Goal: Task Accomplishment & Management: Manage account settings

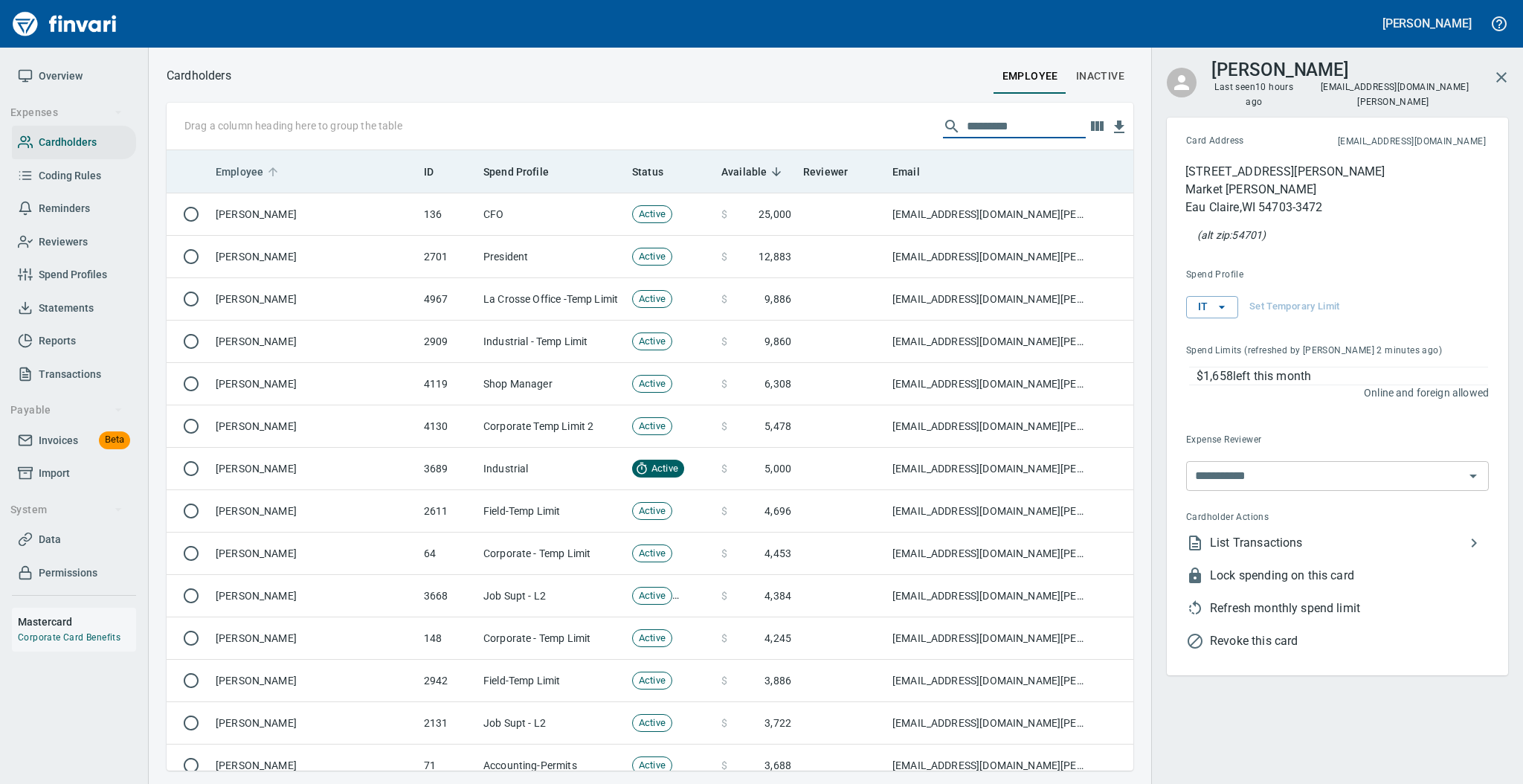
scroll to position [605, 936]
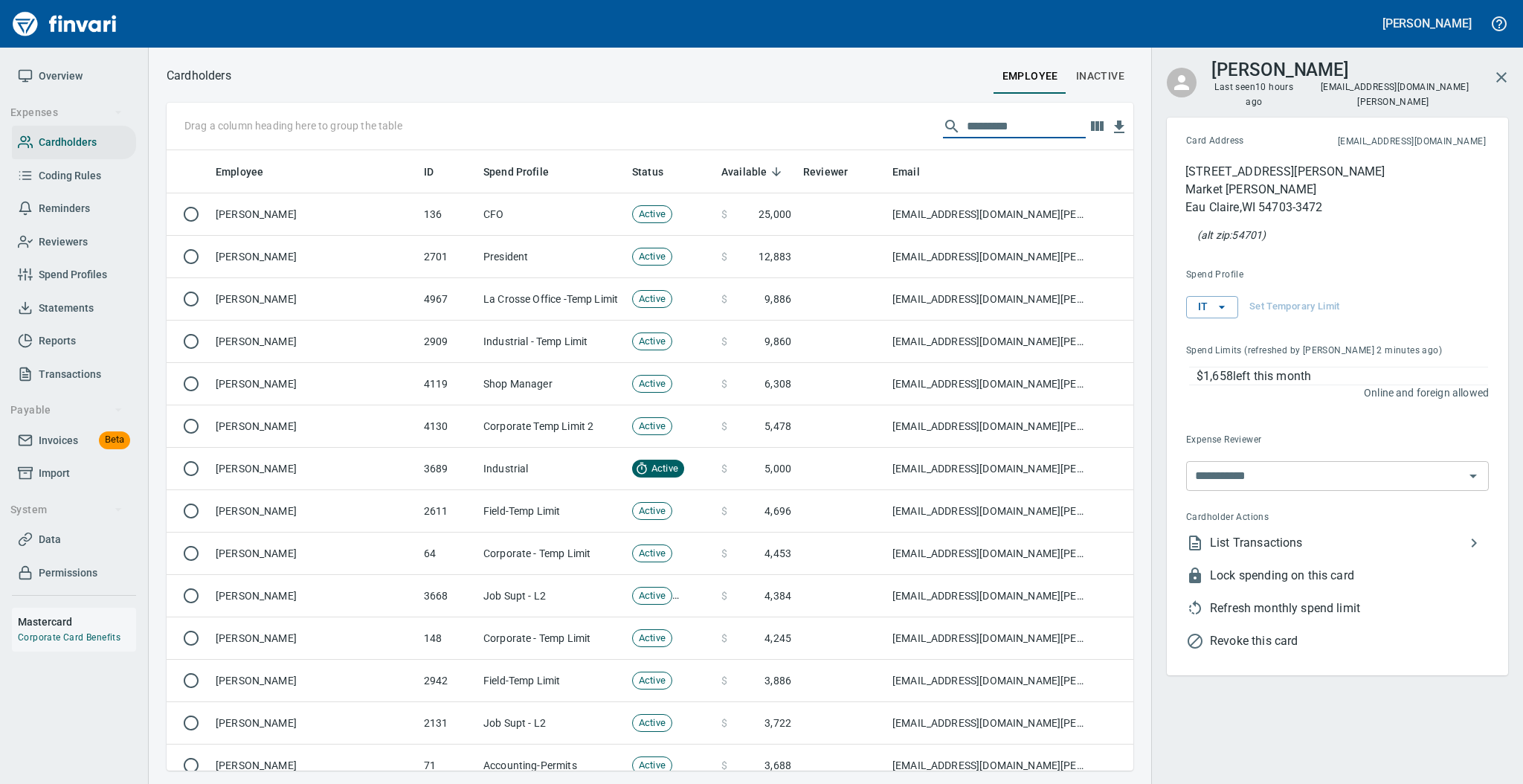
click at [65, 305] on span "Statements" at bounding box center [66, 308] width 55 height 19
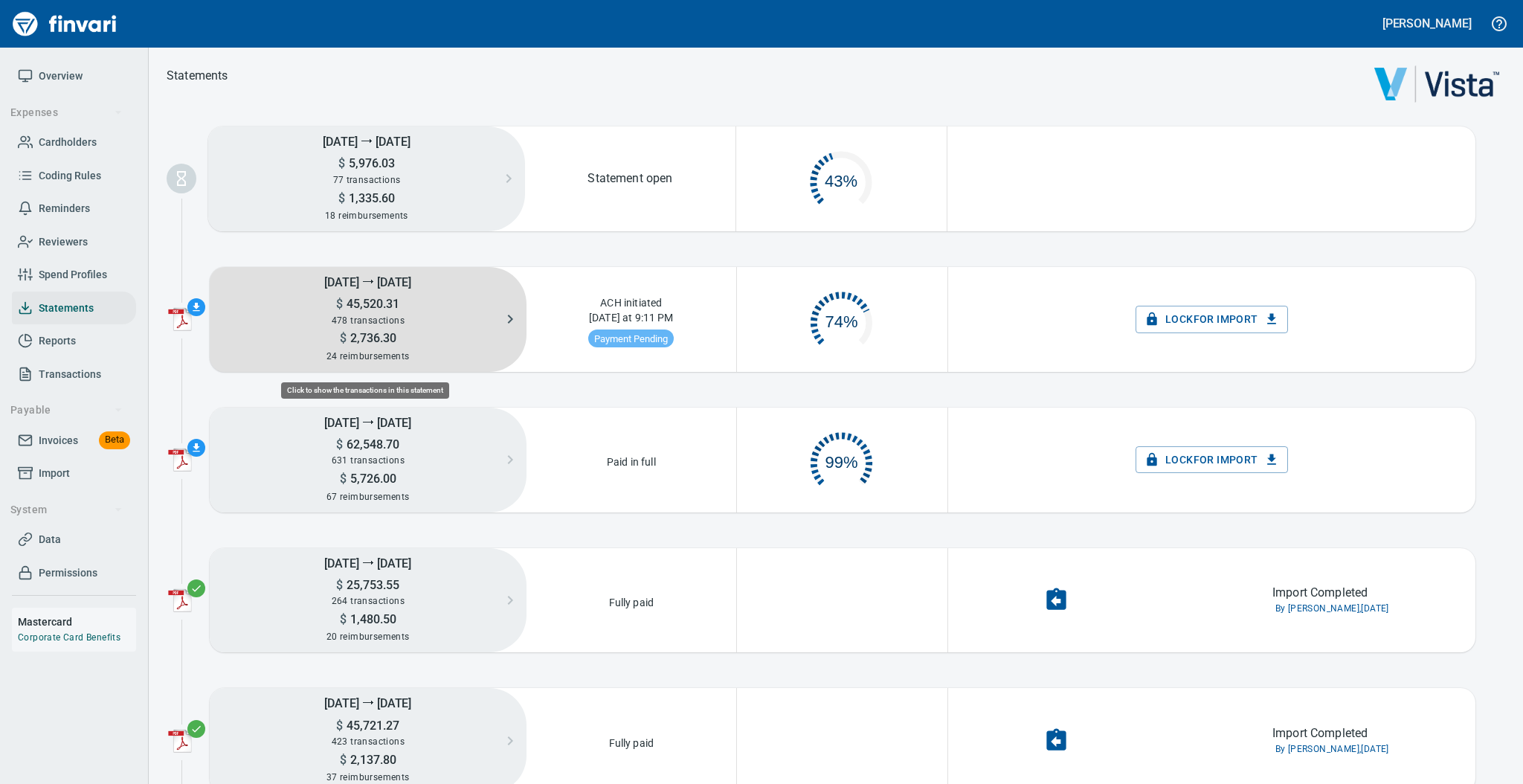
scroll to position [70, 193]
click at [363, 344] on span "2,736.30" at bounding box center [371, 338] width 50 height 14
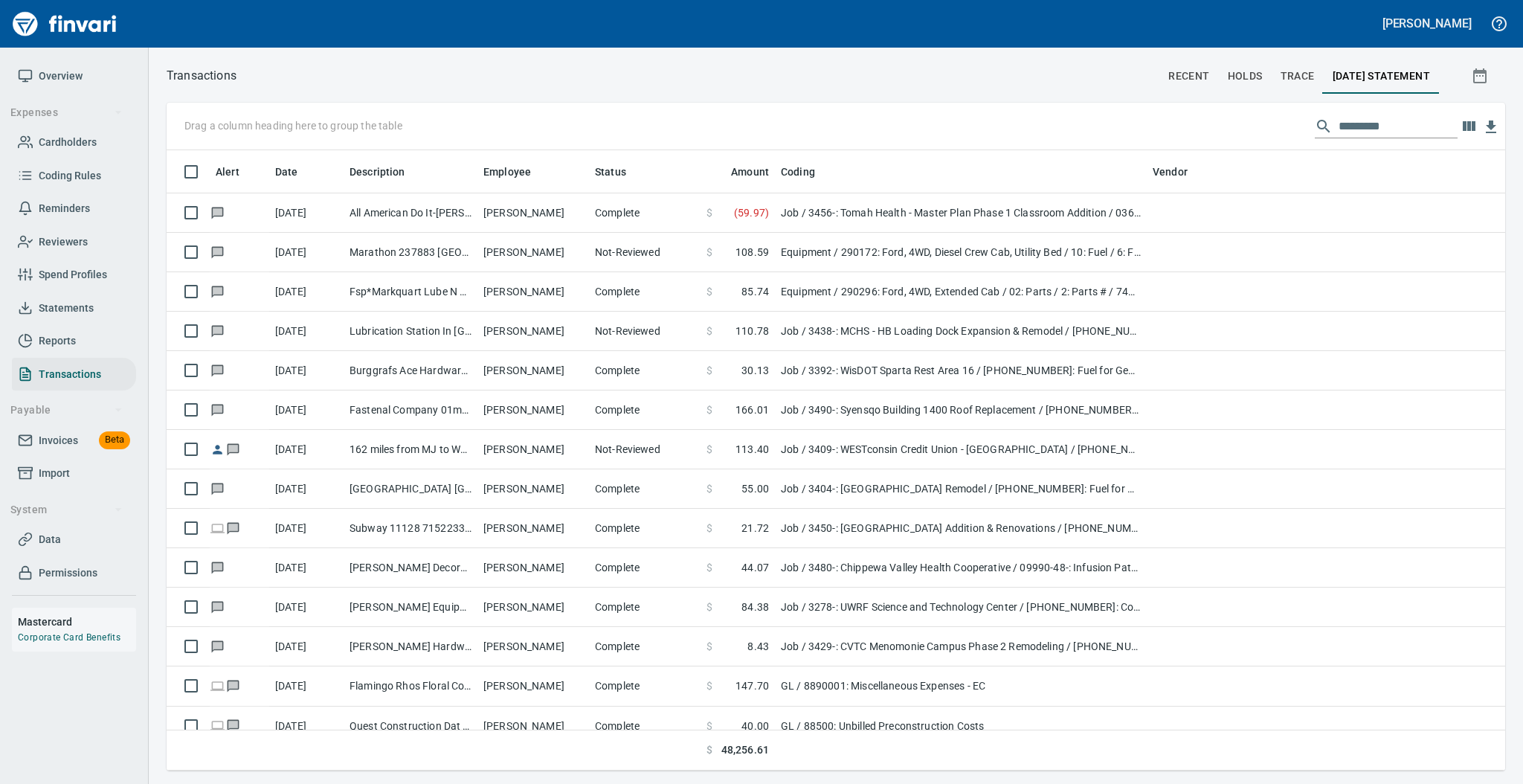
scroll to position [605, 1308]
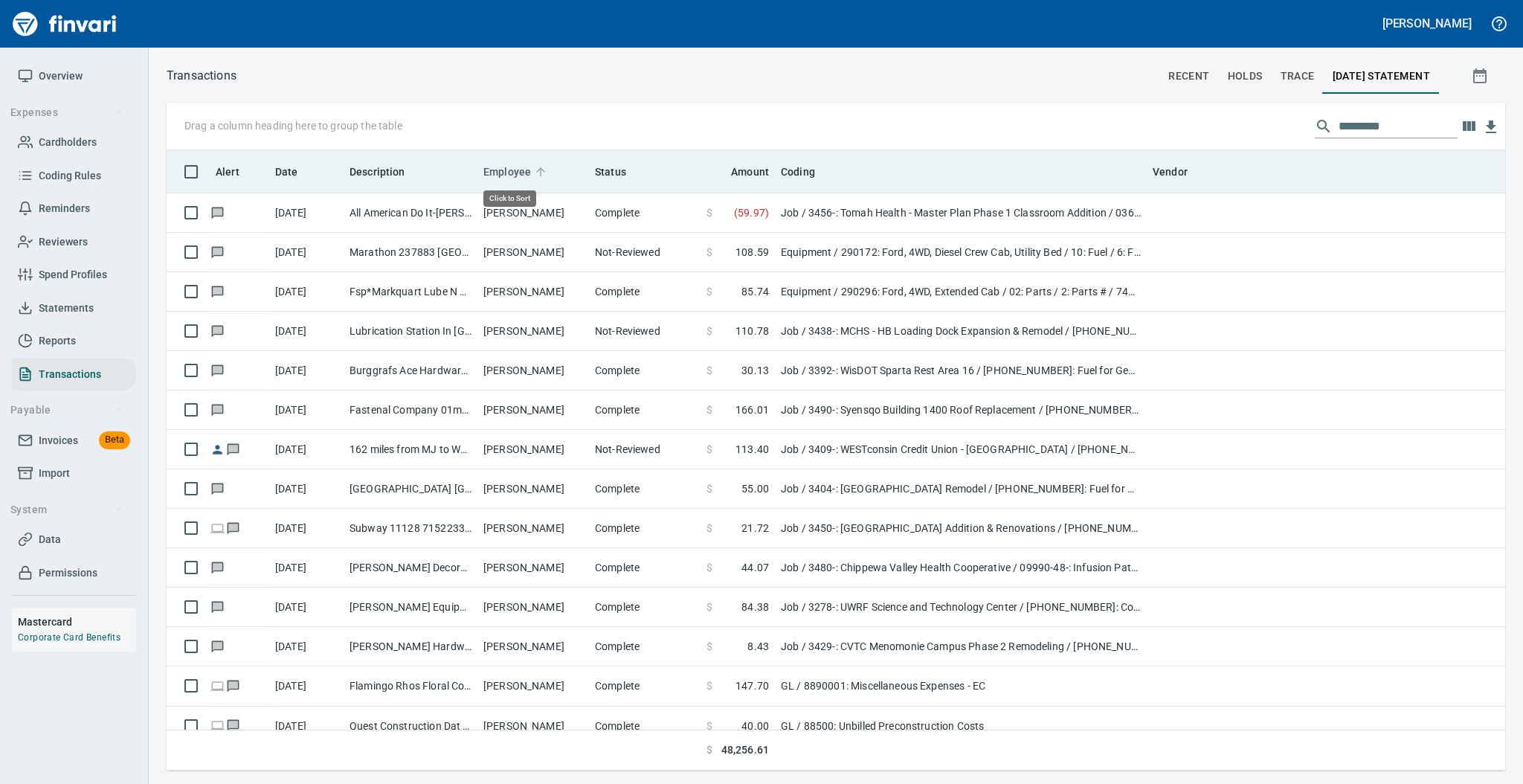
click at [538, 172] on icon at bounding box center [540, 172] width 13 height 13
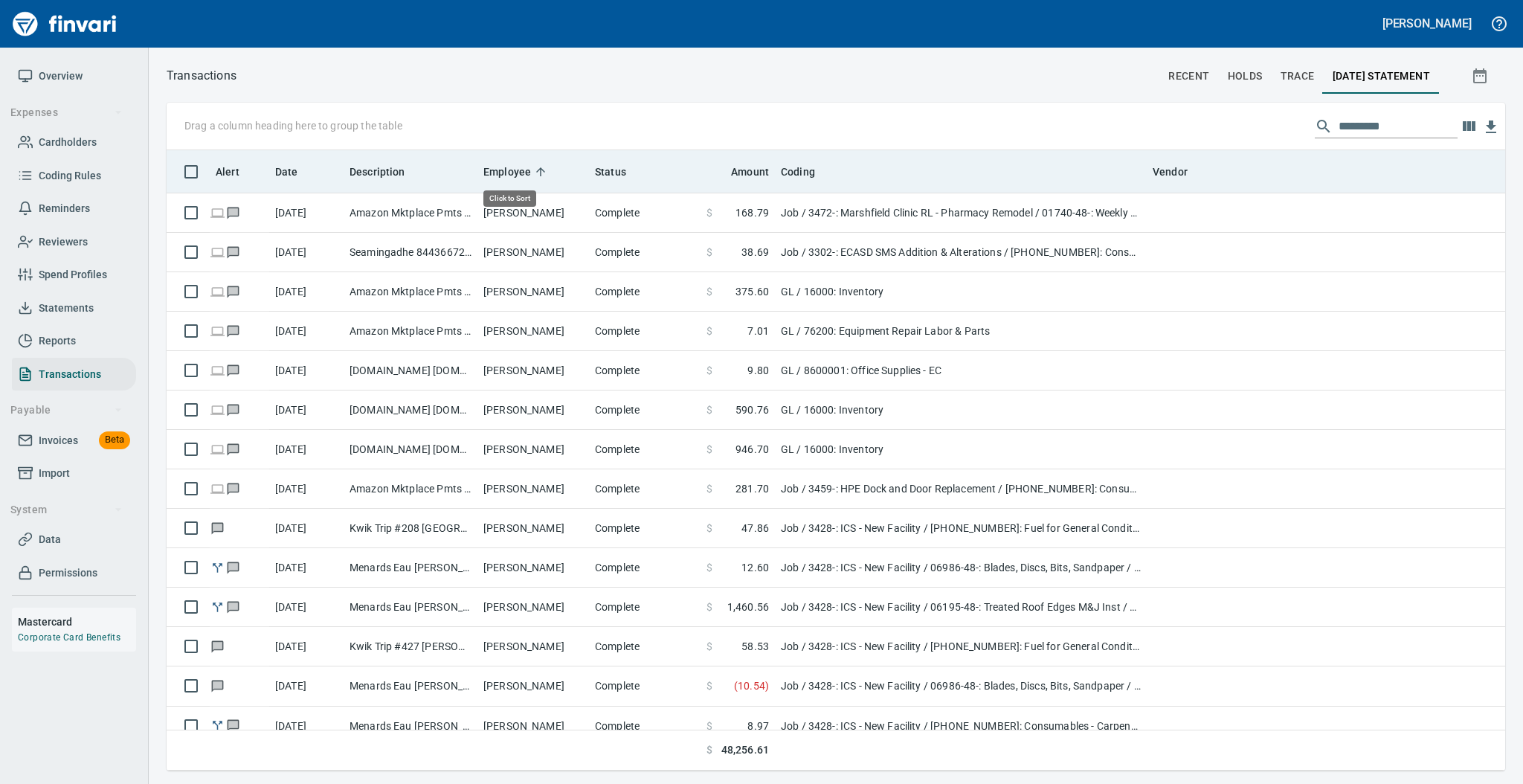
click at [538, 172] on icon at bounding box center [540, 172] width 13 height 13
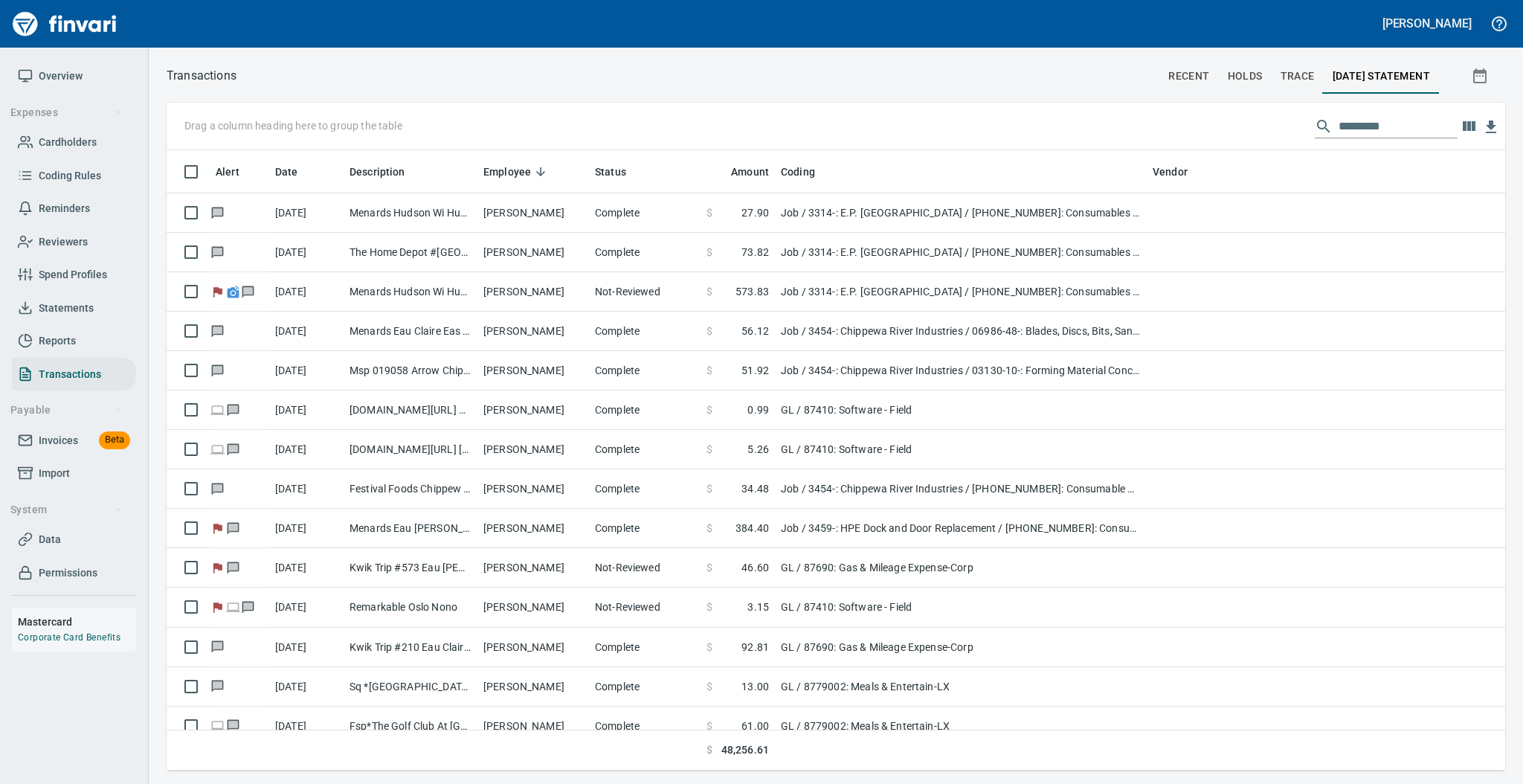
scroll to position [78, 0]
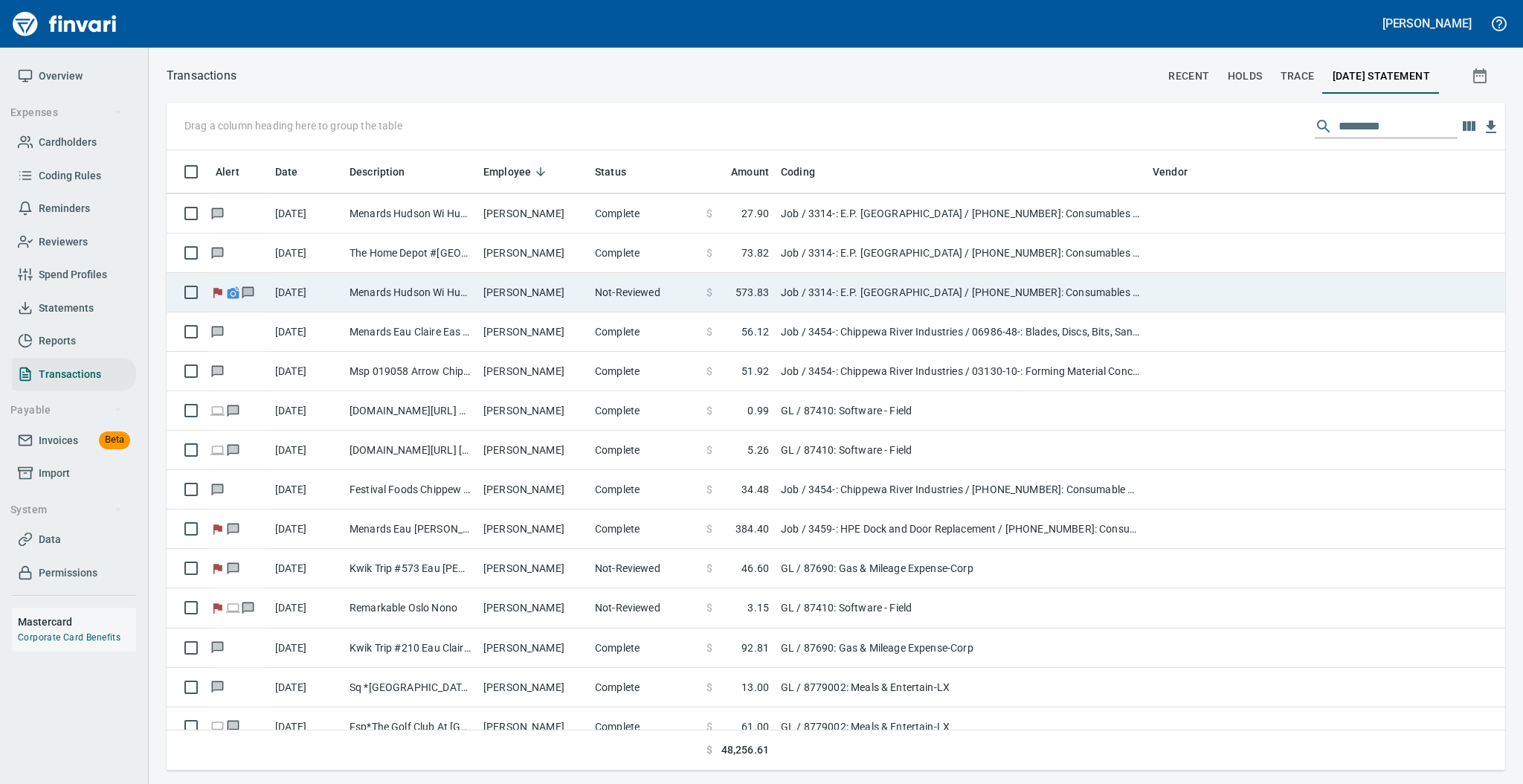
click at [590, 282] on td "Not-Reviewed" at bounding box center [645, 292] width 111 height 39
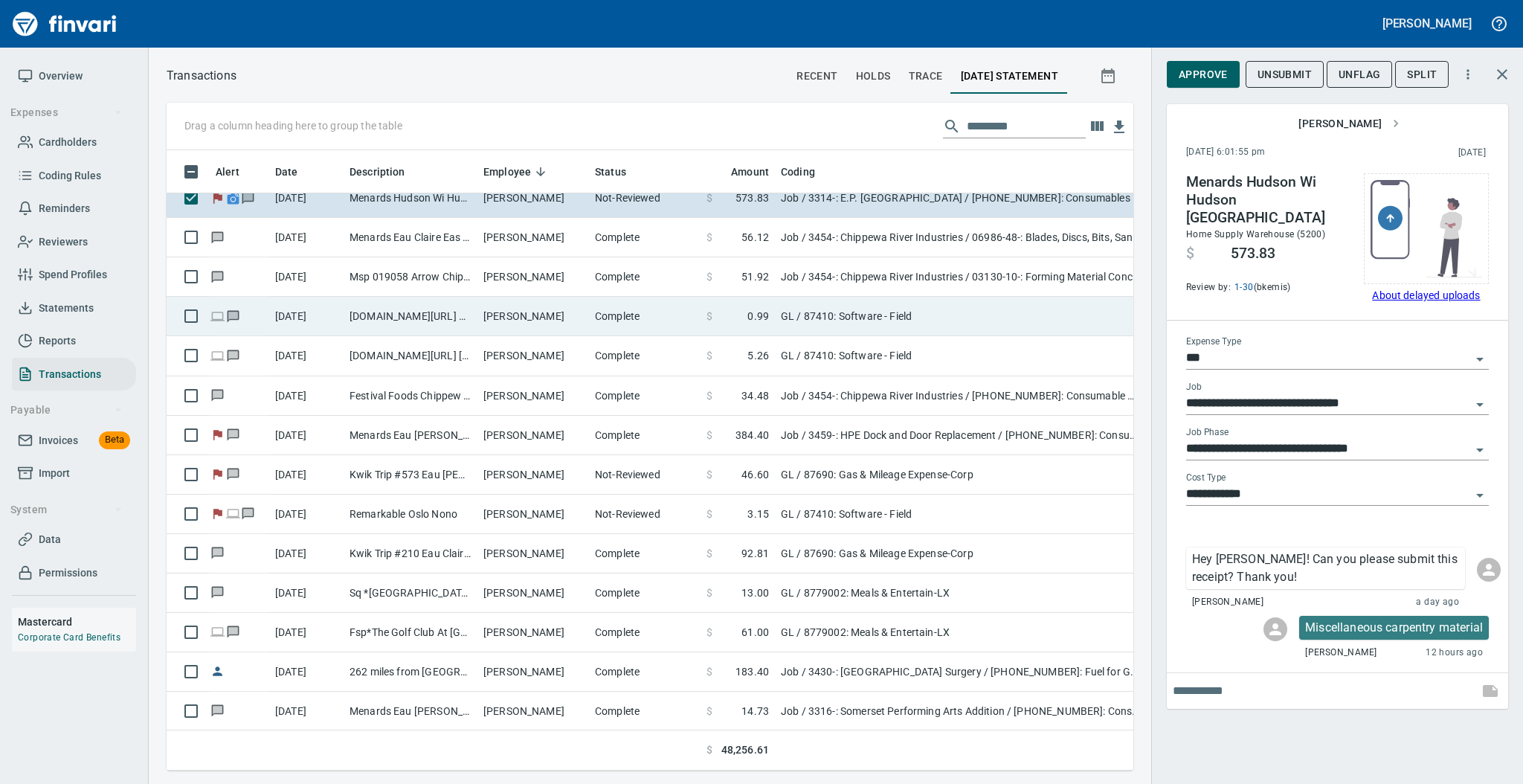
scroll to position [214, 0]
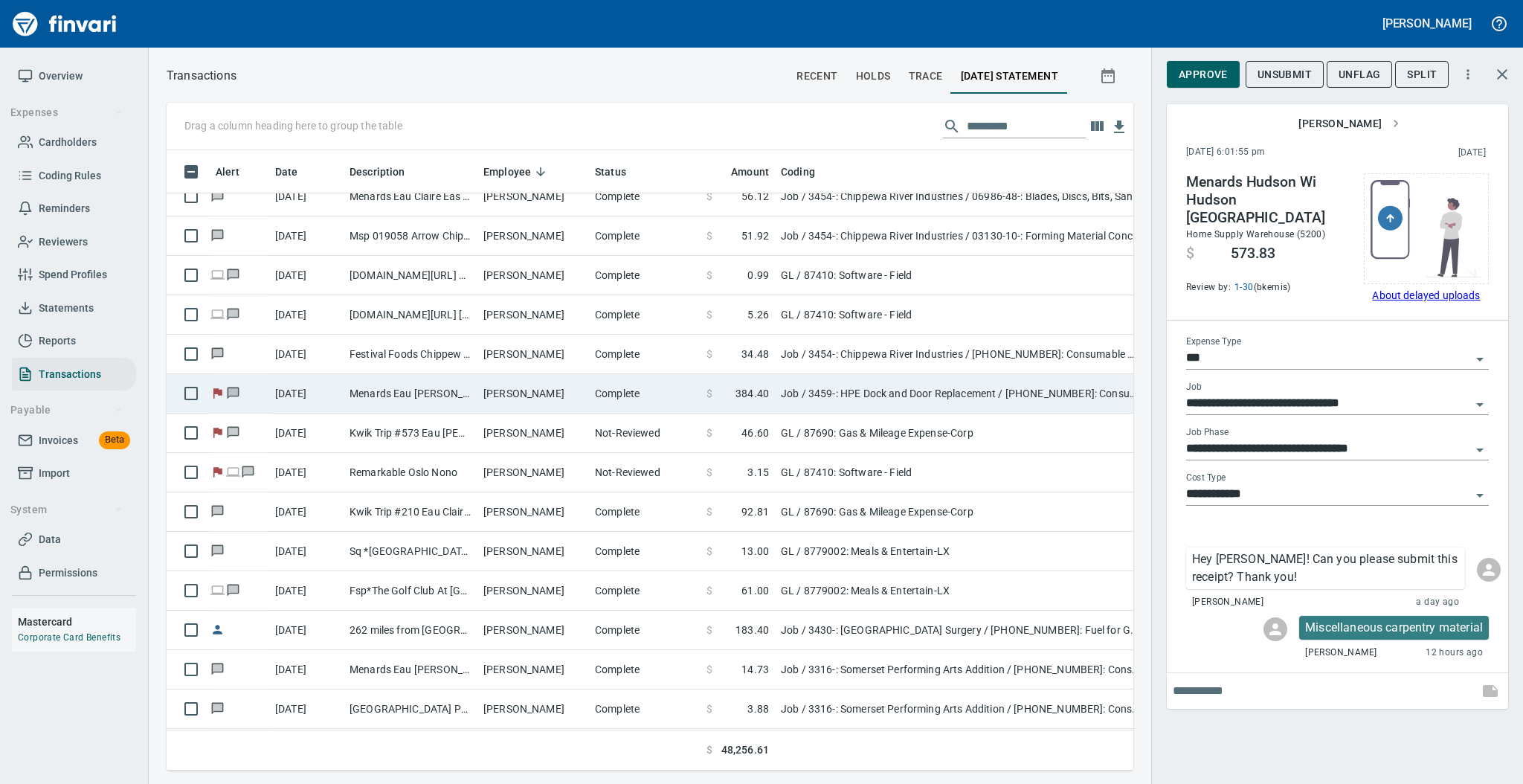
click at [536, 388] on td "[PERSON_NAME]" at bounding box center [533, 393] width 111 height 39
type input "**********"
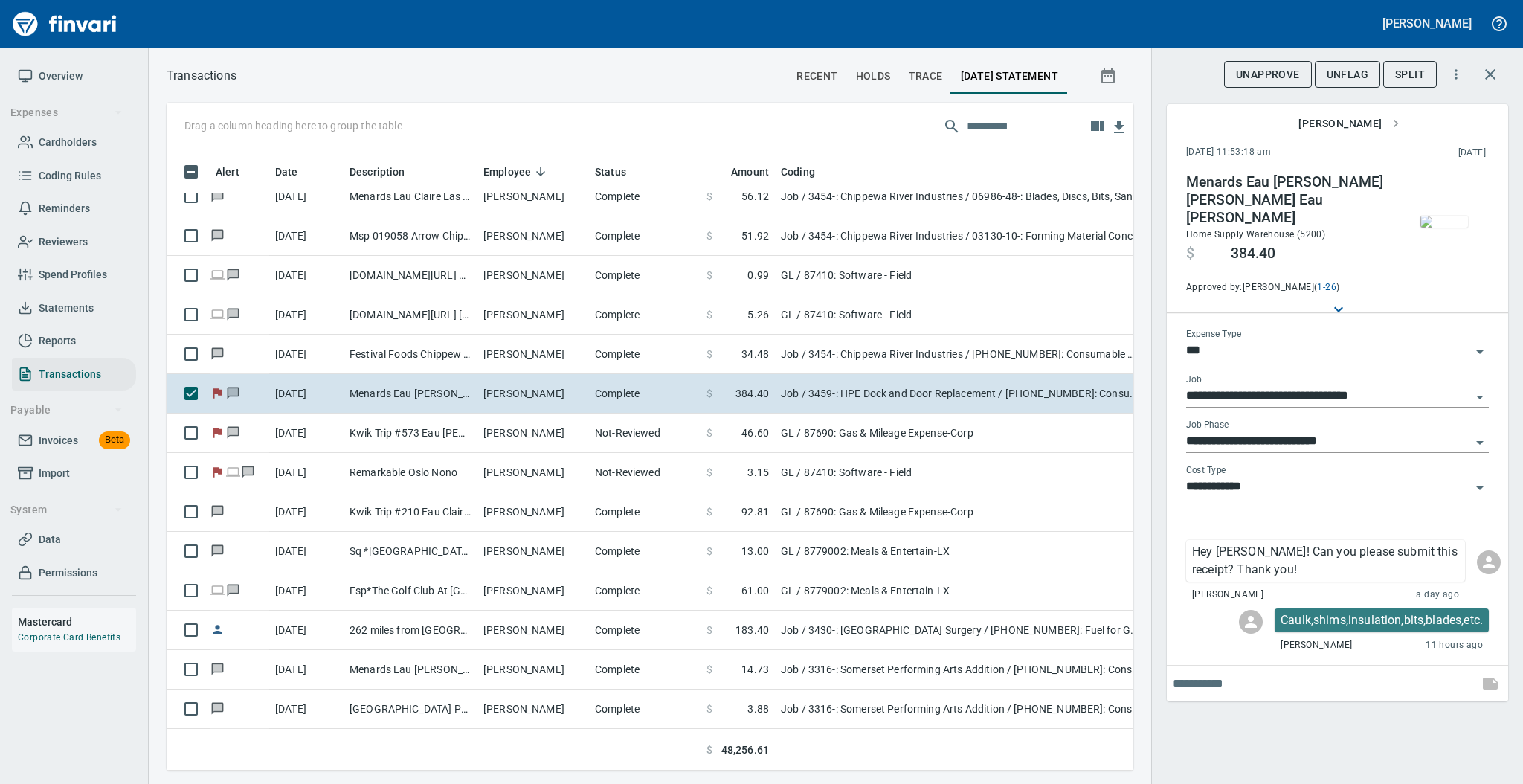
click at [1435, 217] on img "button" at bounding box center [1443, 221] width 47 height 12
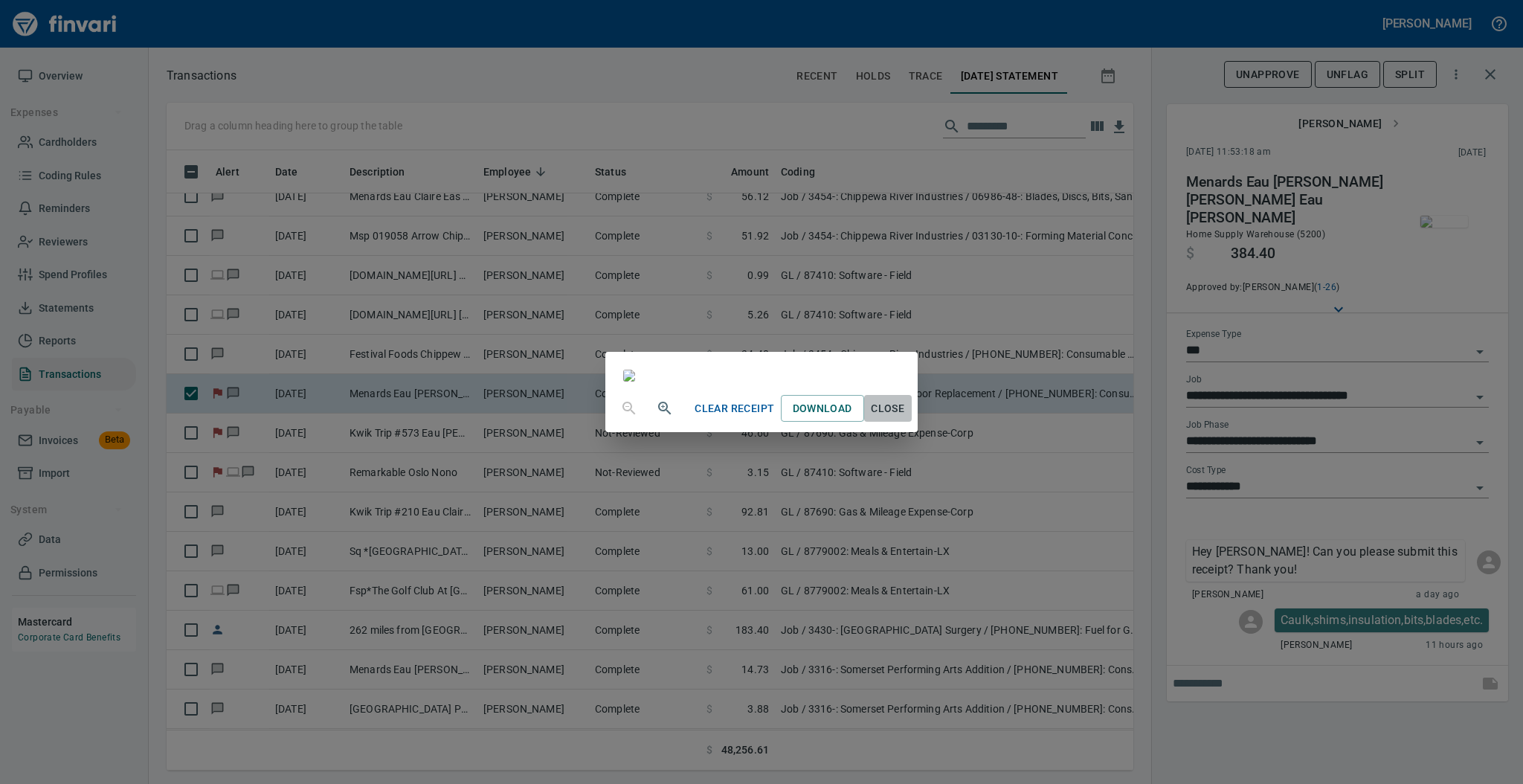
click at [906, 418] on span "Close" at bounding box center [887, 408] width 35 height 19
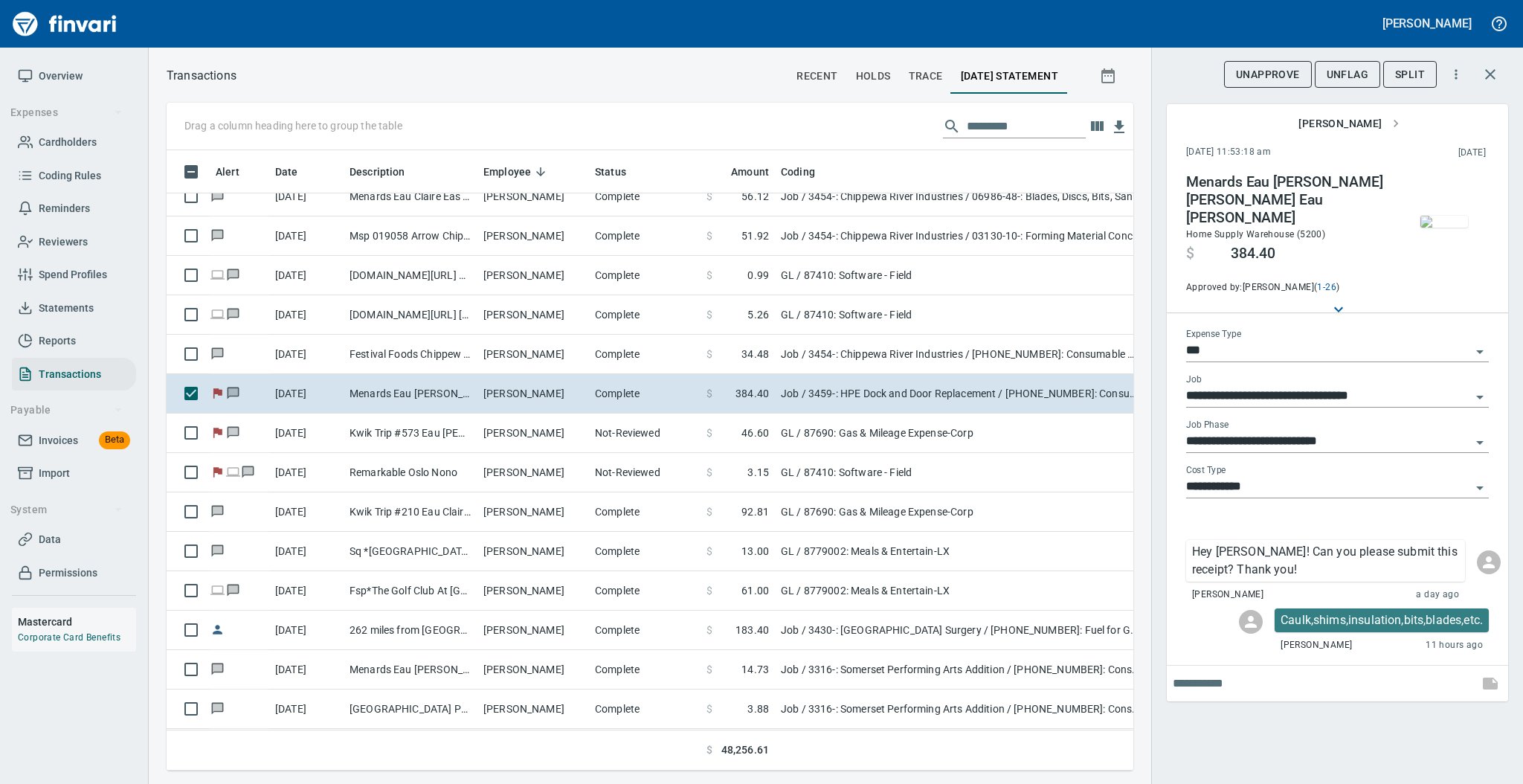
scroll to position [590, 936]
click at [1341, 77] on span "UnFlag" at bounding box center [1347, 75] width 42 height 19
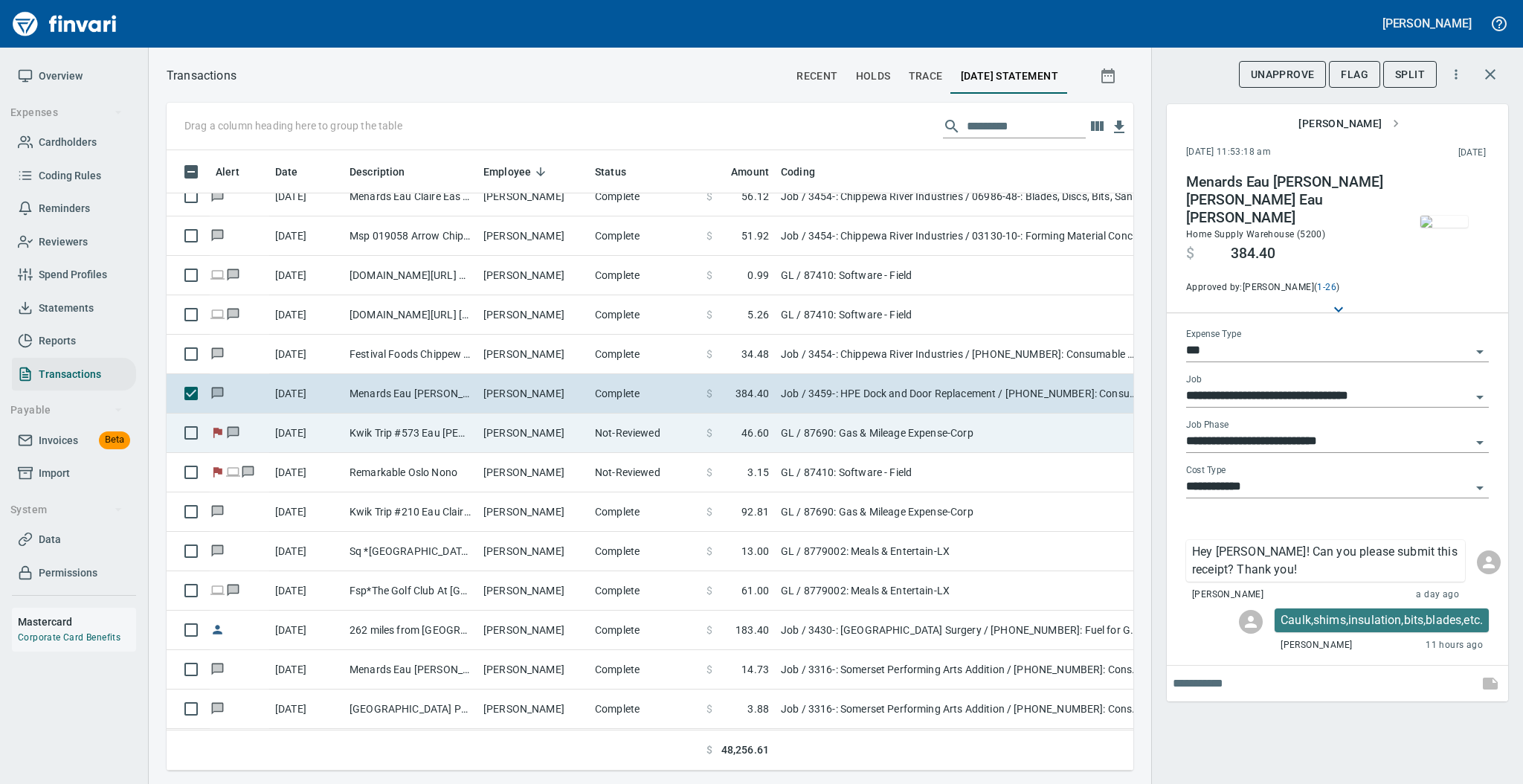
click at [561, 432] on td "[PERSON_NAME]" at bounding box center [533, 432] width 111 height 39
type input "**"
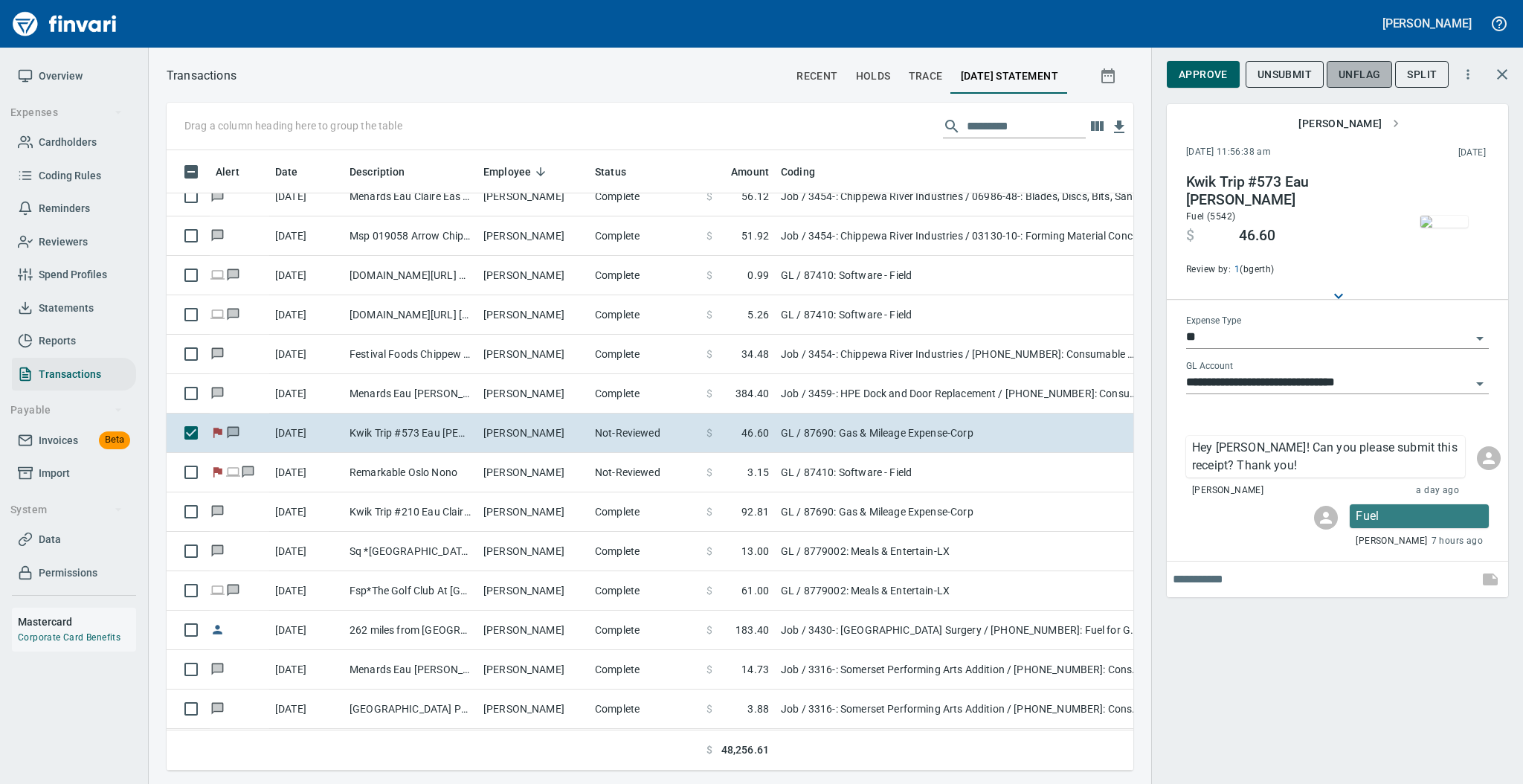
click at [1351, 70] on span "UnFlag" at bounding box center [1359, 75] width 42 height 19
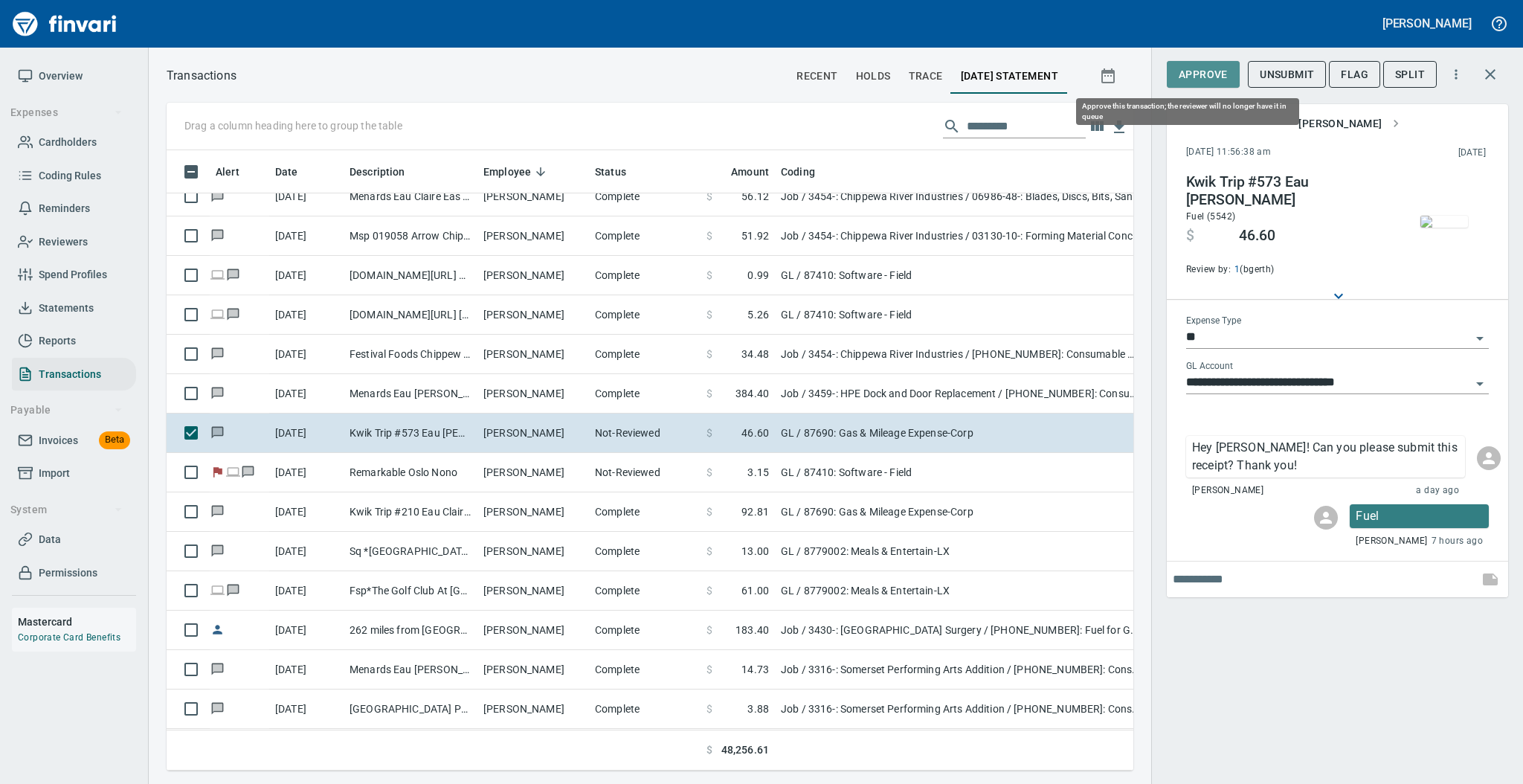
click at [1195, 71] on span "Approve" at bounding box center [1203, 75] width 49 height 19
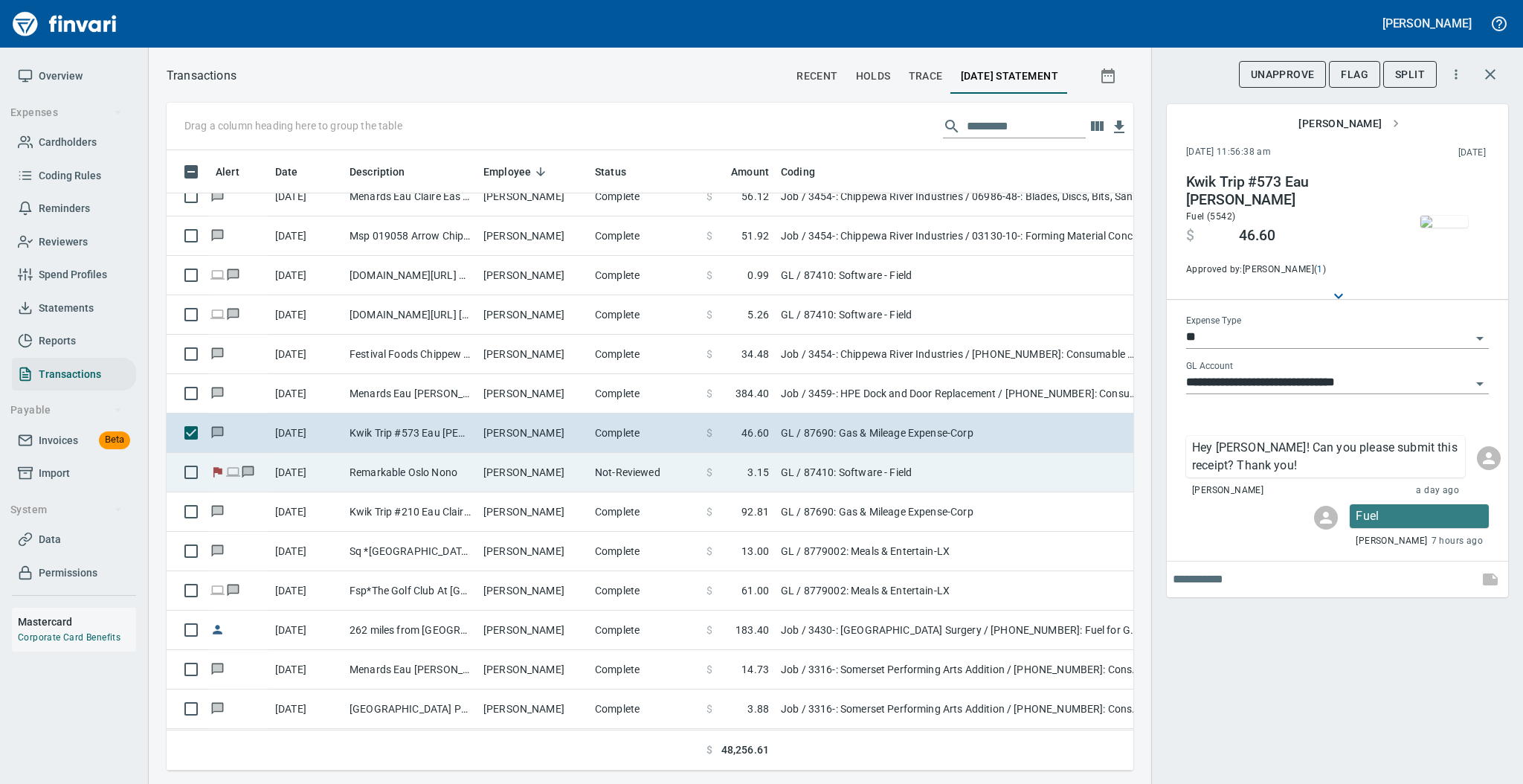
click at [514, 467] on td "[PERSON_NAME]" at bounding box center [533, 472] width 111 height 39
type input "**********"
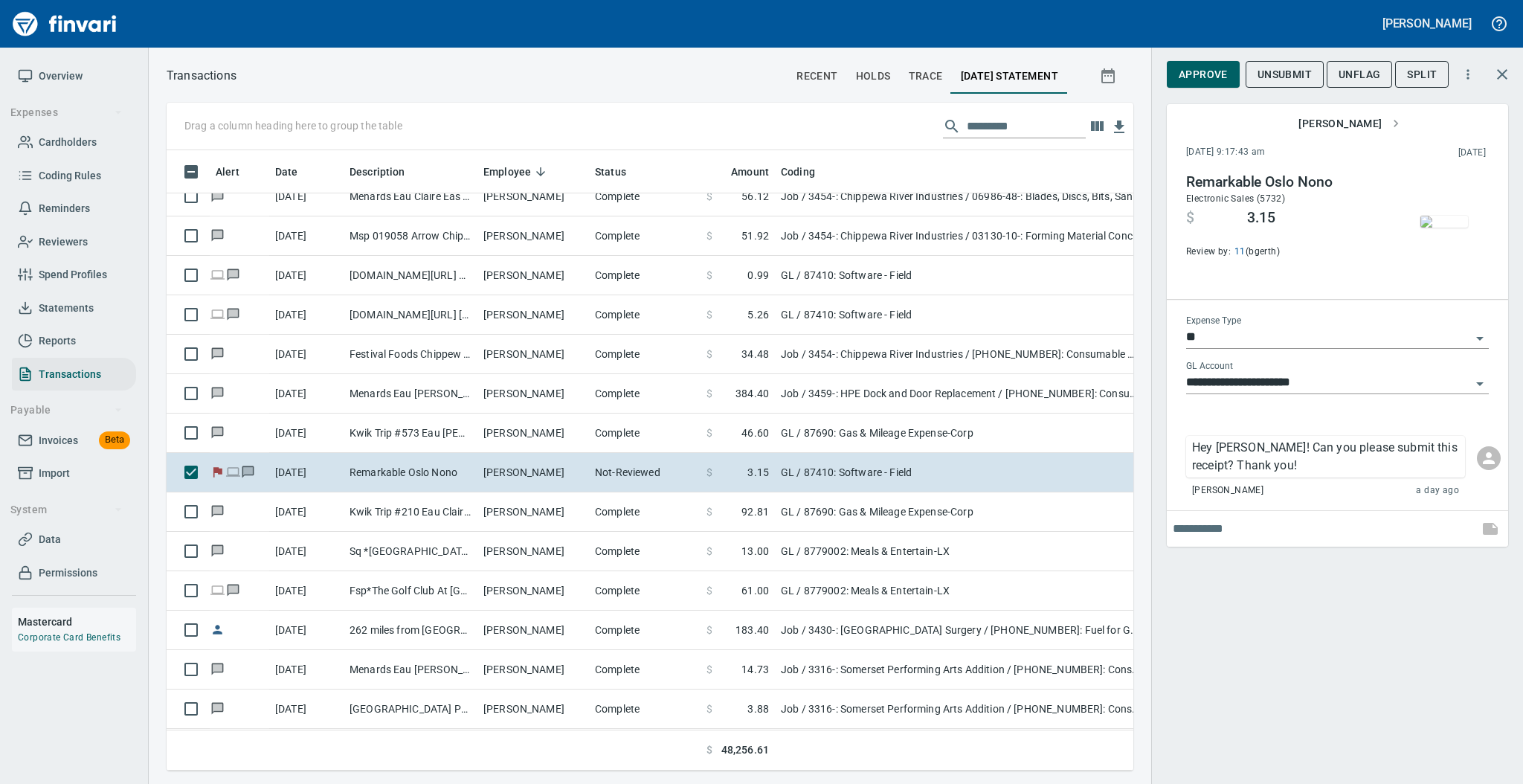
scroll to position [590, 936]
click at [1218, 79] on span "Approve" at bounding box center [1203, 75] width 49 height 19
click at [1358, 74] on span "UnFlag" at bounding box center [1347, 75] width 42 height 19
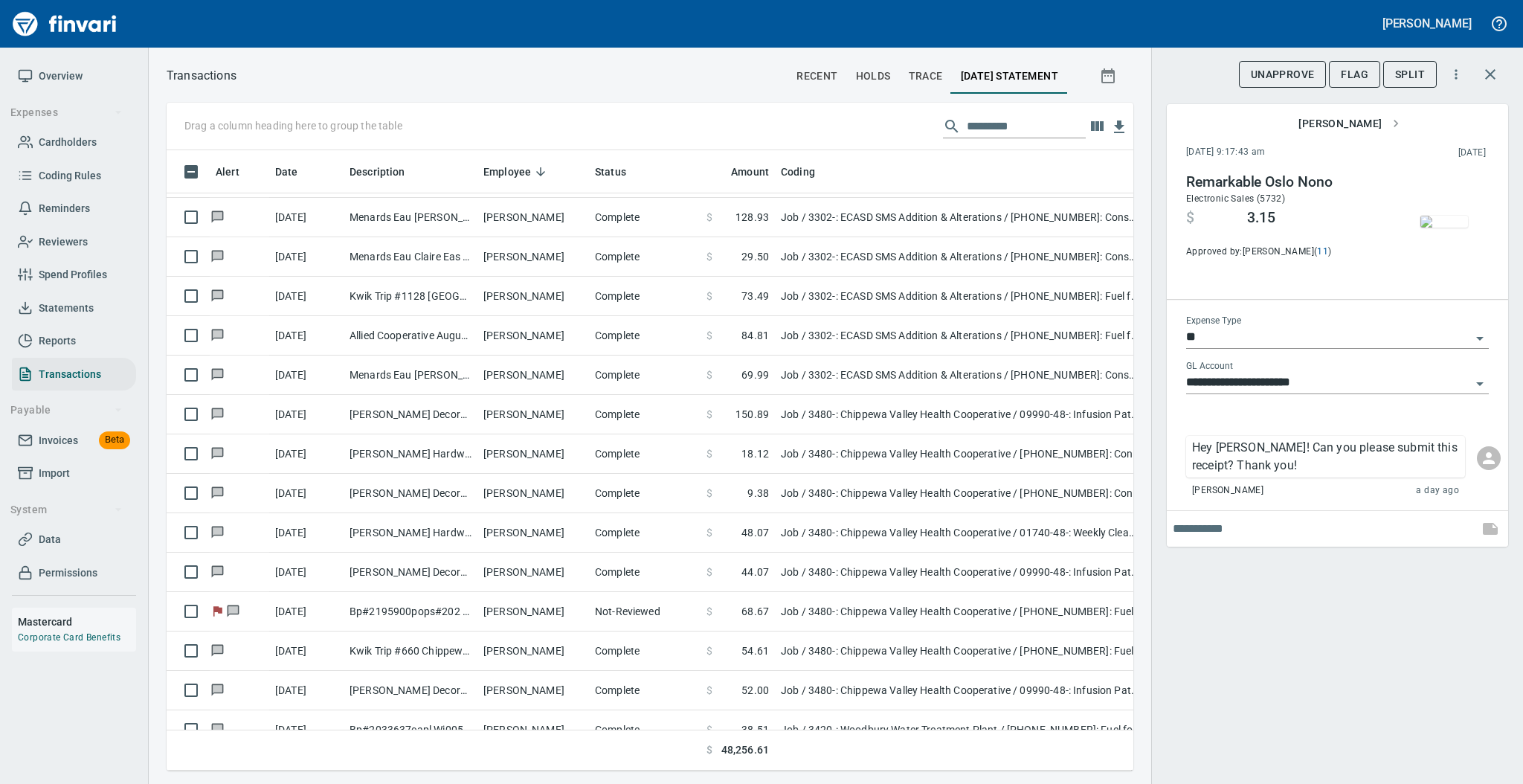
scroll to position [1186, 0]
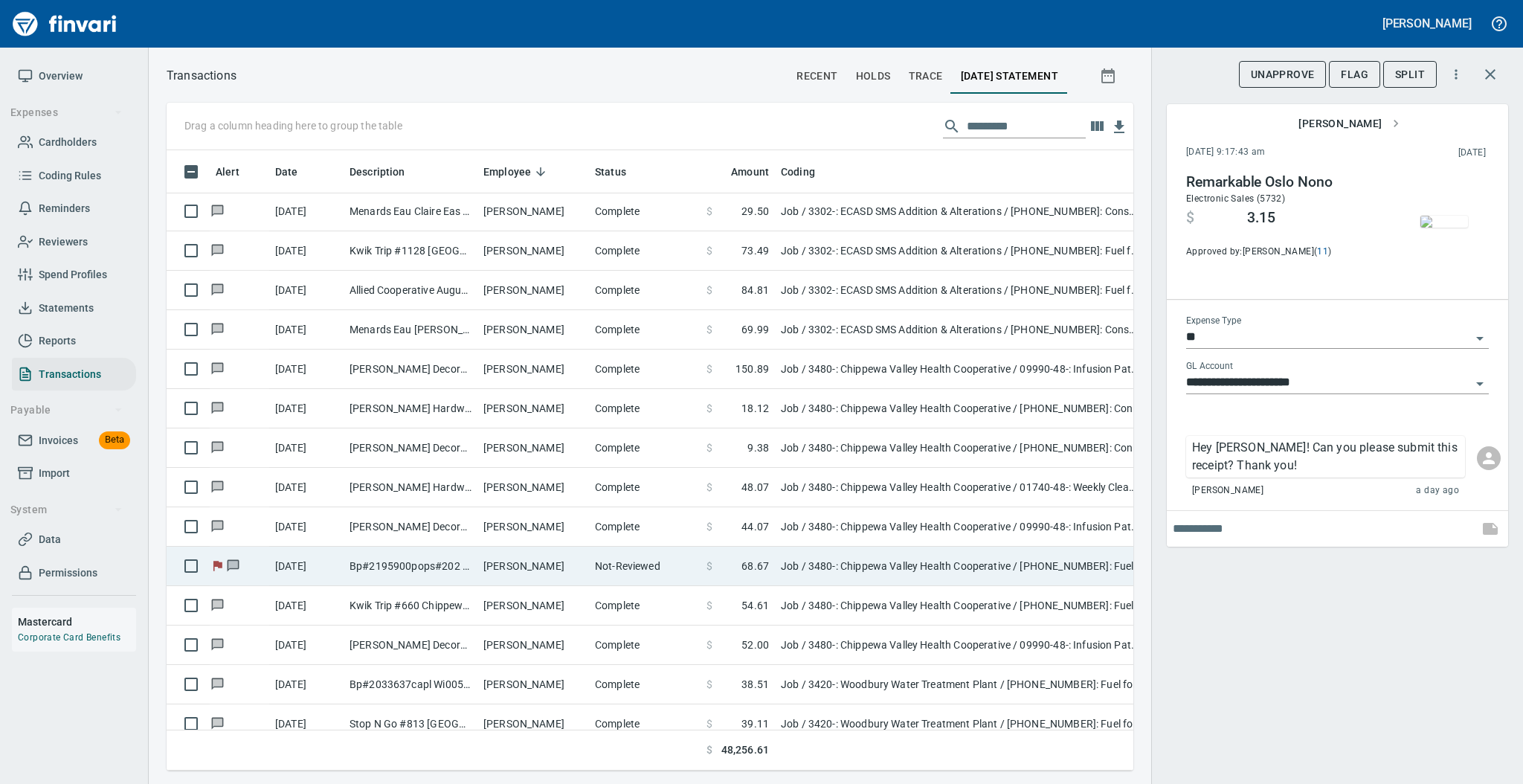
click at [551, 564] on td "[PERSON_NAME]" at bounding box center [533, 566] width 111 height 39
type input "***"
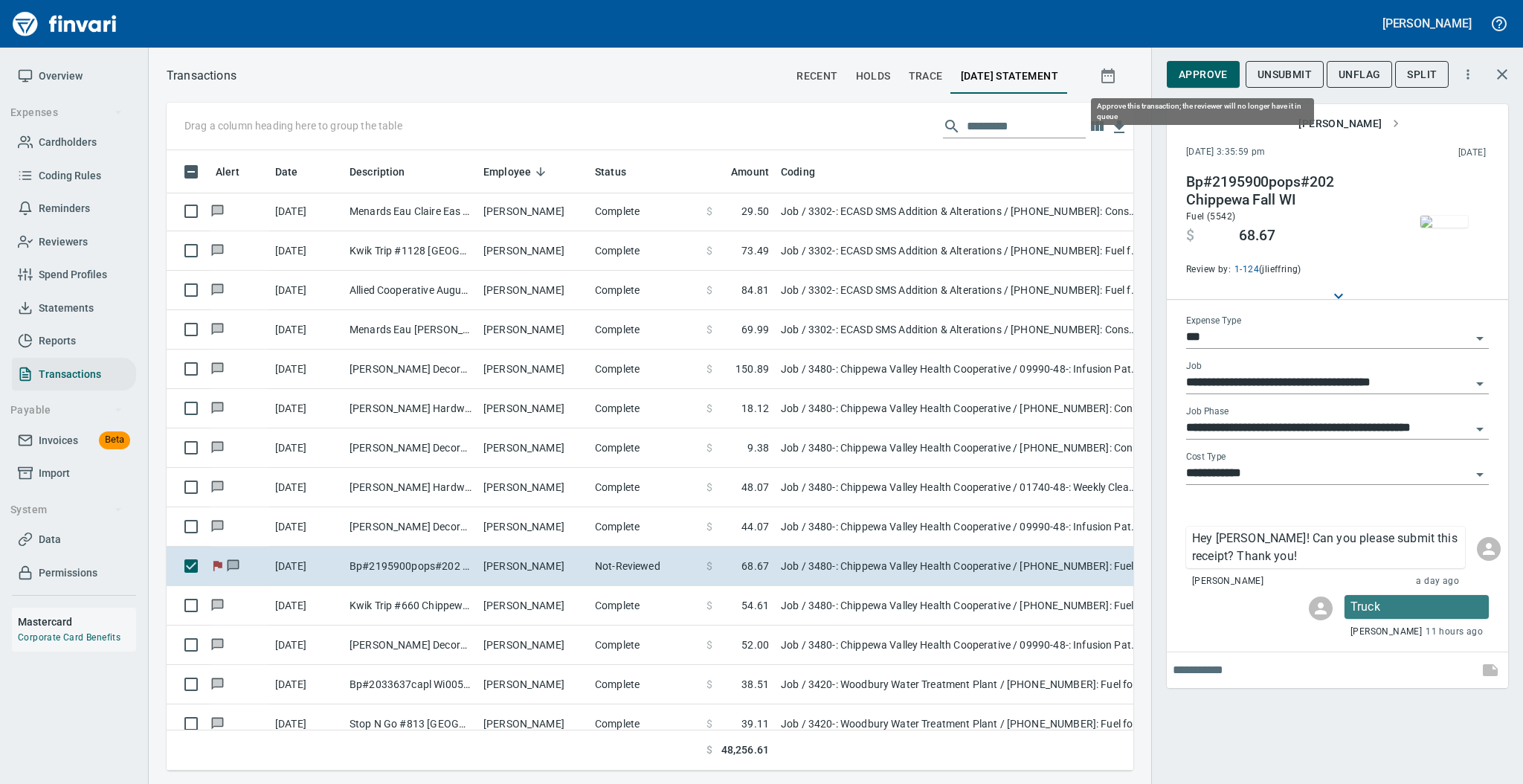
scroll to position [590, 936]
click at [1216, 76] on span "Approve" at bounding box center [1203, 75] width 49 height 19
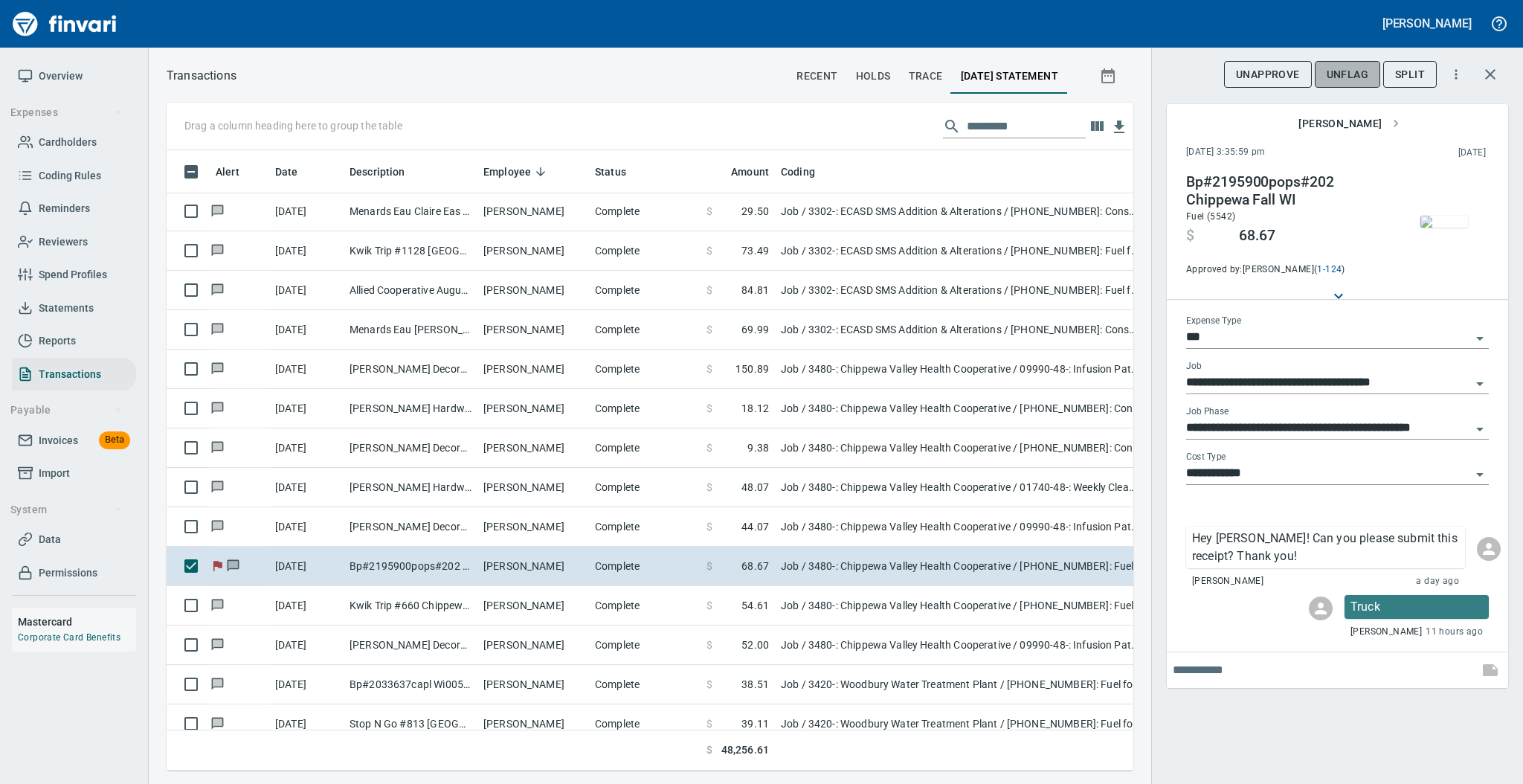
click at [1349, 77] on span "UnFlag" at bounding box center [1347, 75] width 42 height 19
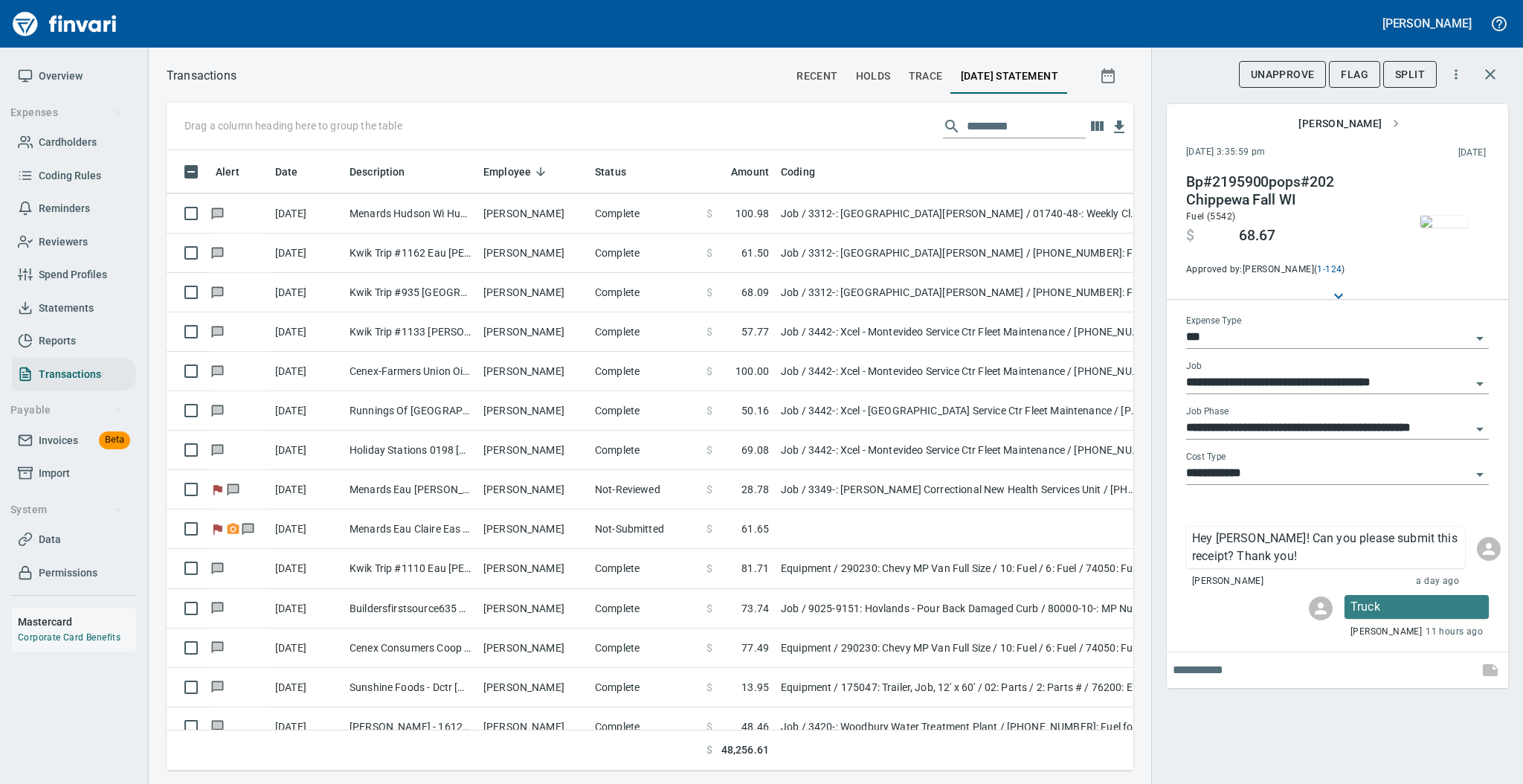
scroll to position [3907, 0]
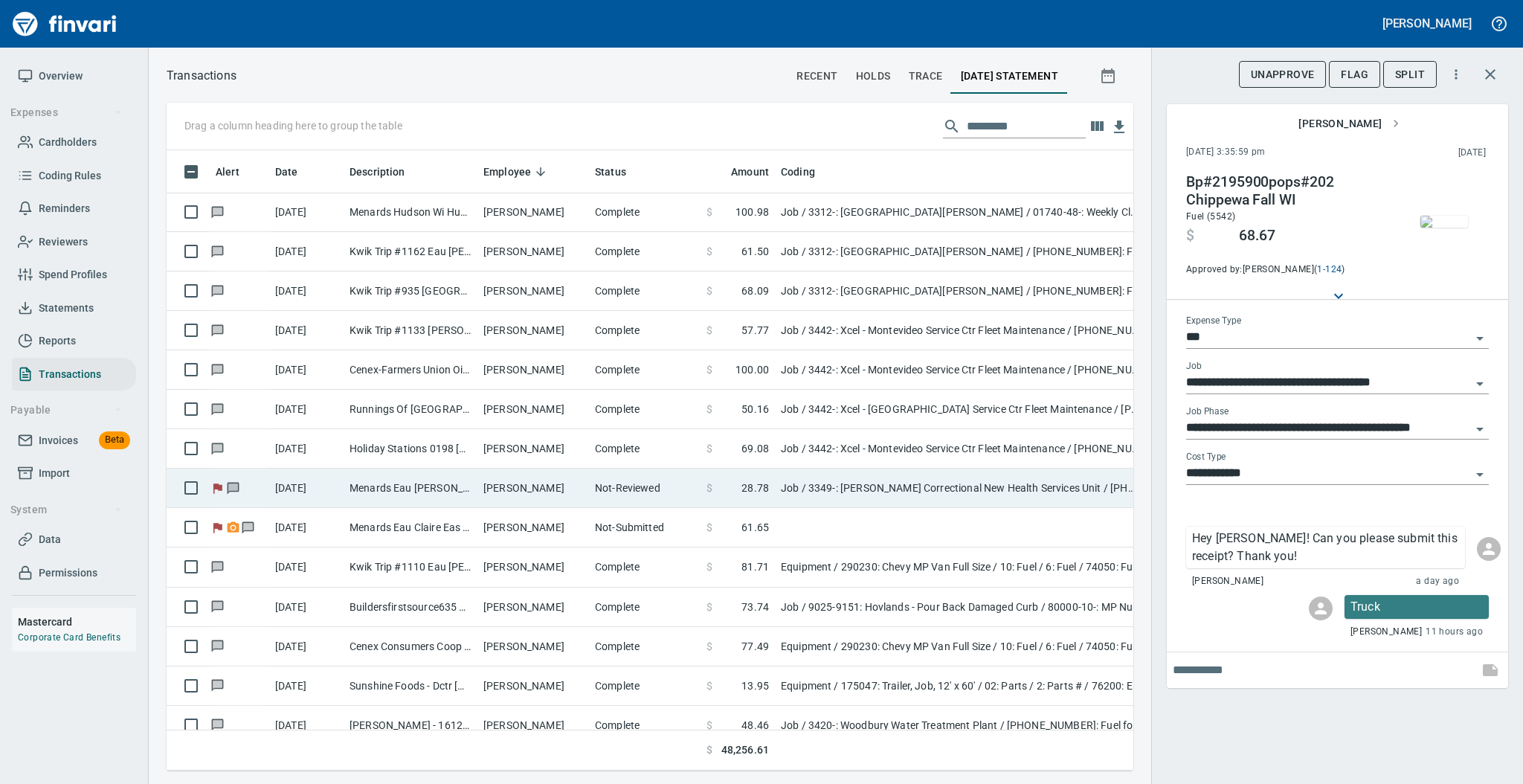
click at [558, 487] on td "[PERSON_NAME]" at bounding box center [533, 488] width 111 height 39
type input "**********"
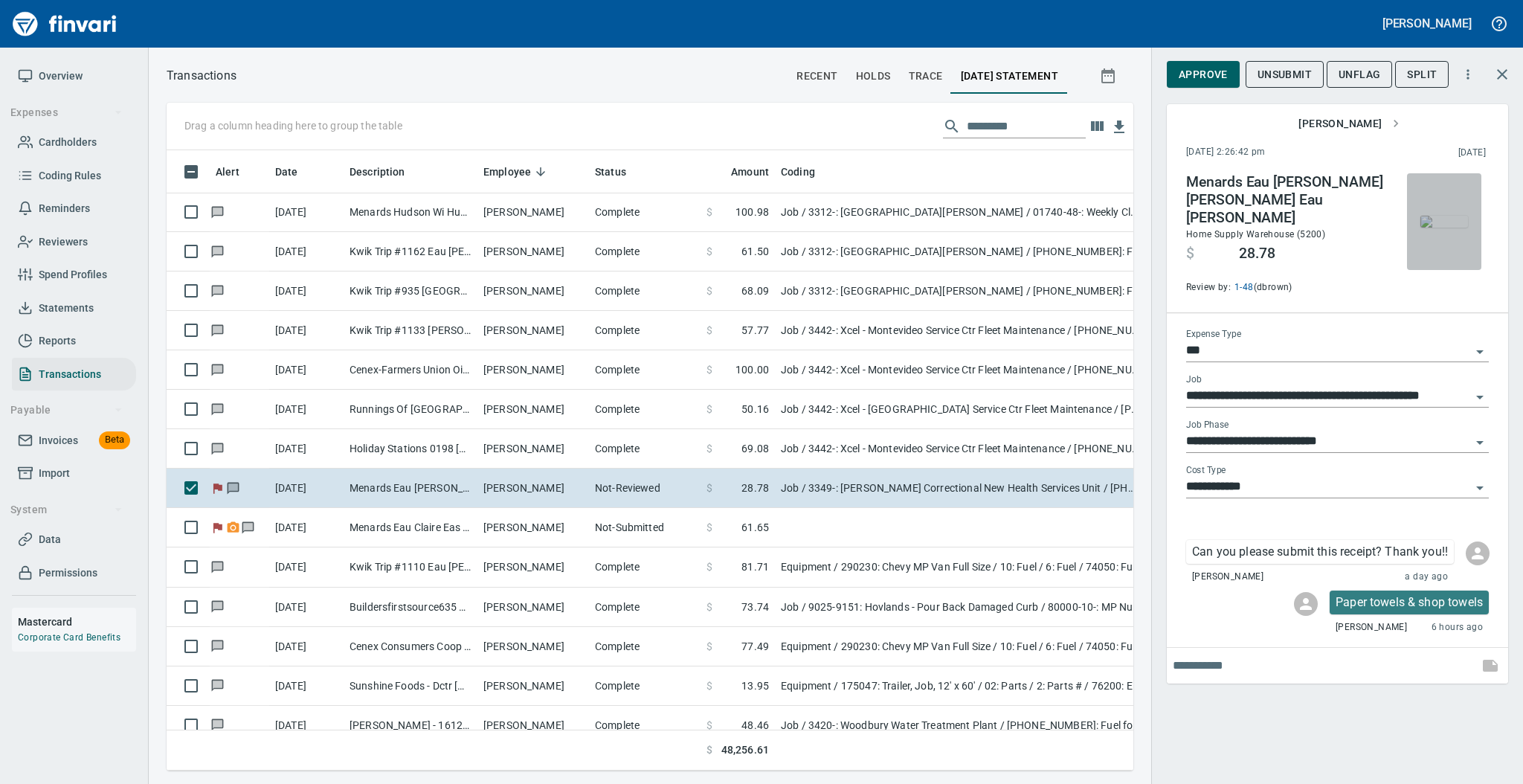
click at [1431, 227] on img "button" at bounding box center [1443, 221] width 47 height 12
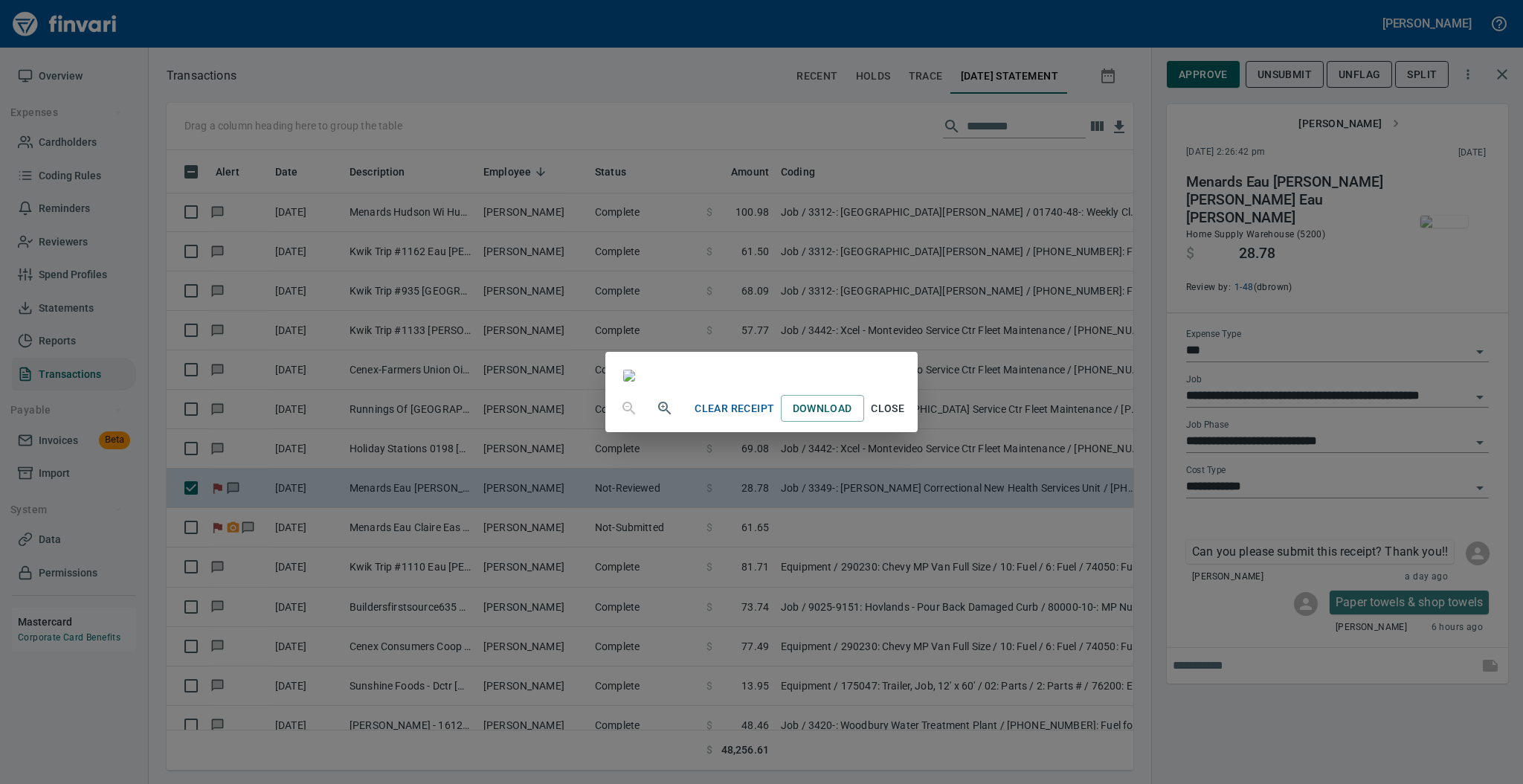
click at [906, 418] on span "Close" at bounding box center [887, 408] width 35 height 19
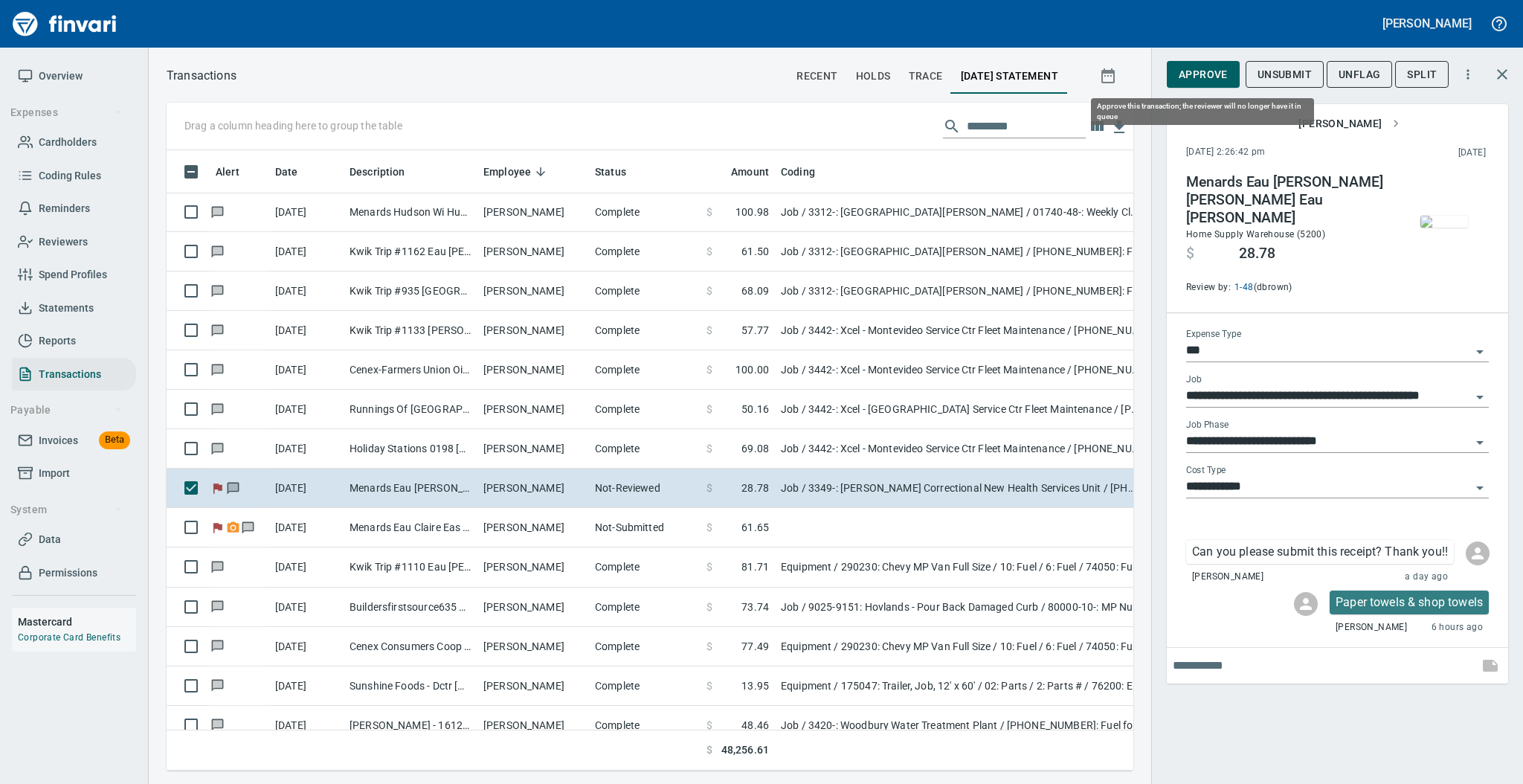
scroll to position [590, 936]
click at [1187, 71] on span "Approve" at bounding box center [1203, 75] width 49 height 19
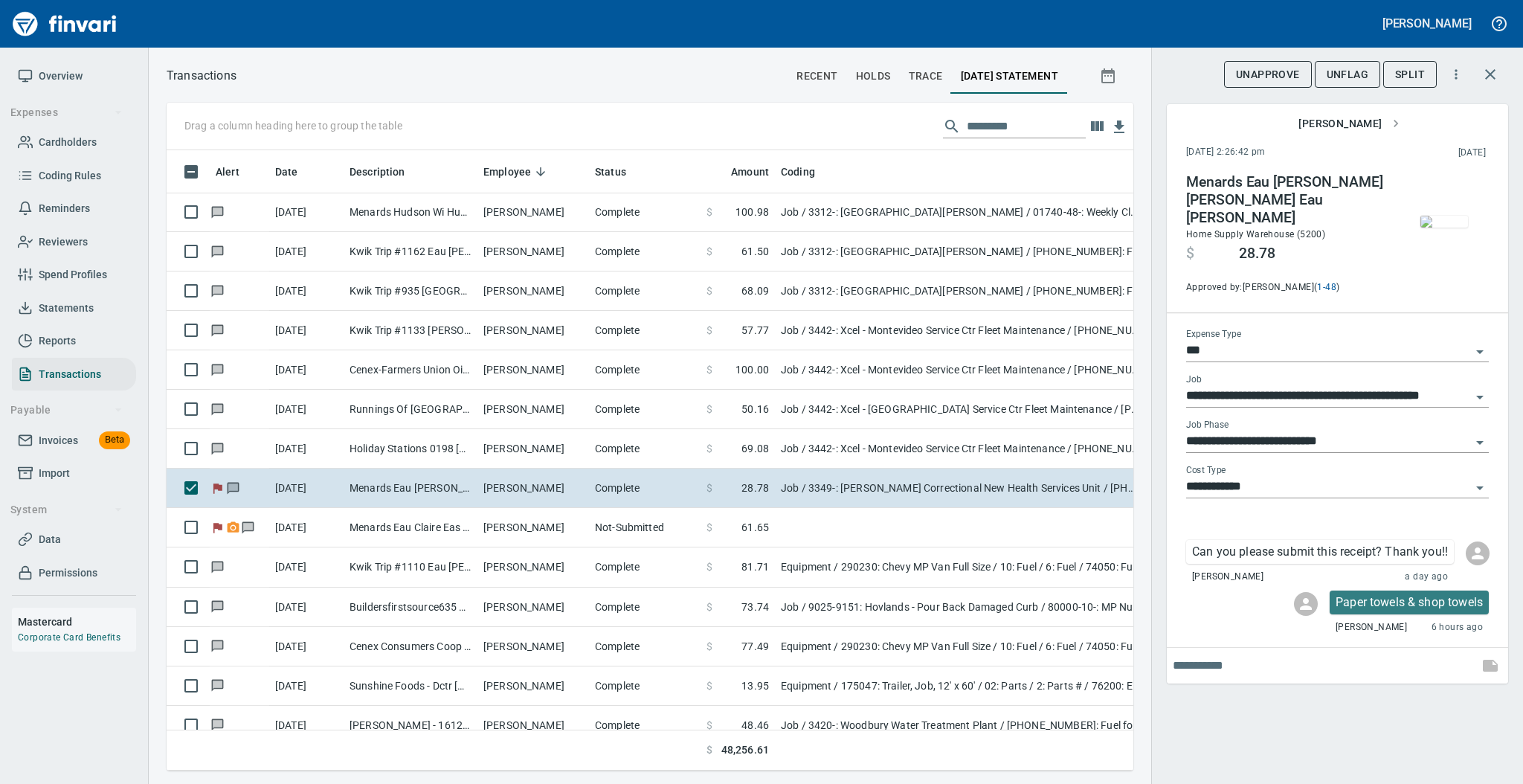
click at [1341, 76] on span "UnFlag" at bounding box center [1347, 75] width 42 height 19
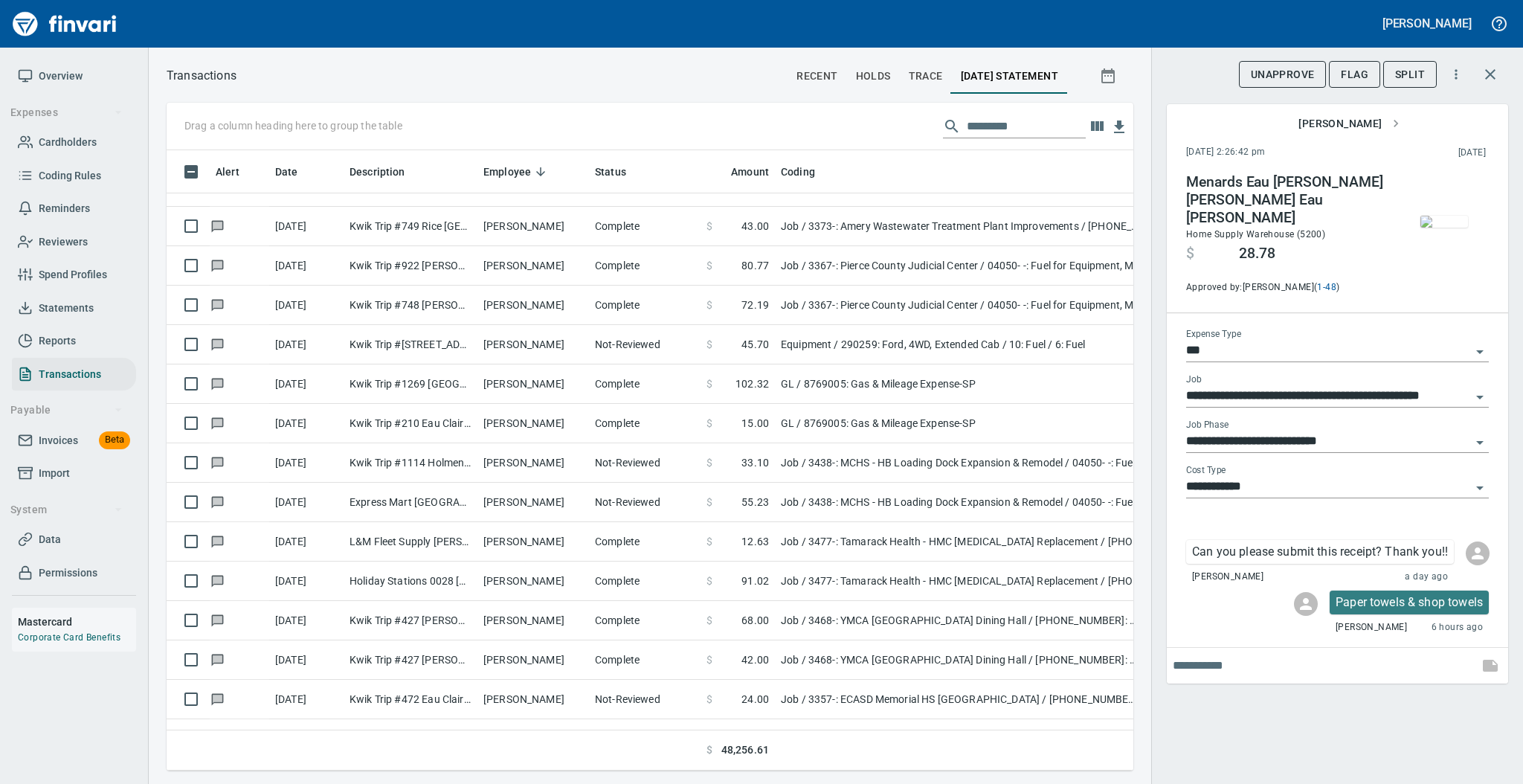
scroll to position [4801, 0]
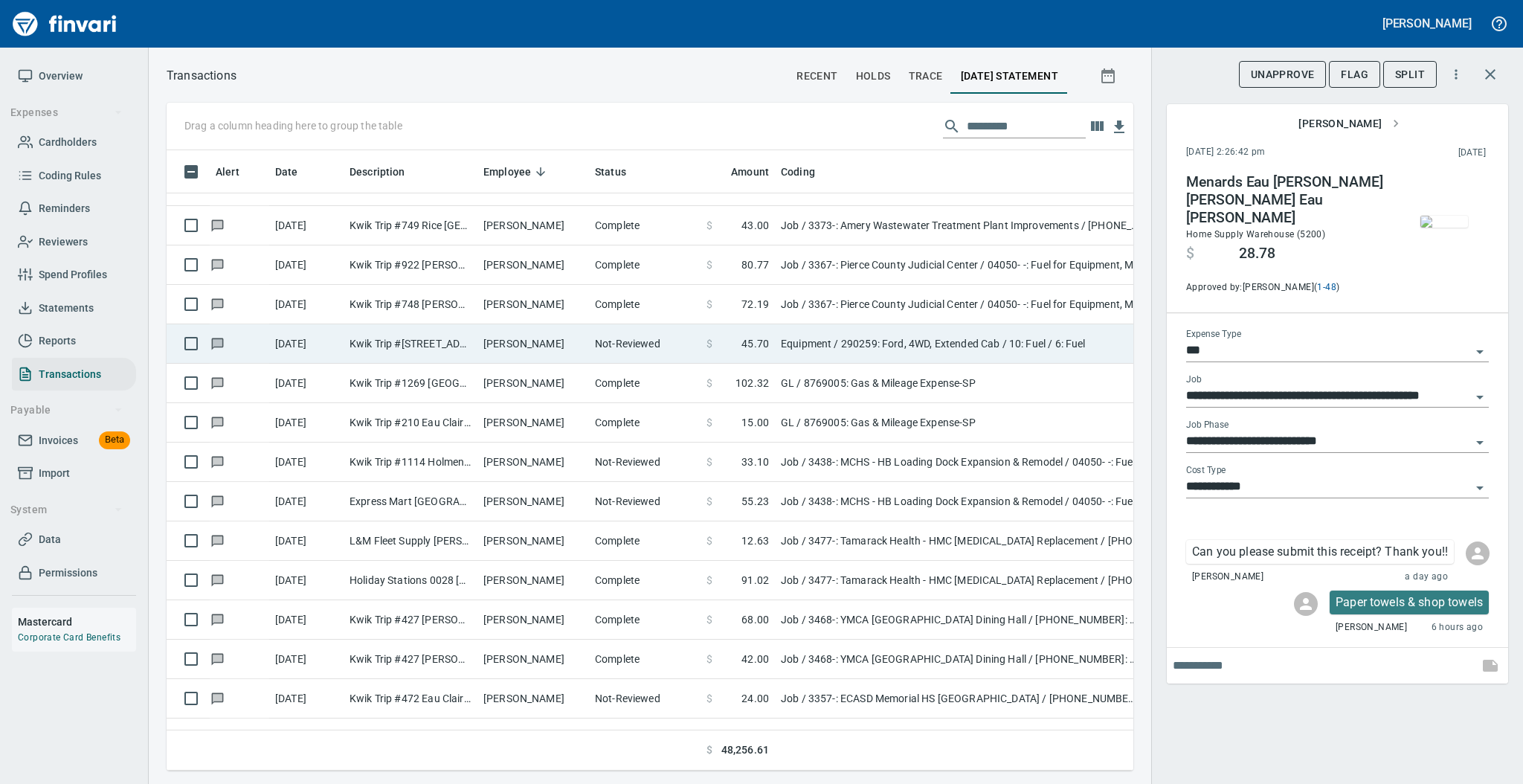
click at [498, 343] on td "[PERSON_NAME]" at bounding box center [533, 343] width 111 height 39
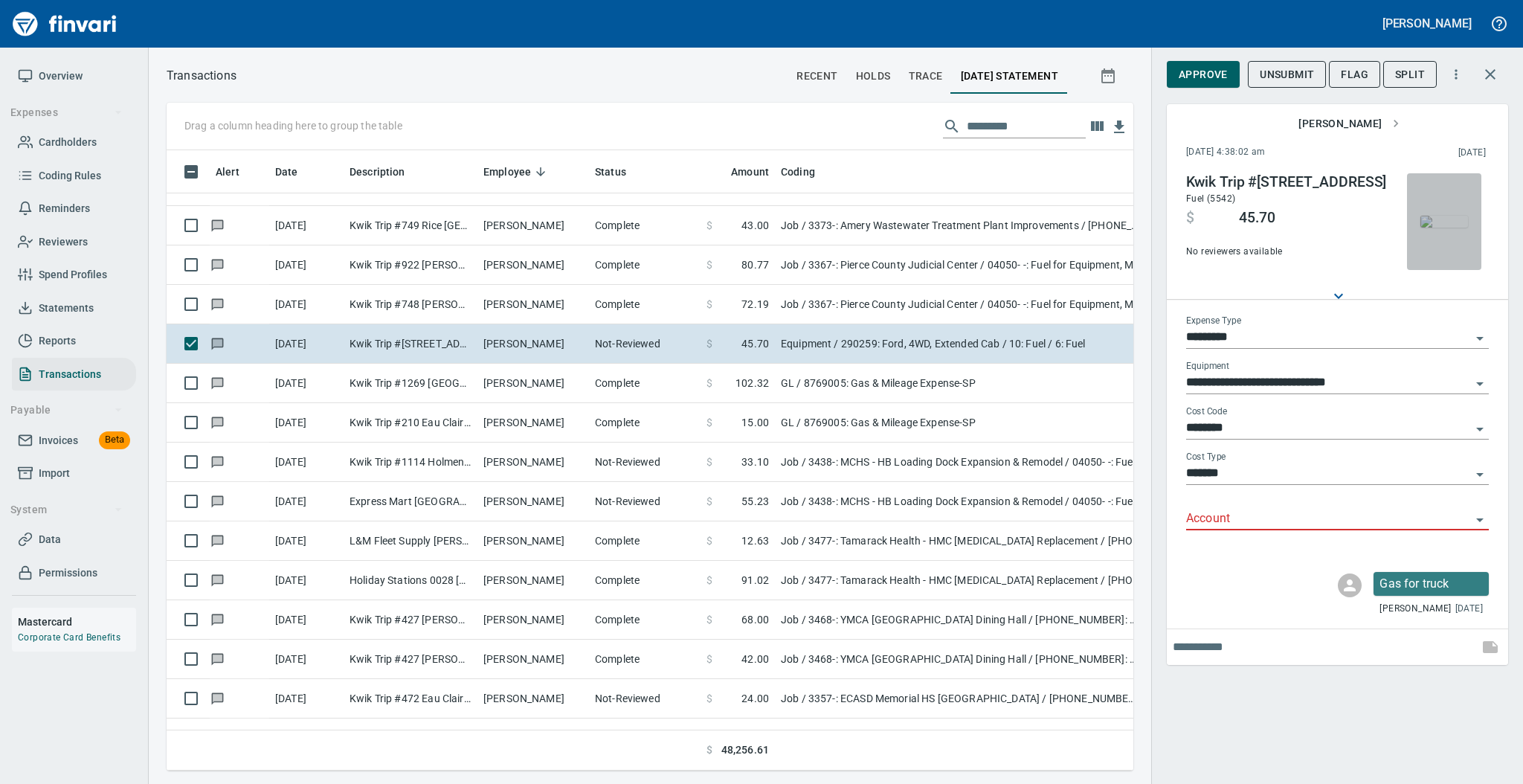
click at [1446, 223] on img "button" at bounding box center [1443, 221] width 47 height 12
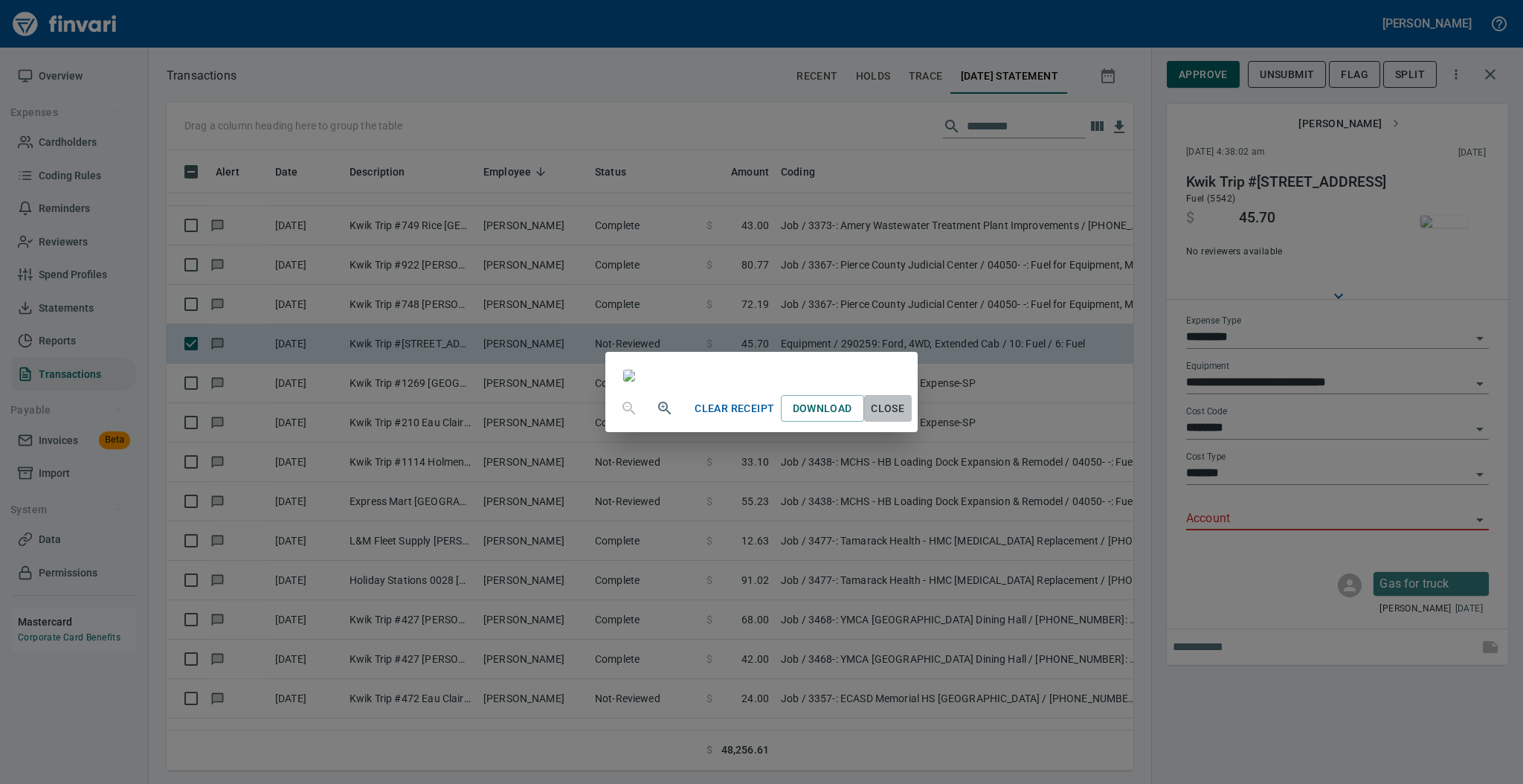
click at [906, 418] on span "Close" at bounding box center [887, 408] width 35 height 19
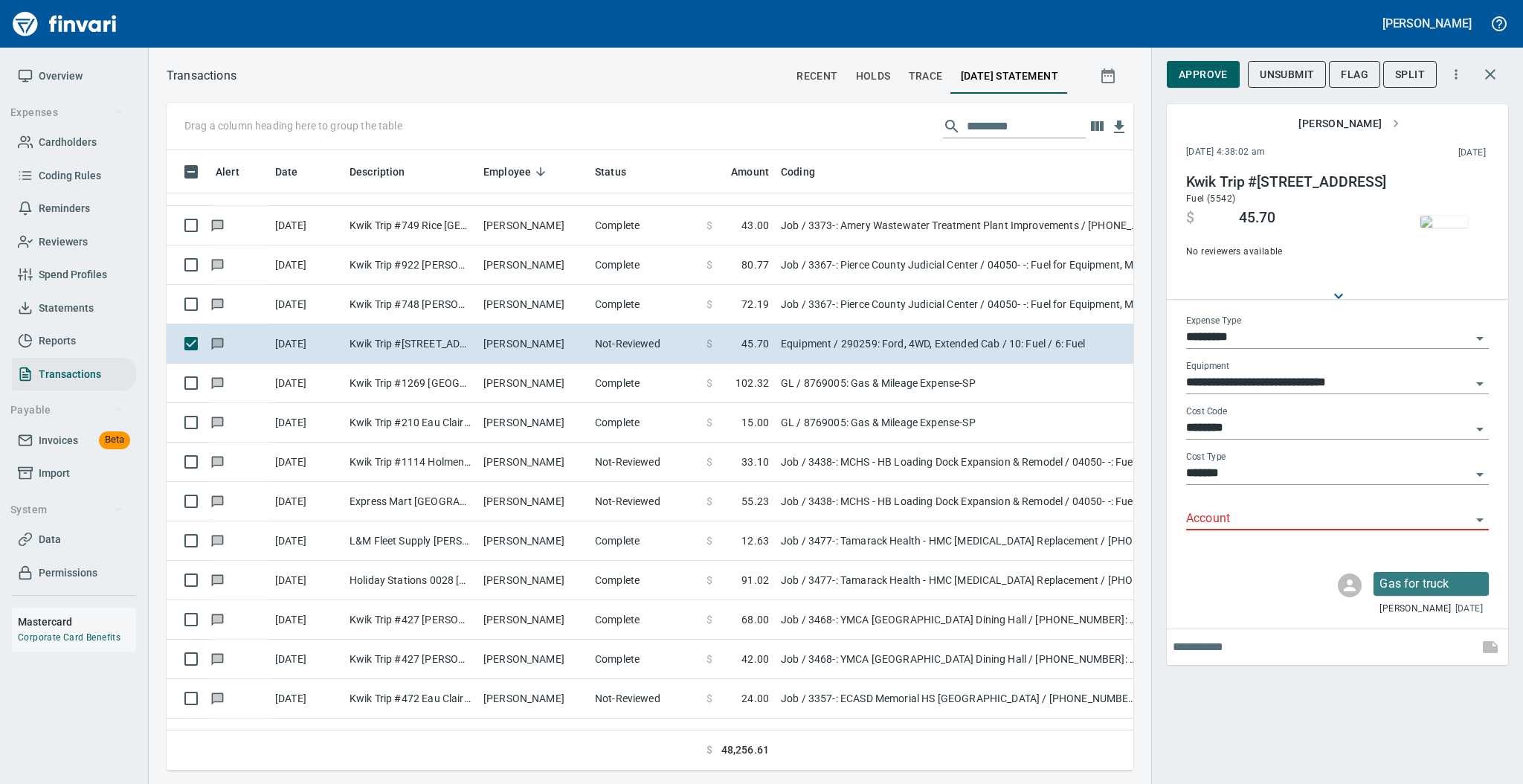
scroll to position [590, 936]
click at [1356, 78] on span "Flag" at bounding box center [1355, 75] width 28 height 19
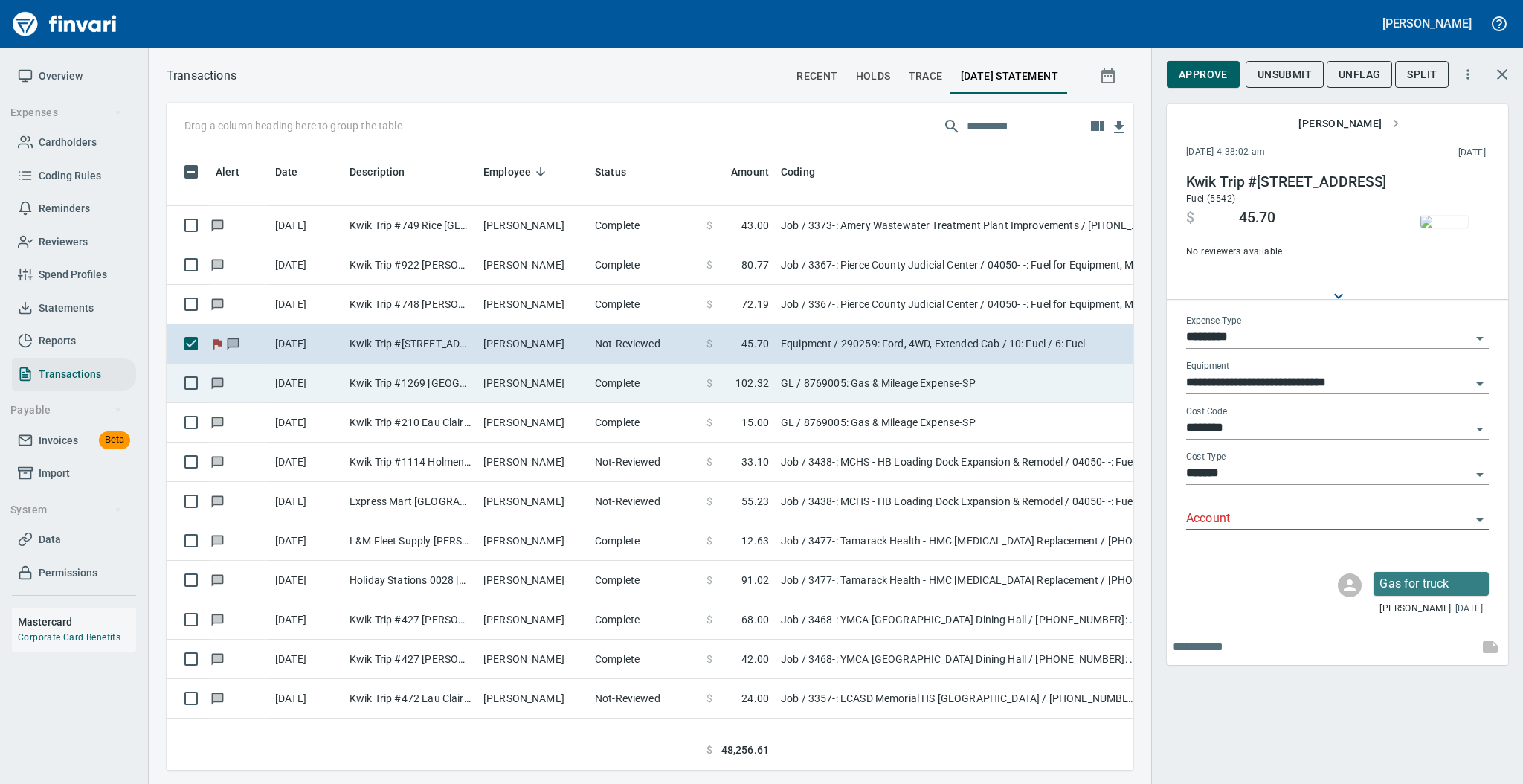
click at [532, 387] on td "[PERSON_NAME]" at bounding box center [533, 383] width 111 height 39
type input "**"
type input "**********"
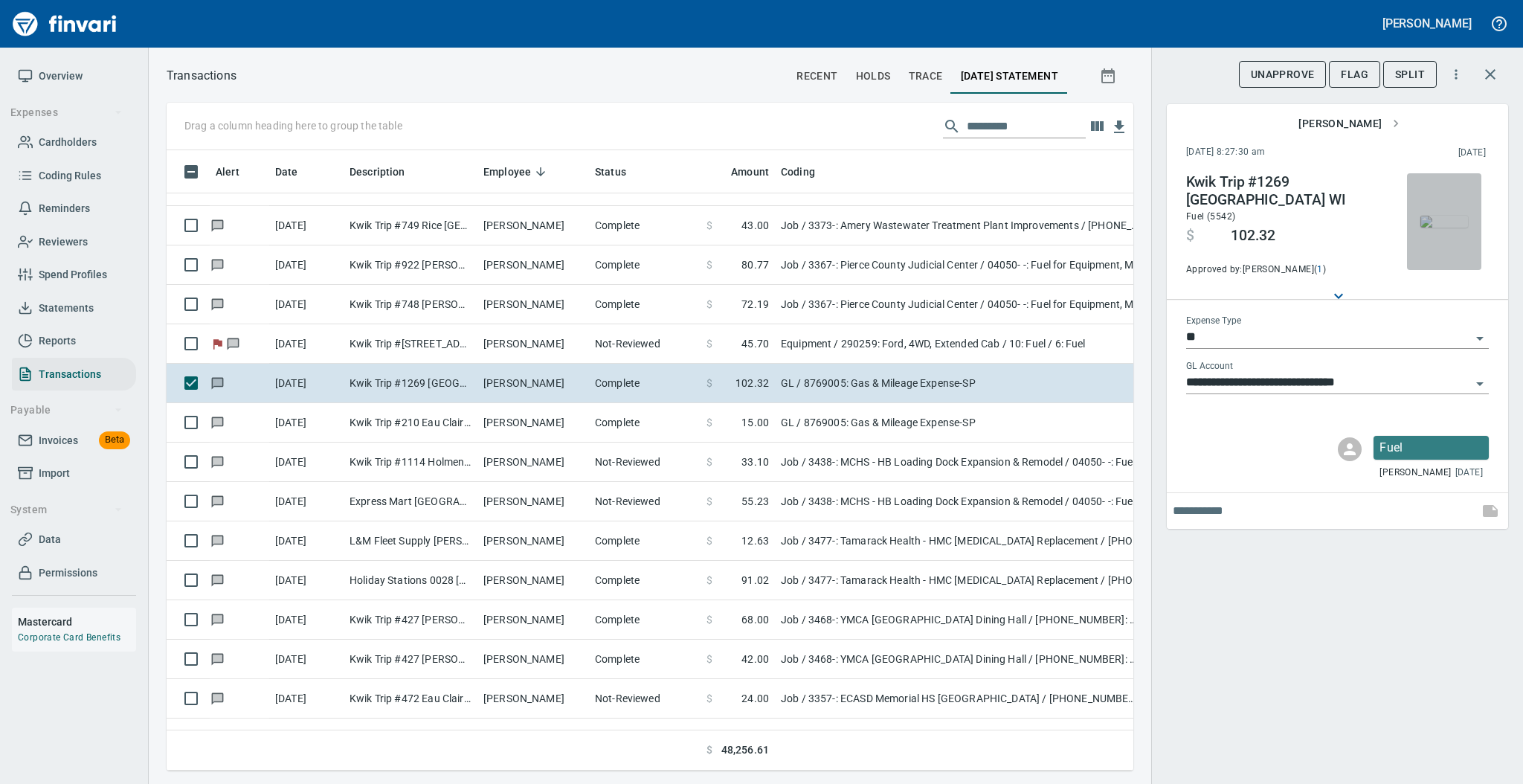
click at [1431, 225] on img "button" at bounding box center [1443, 221] width 47 height 12
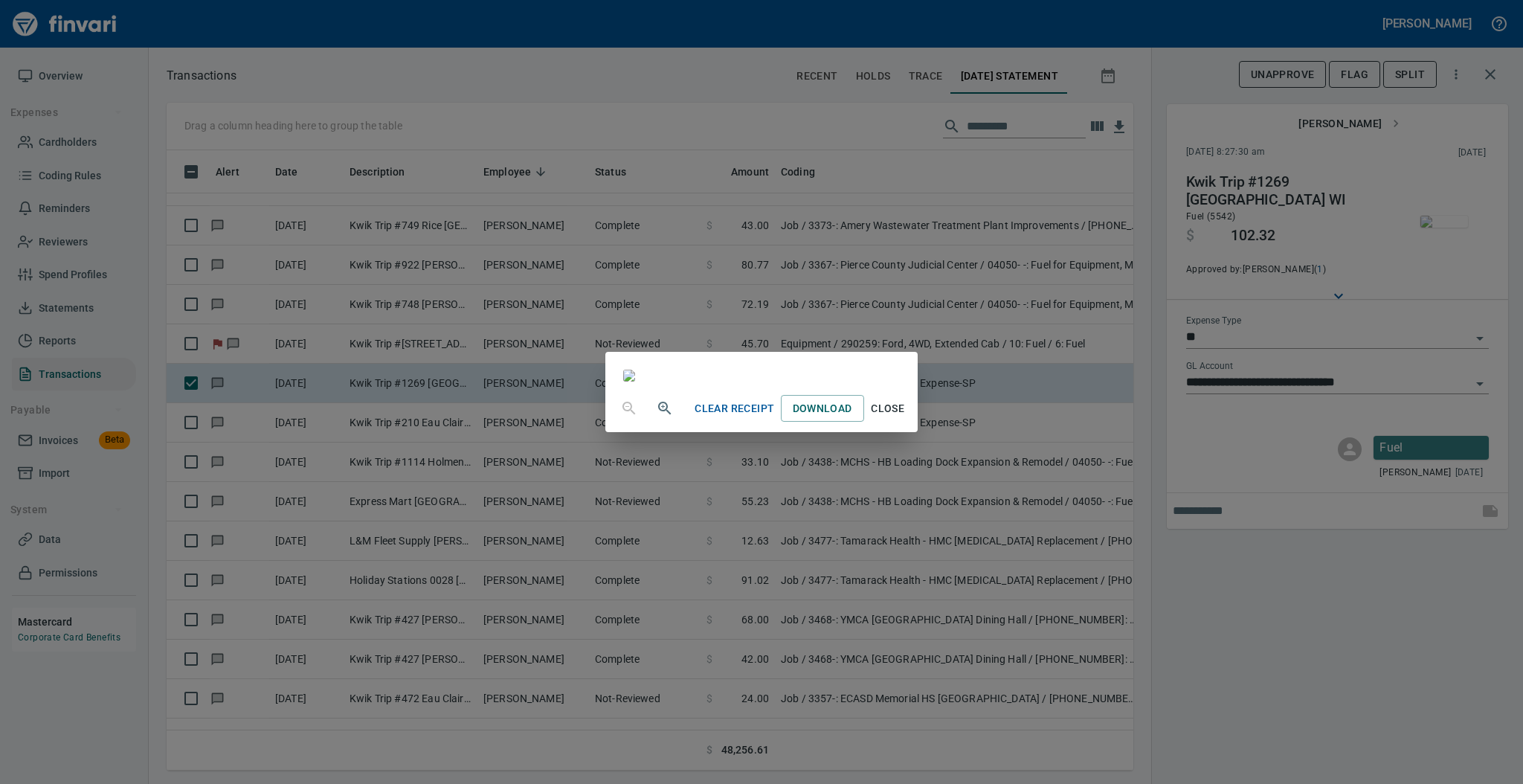
click at [906, 418] on span "Close" at bounding box center [887, 408] width 35 height 19
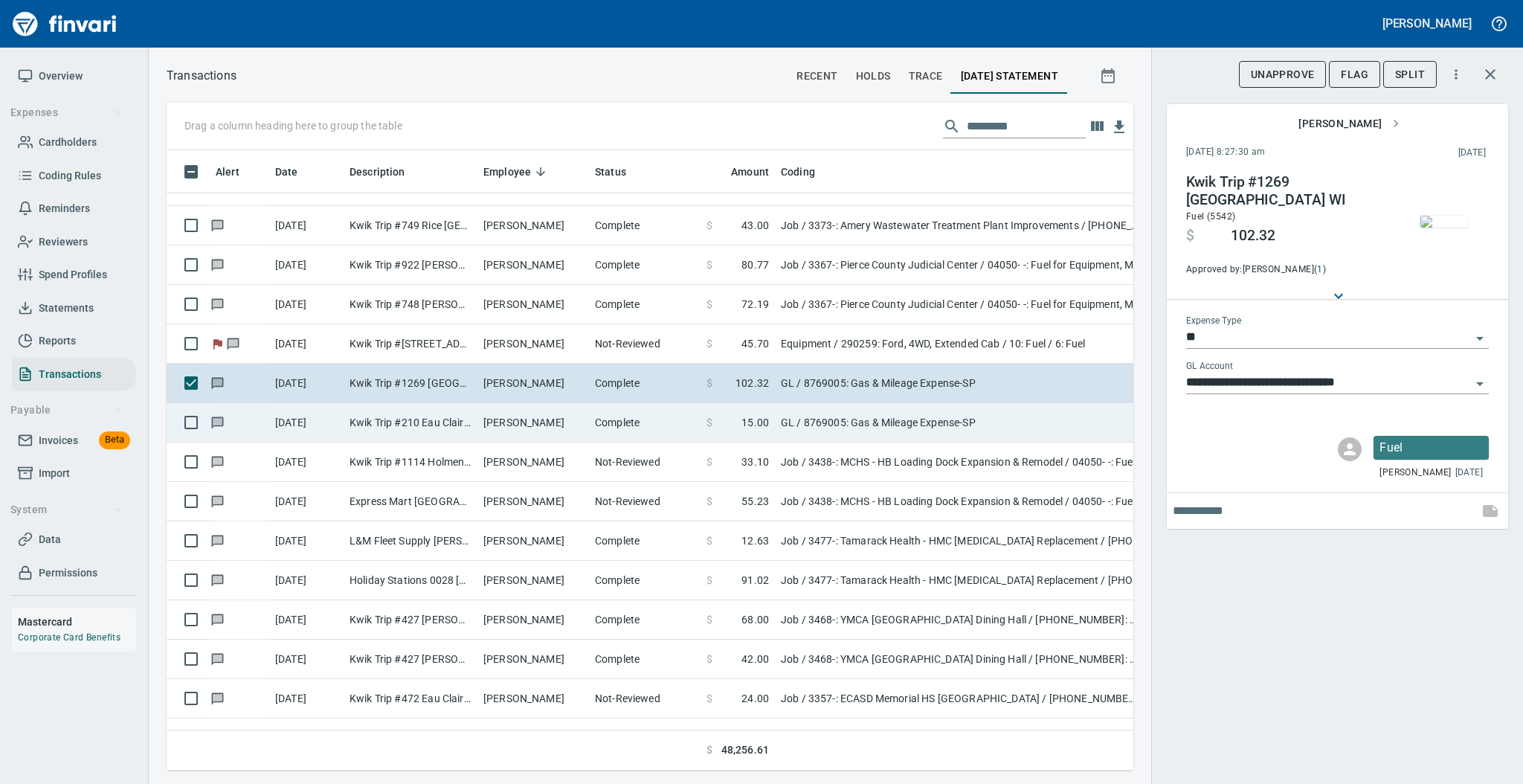
click at [562, 420] on td "[PERSON_NAME]" at bounding box center [533, 422] width 111 height 39
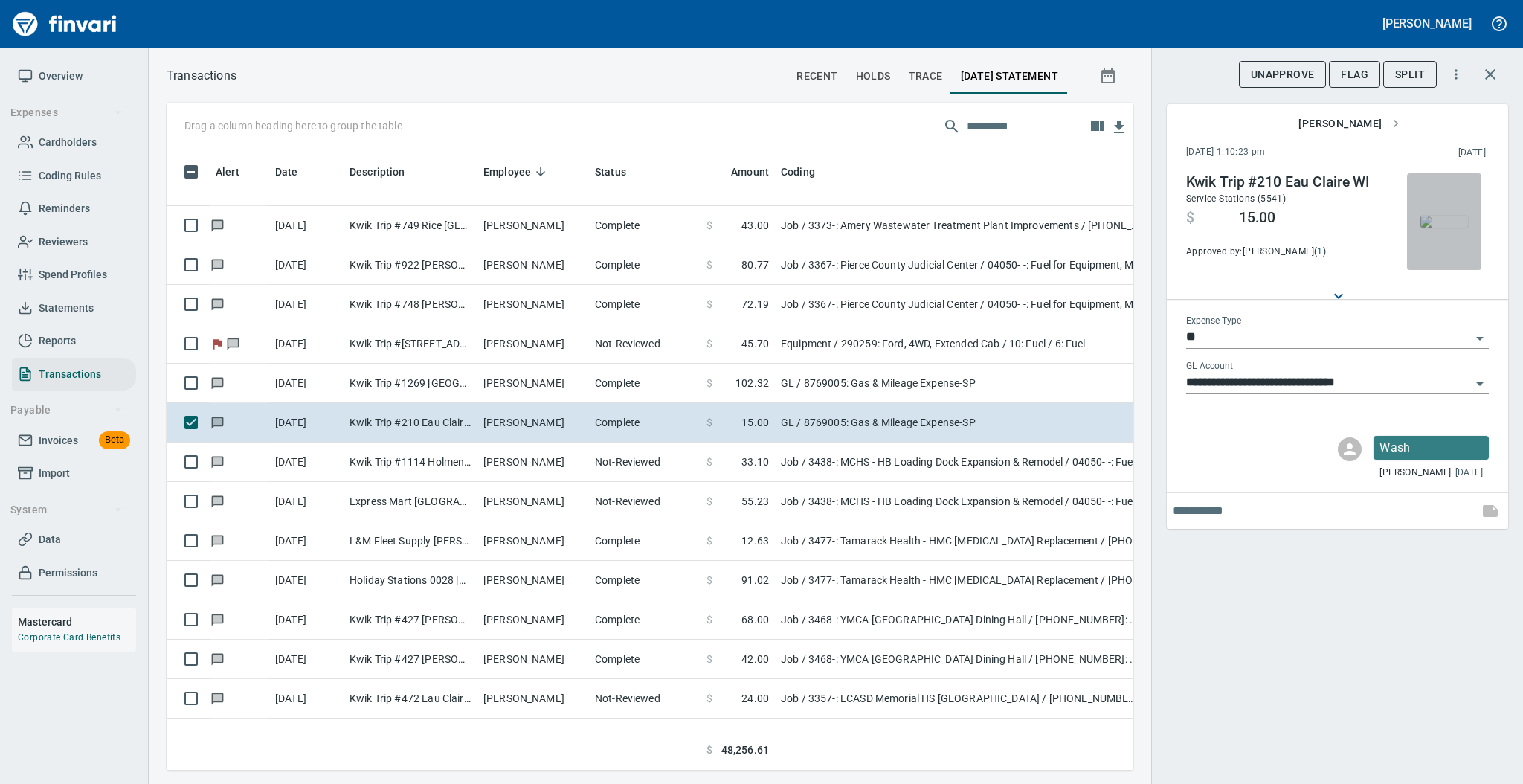
click at [1441, 227] on img "button" at bounding box center [1443, 221] width 47 height 12
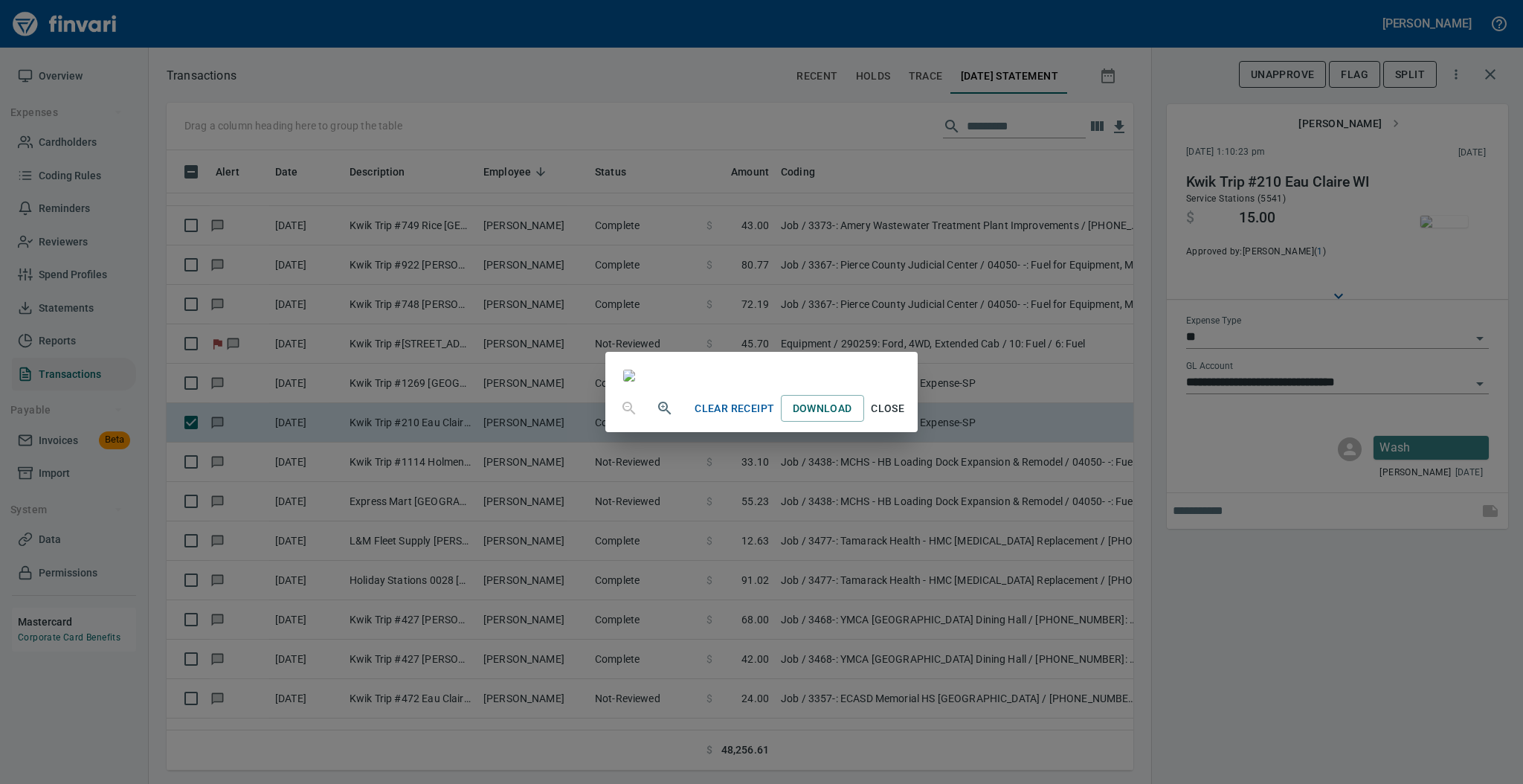
click at [906, 418] on span "Close" at bounding box center [887, 408] width 35 height 19
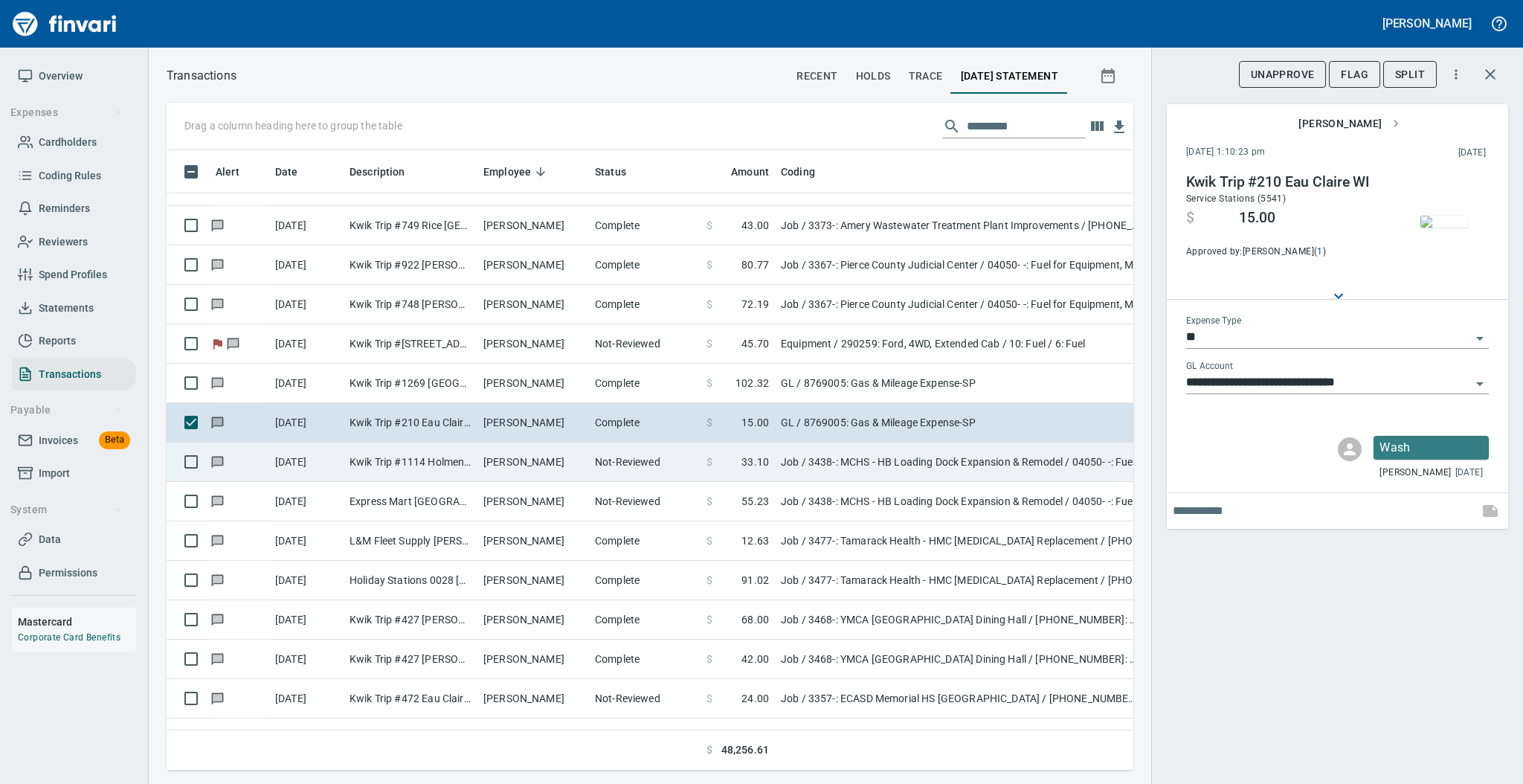
click at [506, 466] on td "[PERSON_NAME]" at bounding box center [533, 462] width 111 height 39
type input "***"
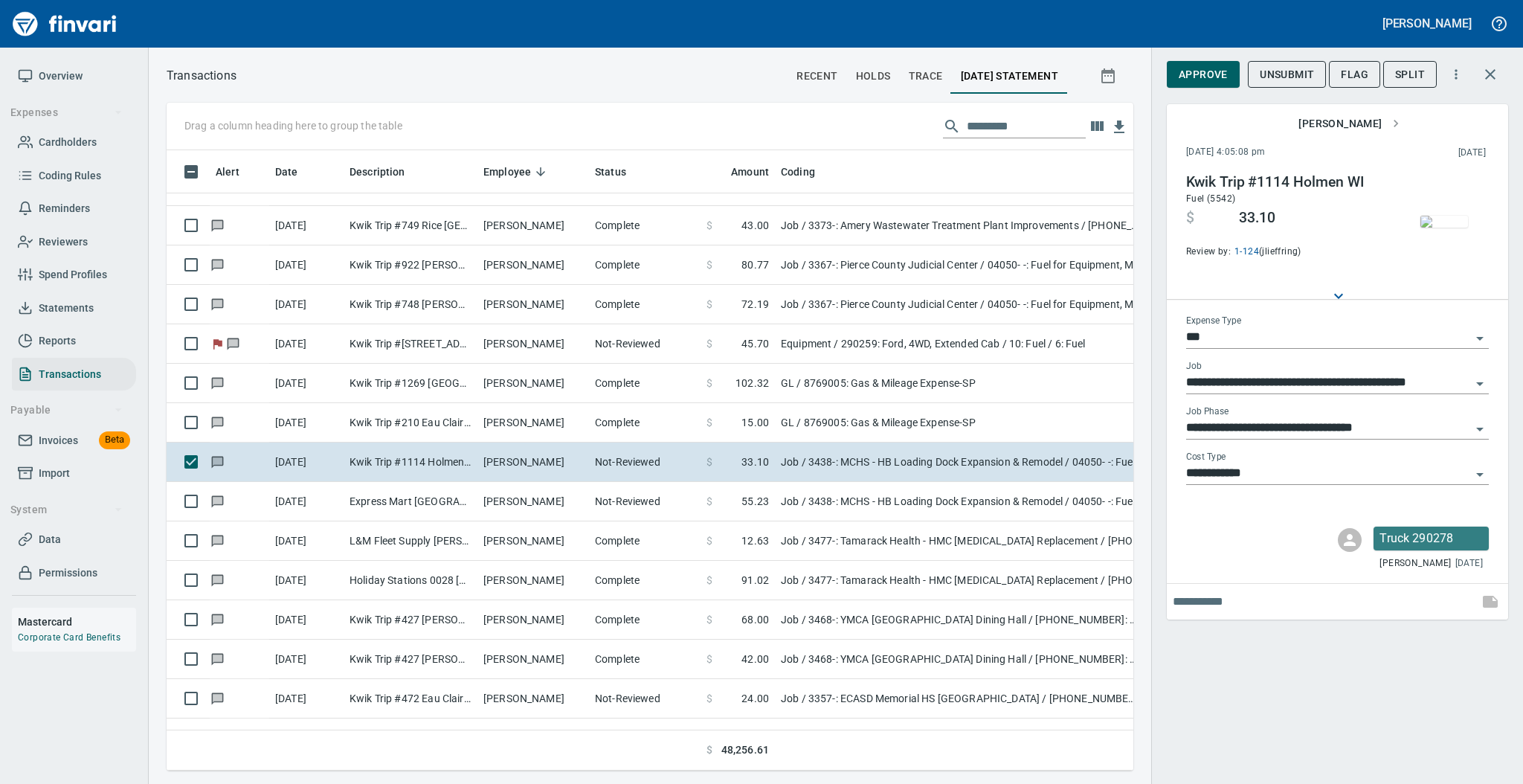
click at [1445, 224] on img "button" at bounding box center [1443, 221] width 47 height 12
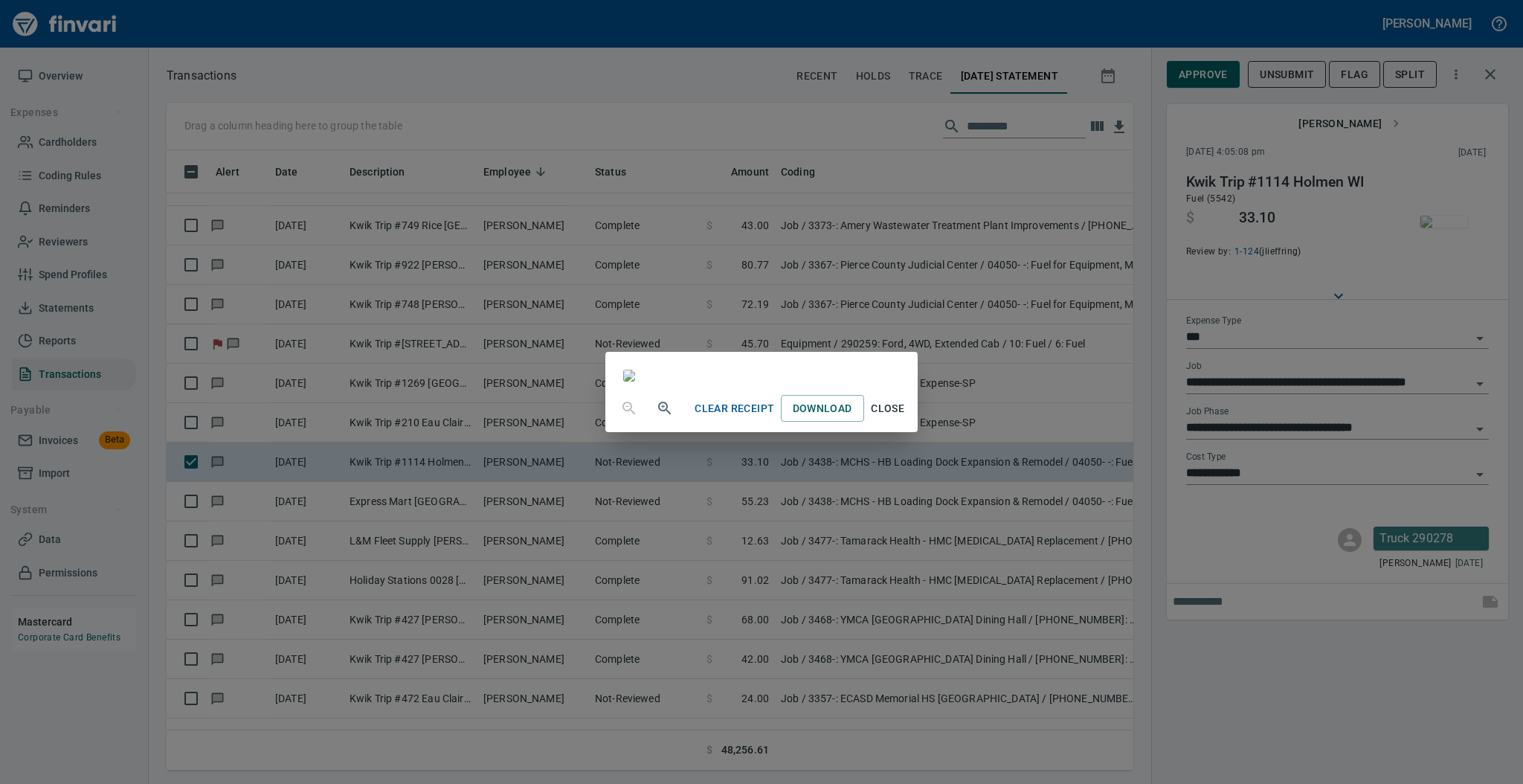
click at [906, 418] on span "Close" at bounding box center [887, 408] width 35 height 19
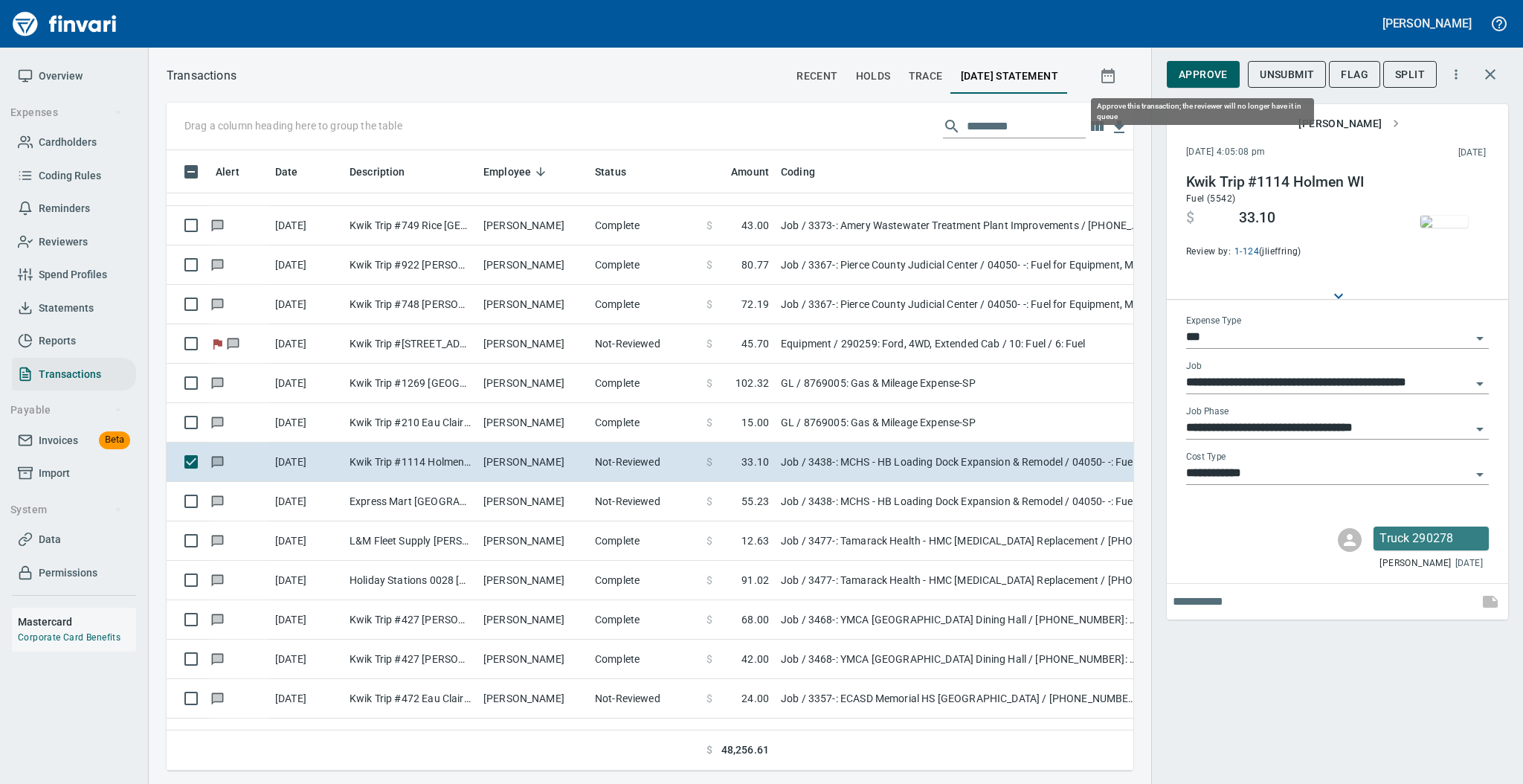
scroll to position [590, 936]
click at [1193, 76] on span "Approve" at bounding box center [1203, 75] width 49 height 19
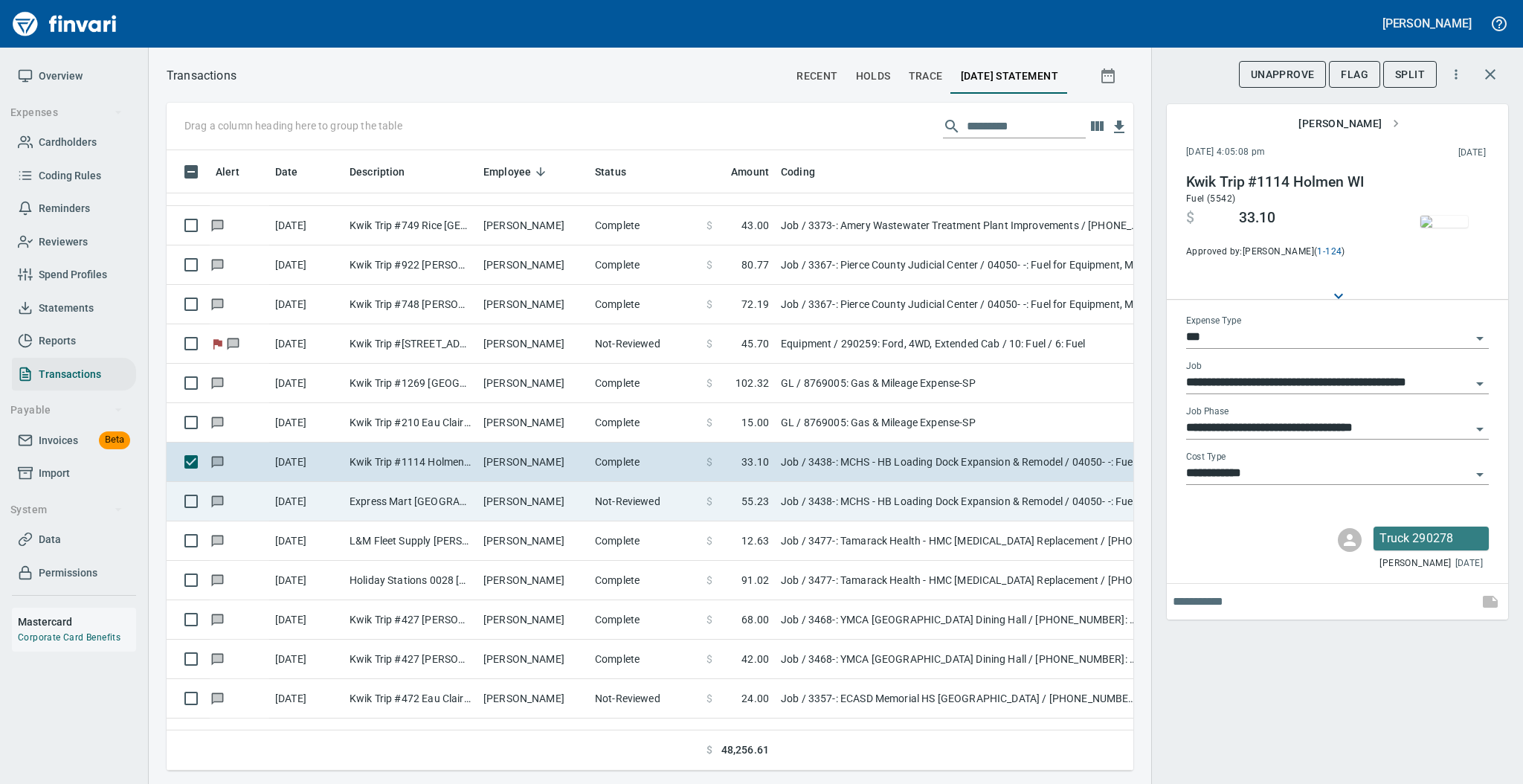
click at [513, 503] on td "[PERSON_NAME]" at bounding box center [533, 501] width 111 height 39
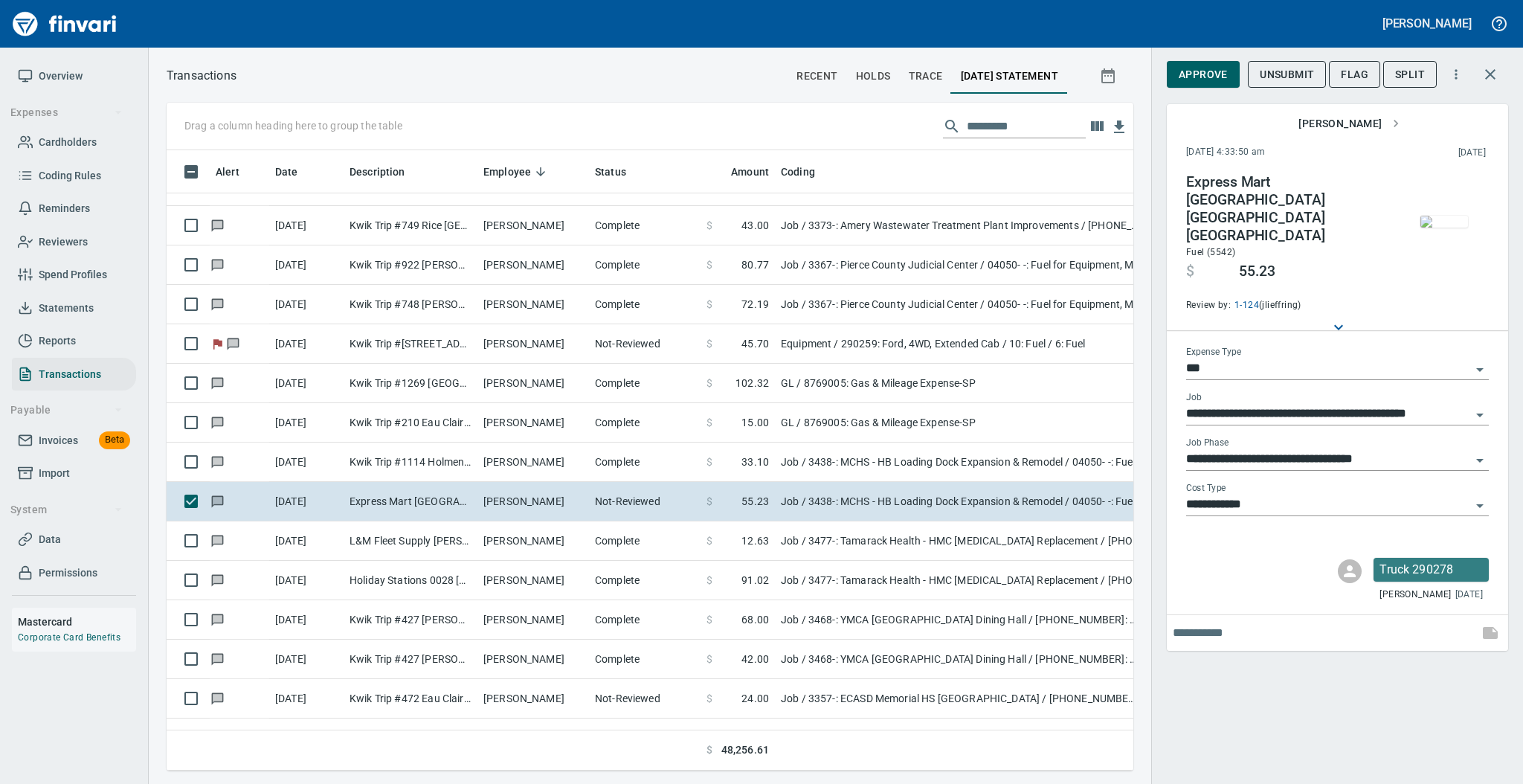
click at [1453, 219] on img "button" at bounding box center [1443, 221] width 47 height 12
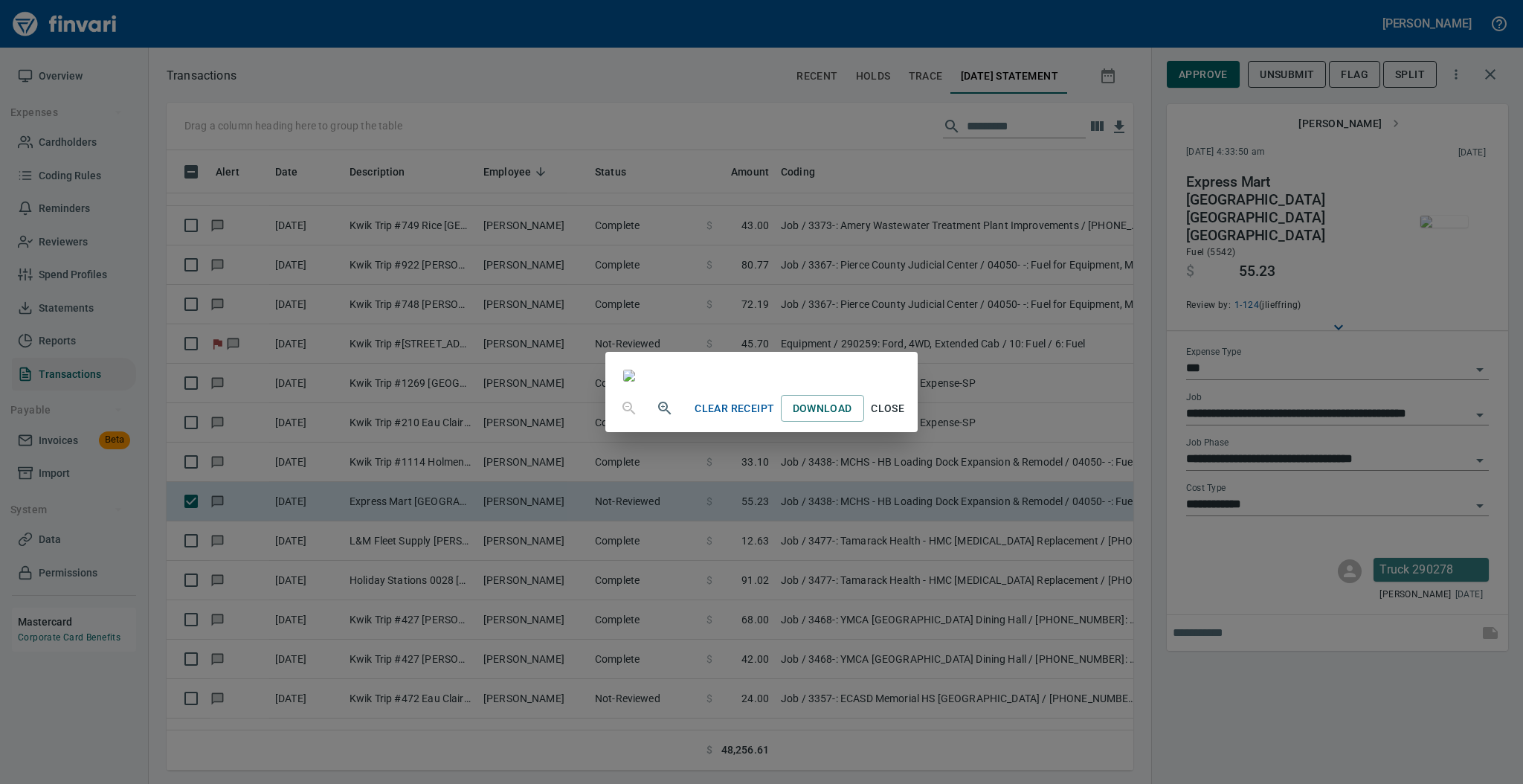
click at [906, 418] on span "Close" at bounding box center [887, 408] width 35 height 19
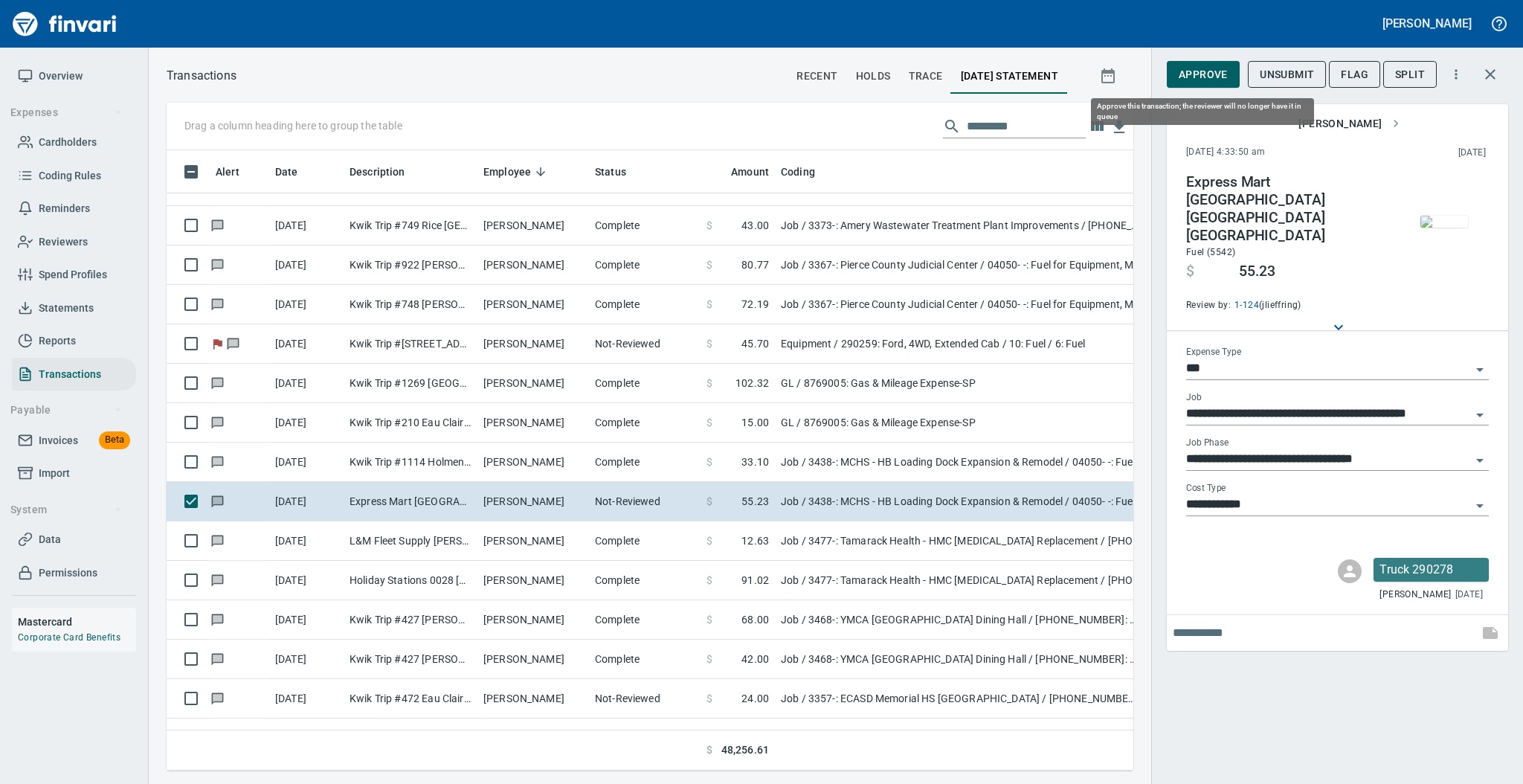
scroll to position [590, 936]
click at [1203, 82] on span "Approve" at bounding box center [1203, 75] width 49 height 19
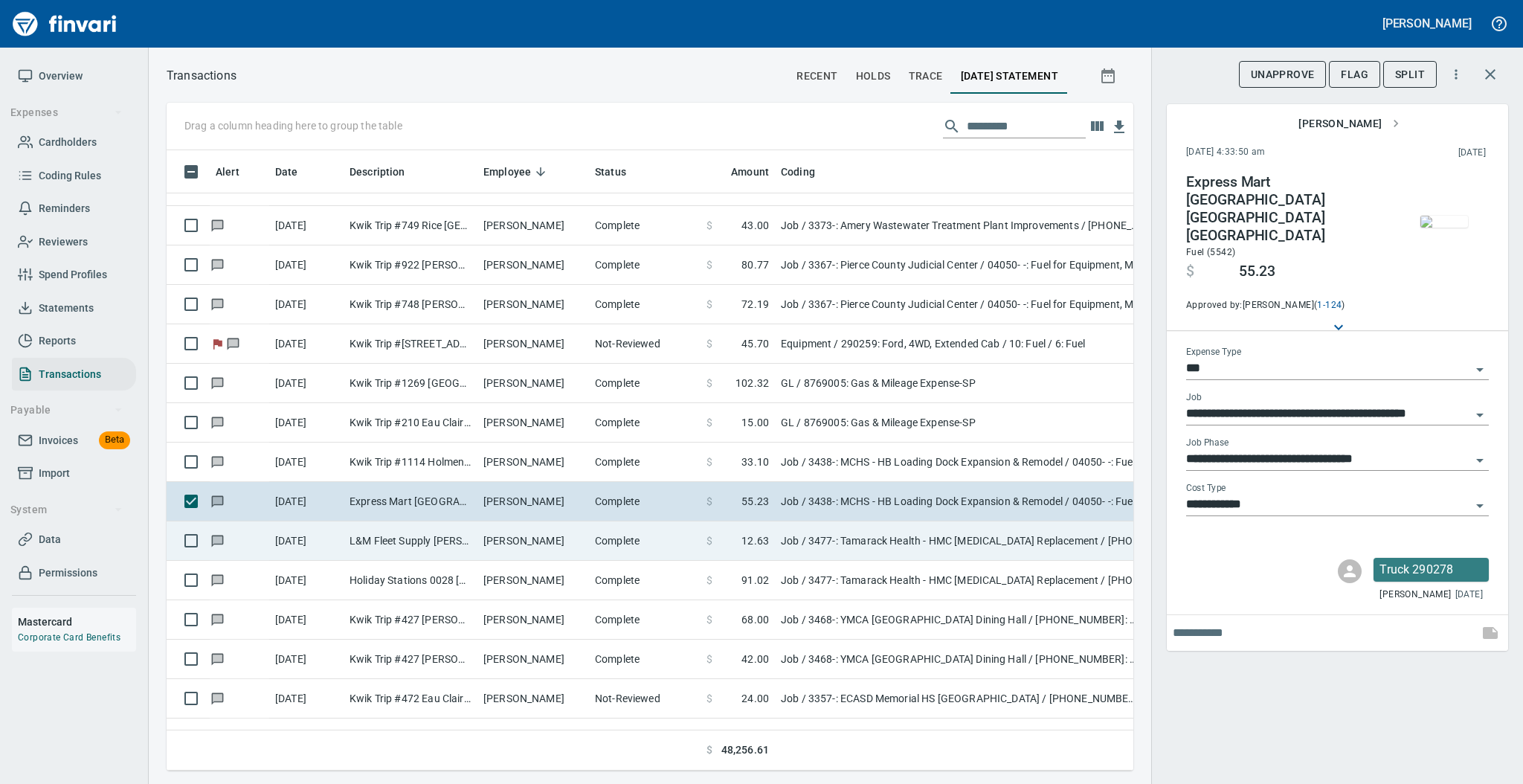
click at [593, 538] on td "Complete" at bounding box center [645, 541] width 111 height 39
type input "**********"
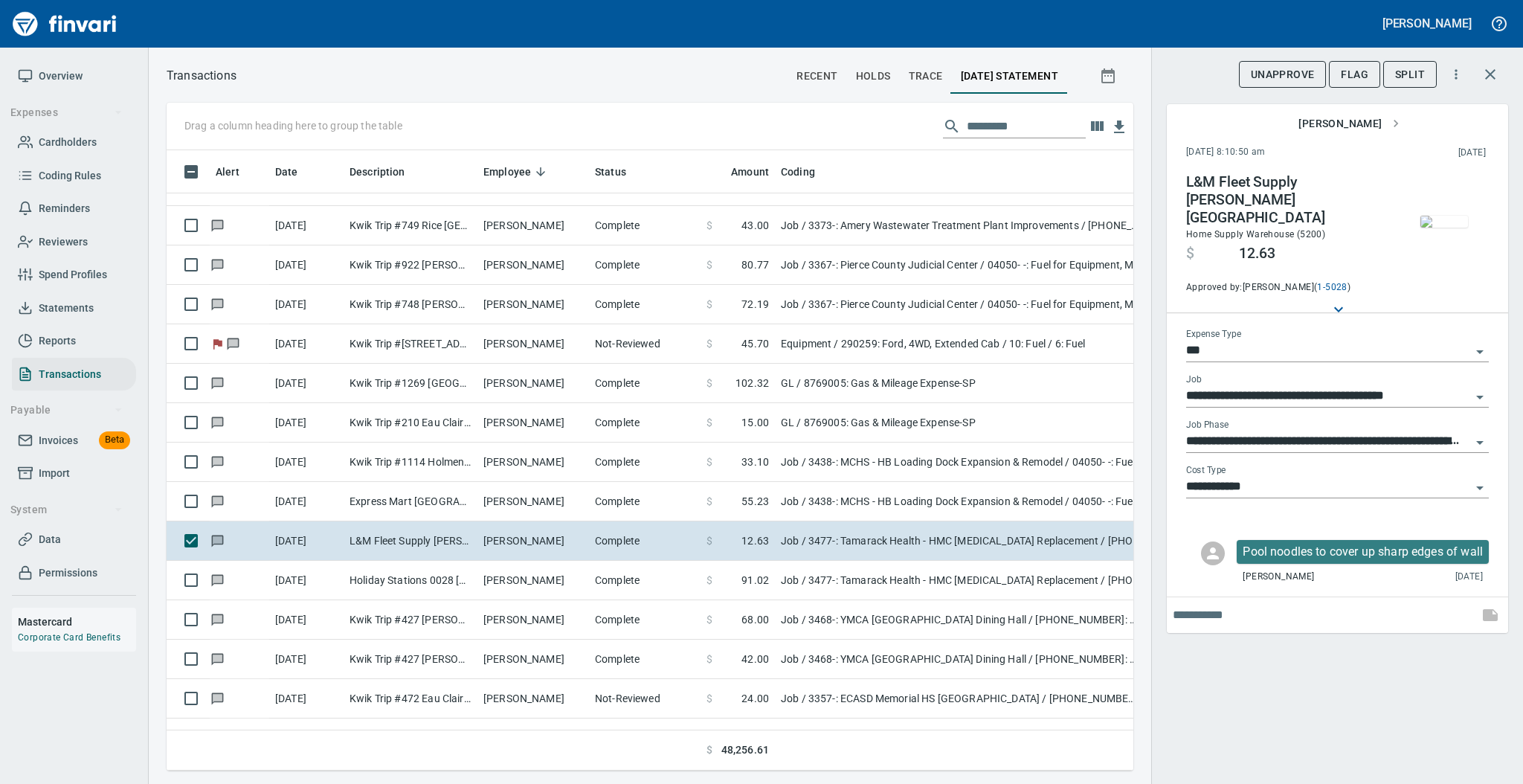
click at [1447, 223] on img "button" at bounding box center [1443, 221] width 47 height 12
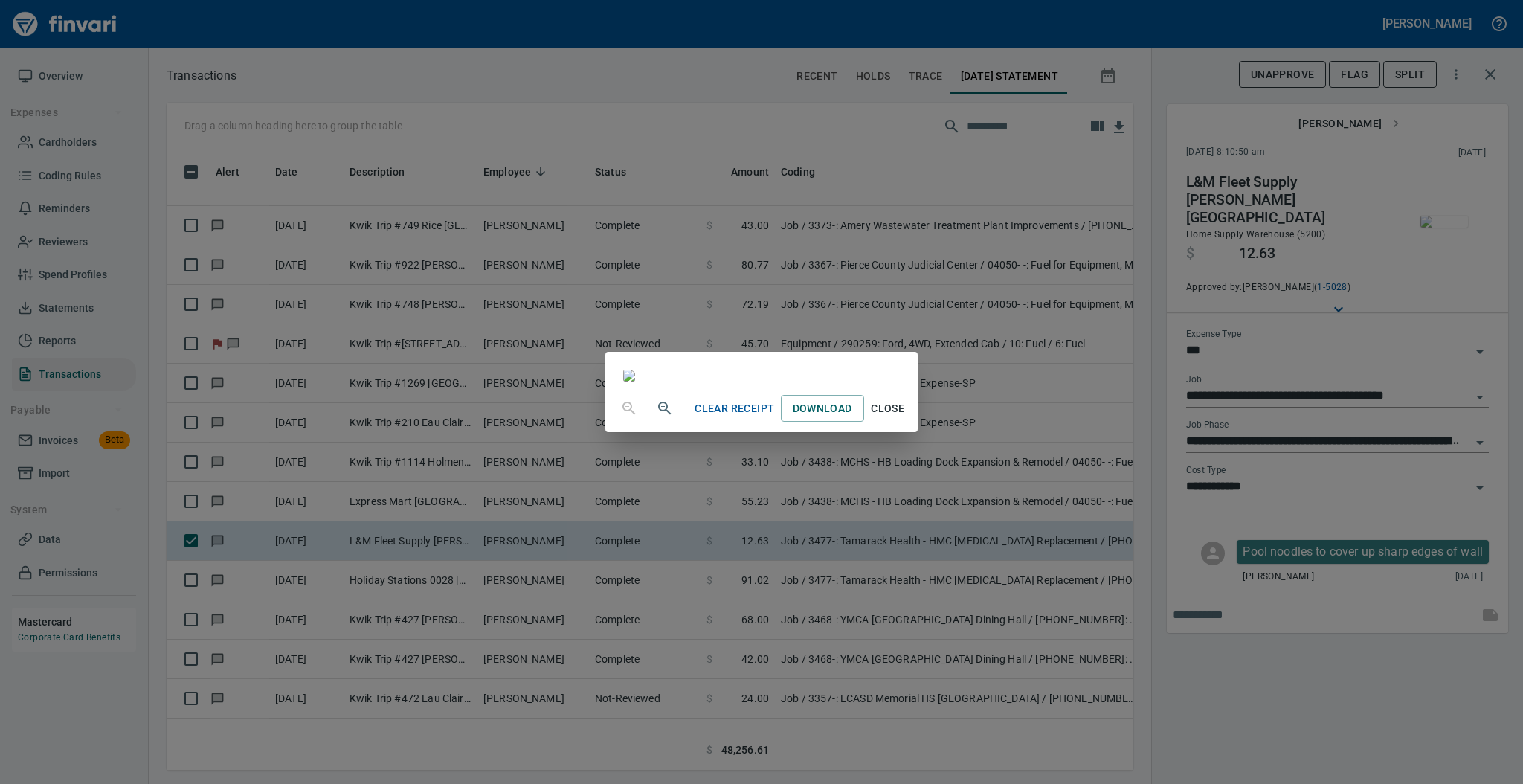
click at [906, 418] on span "Close" at bounding box center [887, 408] width 35 height 19
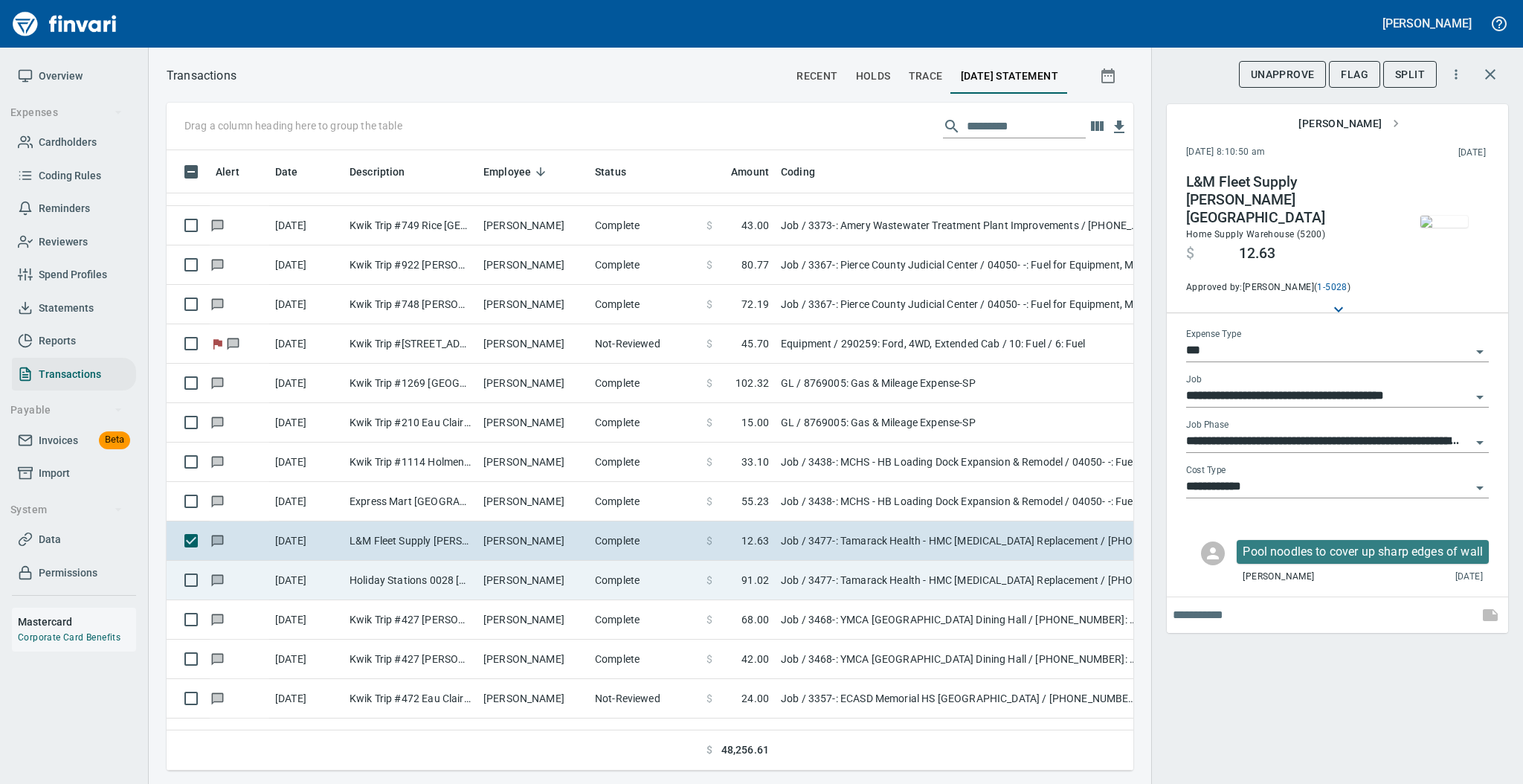
click at [600, 592] on td "Complete" at bounding box center [645, 580] width 111 height 39
type input "**********"
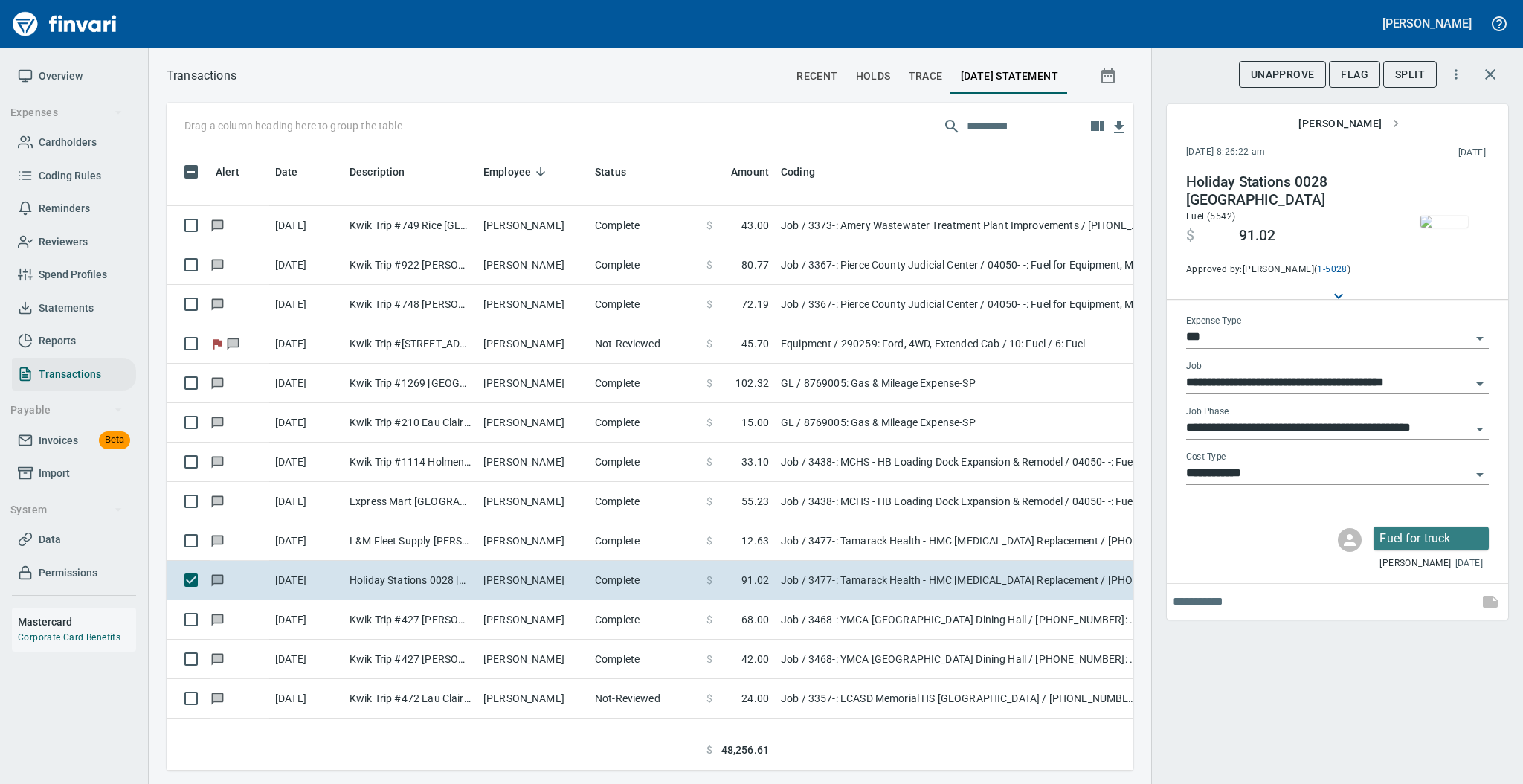
click at [1435, 226] on img "button" at bounding box center [1443, 221] width 47 height 12
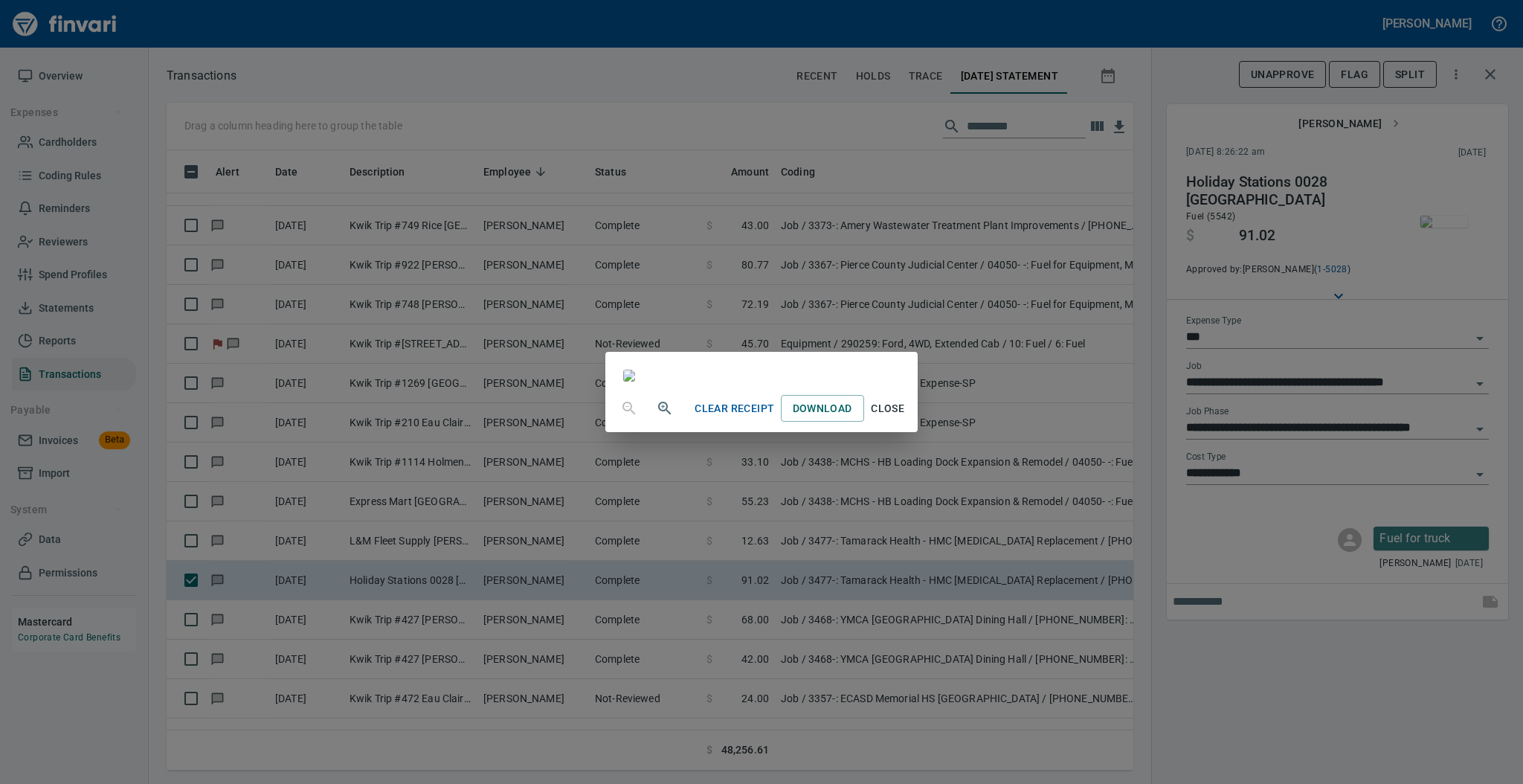
click at [906, 418] on span "Close" at bounding box center [887, 408] width 35 height 19
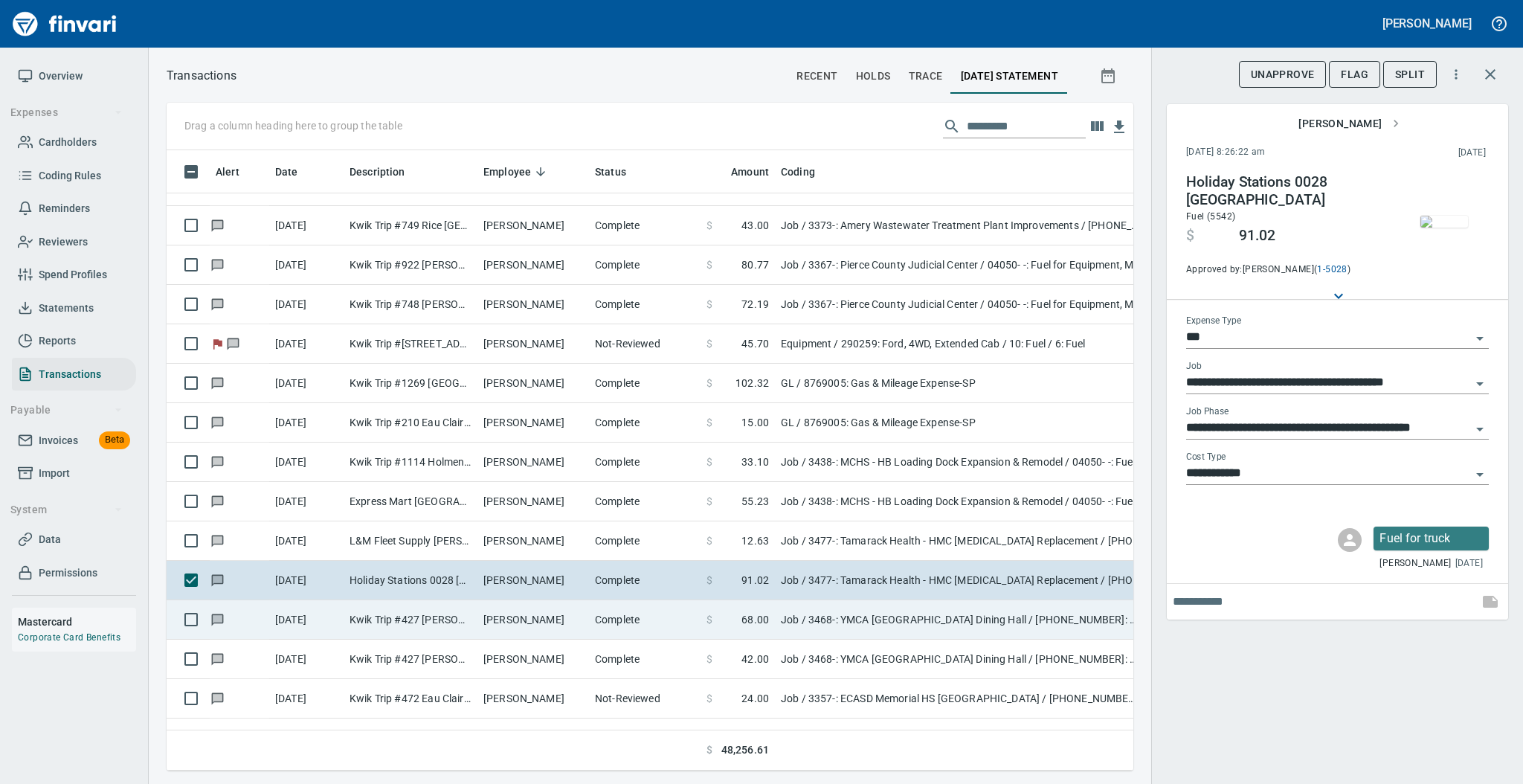
click at [699, 619] on td "Complete" at bounding box center [645, 620] width 111 height 39
type input "**********"
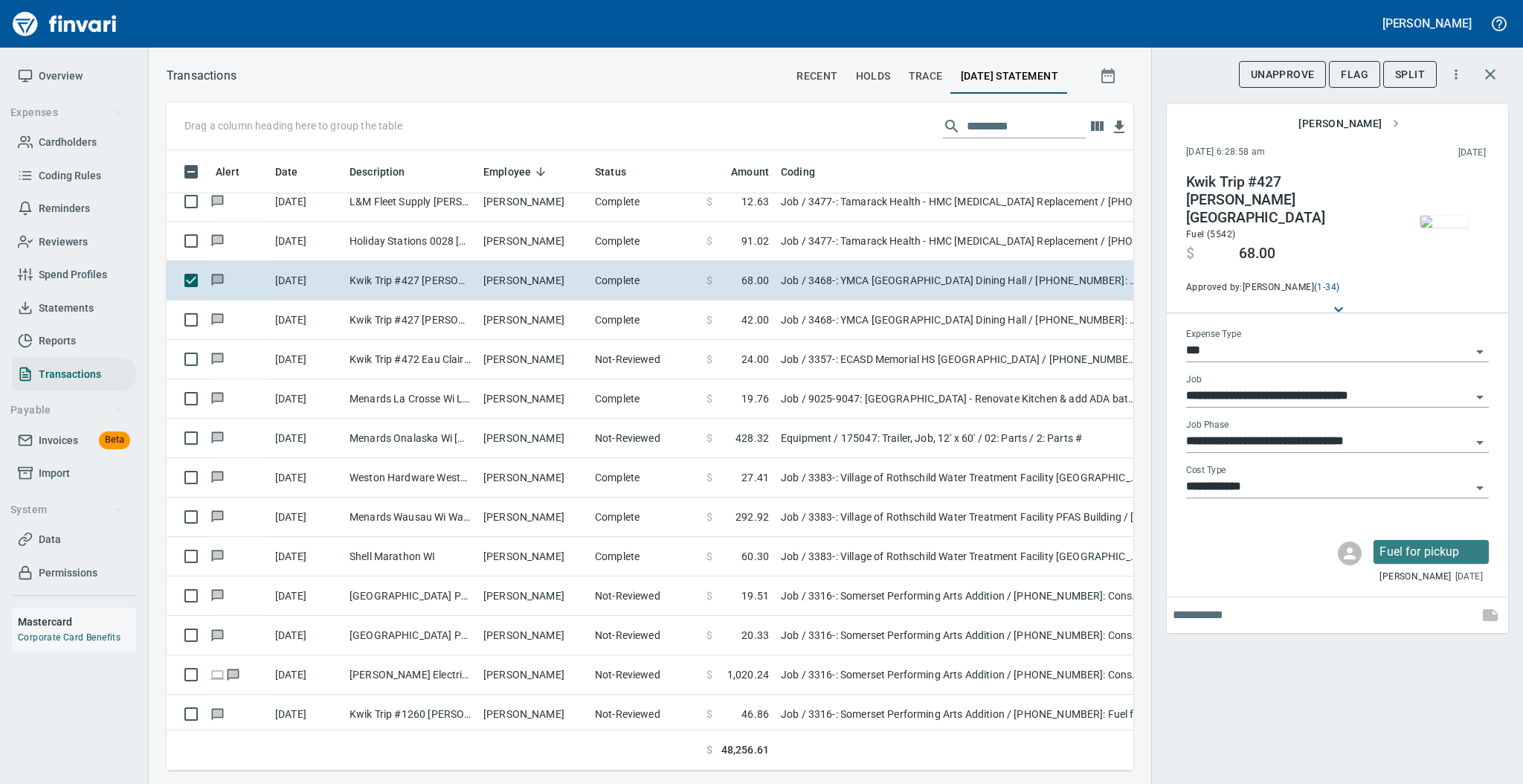
scroll to position [5058, 0]
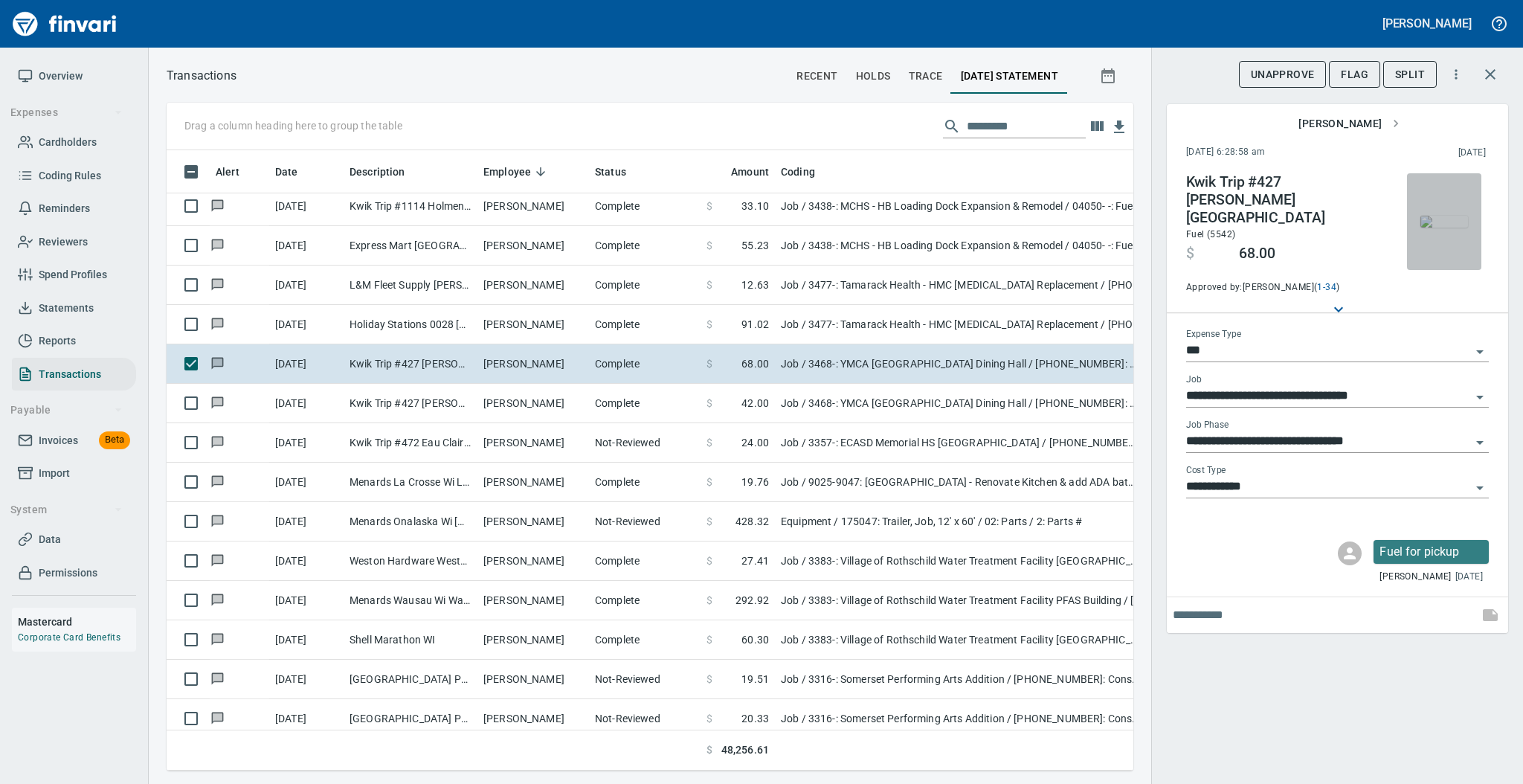
click at [1435, 227] on img "button" at bounding box center [1443, 221] width 47 height 12
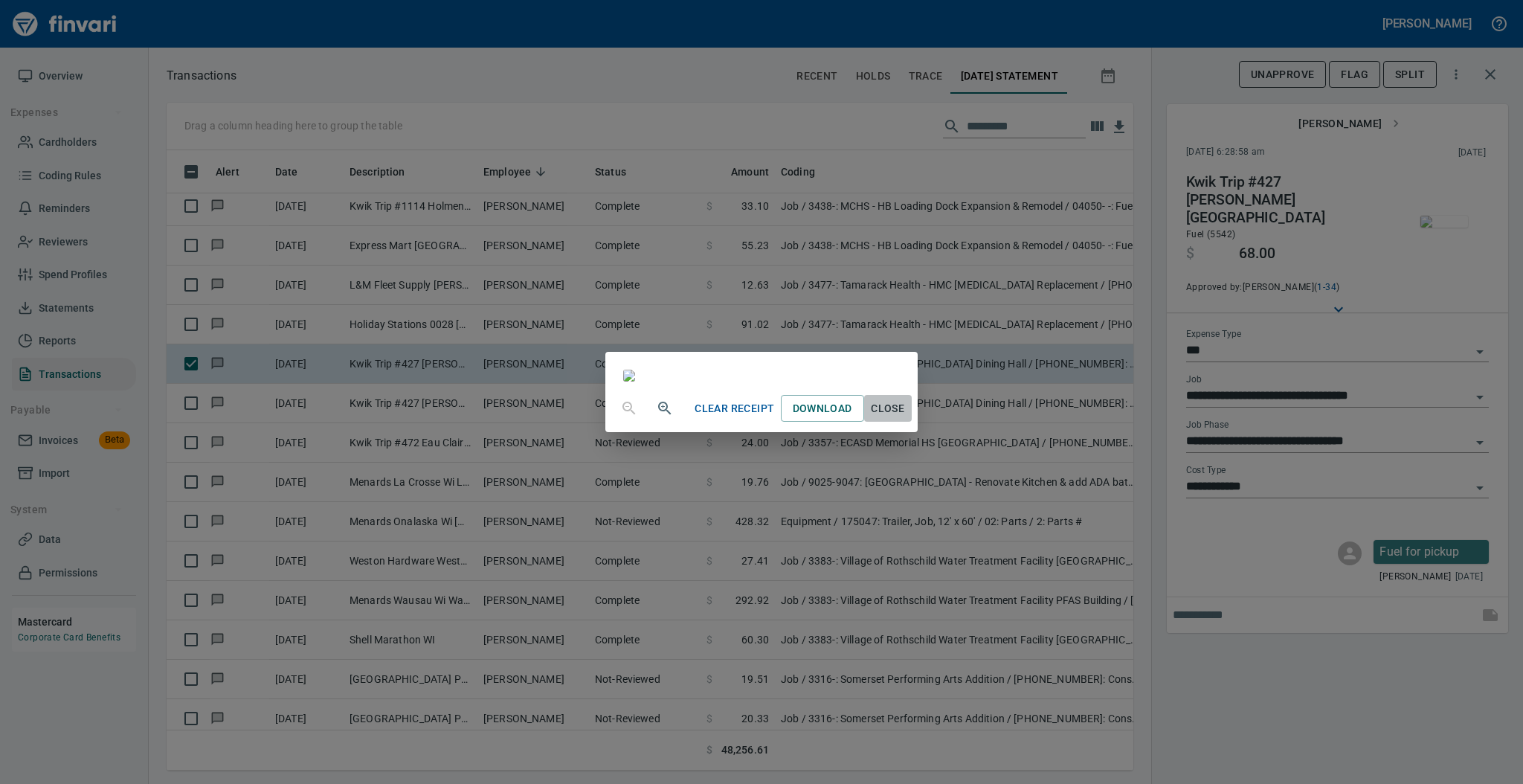
click at [906, 418] on span "Close" at bounding box center [887, 408] width 35 height 19
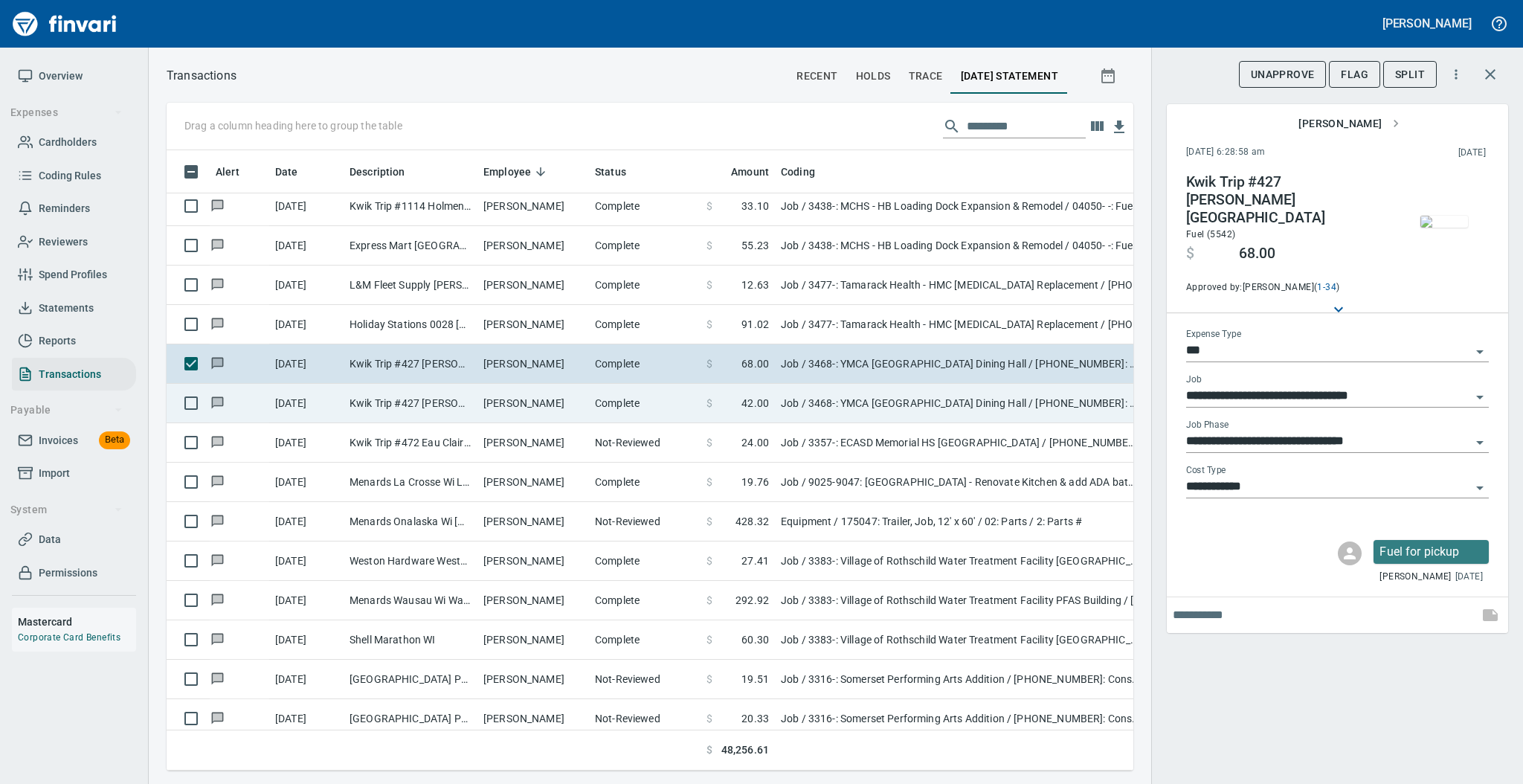
click at [638, 404] on td "Complete" at bounding box center [645, 403] width 111 height 39
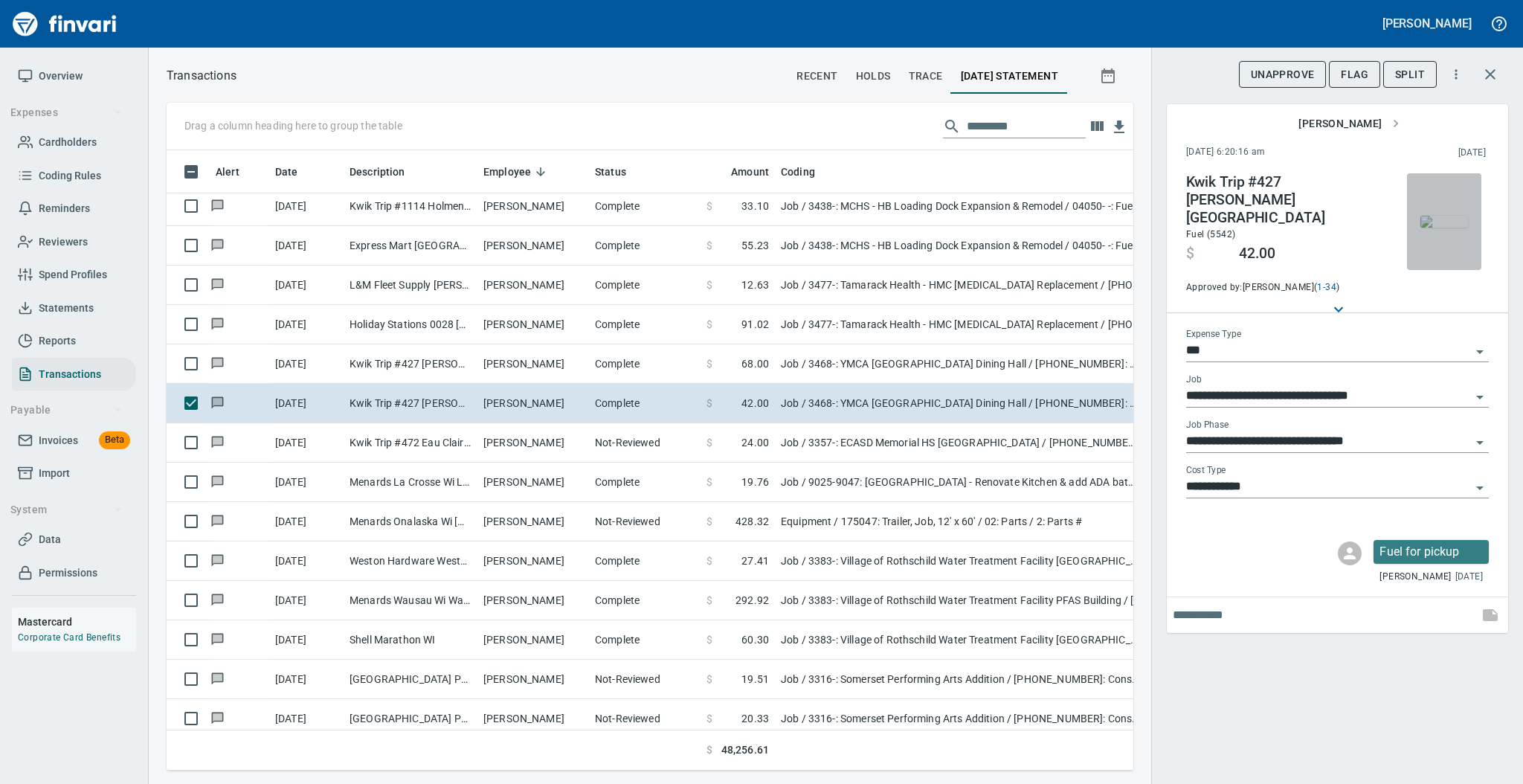
click at [1453, 215] on img "button" at bounding box center [1443, 221] width 47 height 12
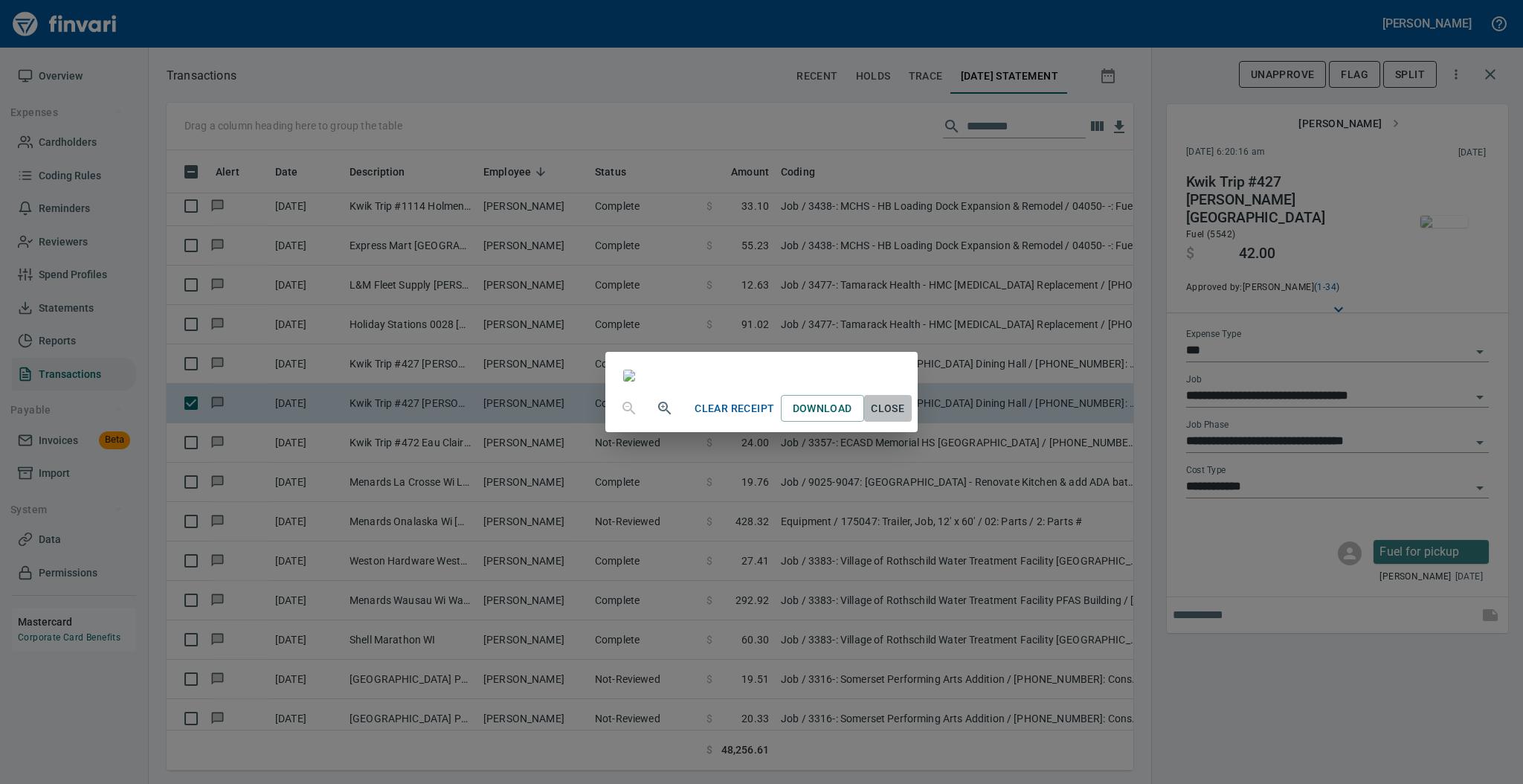
click at [906, 418] on span "Close" at bounding box center [887, 408] width 35 height 19
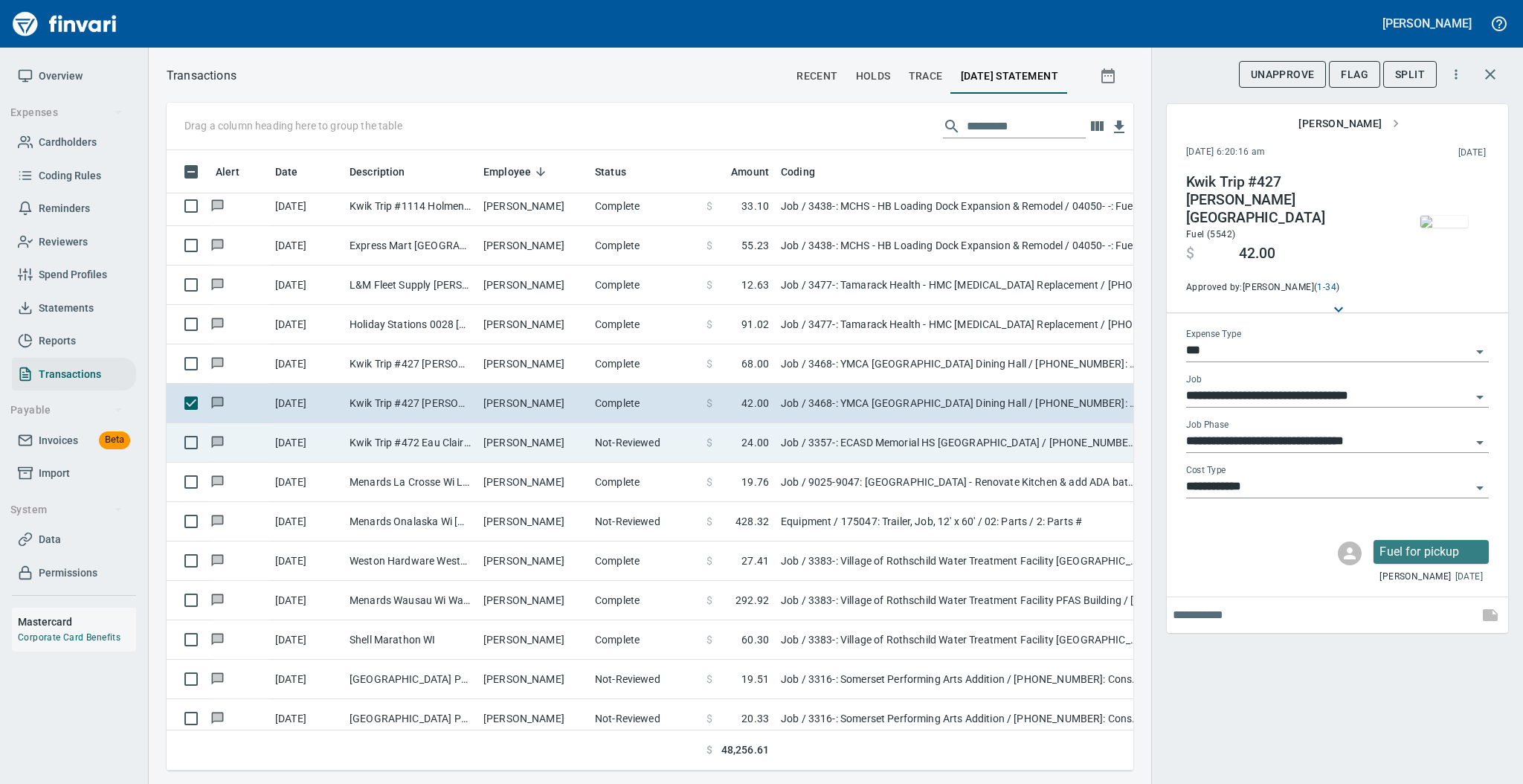
click at [629, 453] on td "Not-Reviewed" at bounding box center [645, 443] width 111 height 39
type input "**********"
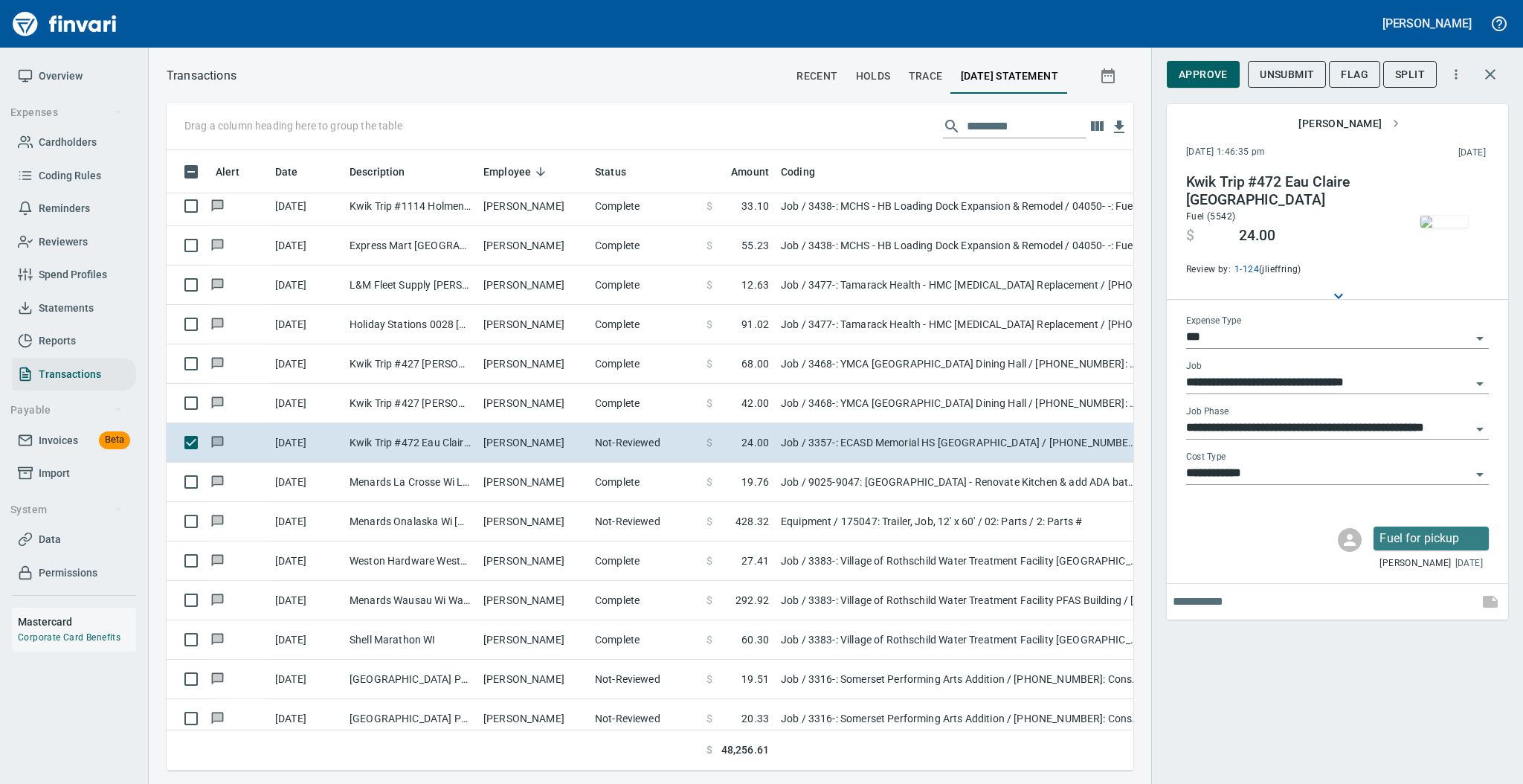
click at [1443, 227] on img "button" at bounding box center [1443, 221] width 47 height 12
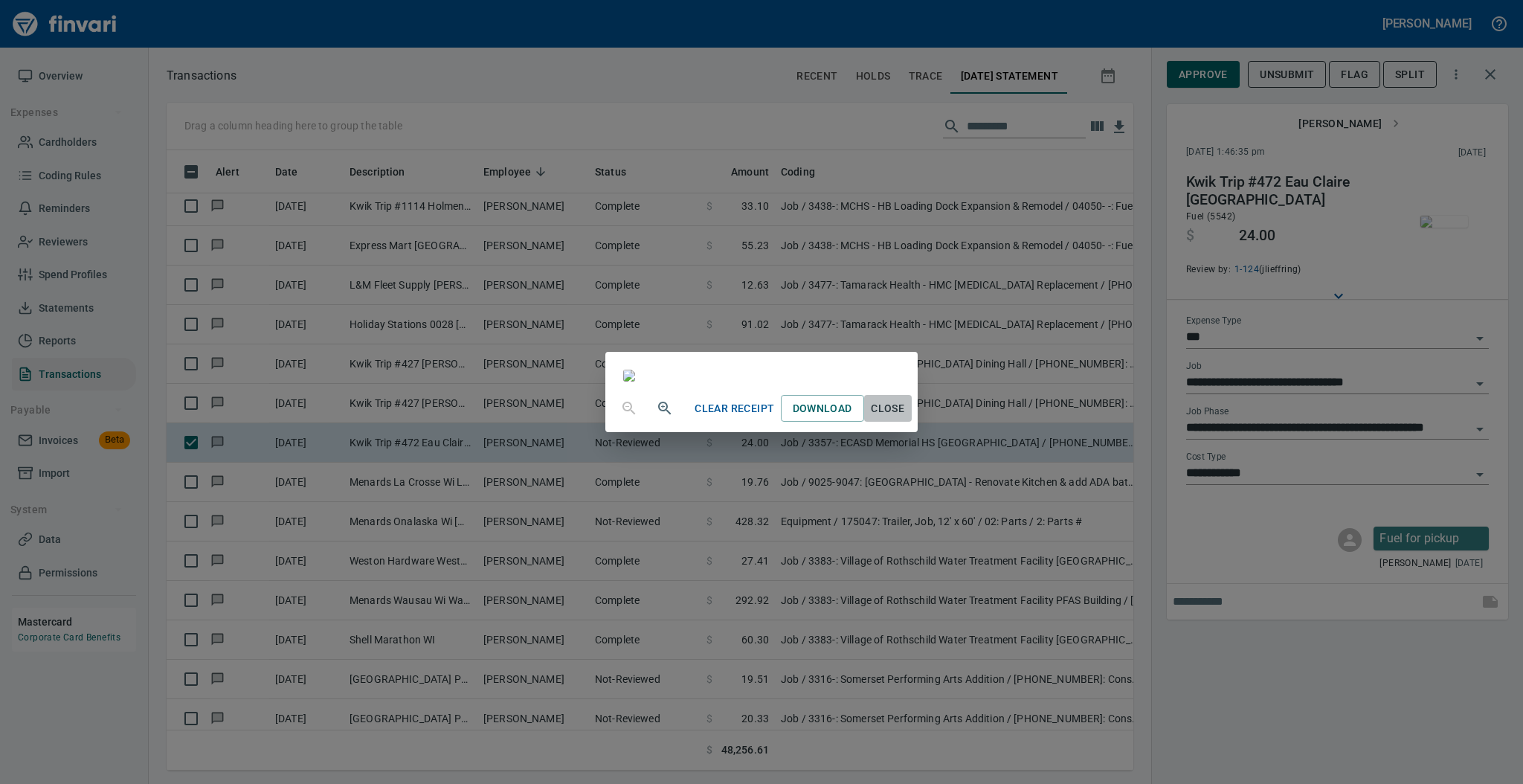
click at [906, 418] on span "Close" at bounding box center [887, 408] width 35 height 19
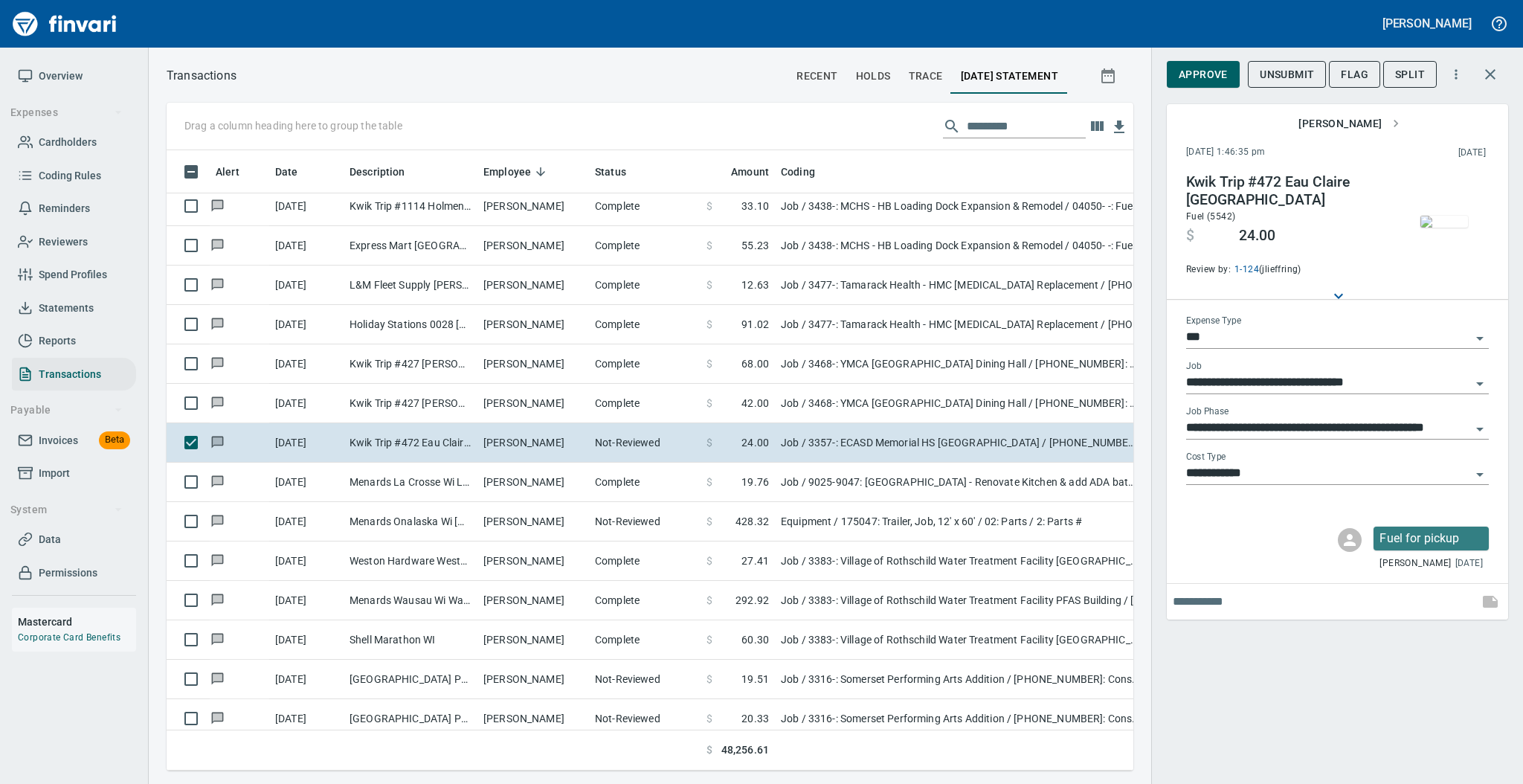
scroll to position [590, 936]
click at [1186, 82] on span "Approve" at bounding box center [1203, 75] width 49 height 19
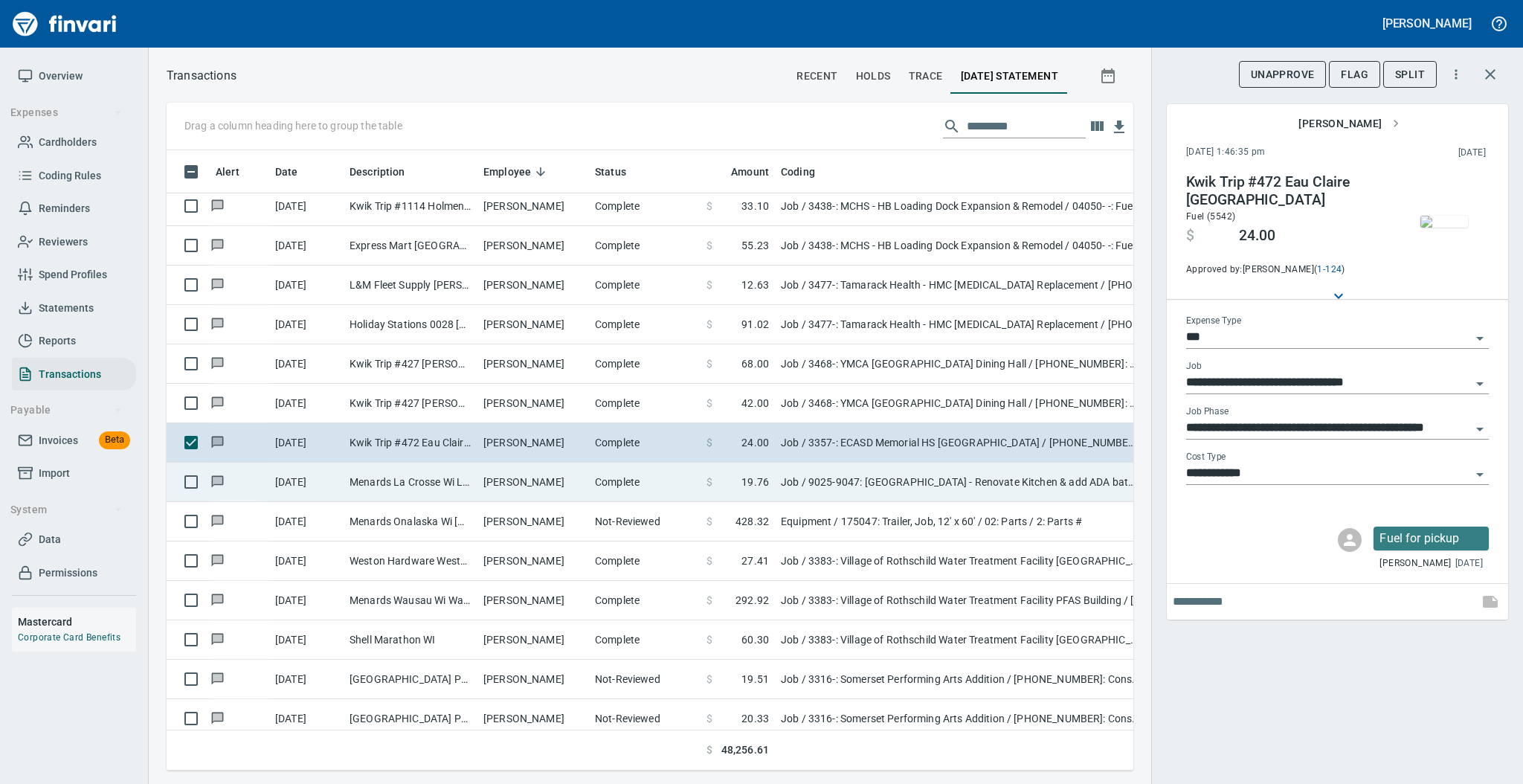
click at [599, 477] on td "Complete" at bounding box center [645, 482] width 111 height 39
type input "**********"
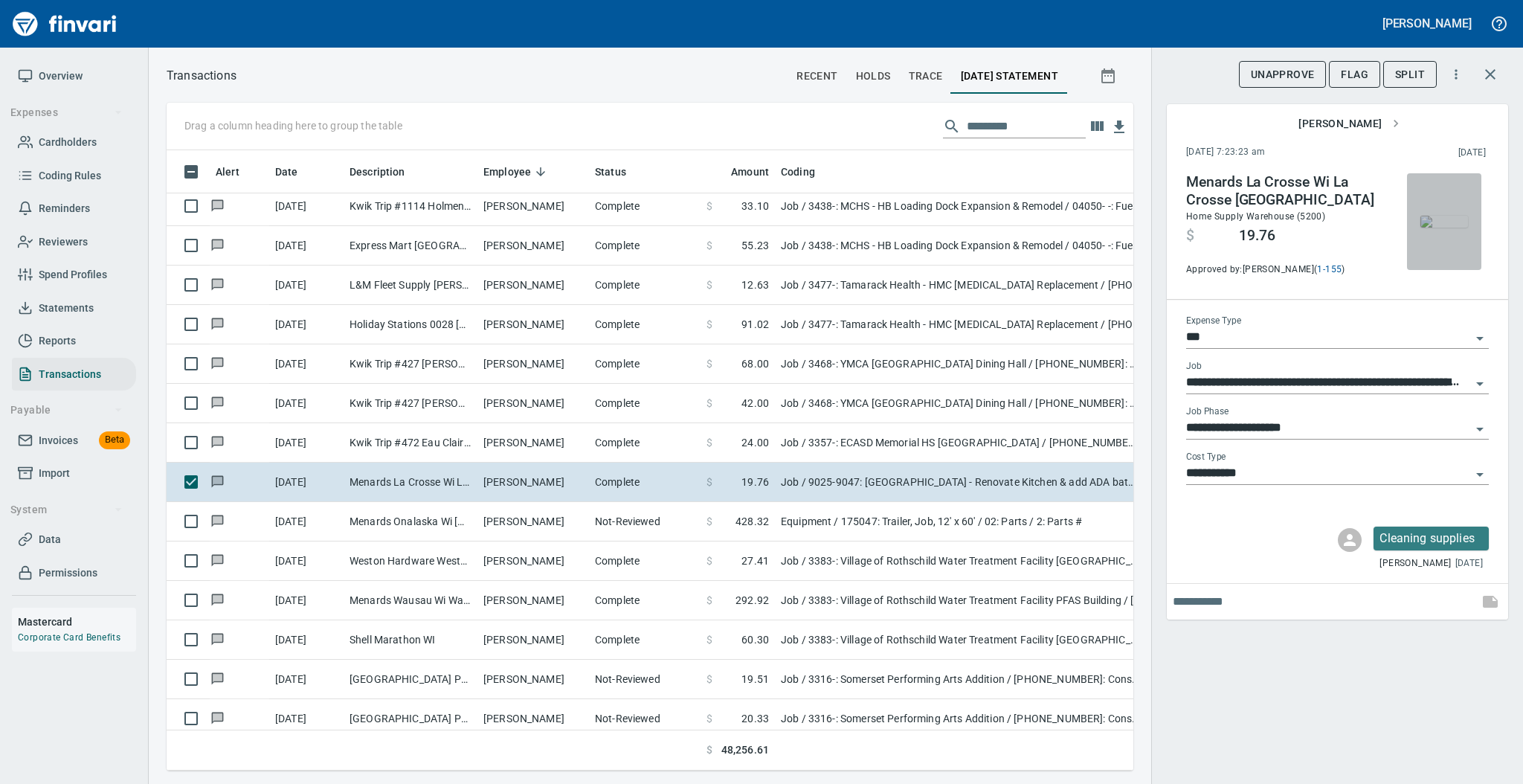
click at [1442, 215] on img "button" at bounding box center [1443, 221] width 47 height 12
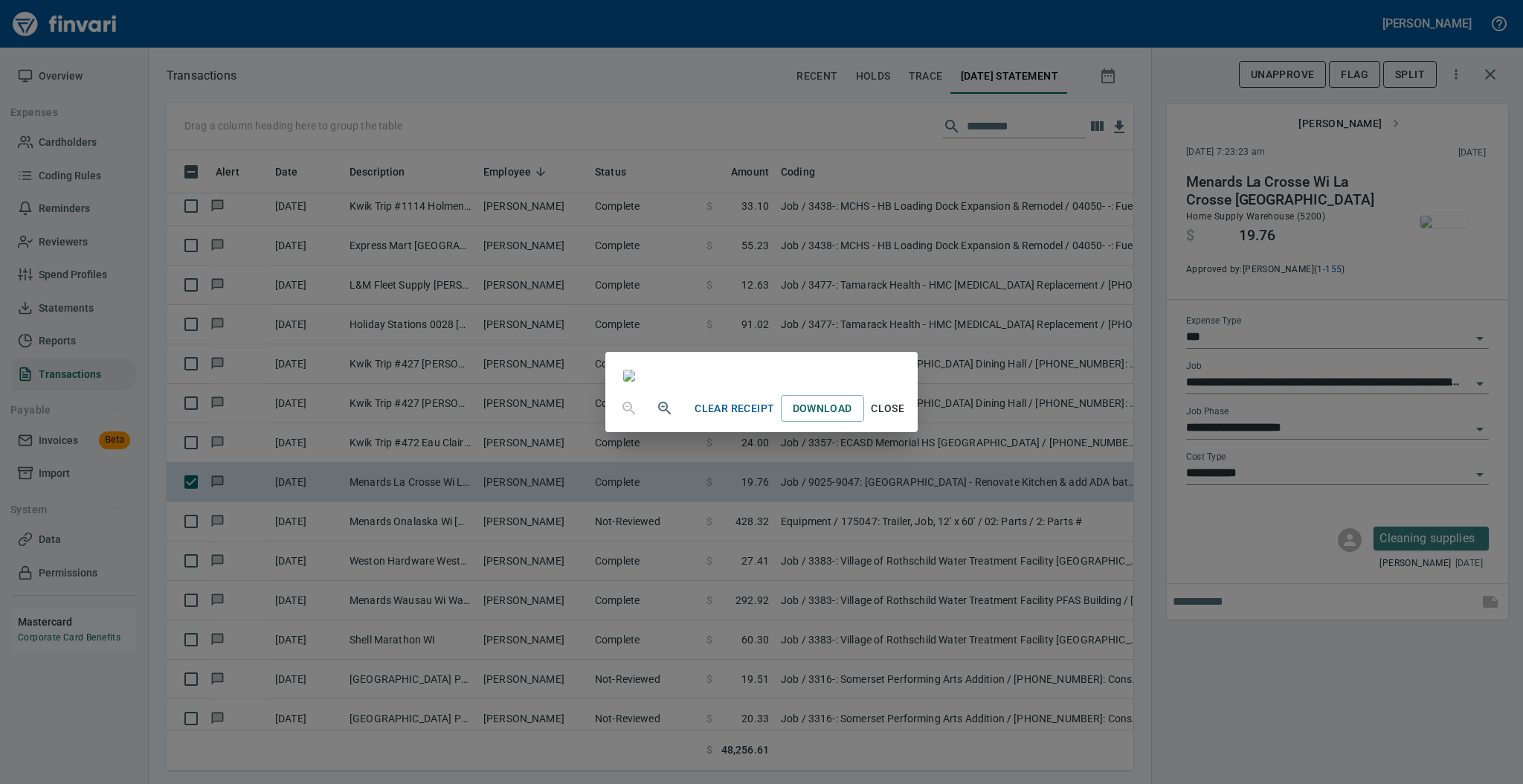
click at [906, 418] on span "Close" at bounding box center [887, 408] width 35 height 19
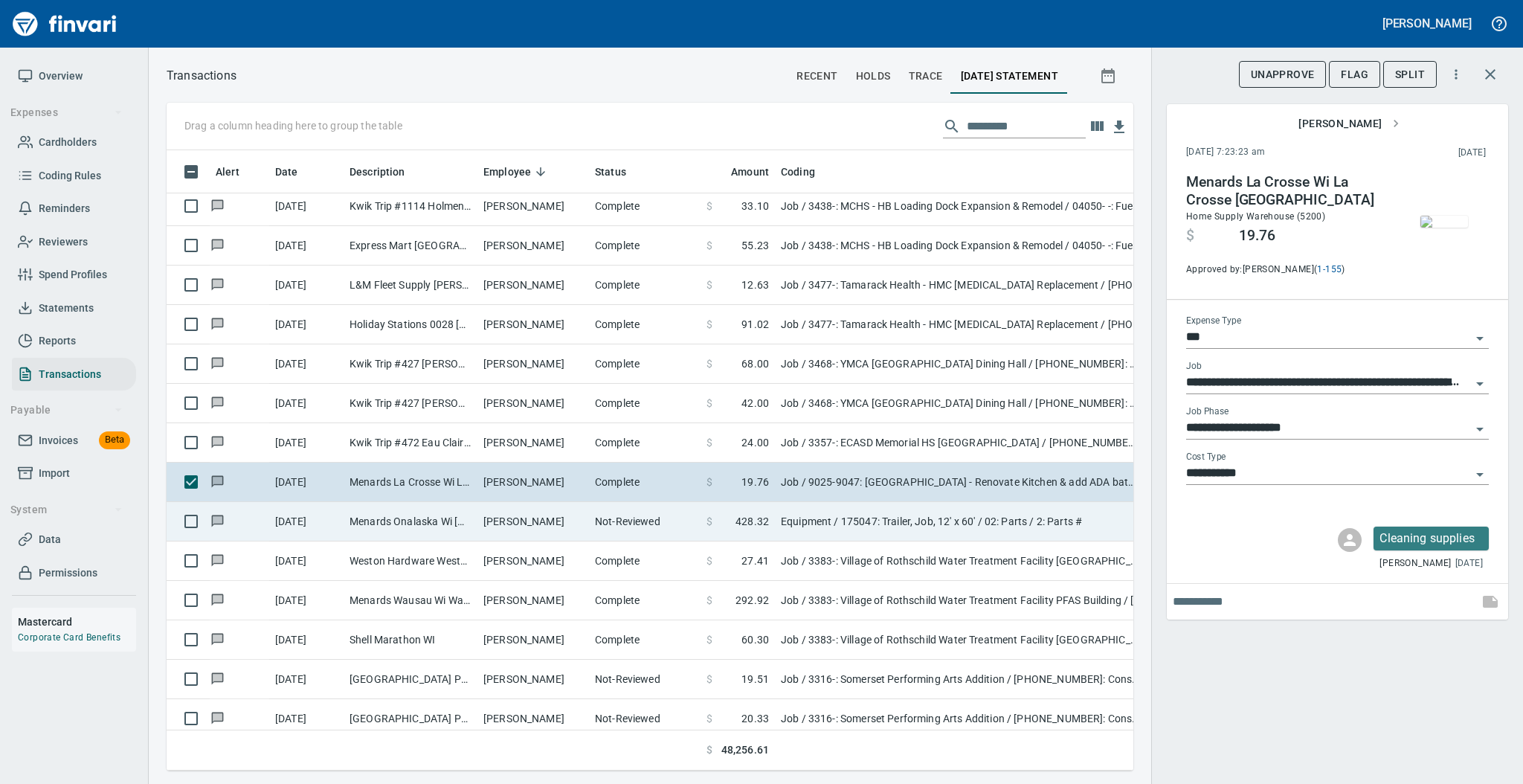
click at [649, 528] on td "Not-Reviewed" at bounding box center [645, 521] width 111 height 39
type input "*********"
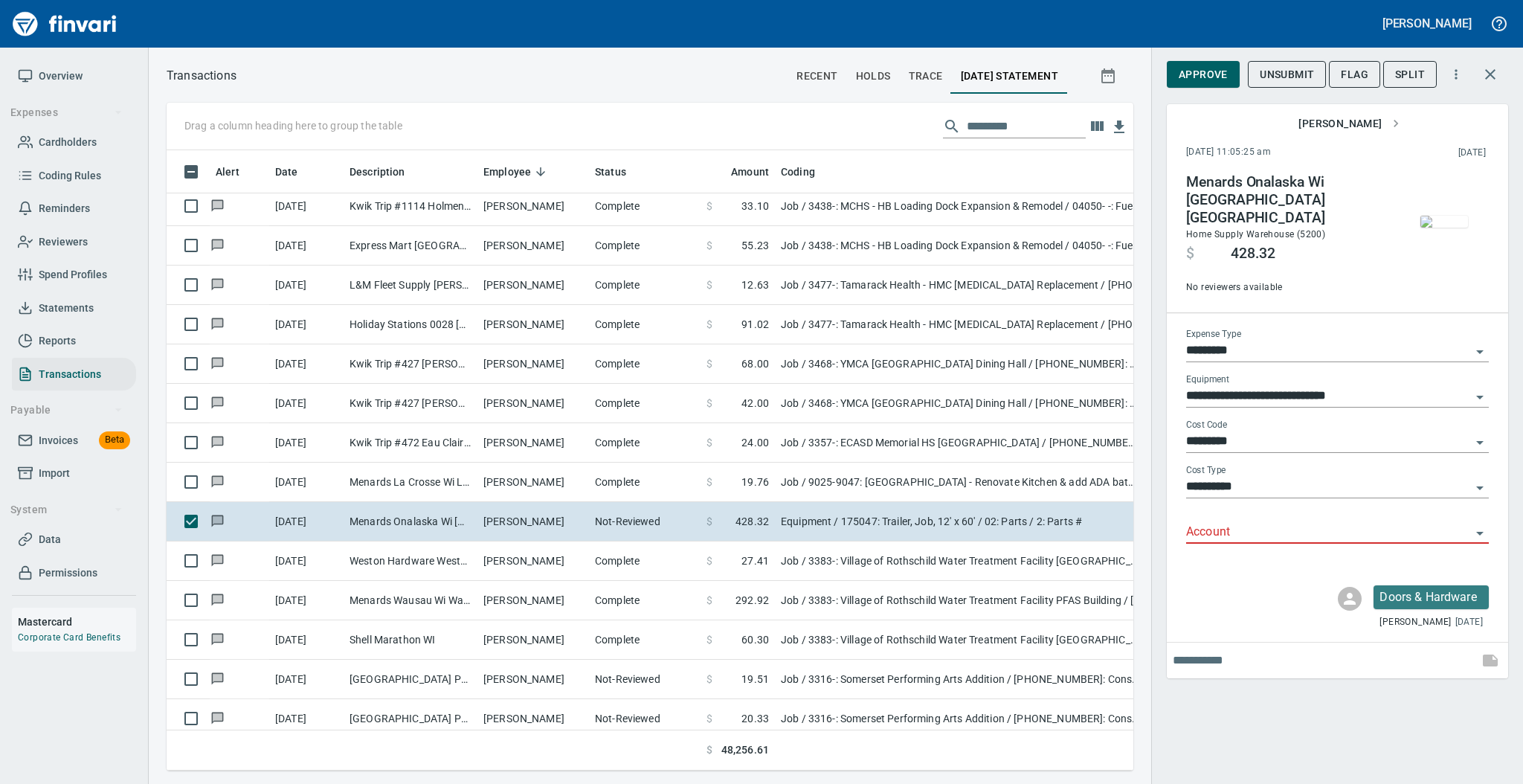
click at [1450, 215] on img "button" at bounding box center [1443, 221] width 47 height 12
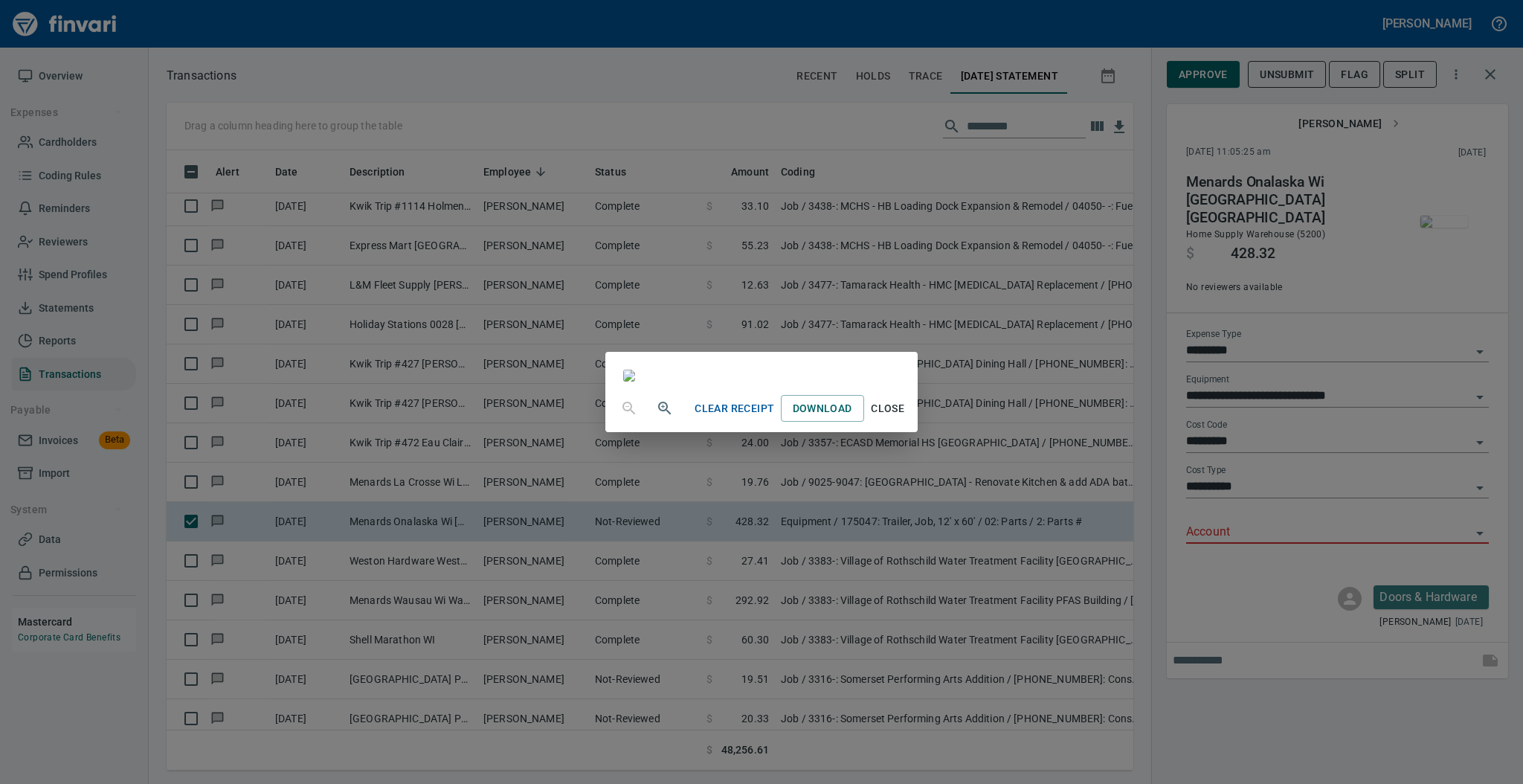
click at [906, 418] on span "Close" at bounding box center [887, 408] width 35 height 19
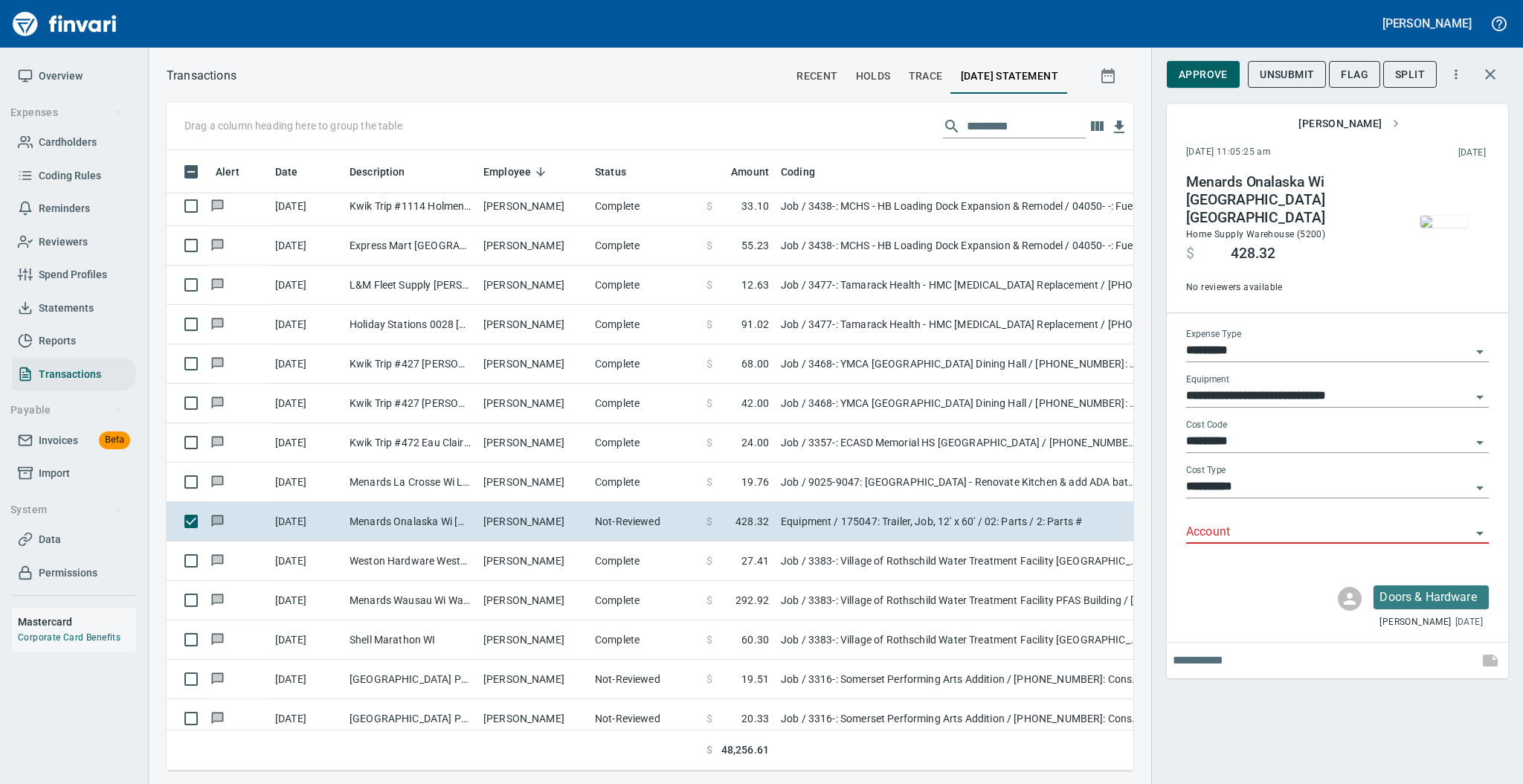
click at [1223, 522] on input "Account" at bounding box center [1328, 532] width 285 height 20
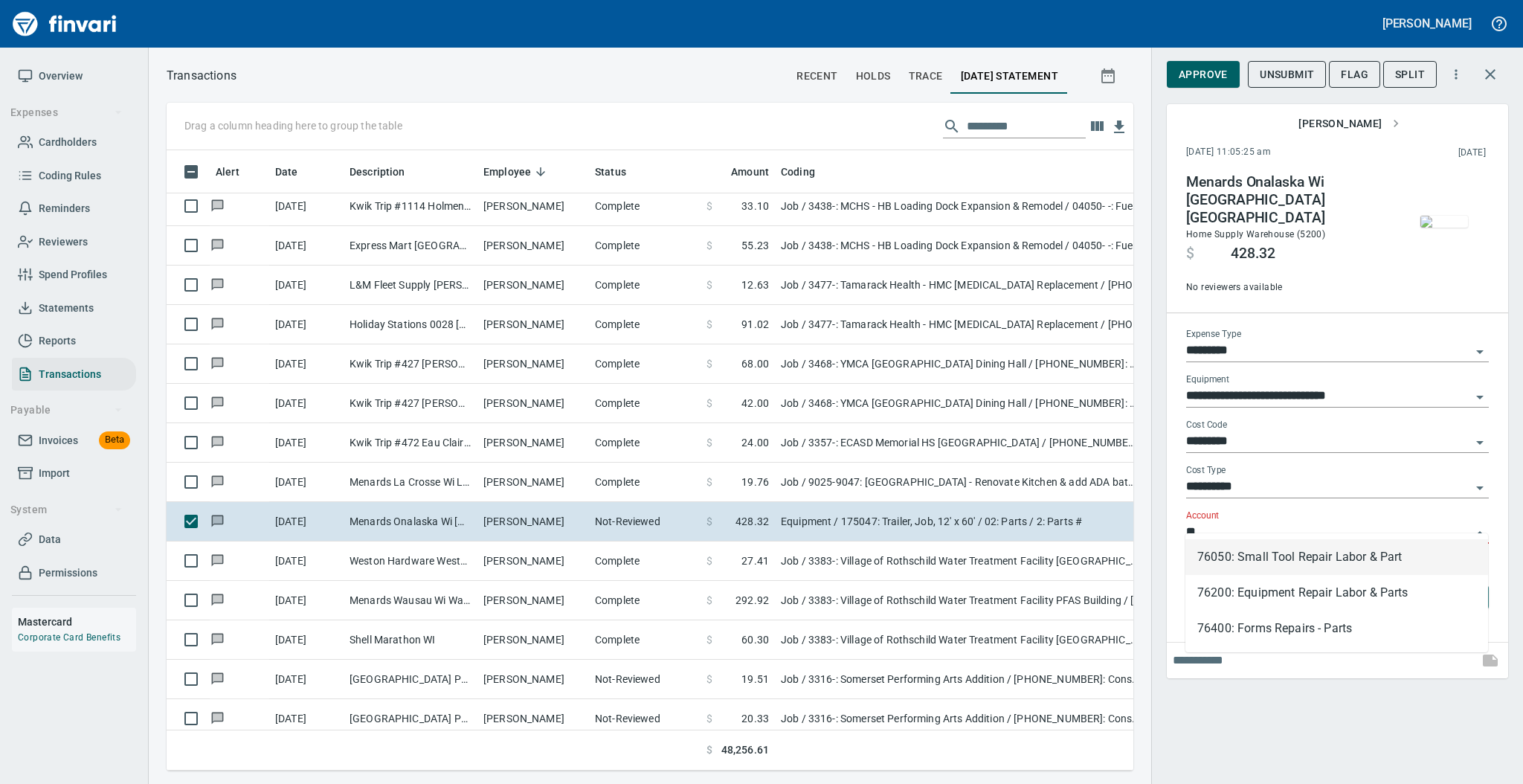
scroll to position [590, 936]
click at [1233, 585] on li "76200: Equipment Repair Labor & Parts" at bounding box center [1336, 592] width 303 height 35
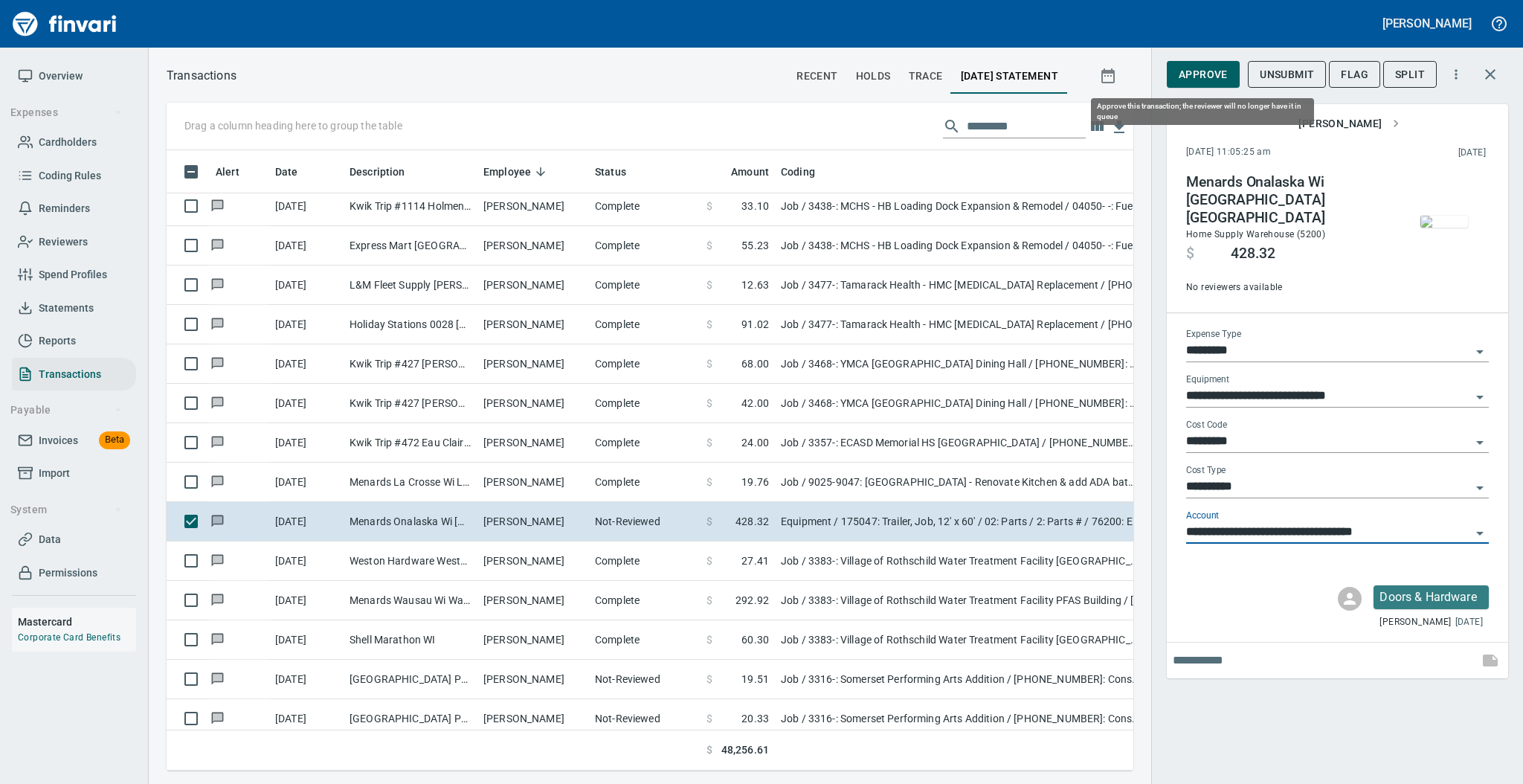
type input "**********"
click at [1193, 77] on span "Approve" at bounding box center [1203, 75] width 49 height 19
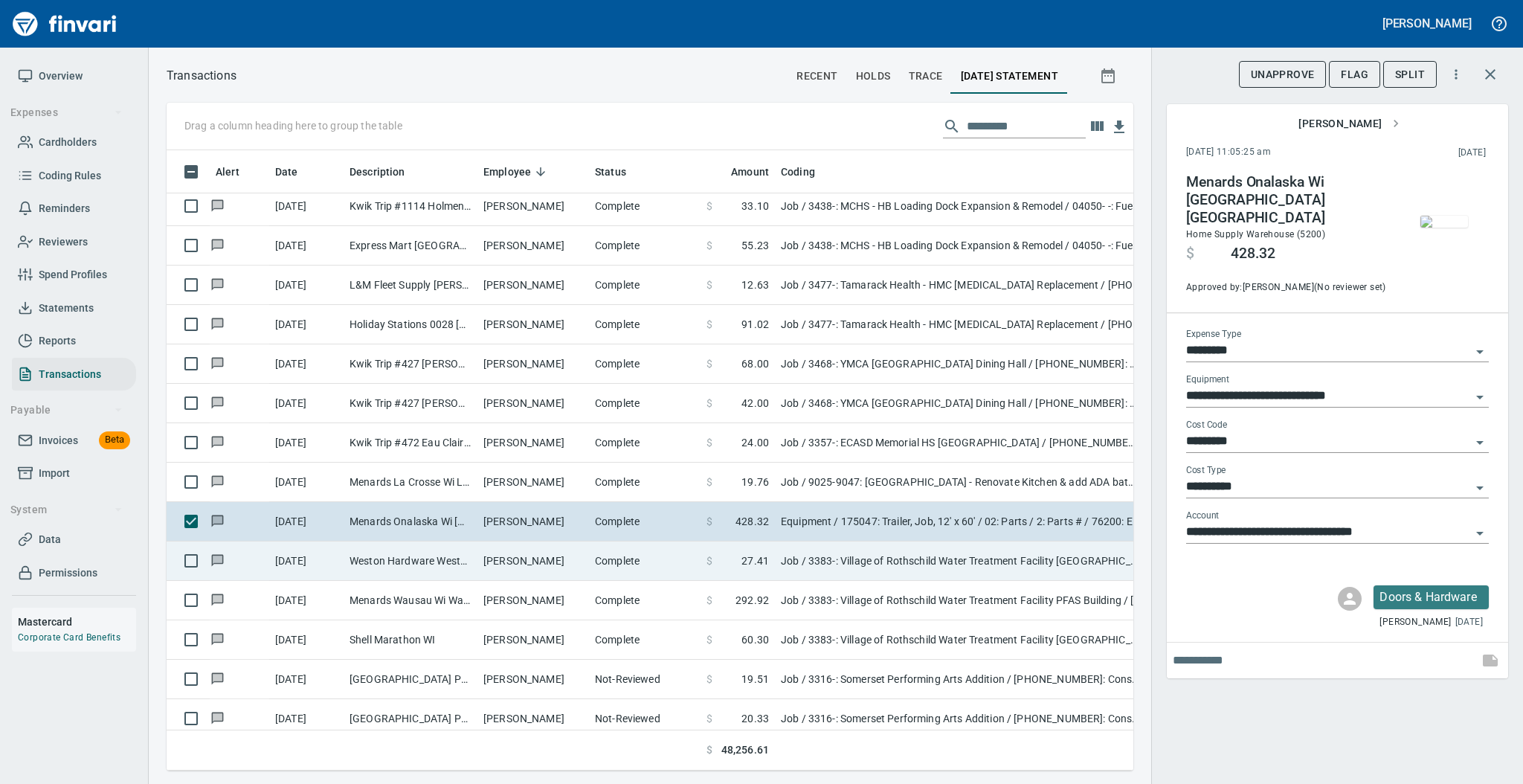
click at [553, 558] on td "[PERSON_NAME]" at bounding box center [533, 560] width 111 height 39
type input "***"
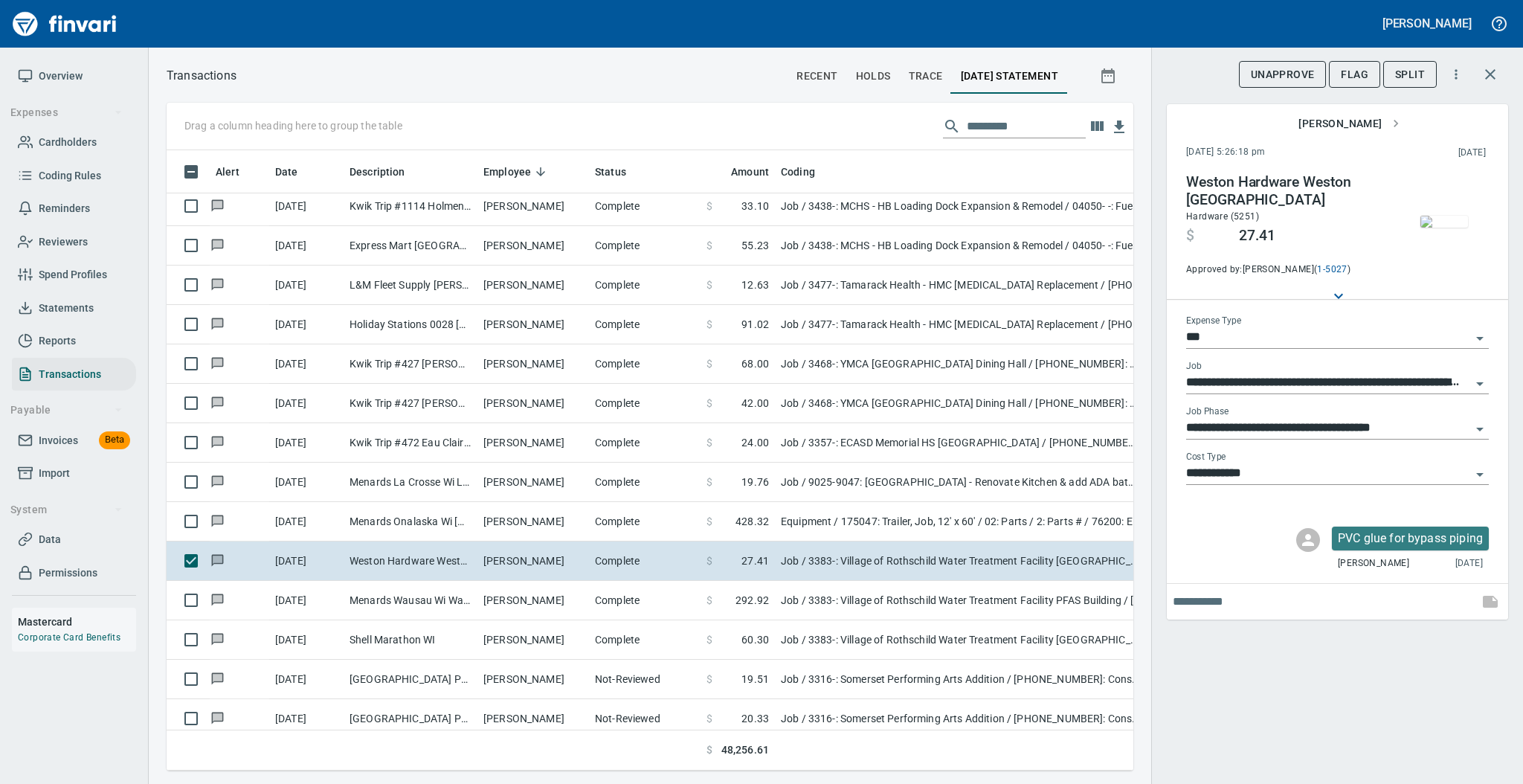
click at [1436, 215] on img "button" at bounding box center [1443, 221] width 47 height 12
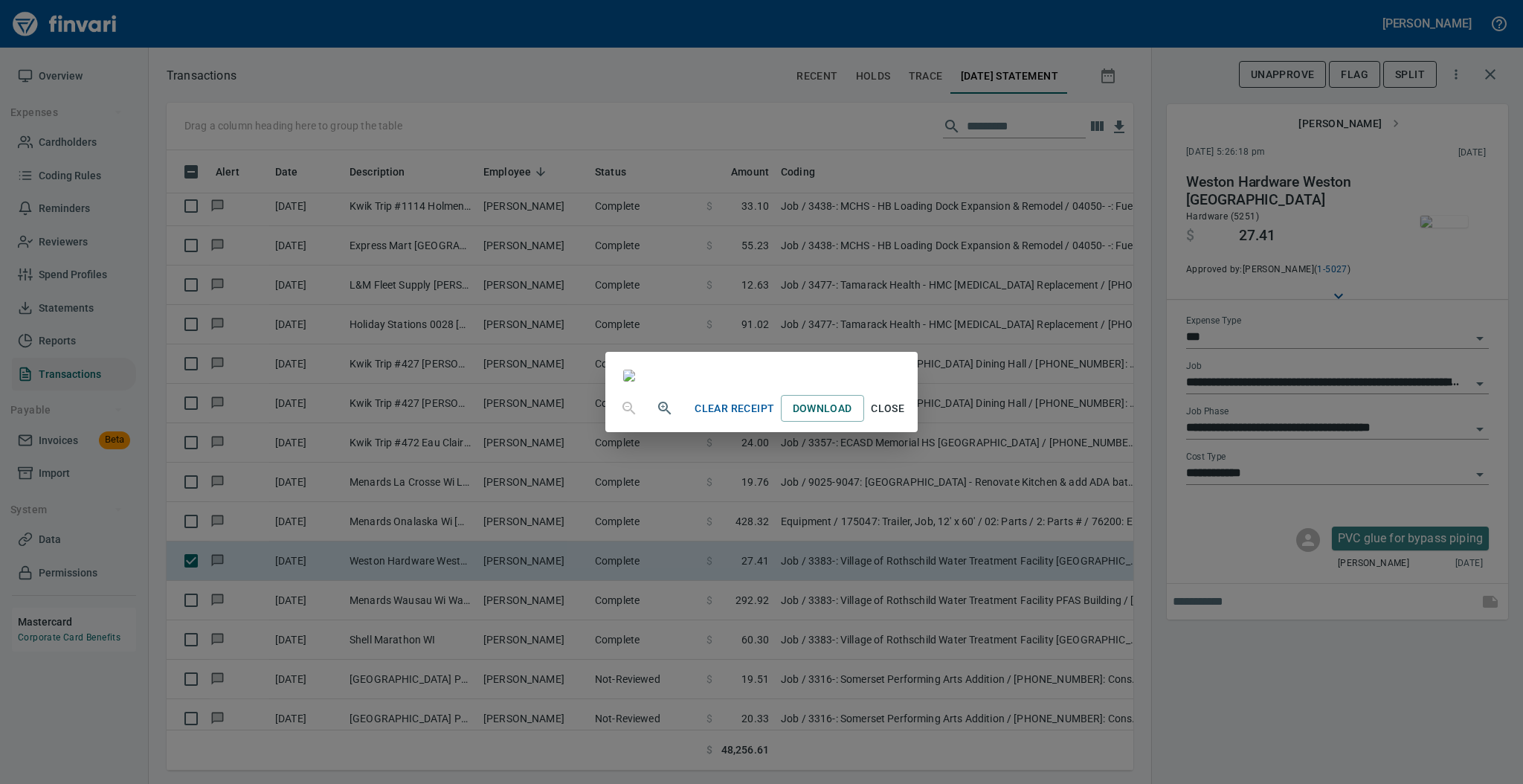
click at [906, 418] on span "Close" at bounding box center [887, 408] width 35 height 19
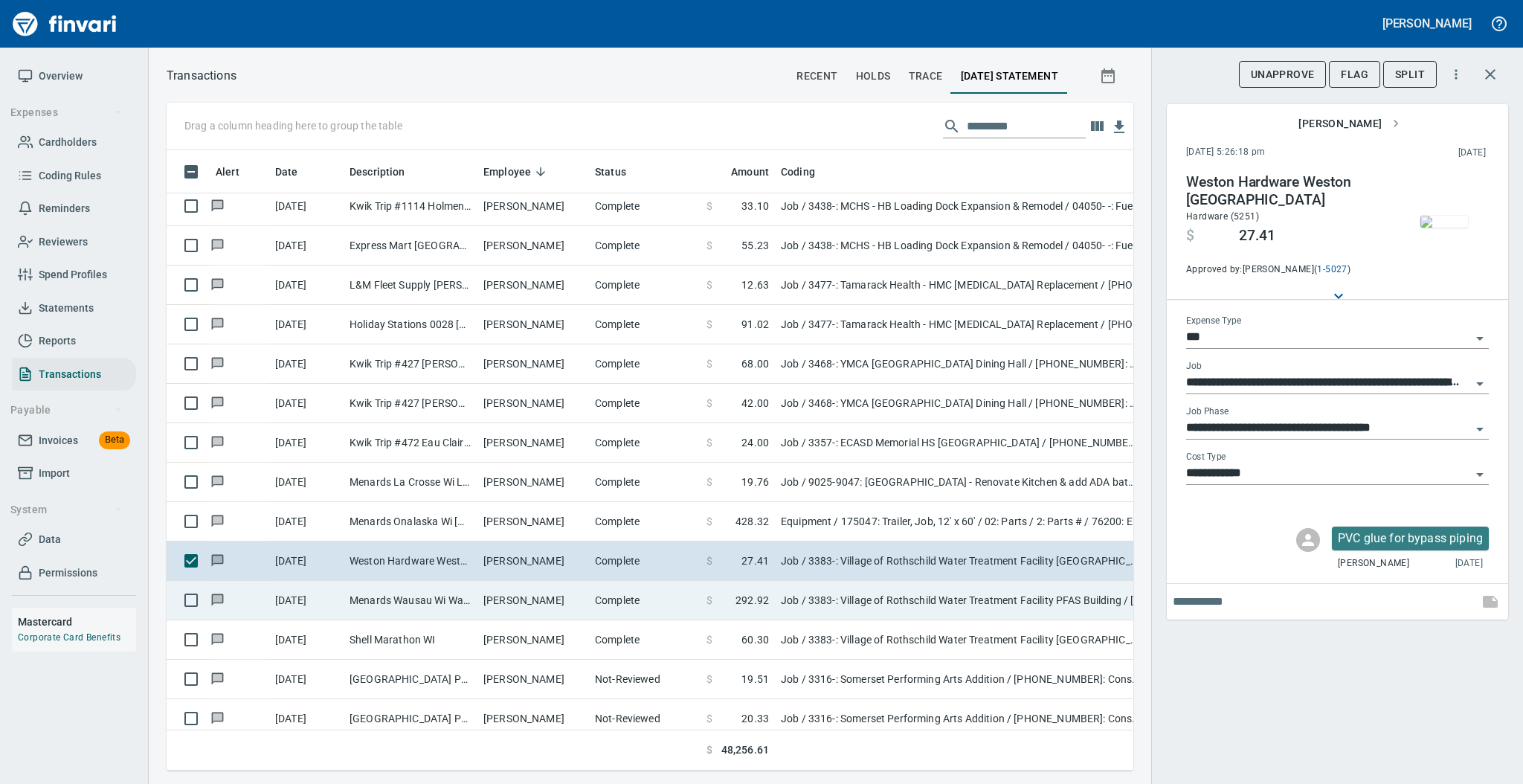
click at [616, 613] on td "Complete" at bounding box center [645, 600] width 111 height 39
type input "**********"
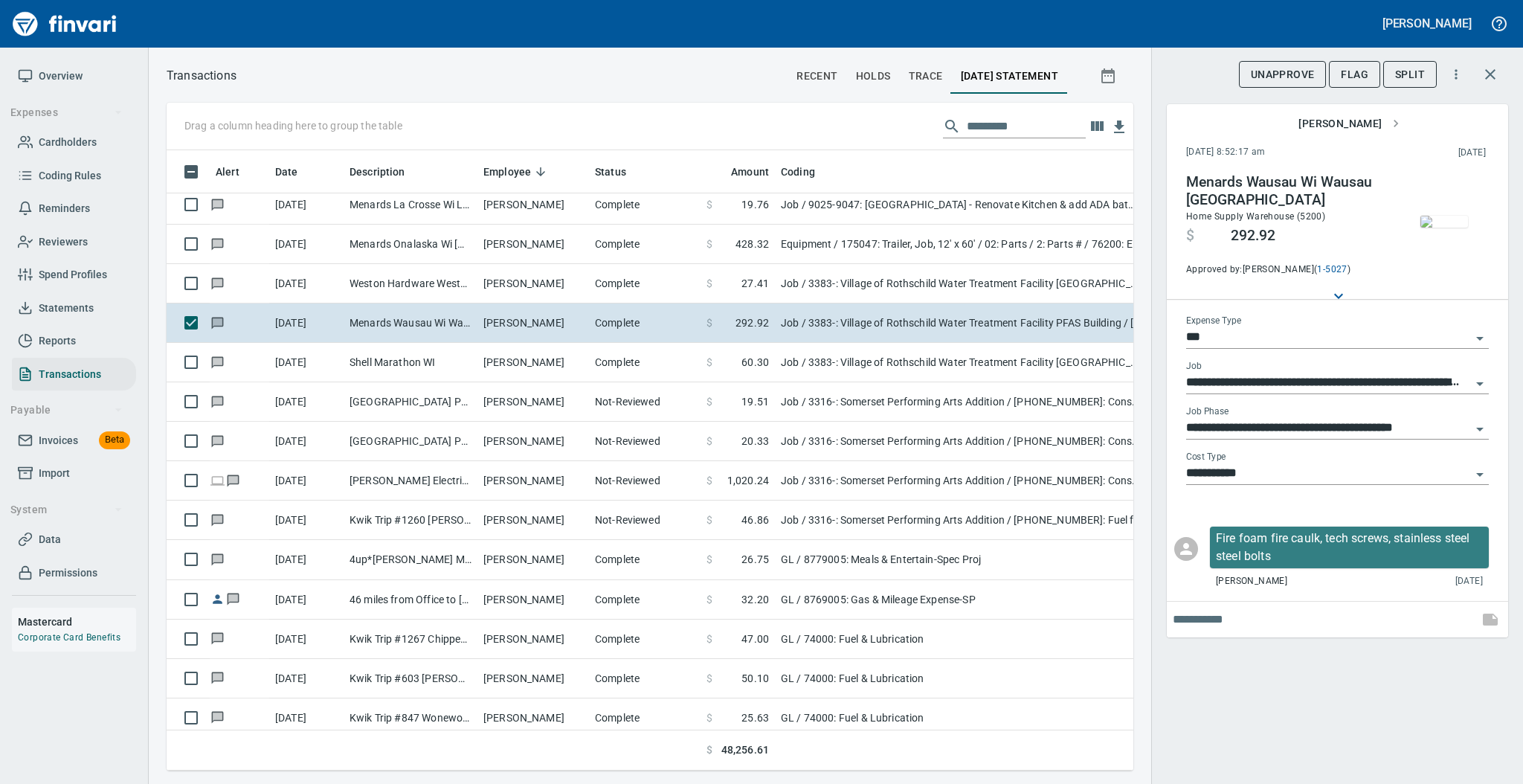
scroll to position [5375, 0]
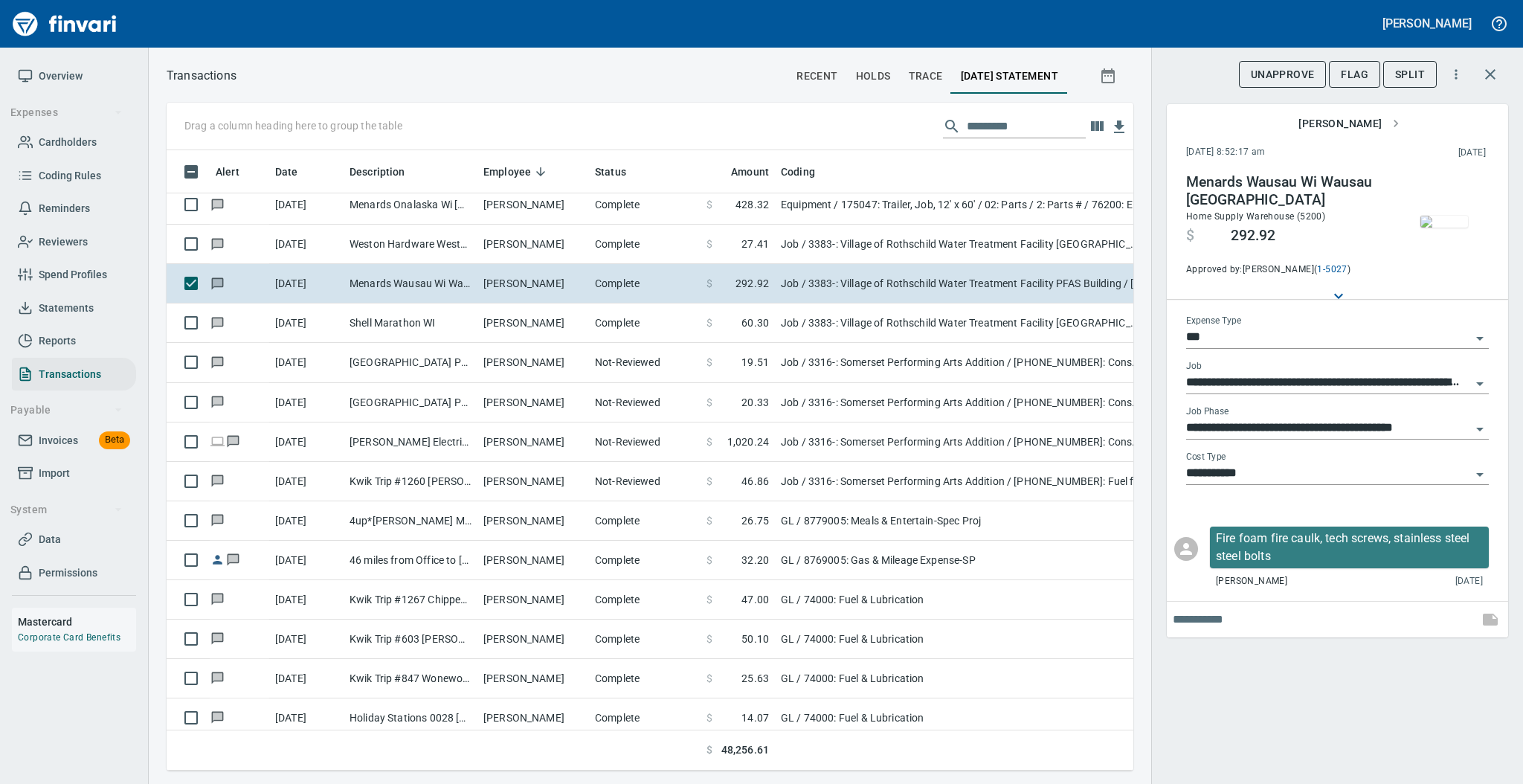
click at [1447, 227] on img "button" at bounding box center [1443, 221] width 47 height 12
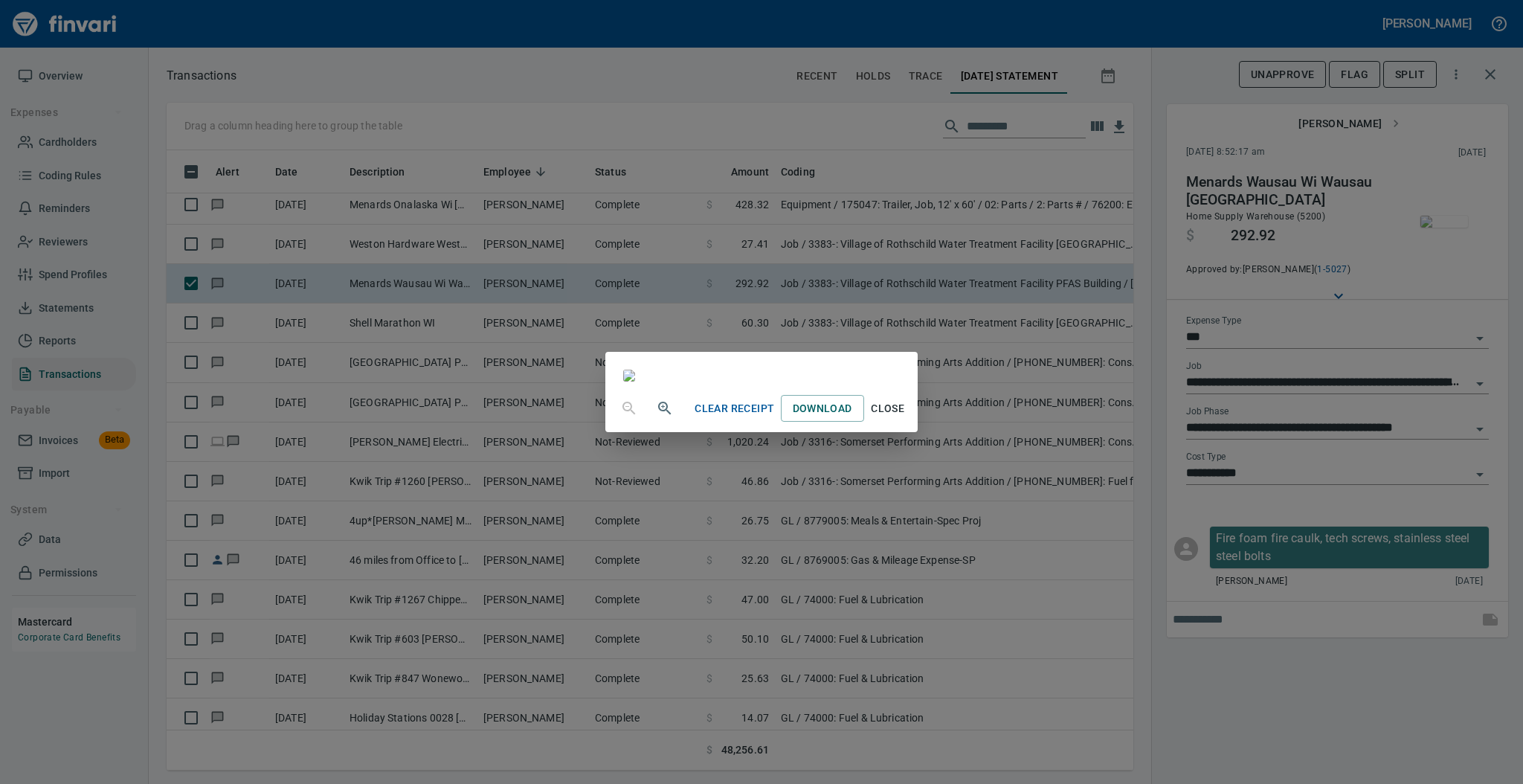
click at [906, 418] on span "Close" at bounding box center [887, 408] width 35 height 19
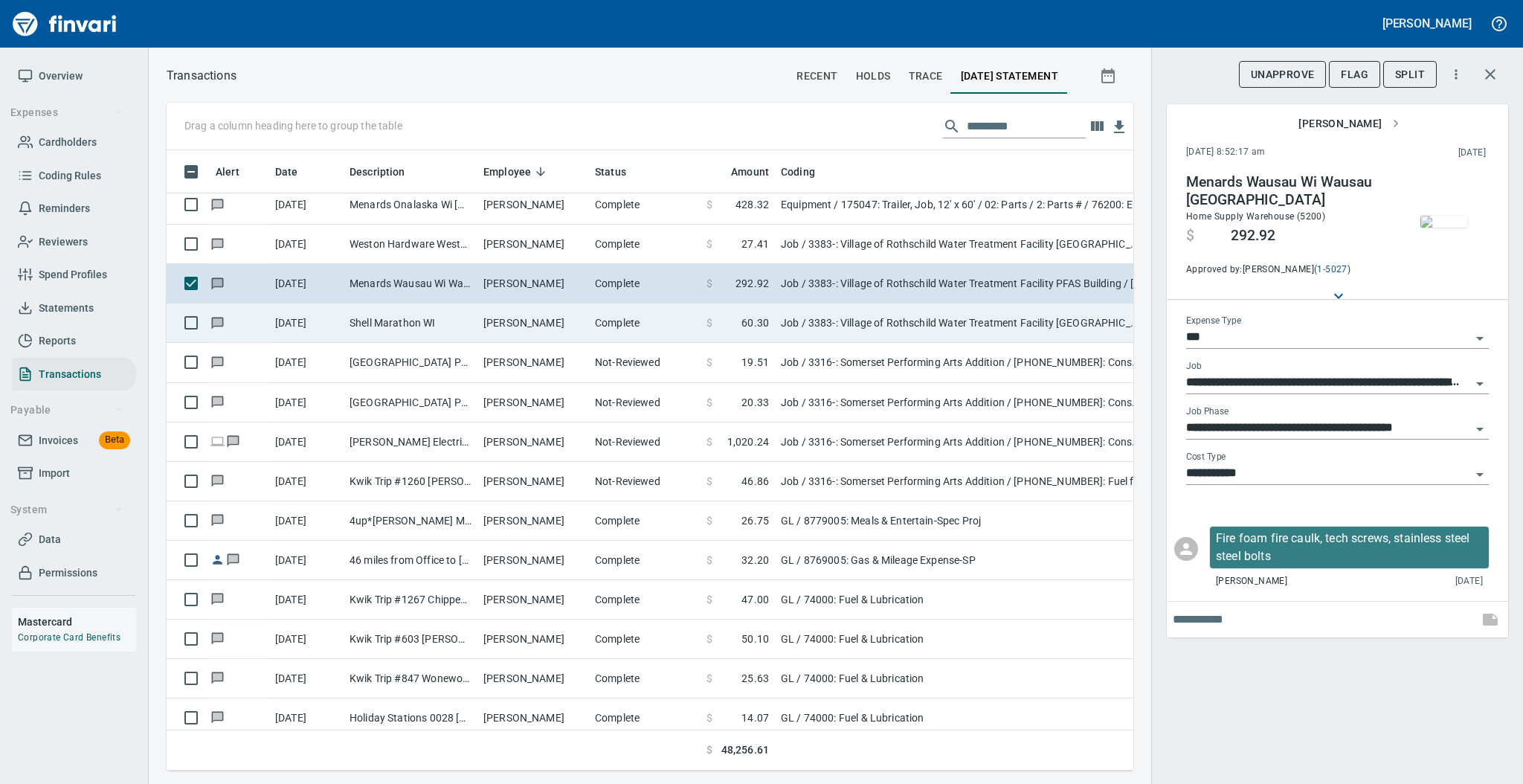
click at [619, 323] on td "Complete" at bounding box center [645, 323] width 111 height 39
type input "**********"
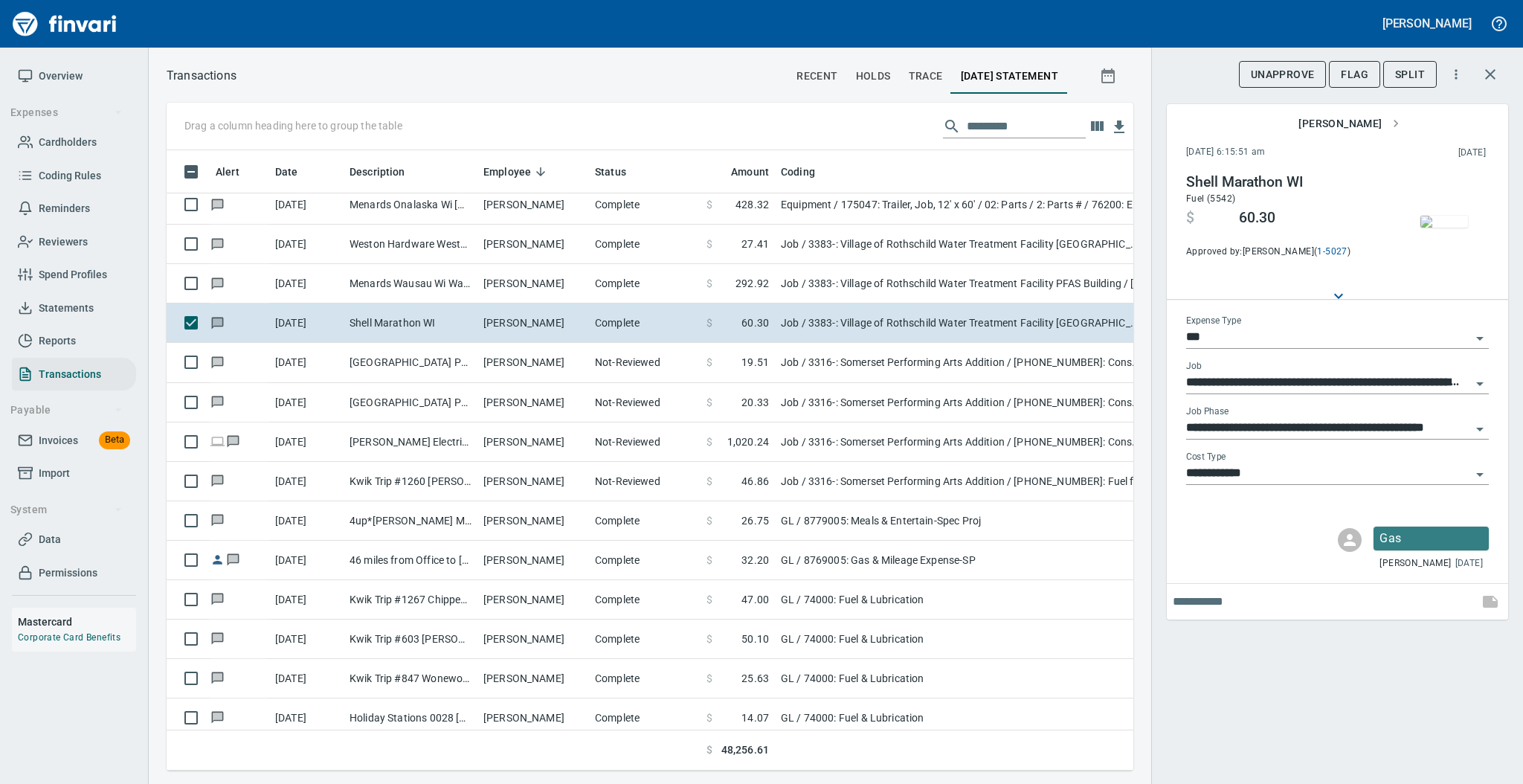
click at [1441, 219] on img "button" at bounding box center [1443, 221] width 47 height 12
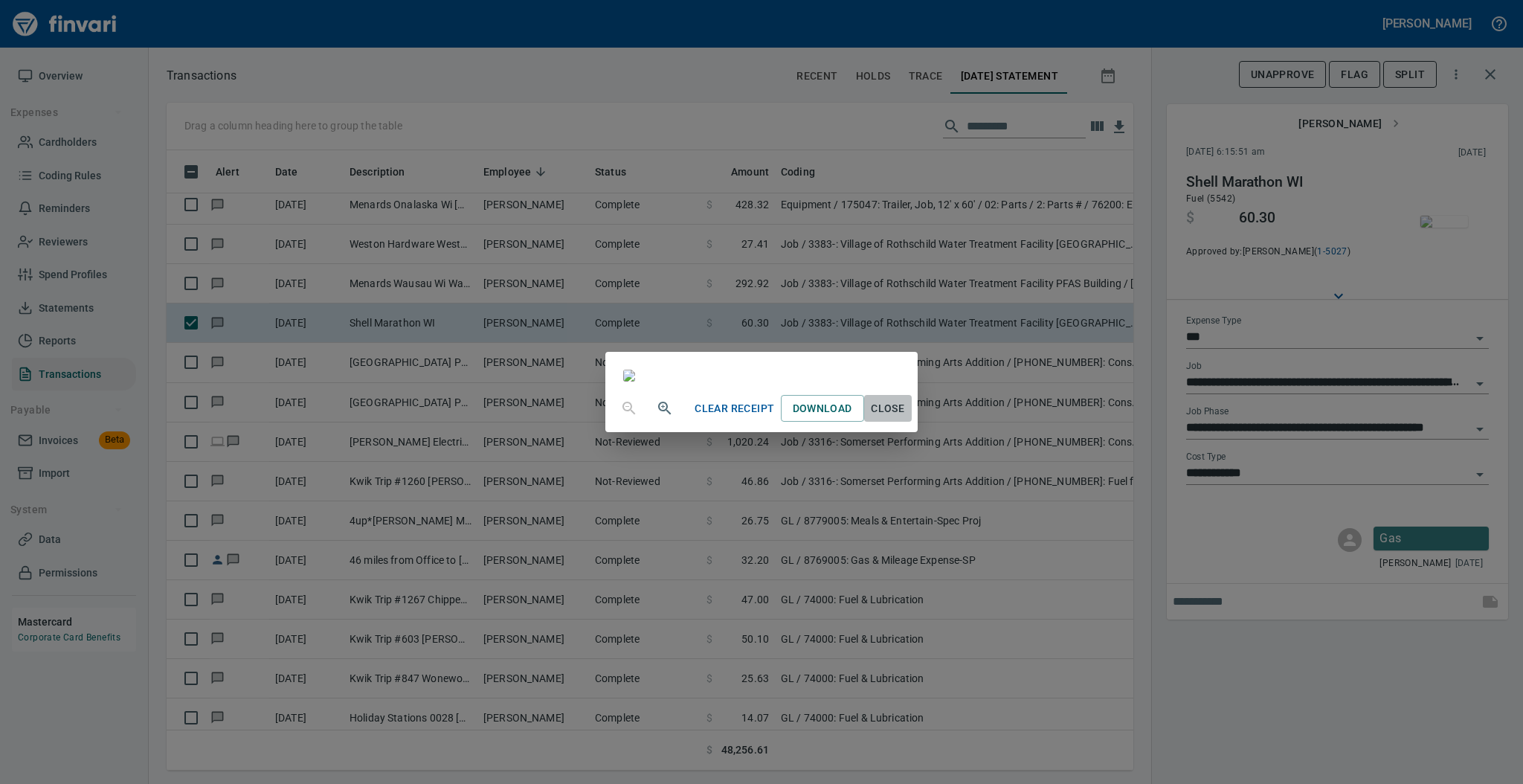
click at [906, 418] on span "Close" at bounding box center [887, 408] width 35 height 19
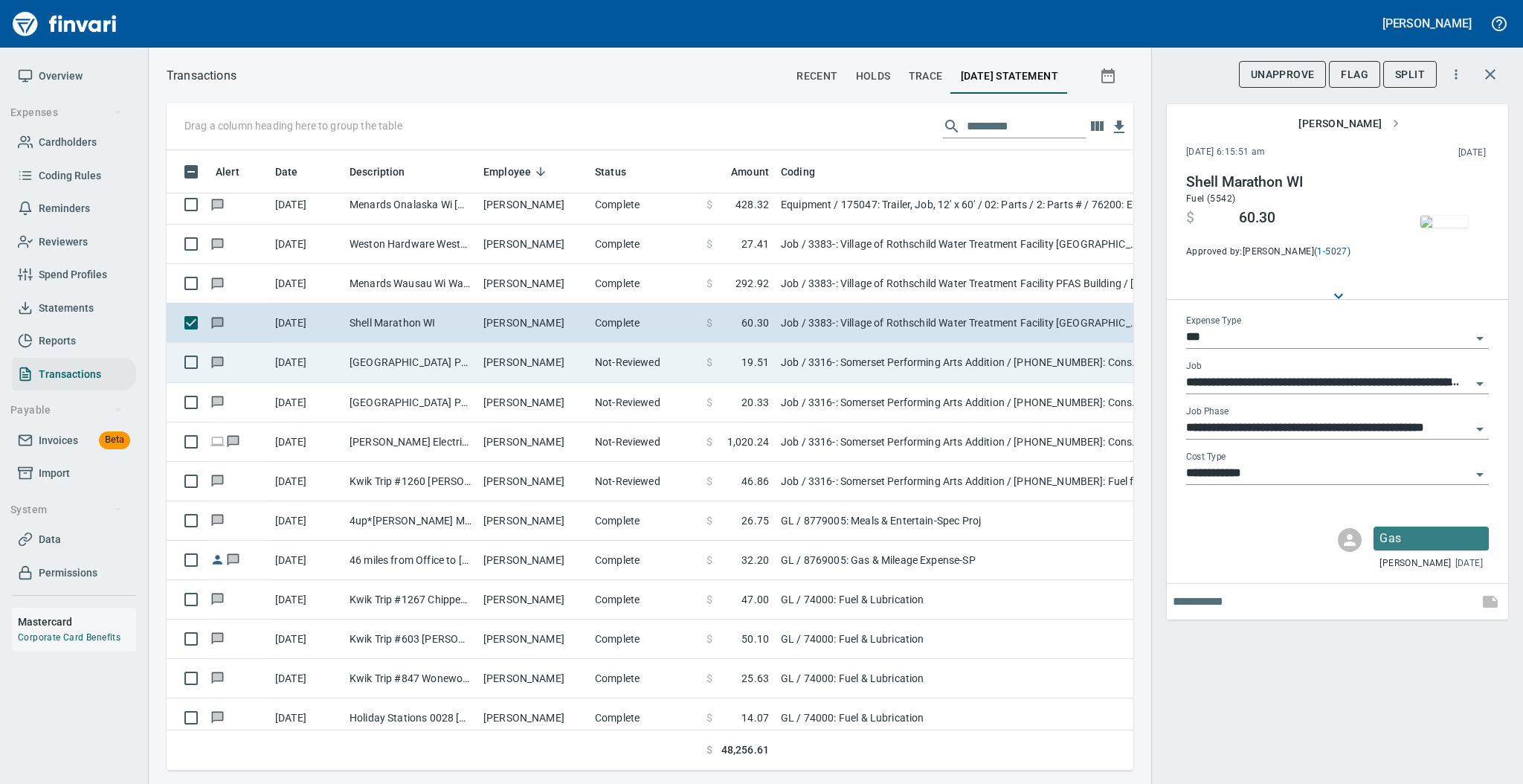
click at [602, 366] on td "Not-Reviewed" at bounding box center [645, 362] width 111 height 39
type input "**********"
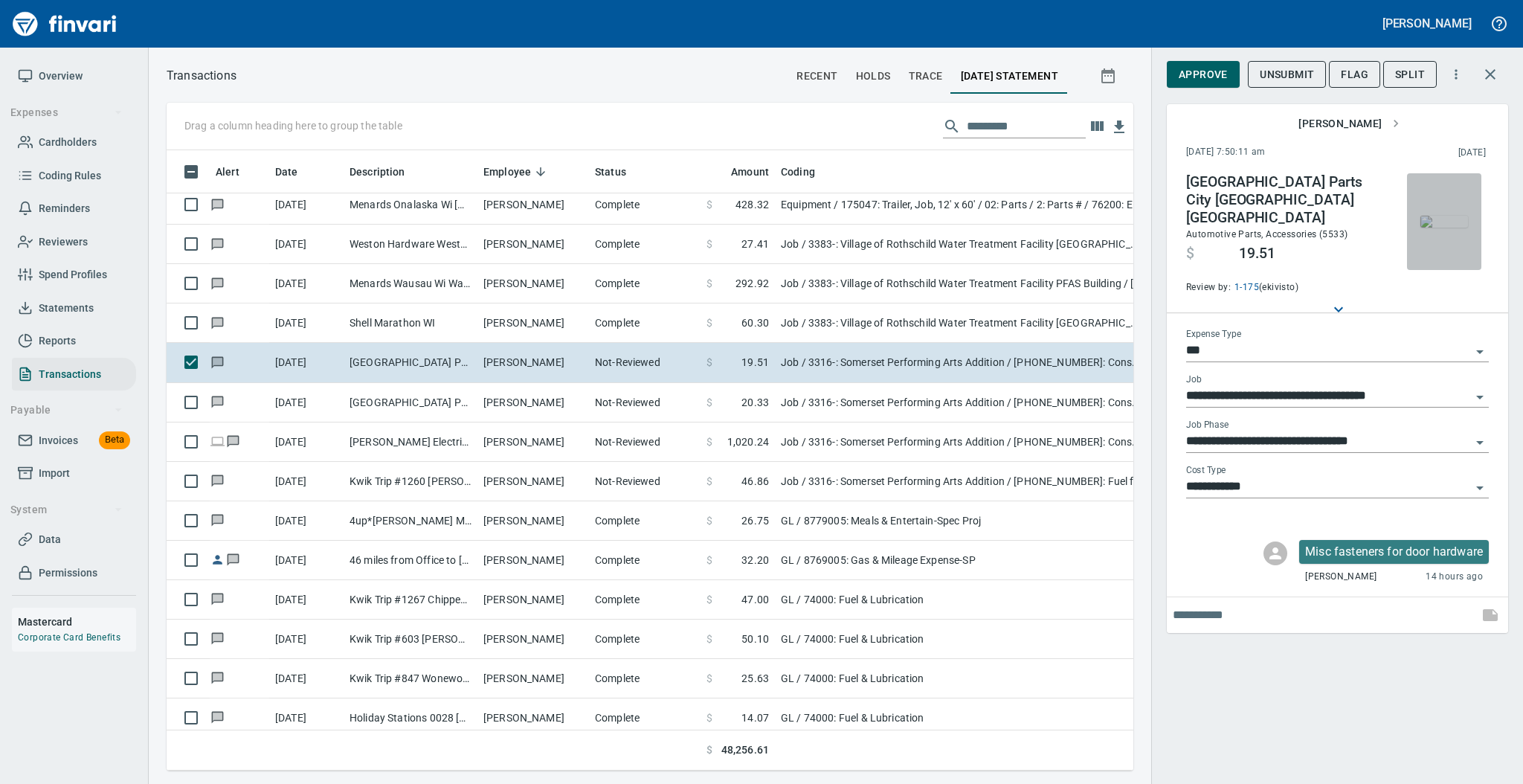
click at [1435, 223] on img "button" at bounding box center [1443, 221] width 47 height 12
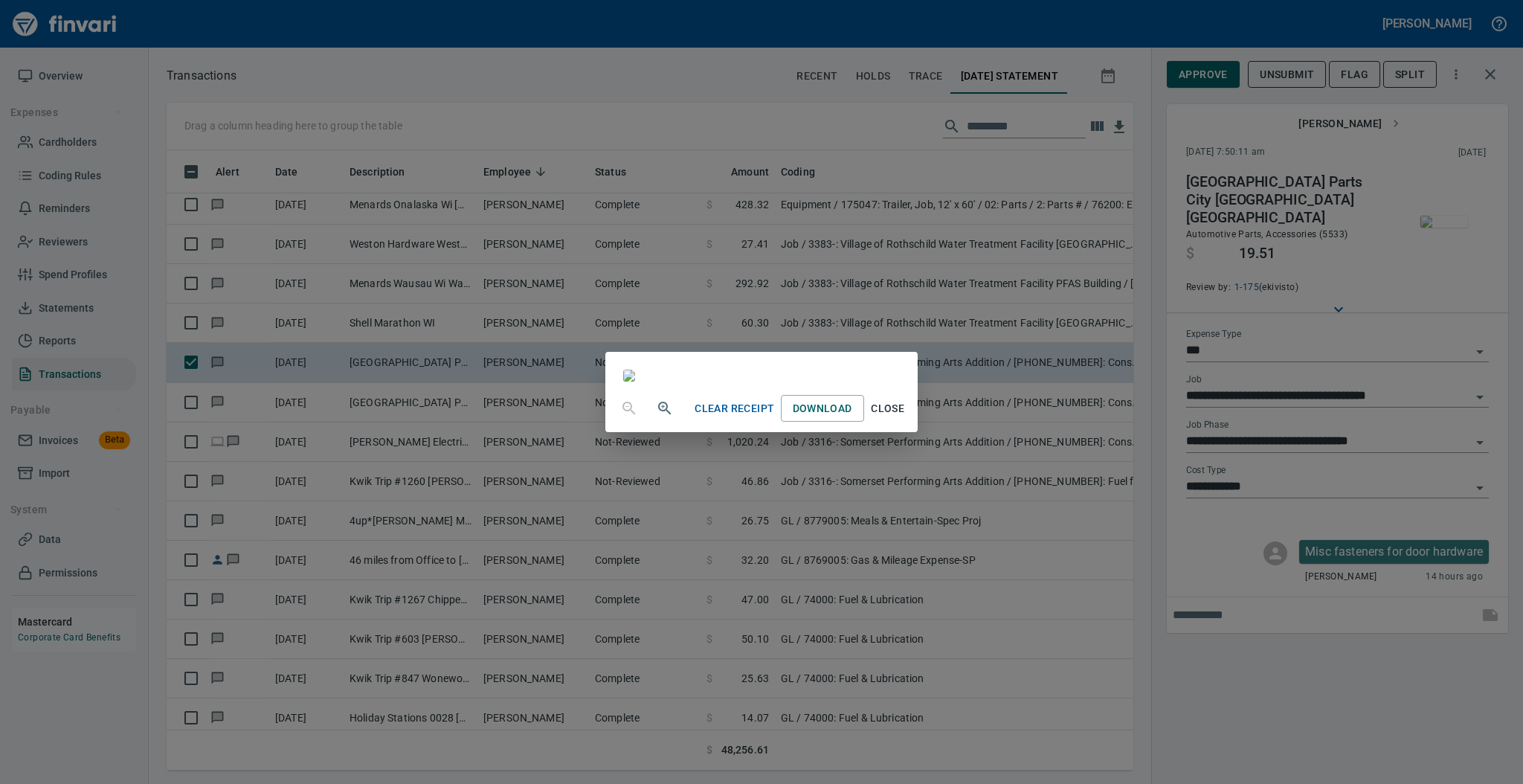
click at [906, 418] on span "Close" at bounding box center [887, 408] width 35 height 19
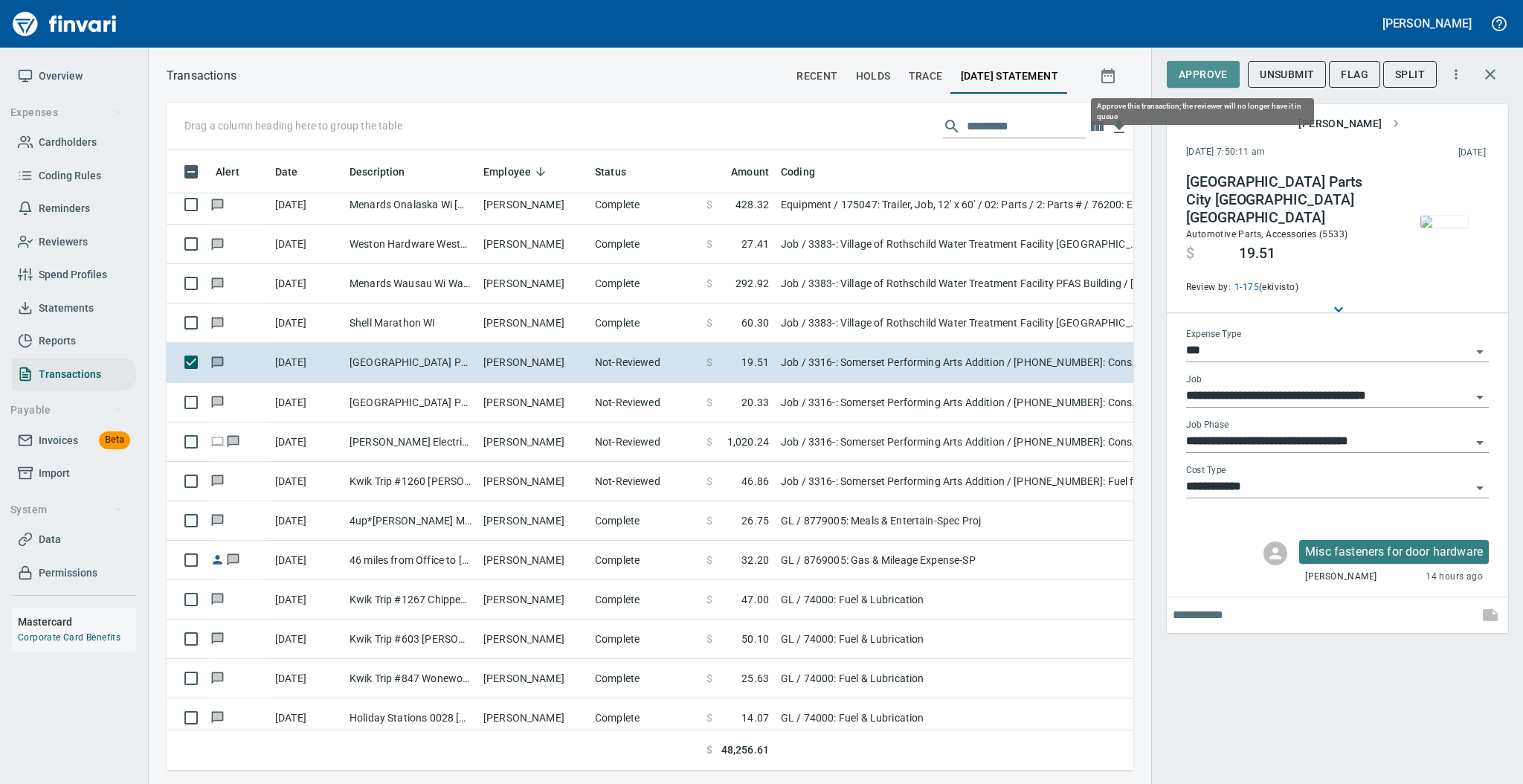
click at [1195, 66] on span "Approve" at bounding box center [1203, 75] width 49 height 19
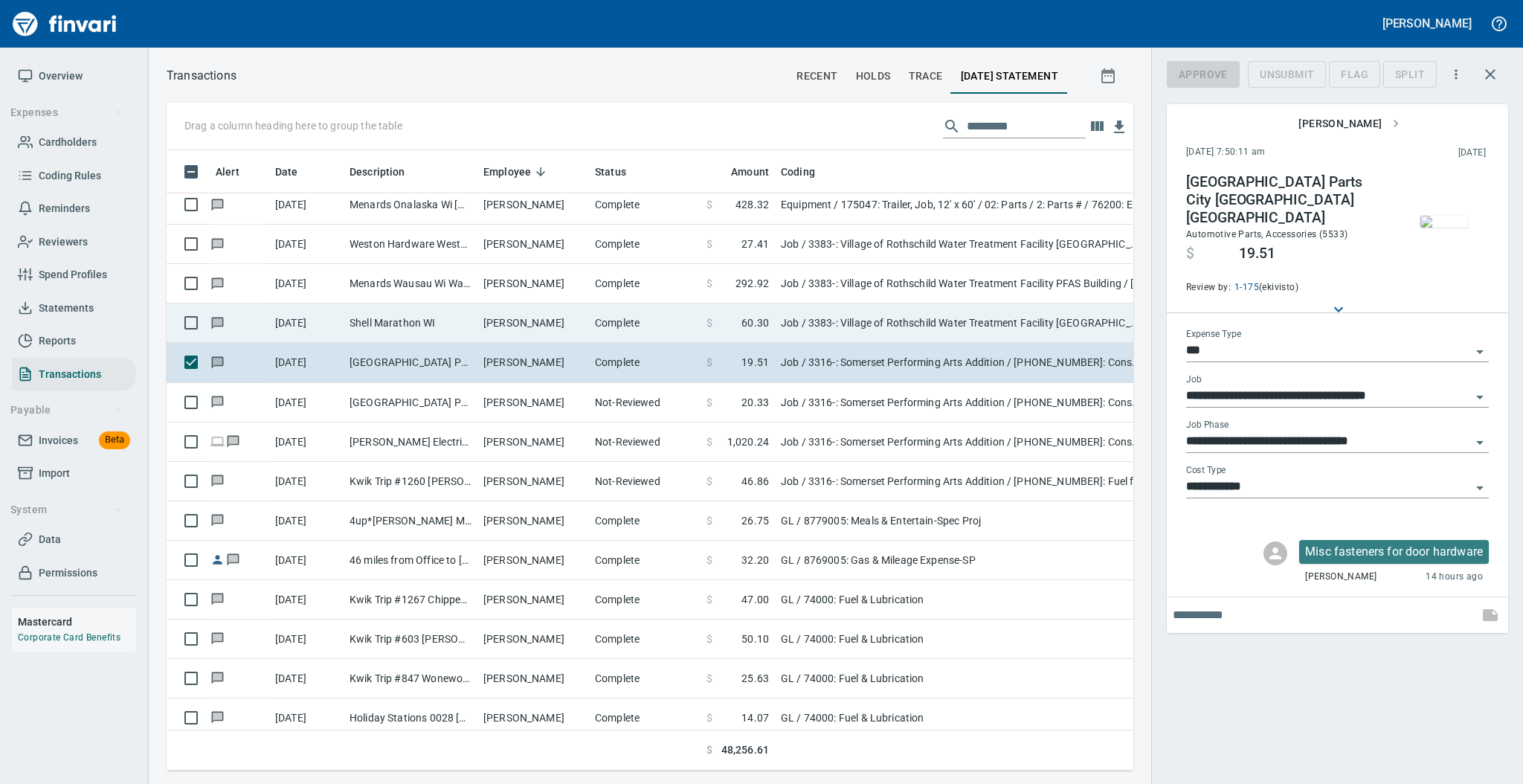
scroll to position [590, 936]
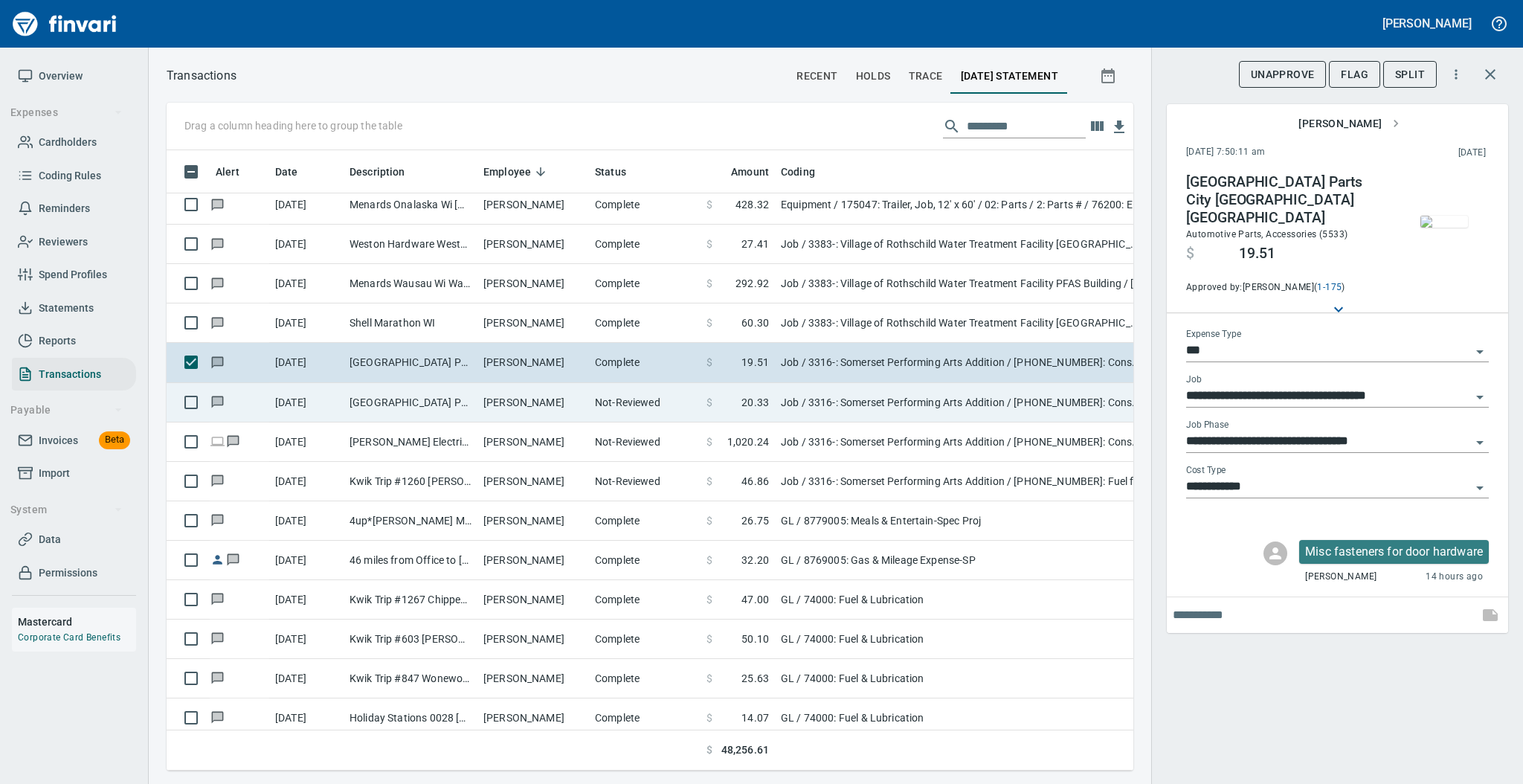
click at [638, 411] on td "Not-Reviewed" at bounding box center [645, 403] width 111 height 39
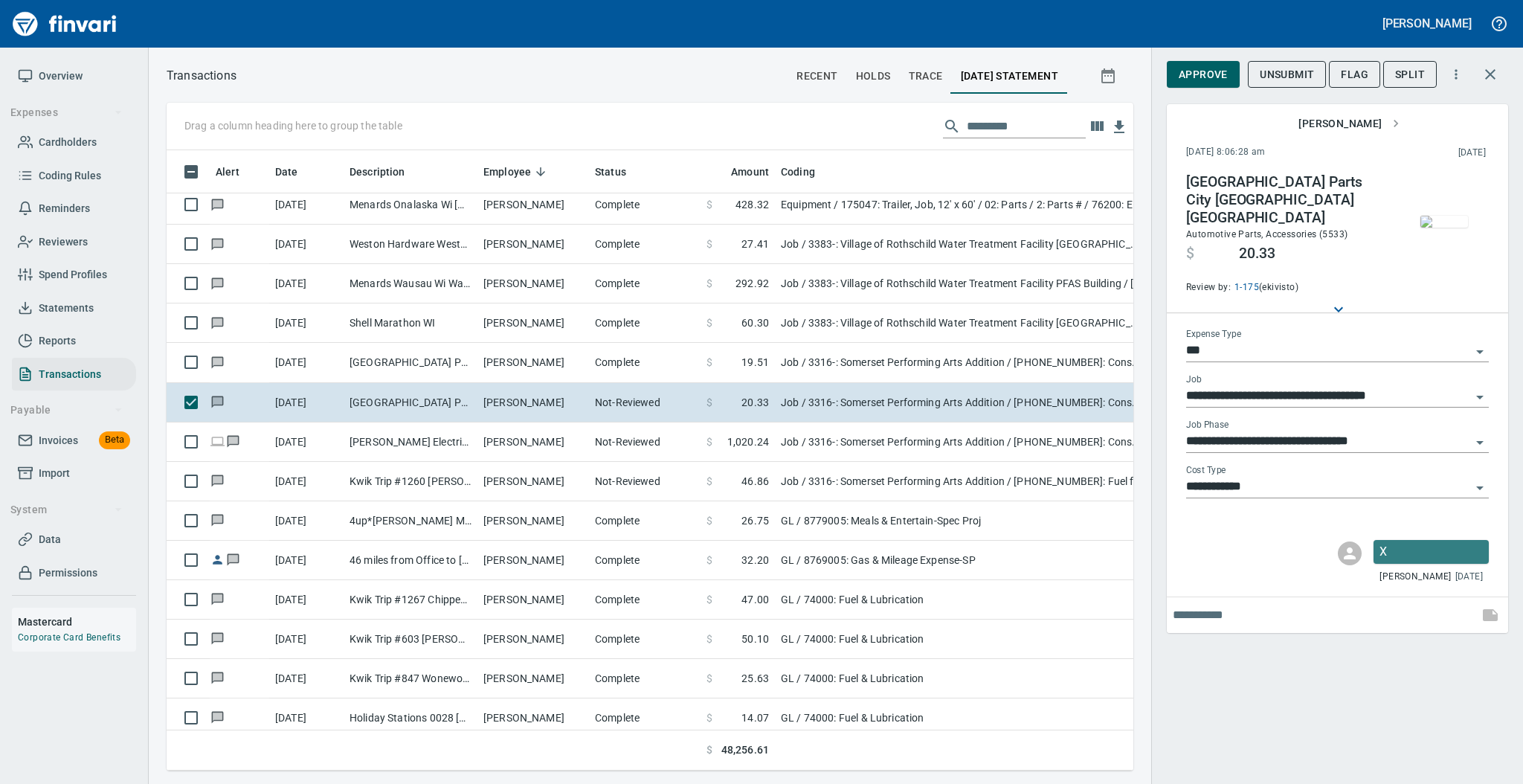
click at [1442, 215] on img "button" at bounding box center [1443, 221] width 47 height 12
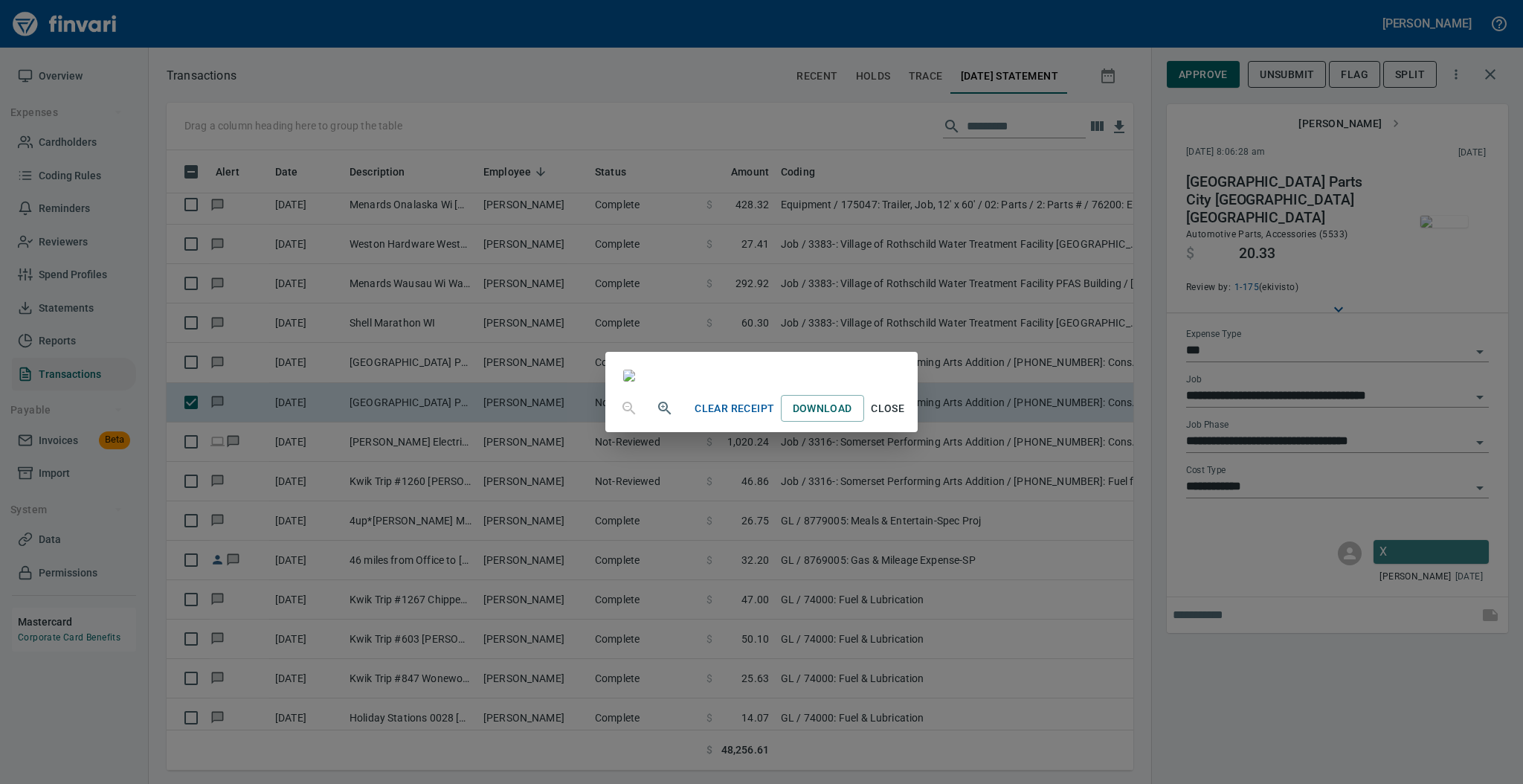
click at [906, 418] on span "Close" at bounding box center [887, 408] width 35 height 19
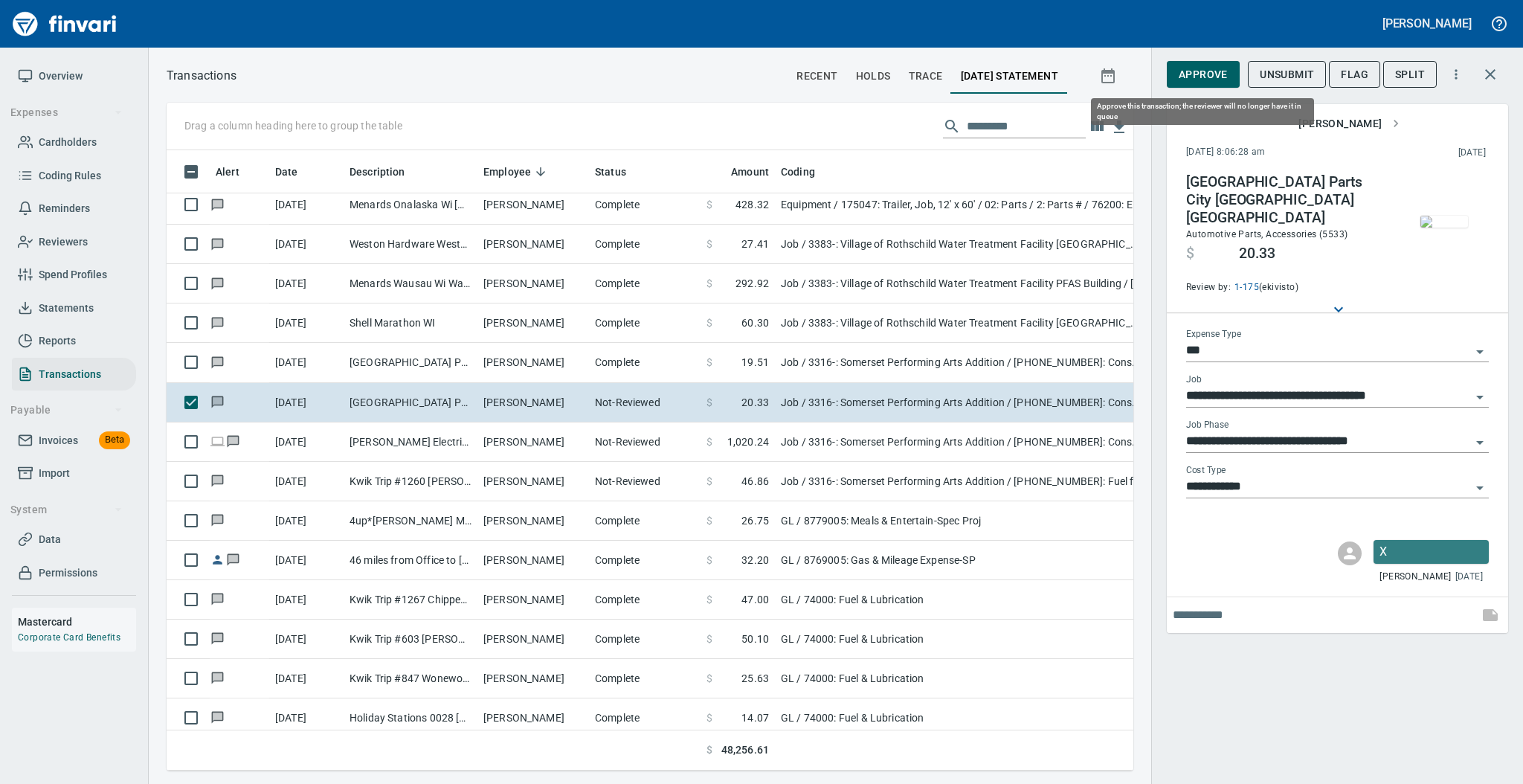
scroll to position [590, 936]
click at [1184, 83] on span "Approve" at bounding box center [1203, 75] width 49 height 19
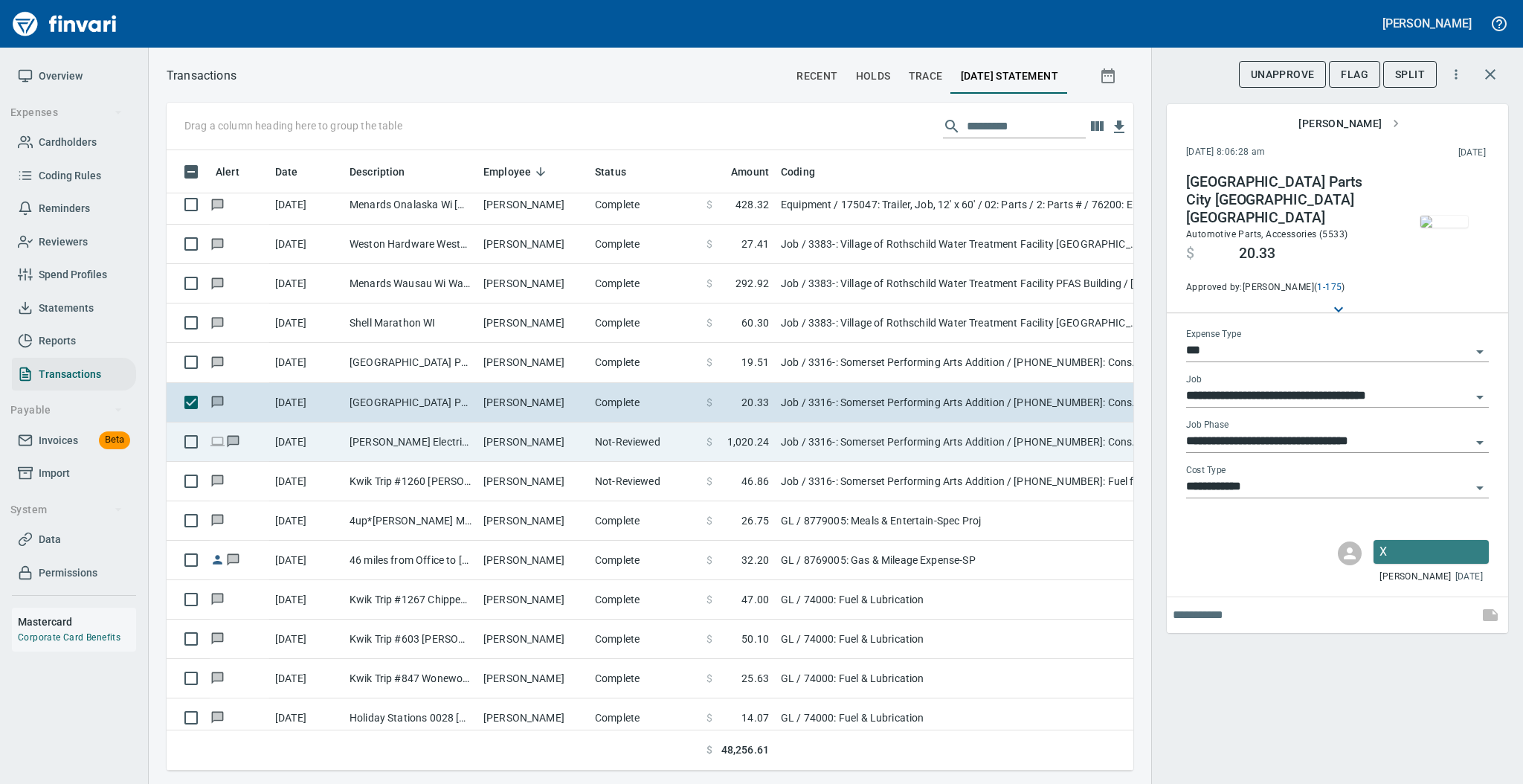
click at [576, 435] on td "[PERSON_NAME]" at bounding box center [533, 442] width 111 height 39
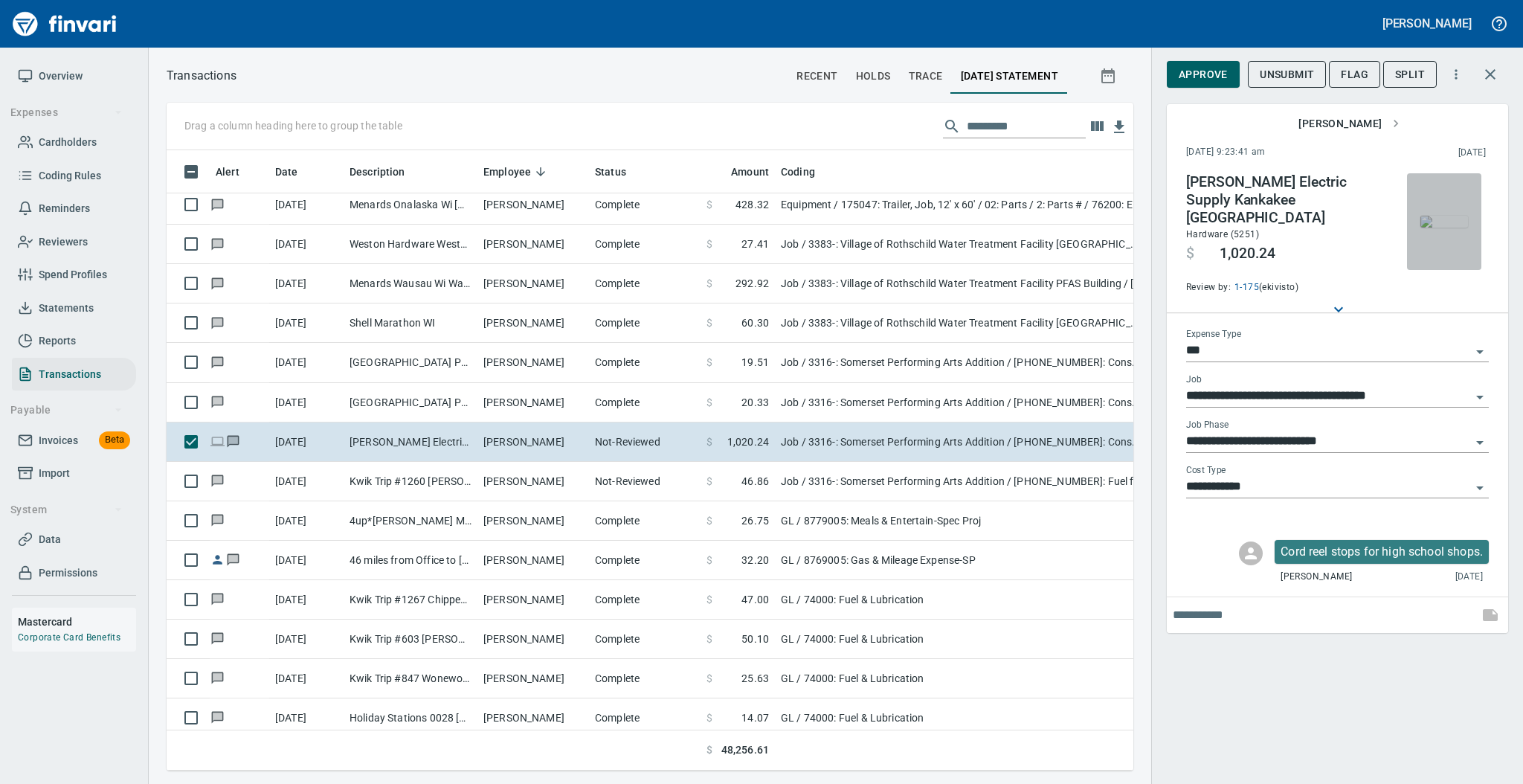
click at [1438, 215] on img "button" at bounding box center [1443, 221] width 47 height 12
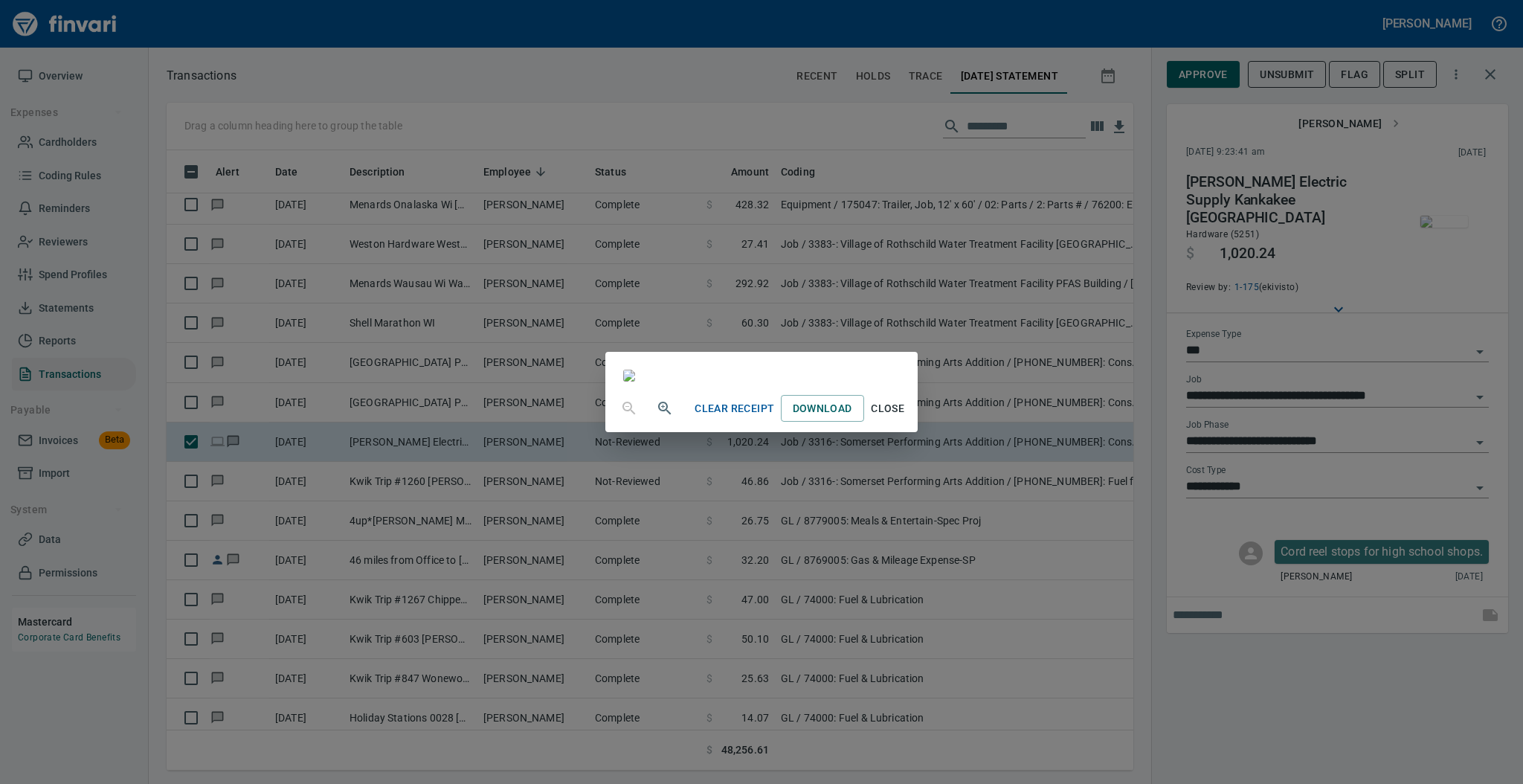
click at [906, 418] on span "Close" at bounding box center [887, 408] width 35 height 19
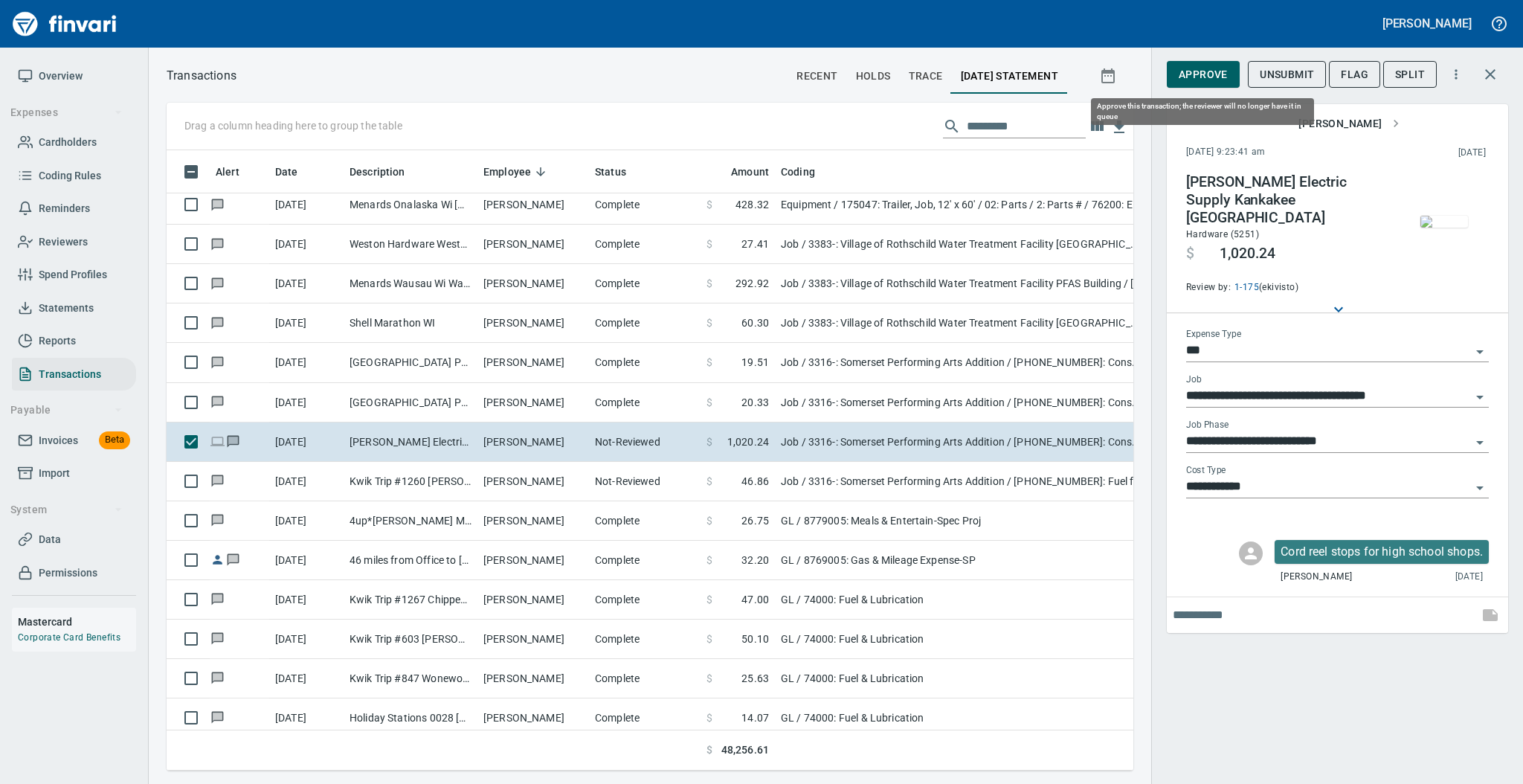
click at [1207, 74] on span "Approve" at bounding box center [1203, 75] width 49 height 19
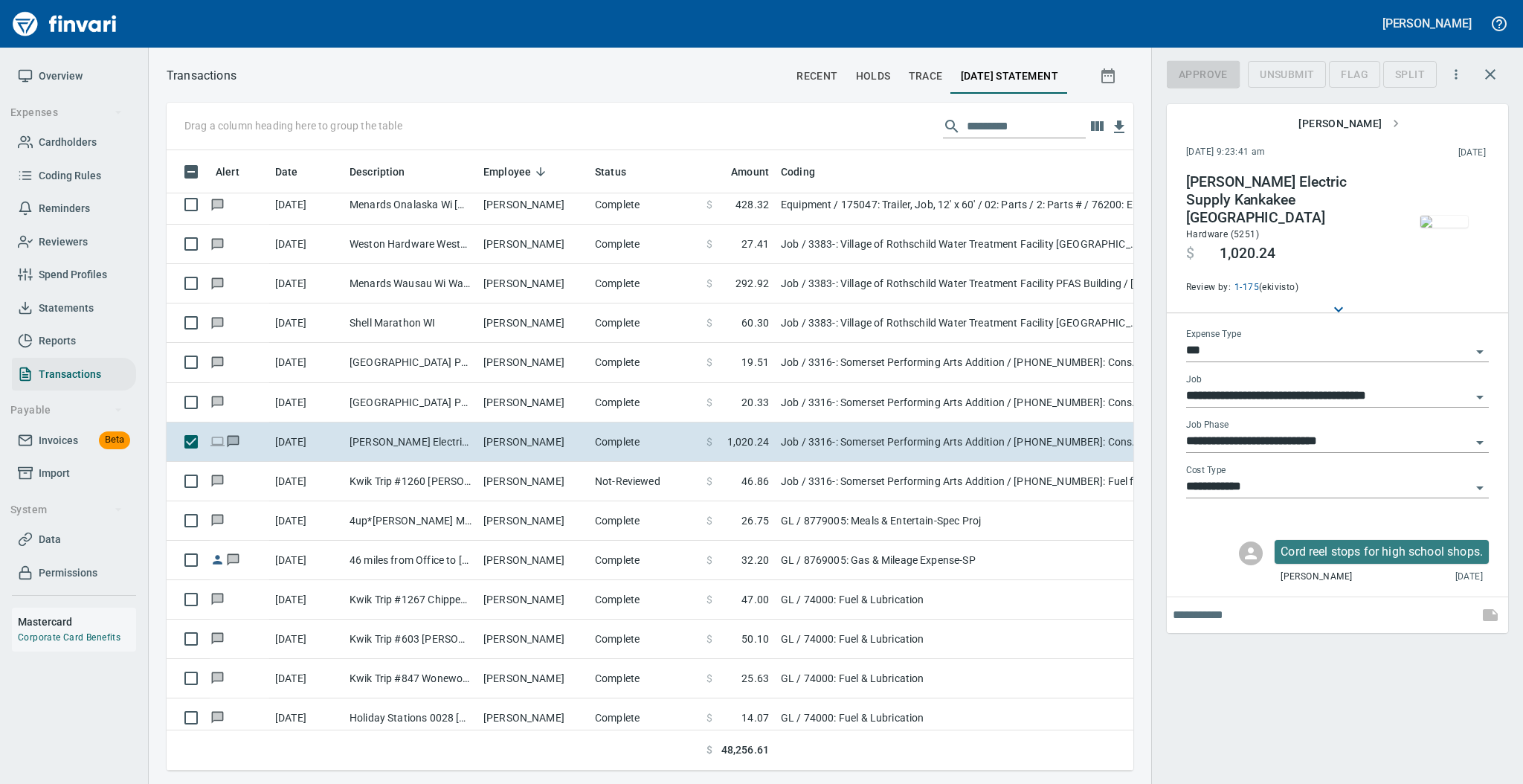
scroll to position [590, 936]
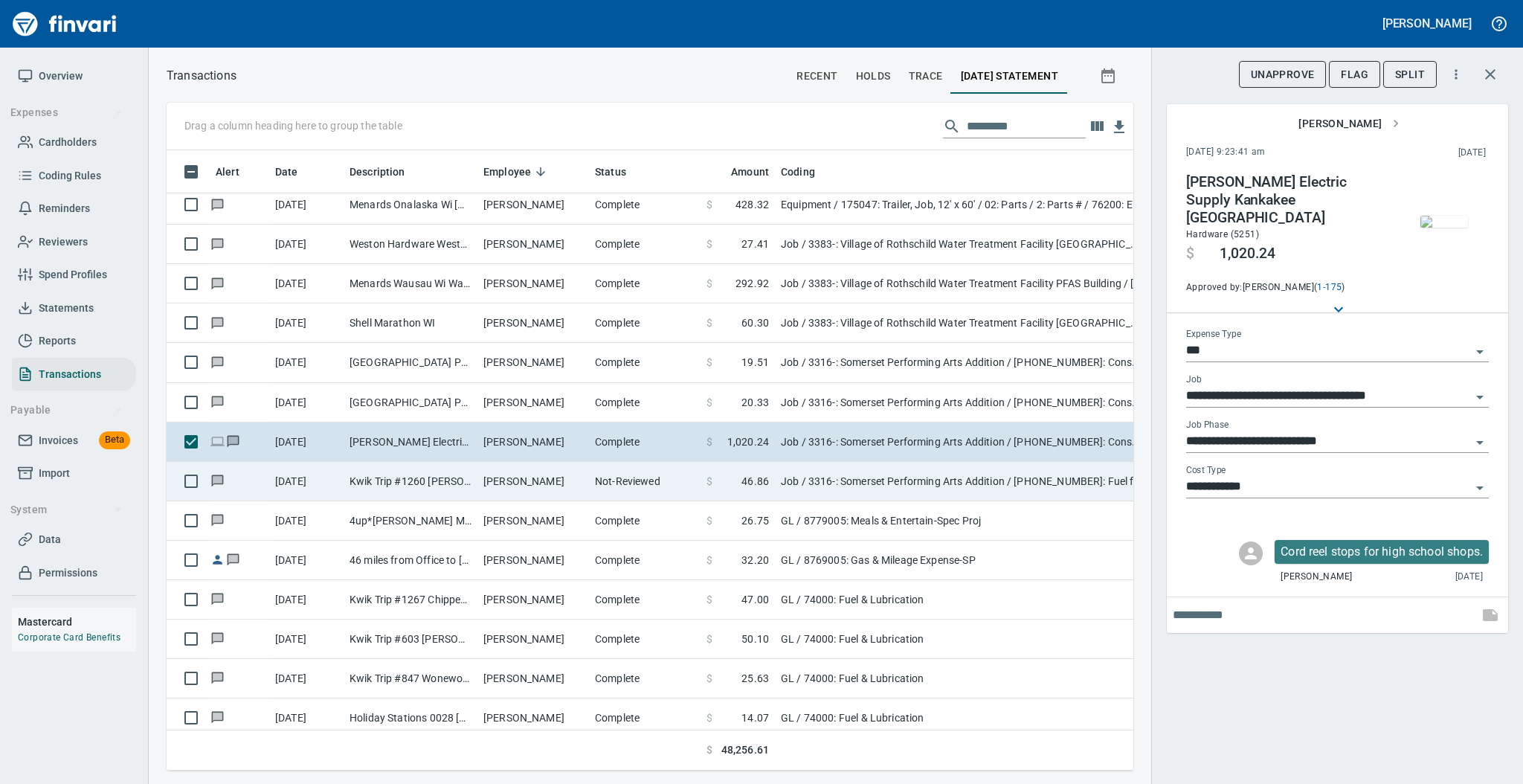
click at [568, 477] on td "[PERSON_NAME]" at bounding box center [533, 482] width 111 height 39
type input "**********"
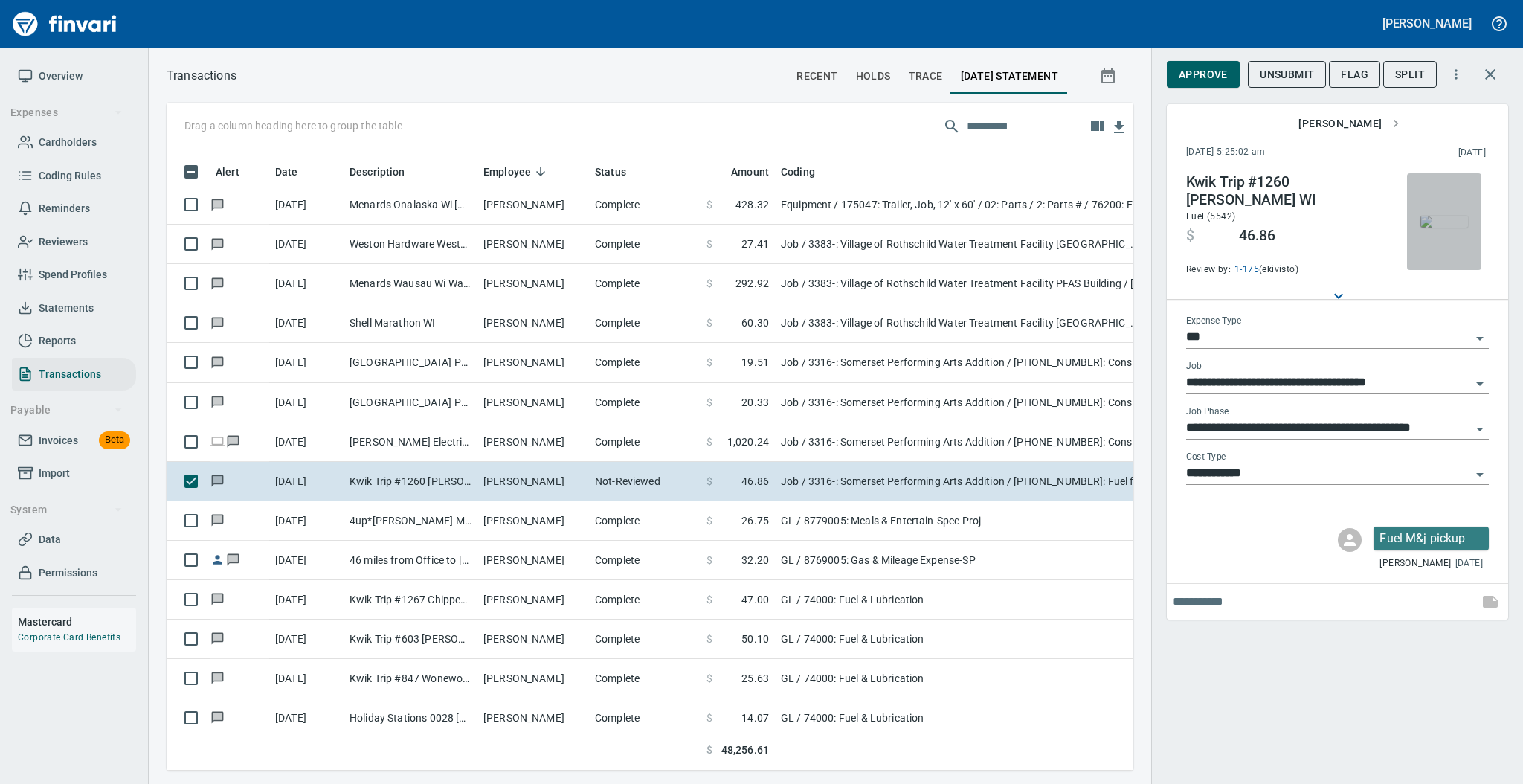
click at [1438, 219] on img "button" at bounding box center [1443, 221] width 47 height 12
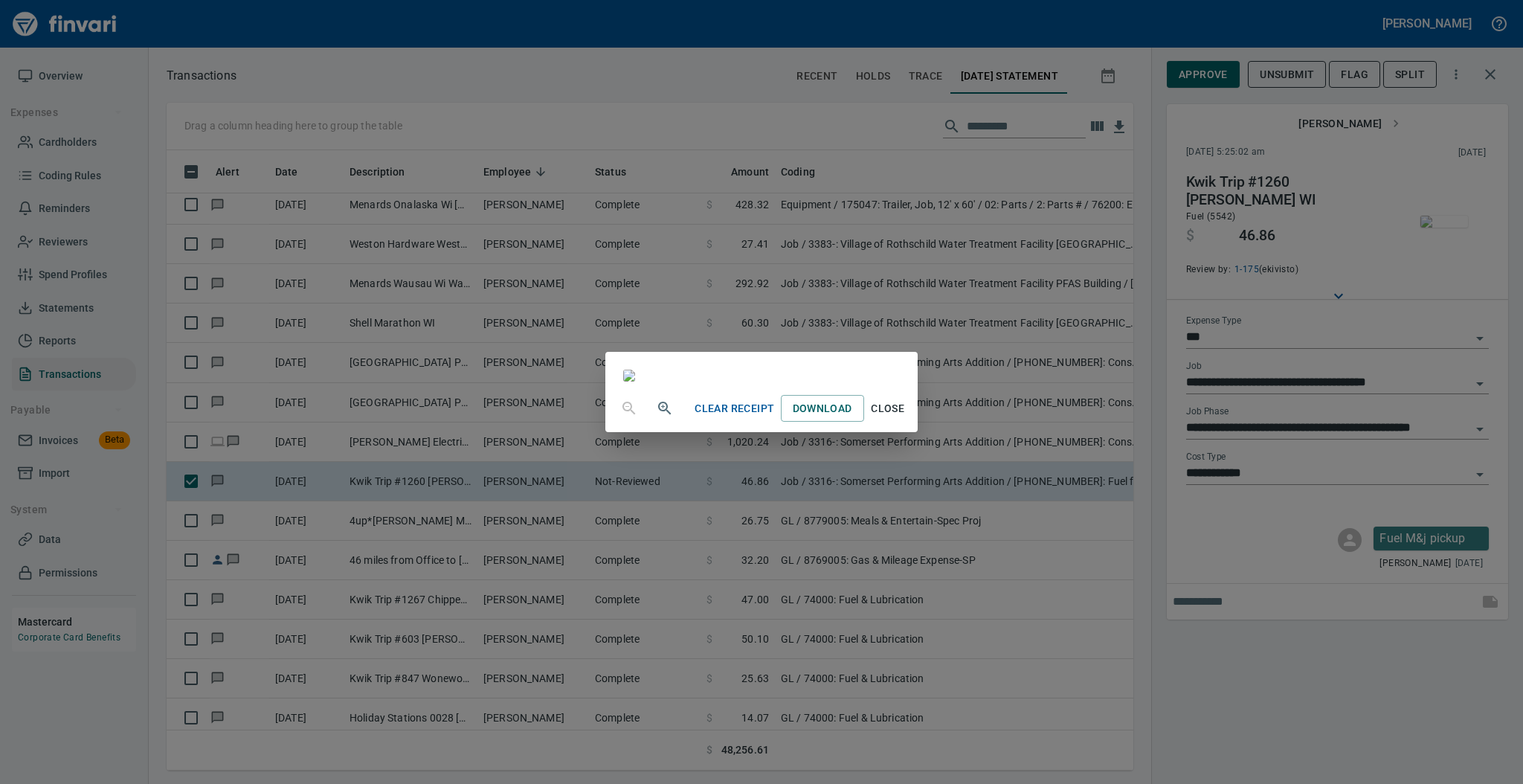
click at [906, 418] on span "Close" at bounding box center [887, 408] width 35 height 19
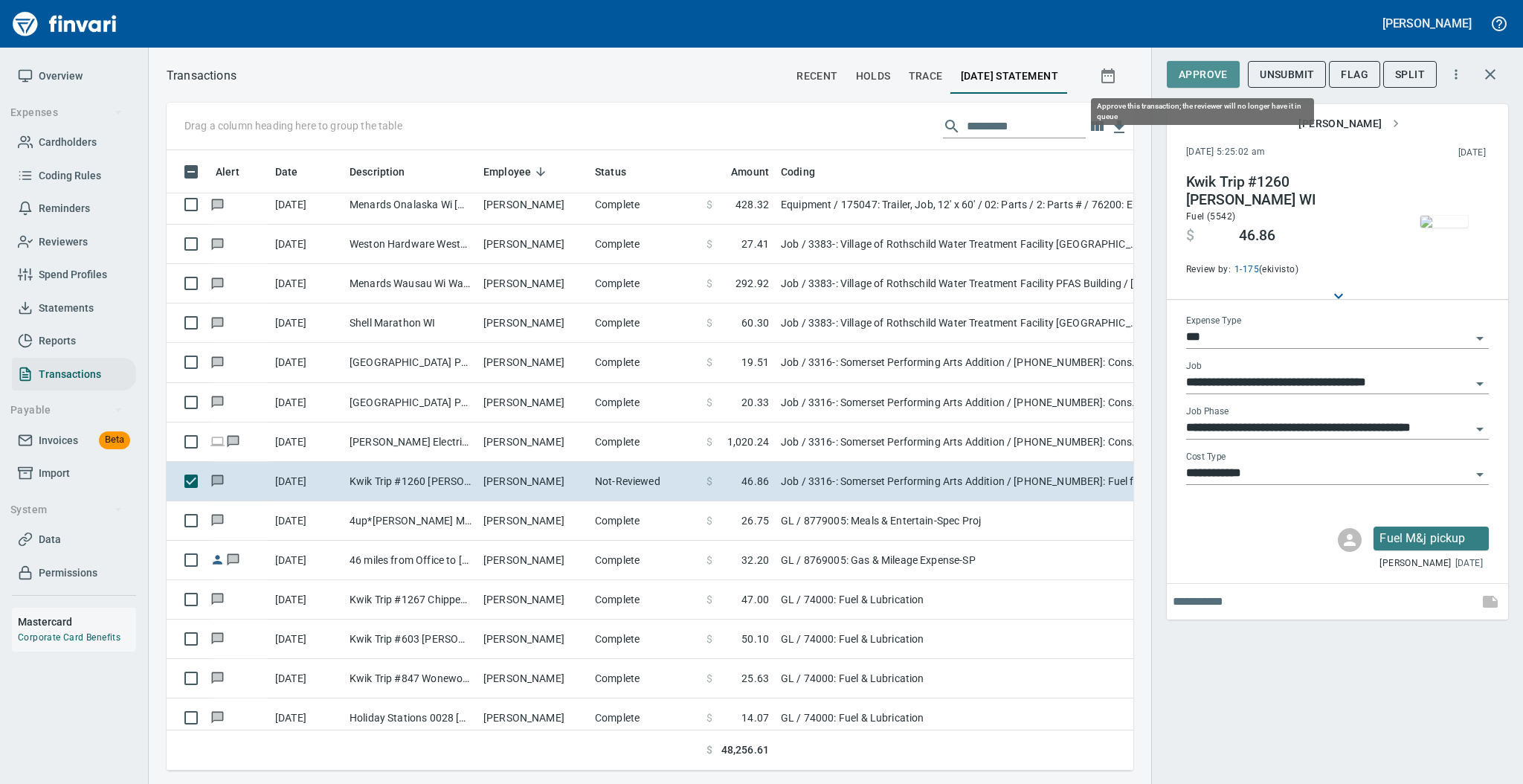
click at [1192, 70] on span "Approve" at bounding box center [1203, 75] width 49 height 19
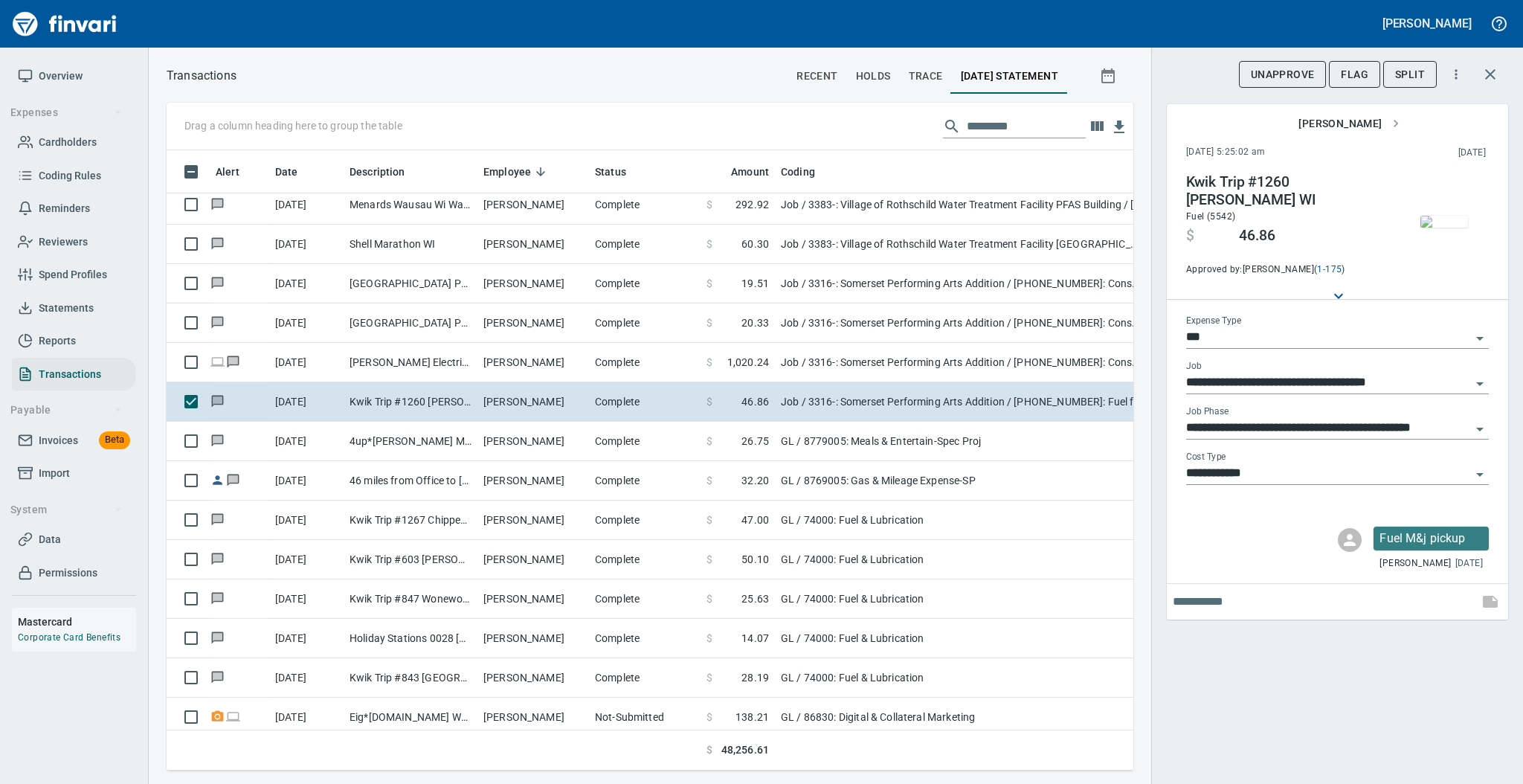
scroll to position [5494, 0]
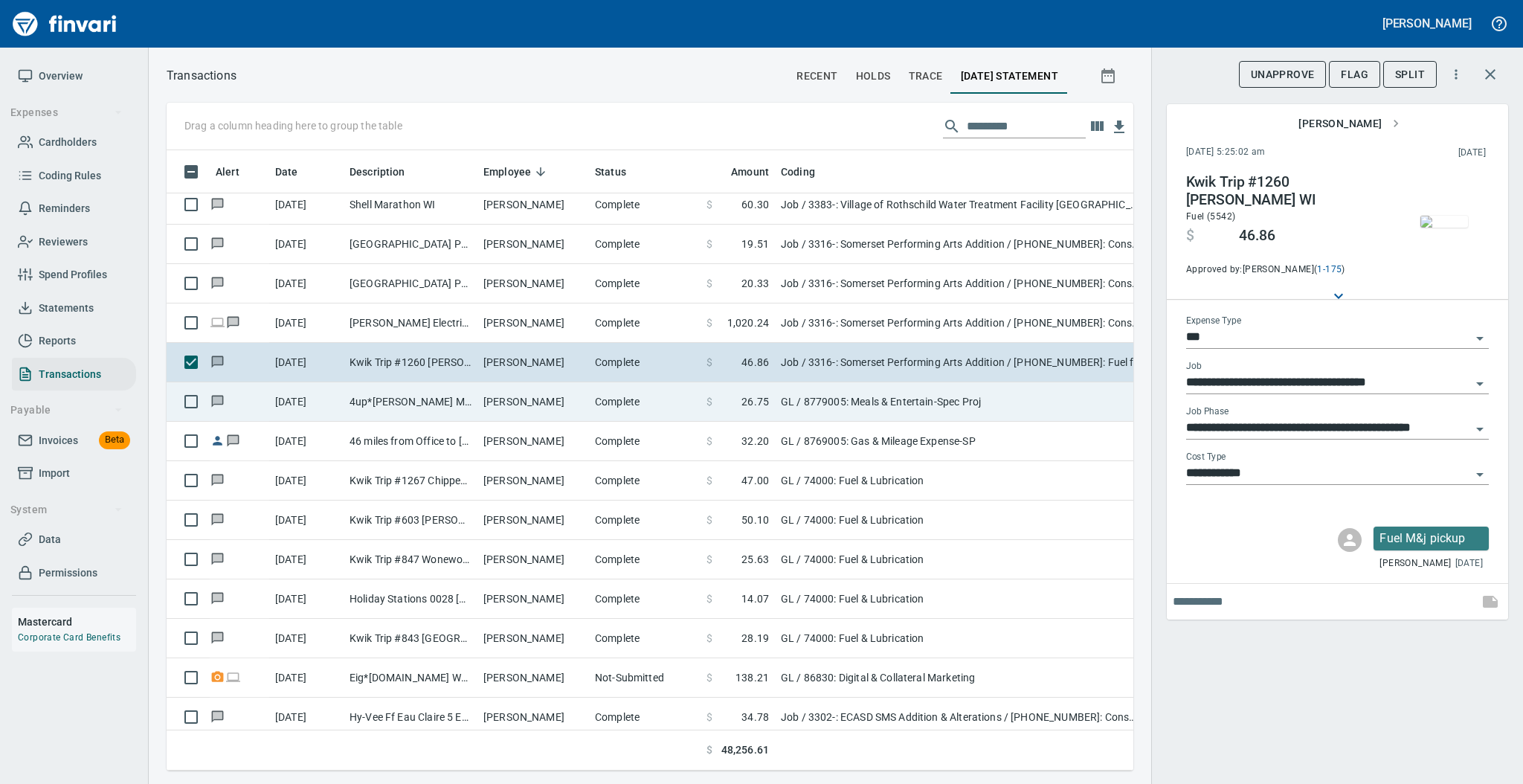
click at [570, 399] on td "[PERSON_NAME]" at bounding box center [533, 402] width 111 height 39
type input "**"
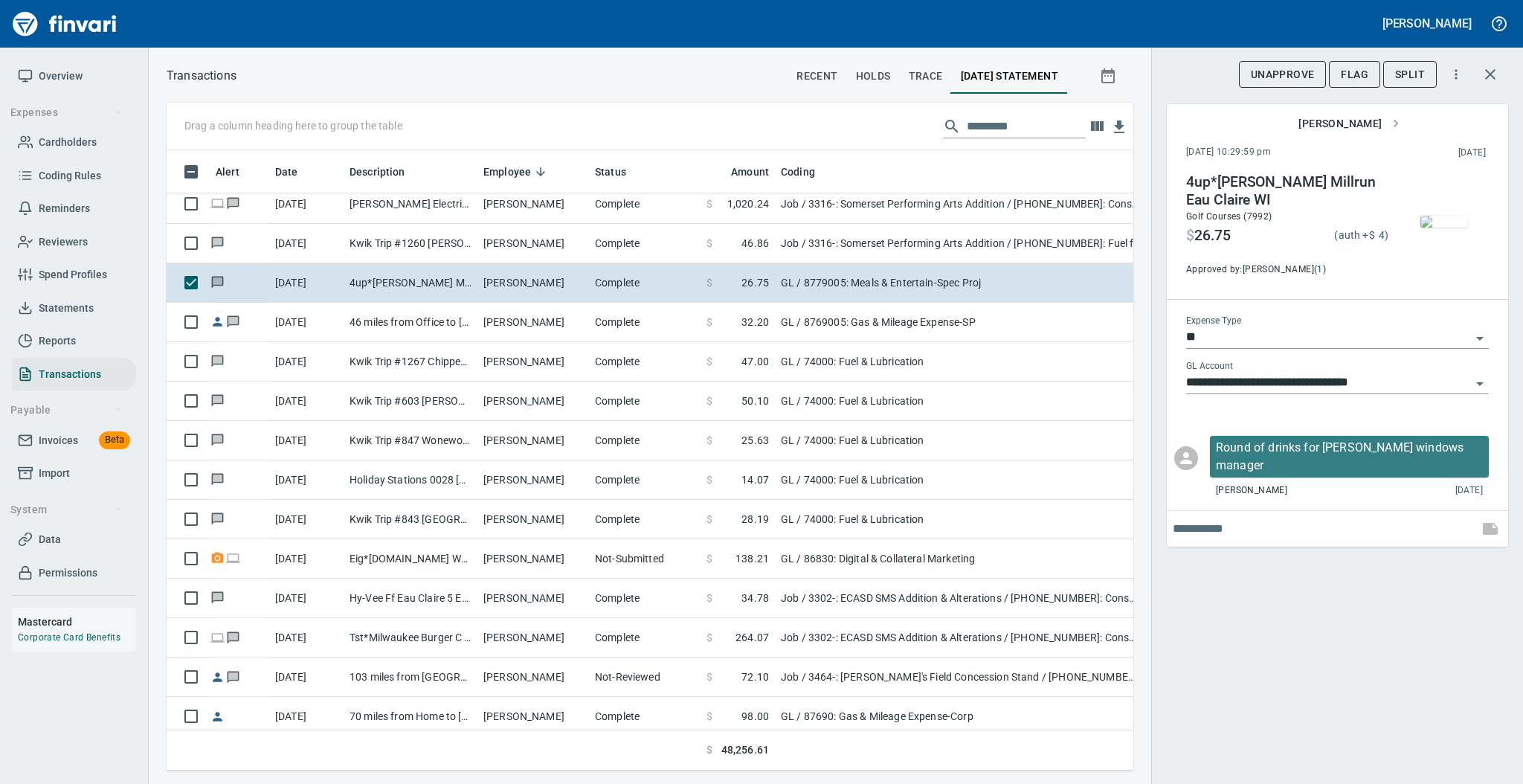
scroll to position [5653, 0]
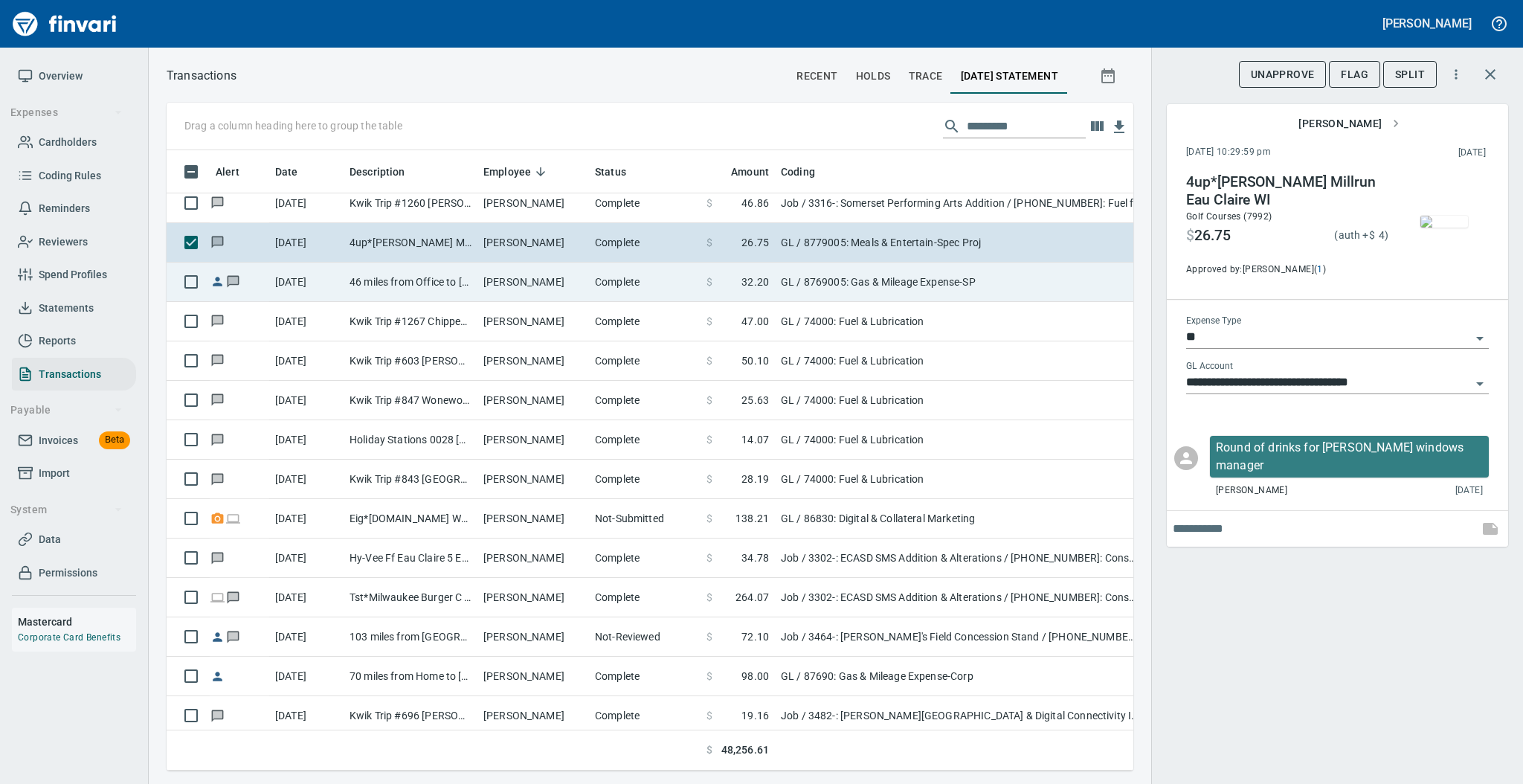
click at [553, 296] on td "[PERSON_NAME]" at bounding box center [533, 282] width 111 height 39
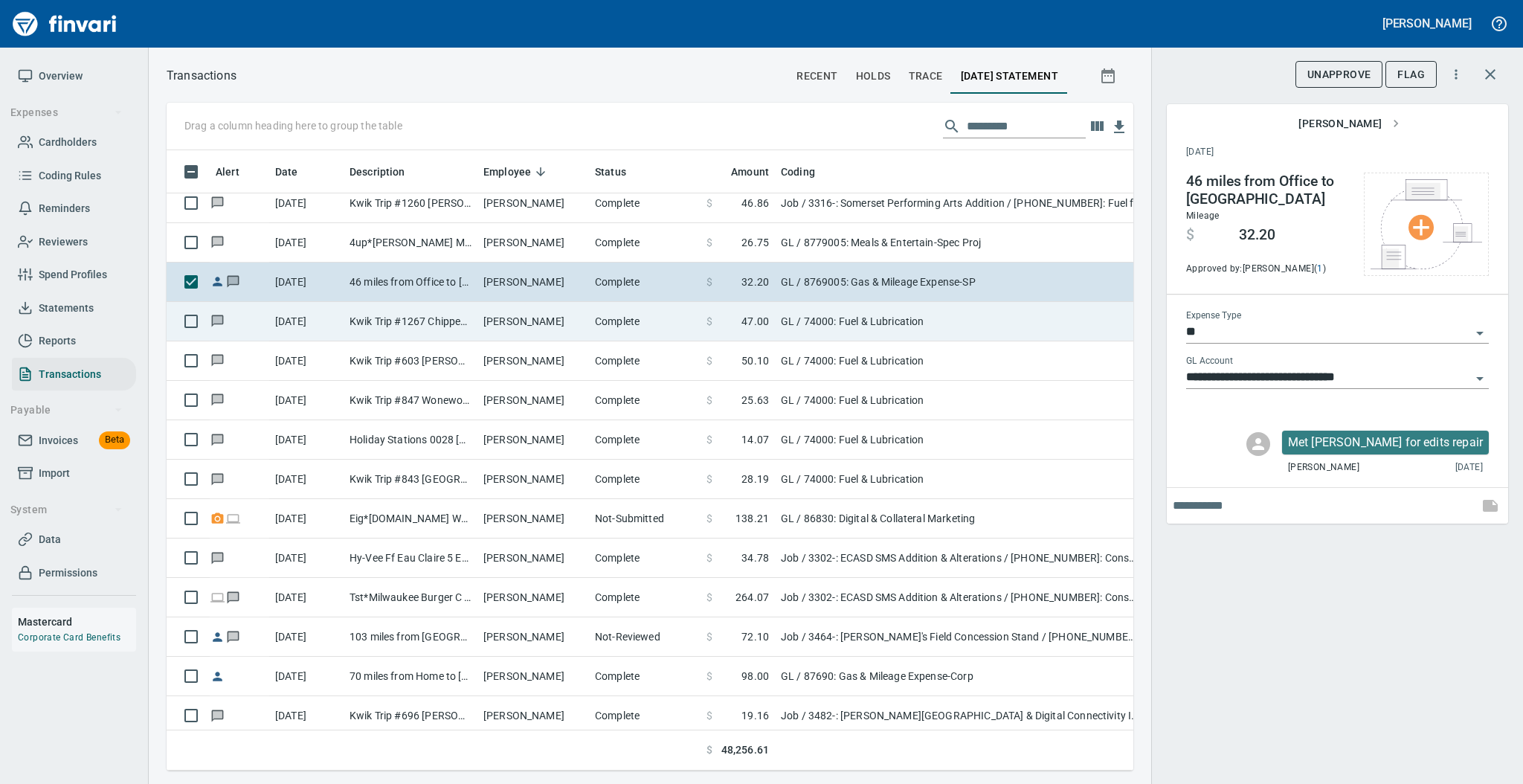
click at [563, 329] on td "[PERSON_NAME]" at bounding box center [533, 321] width 111 height 39
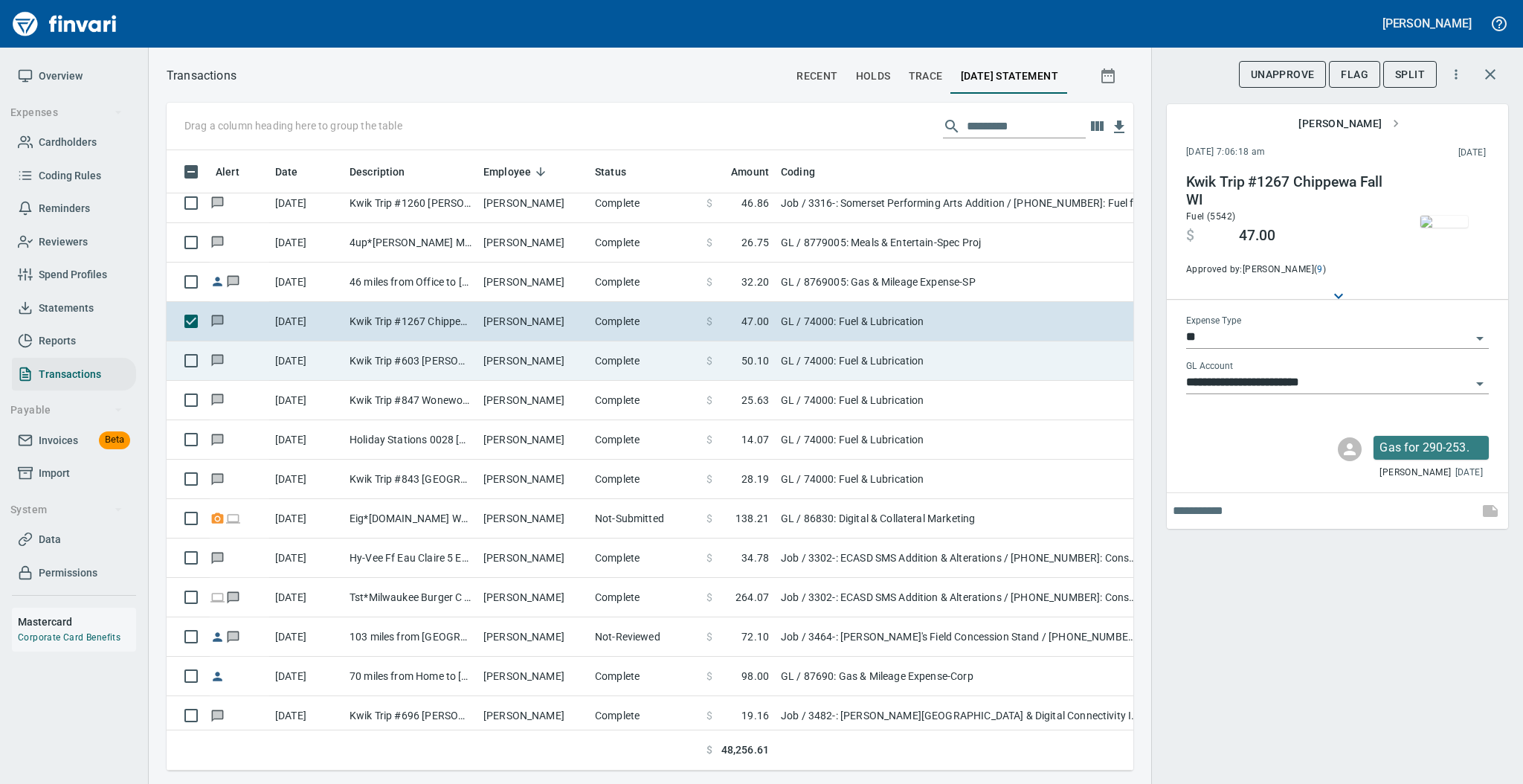
click at [573, 361] on td "[PERSON_NAME]" at bounding box center [533, 361] width 111 height 39
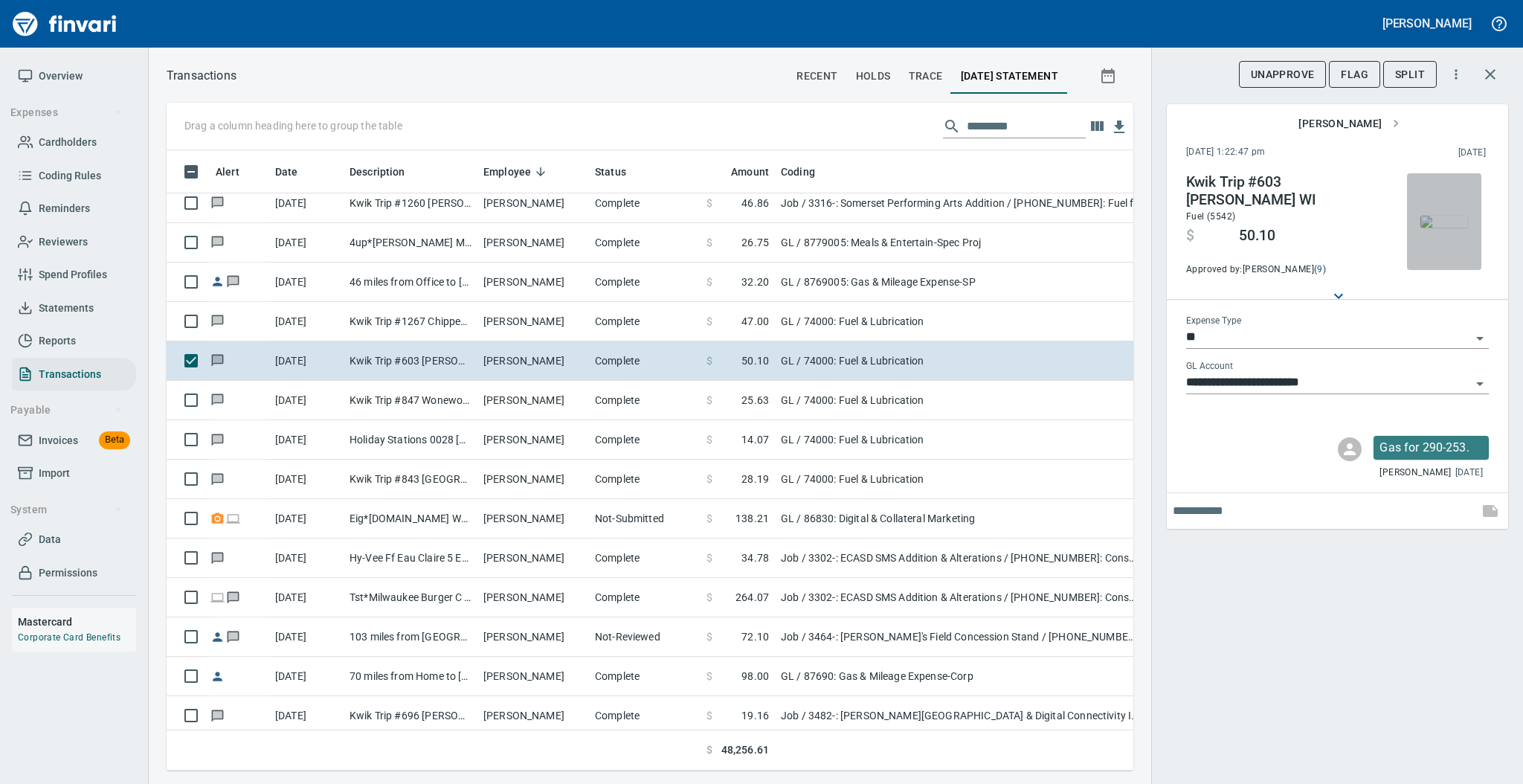
click at [1416, 222] on span "button" at bounding box center [1443, 221] width 62 height 12
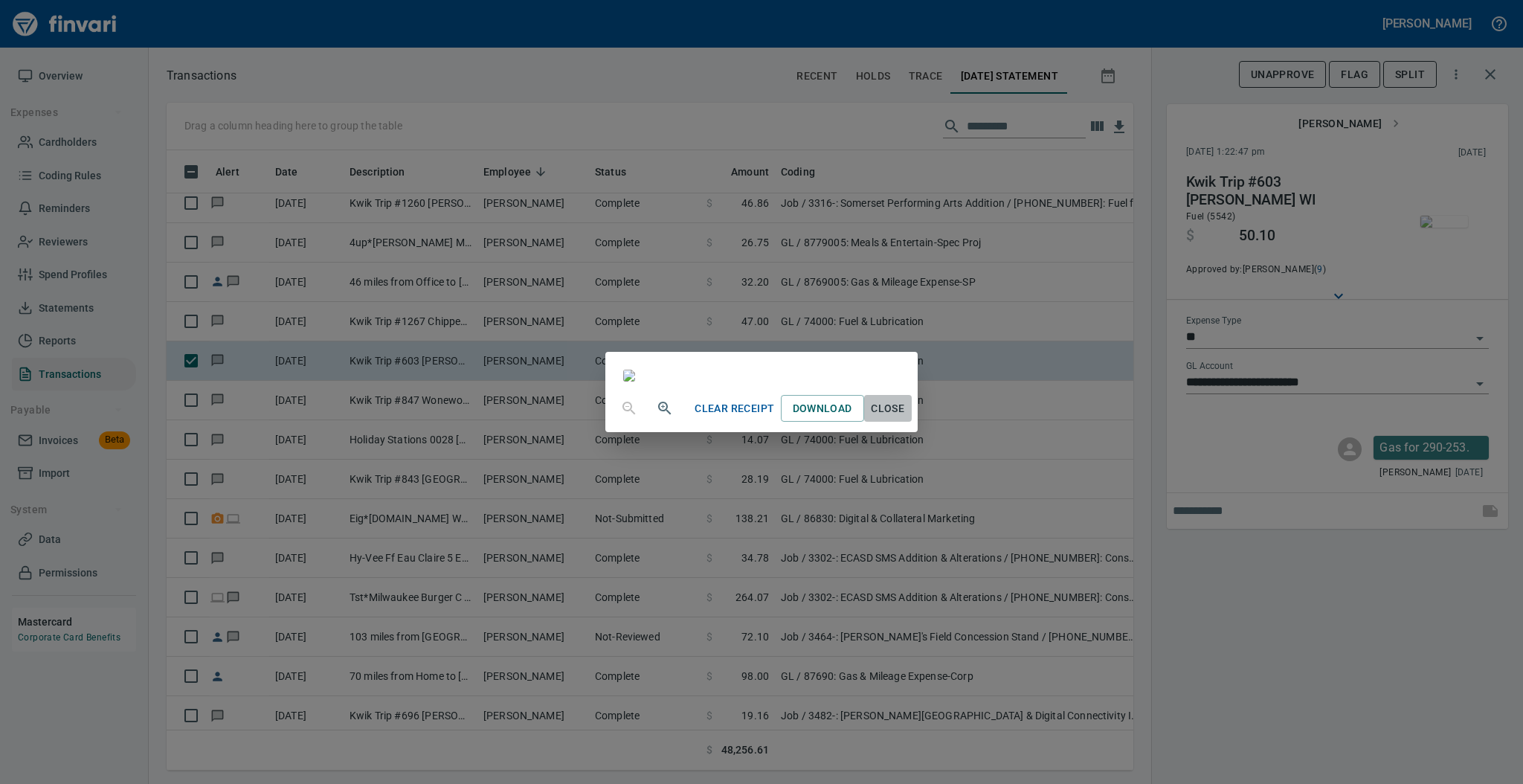
click at [906, 418] on span "Close" at bounding box center [887, 408] width 35 height 19
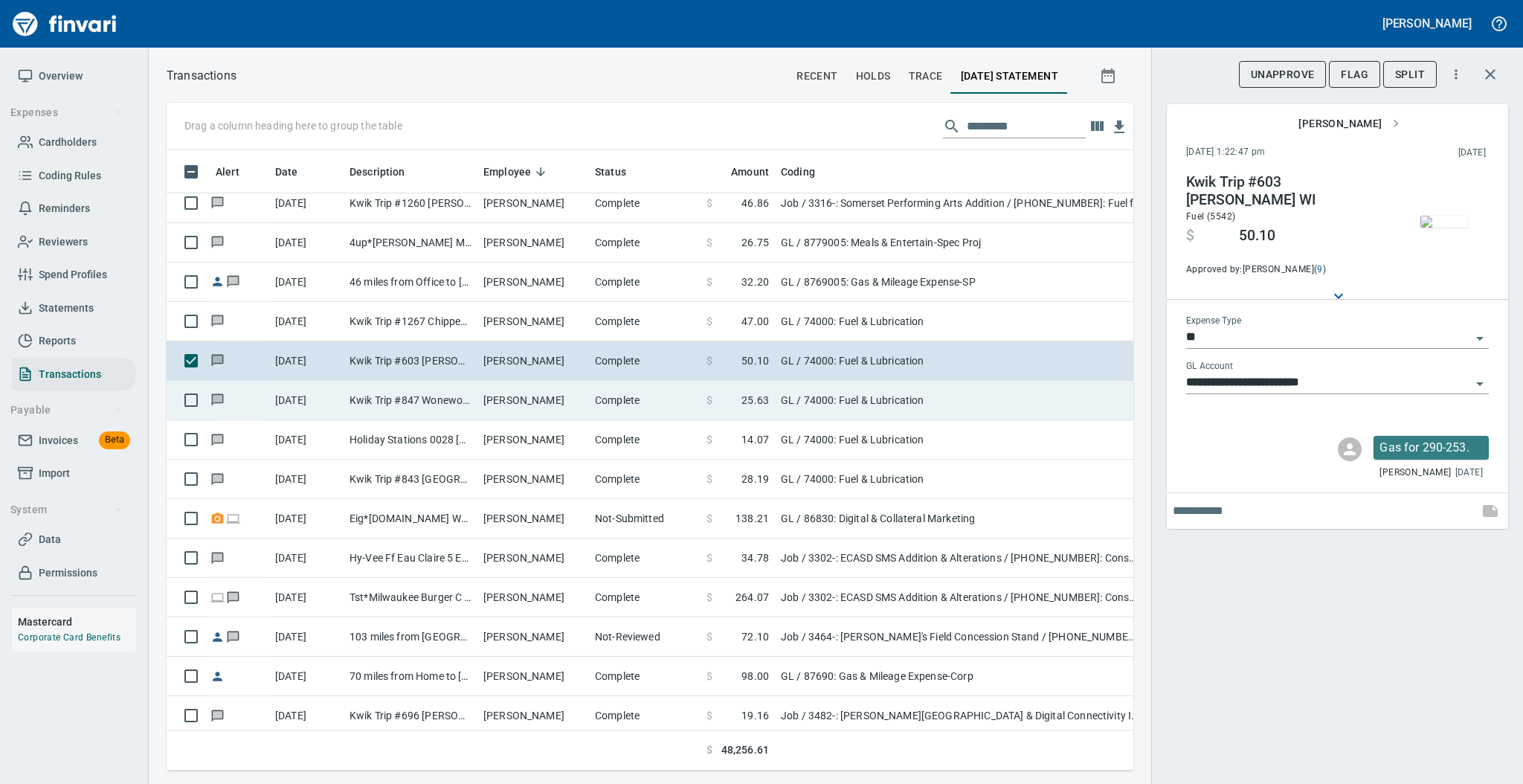
click at [529, 416] on td "[PERSON_NAME]" at bounding box center [533, 400] width 111 height 39
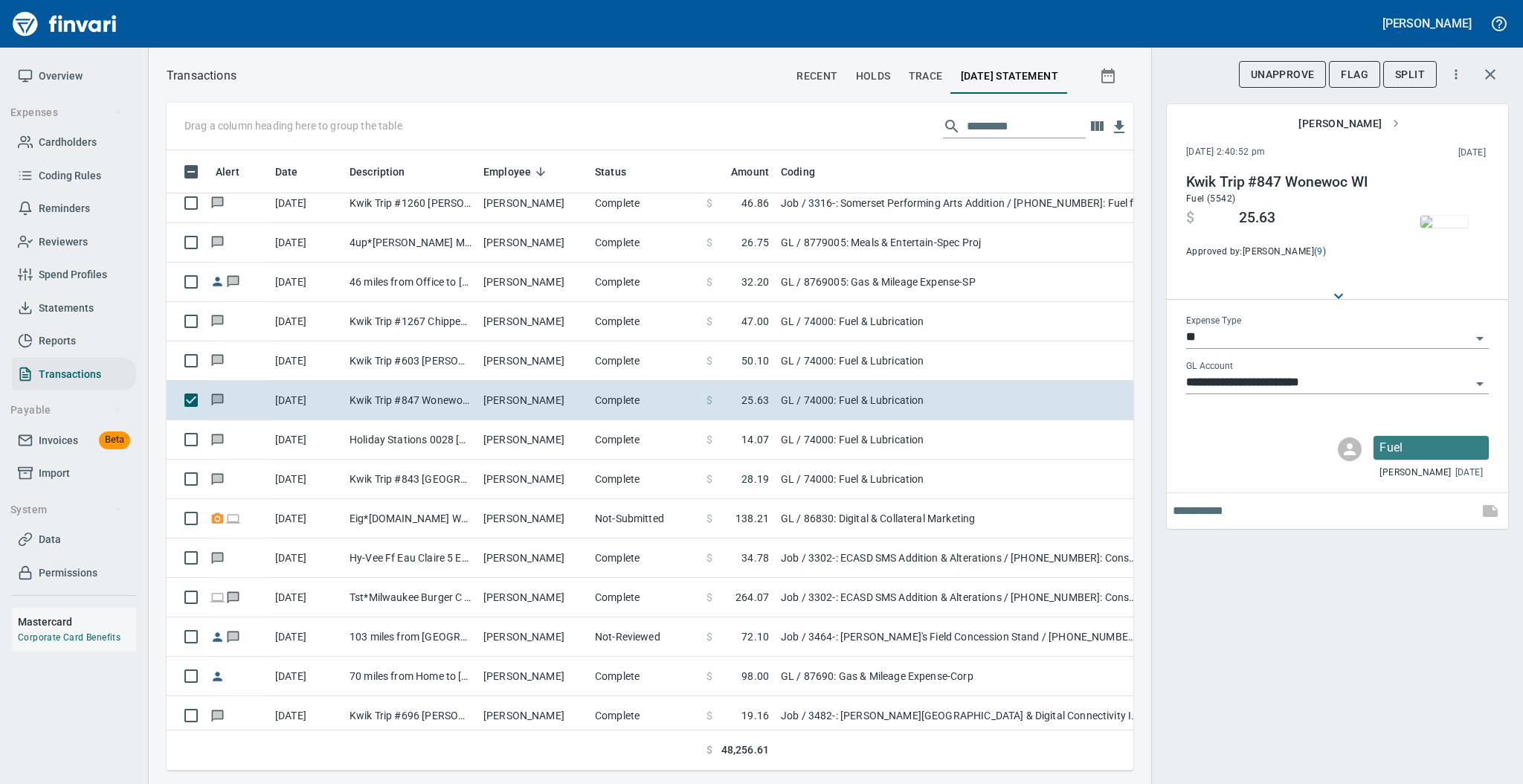
click at [1436, 223] on img "button" at bounding box center [1443, 221] width 47 height 12
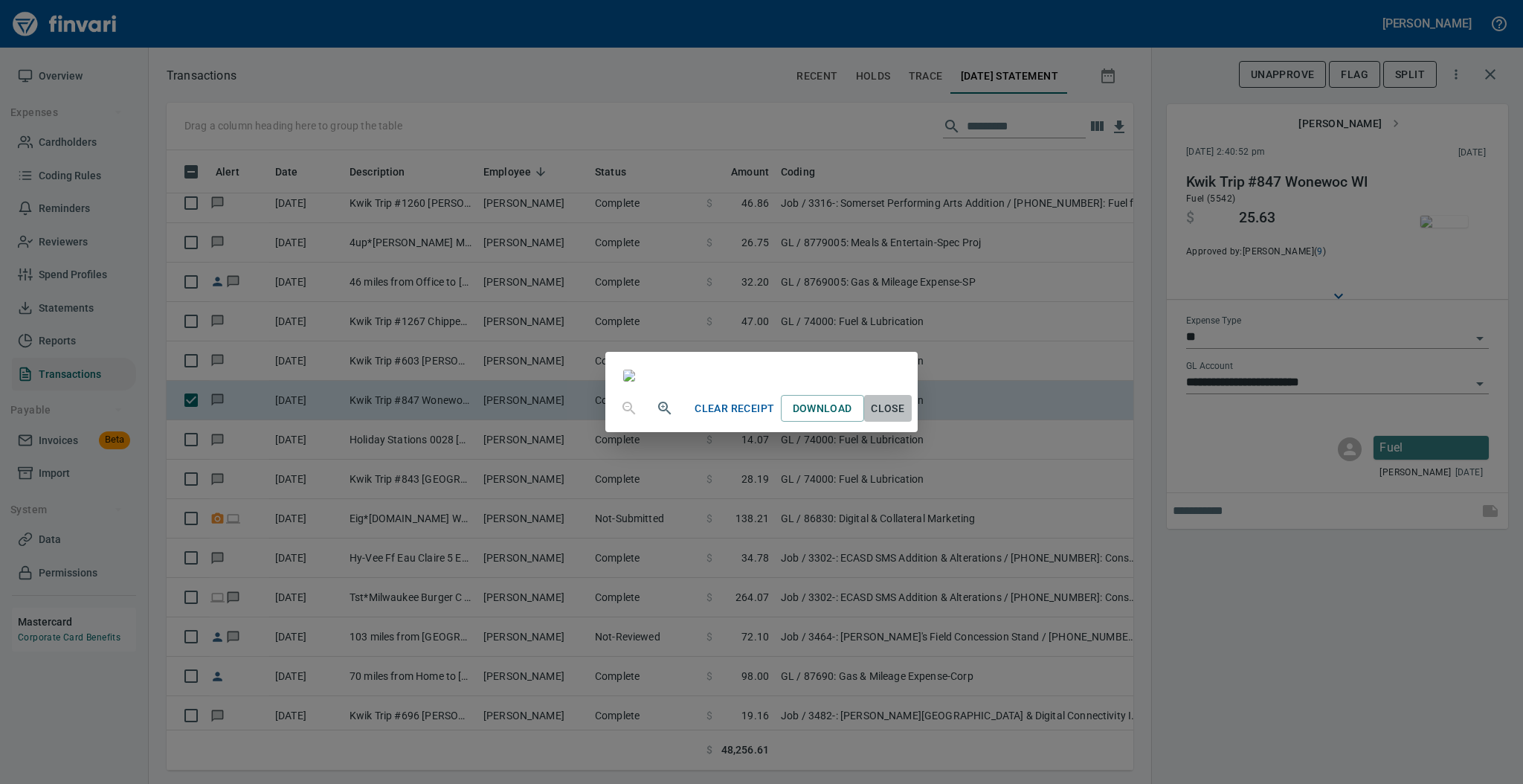
click at [906, 418] on span "Close" at bounding box center [887, 408] width 35 height 19
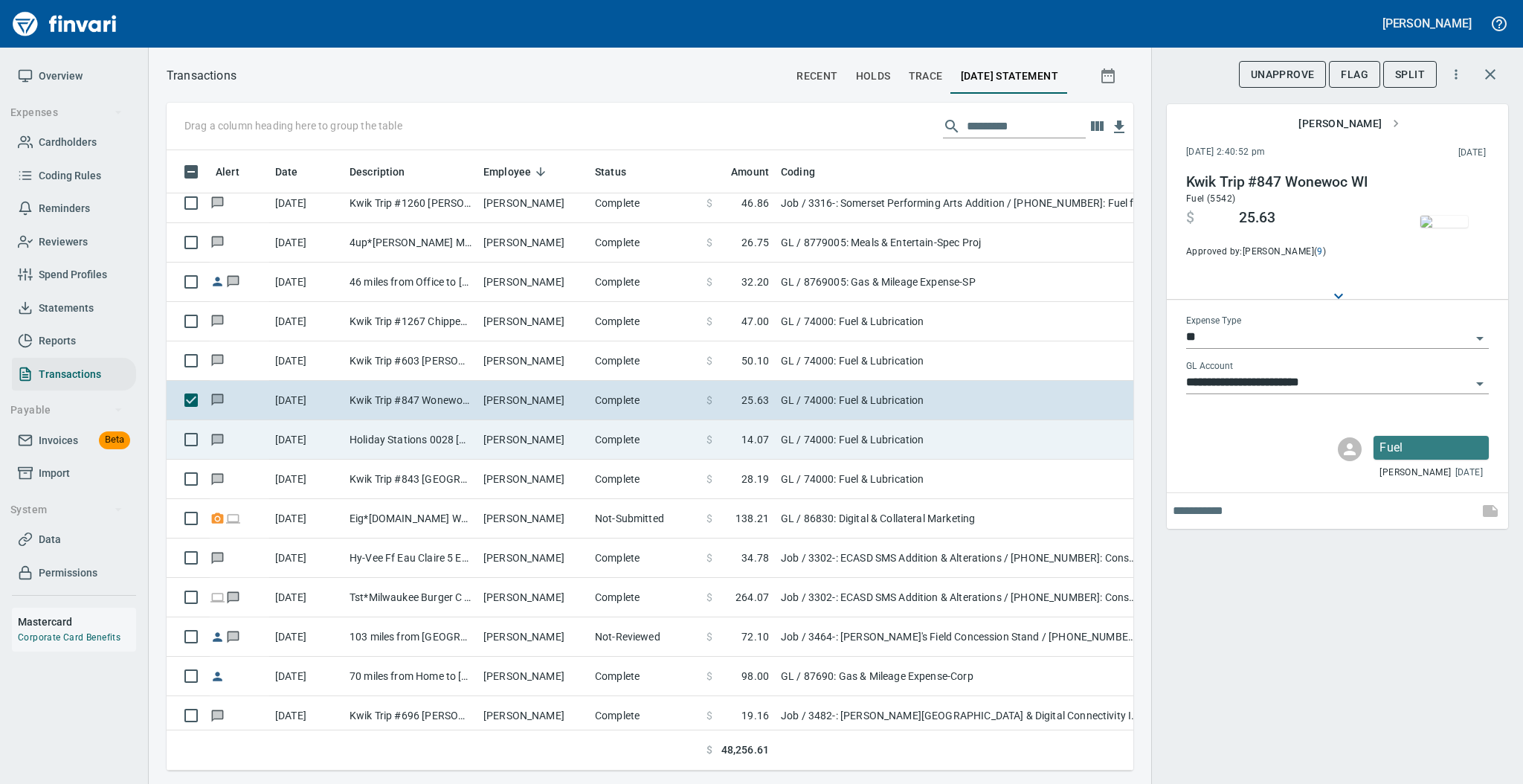
click at [608, 442] on td "Complete" at bounding box center [645, 440] width 111 height 39
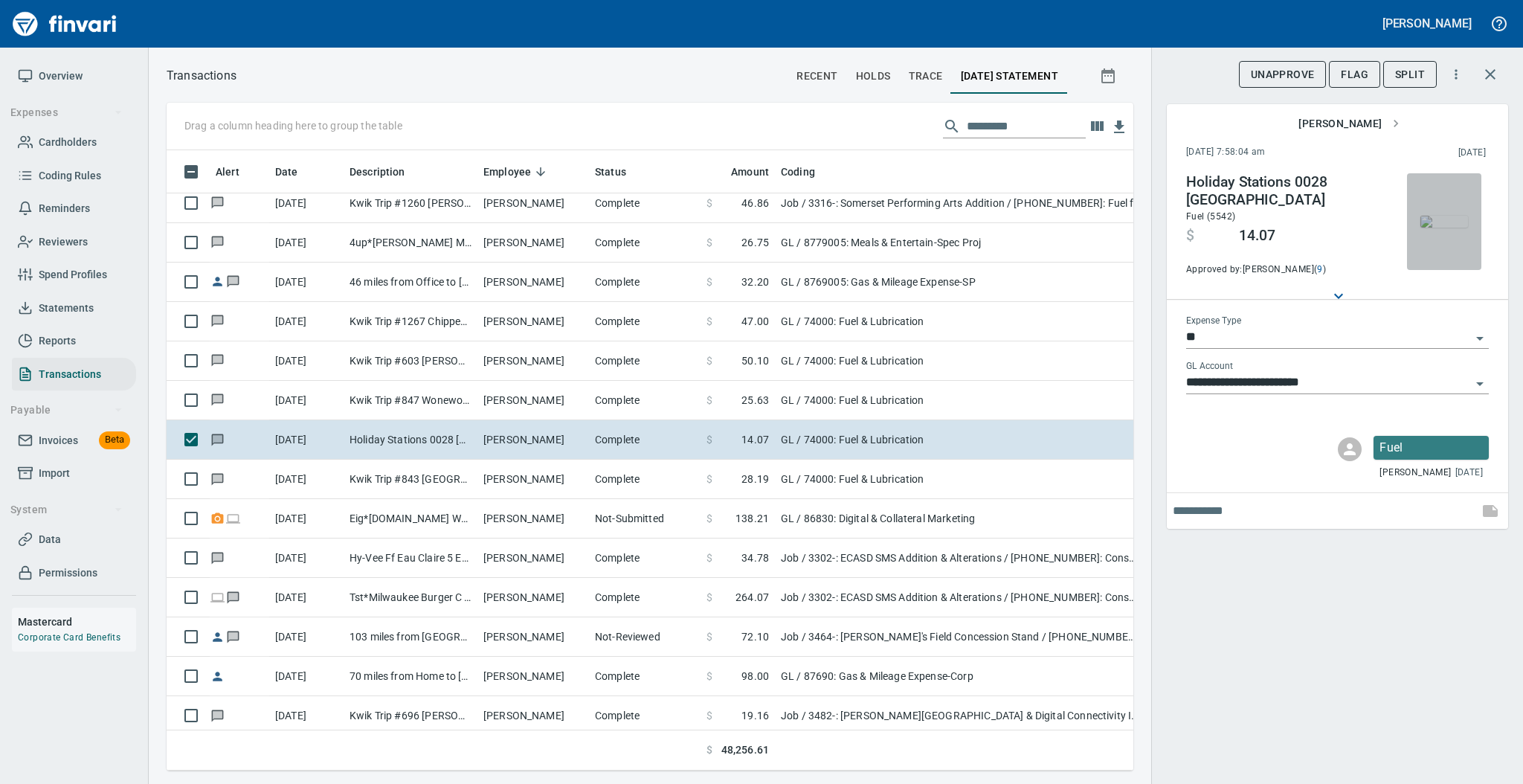
click at [1431, 227] on img "button" at bounding box center [1443, 221] width 47 height 12
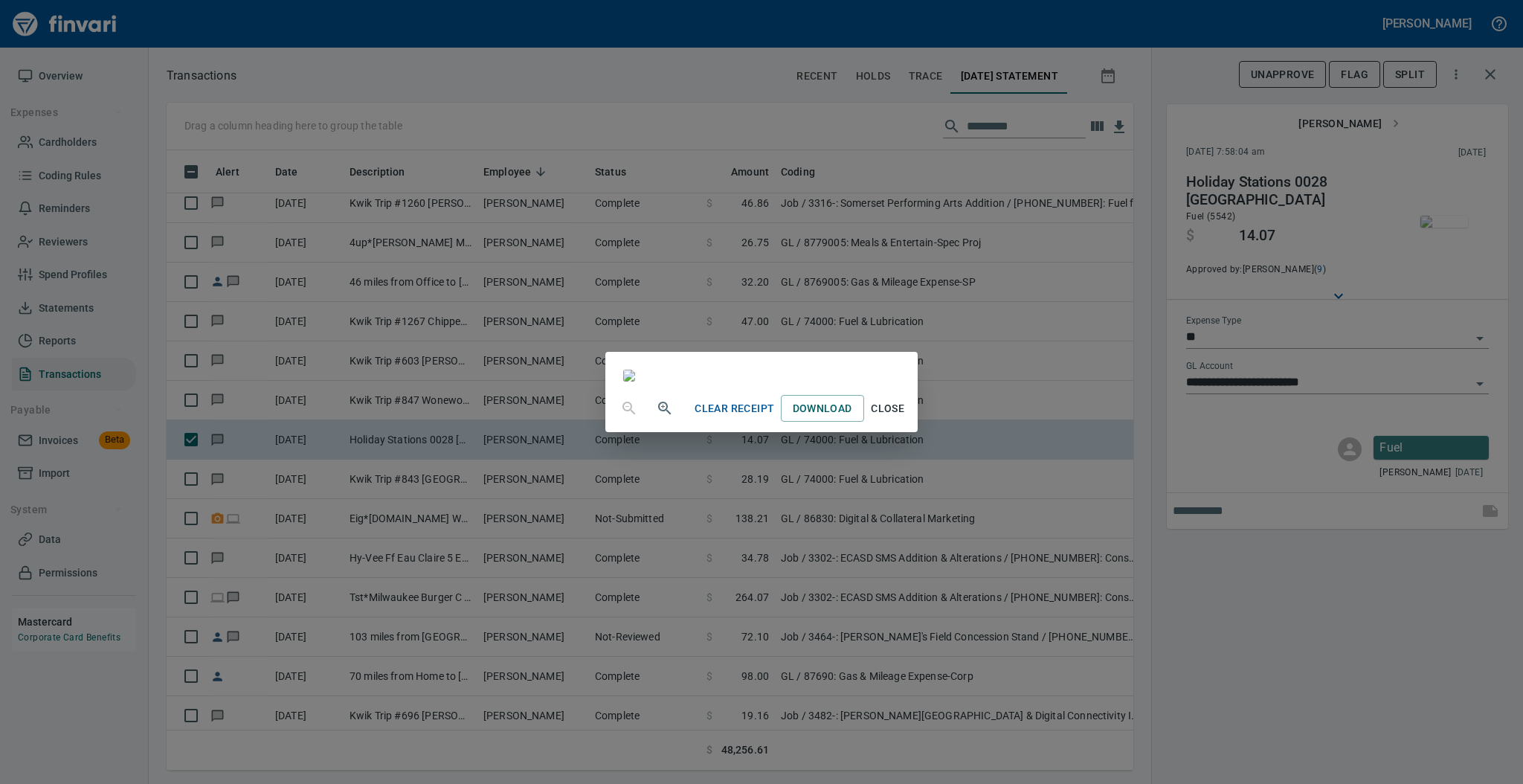
click at [906, 418] on span "Close" at bounding box center [887, 408] width 35 height 19
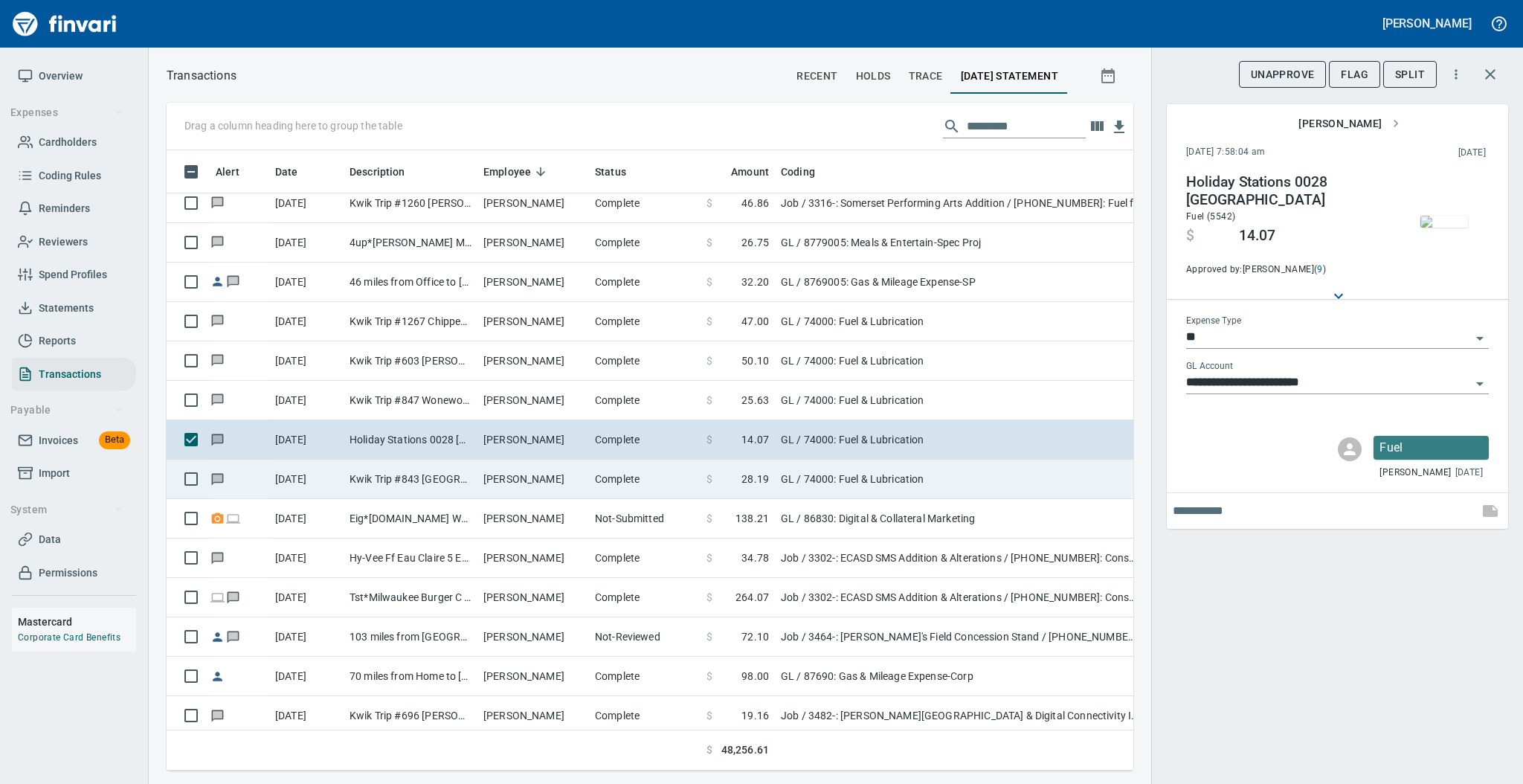
click at [602, 477] on td "Complete" at bounding box center [645, 479] width 111 height 39
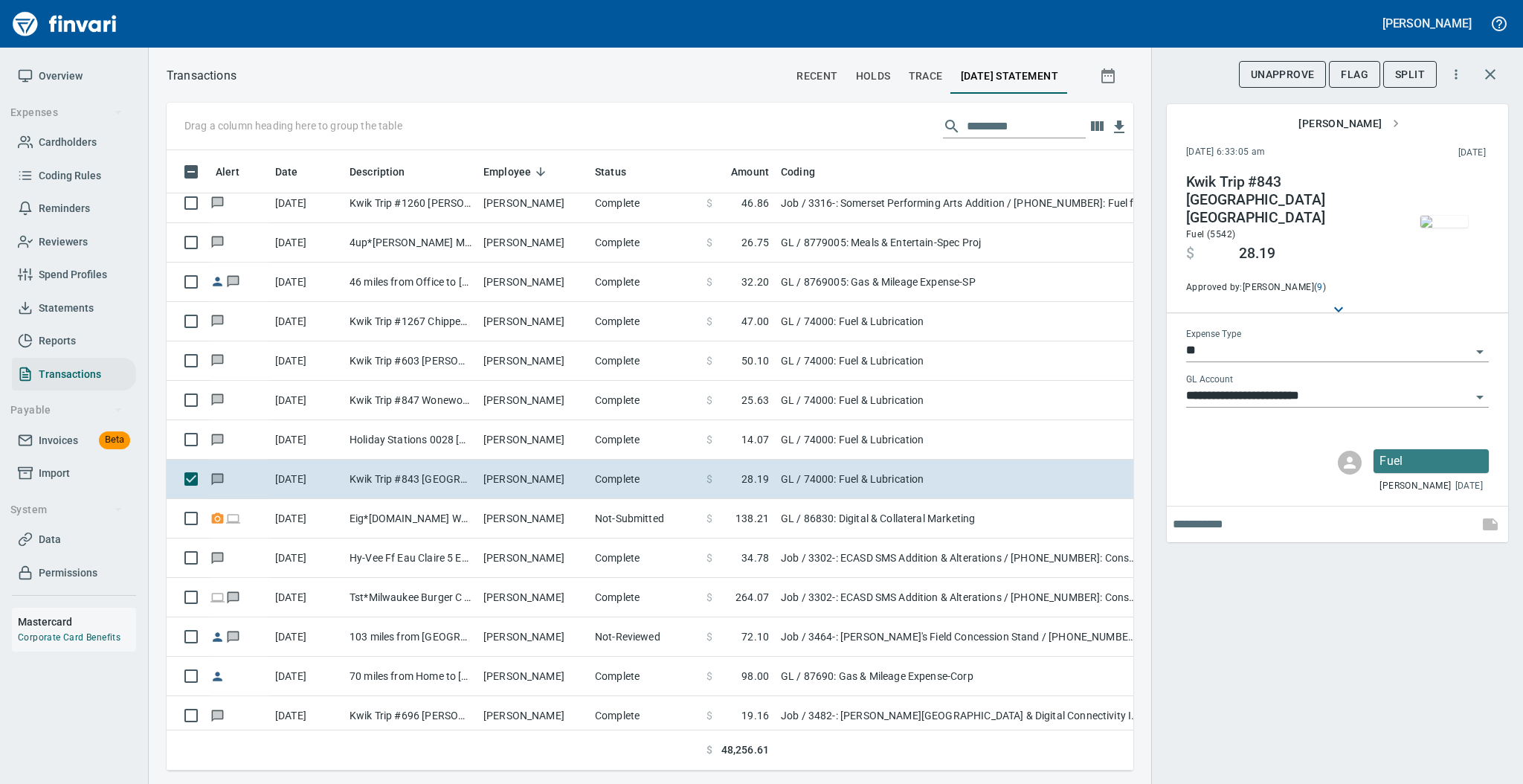
click at [1442, 221] on img "button" at bounding box center [1443, 221] width 47 height 12
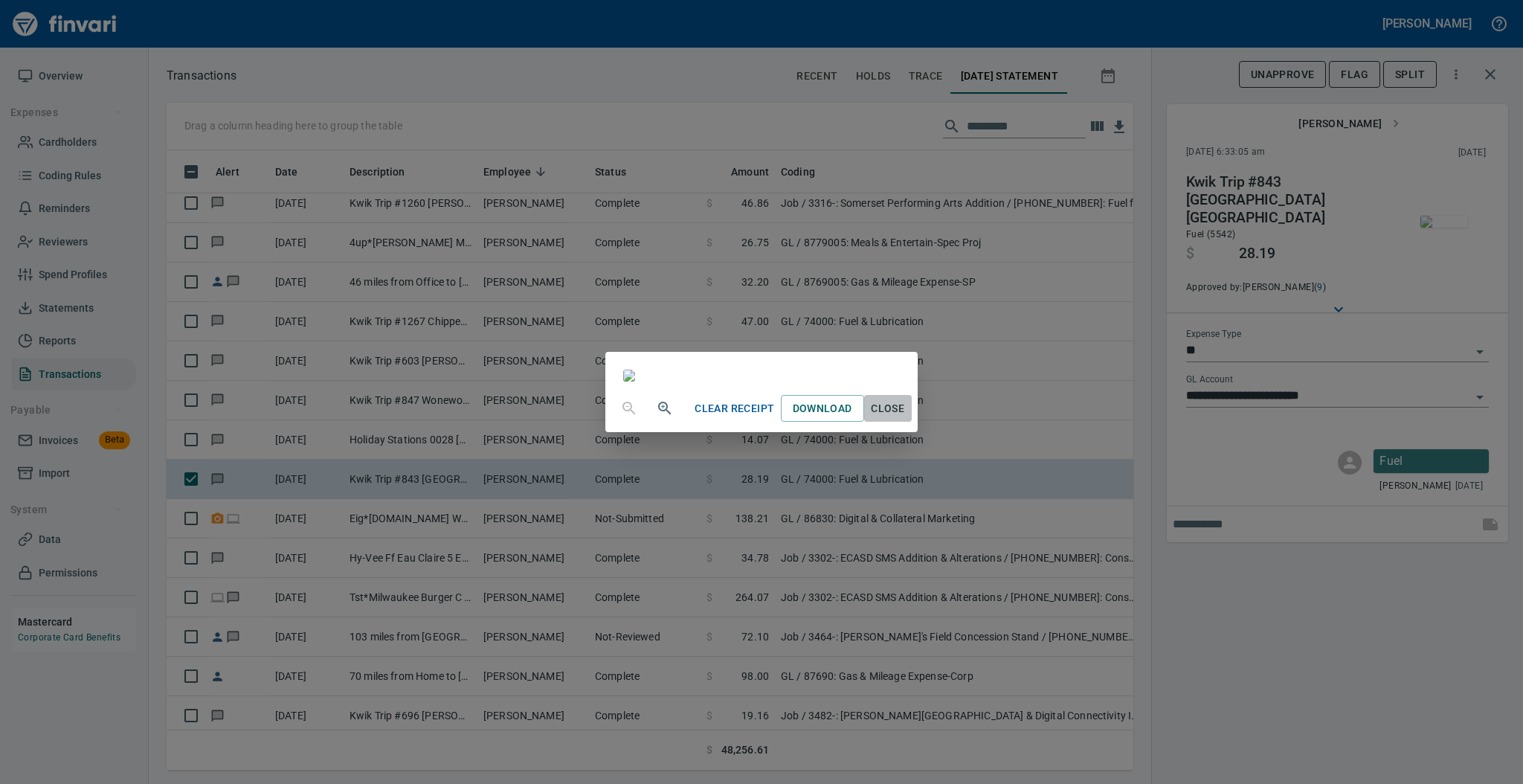
click at [906, 418] on span "Close" at bounding box center [887, 408] width 35 height 19
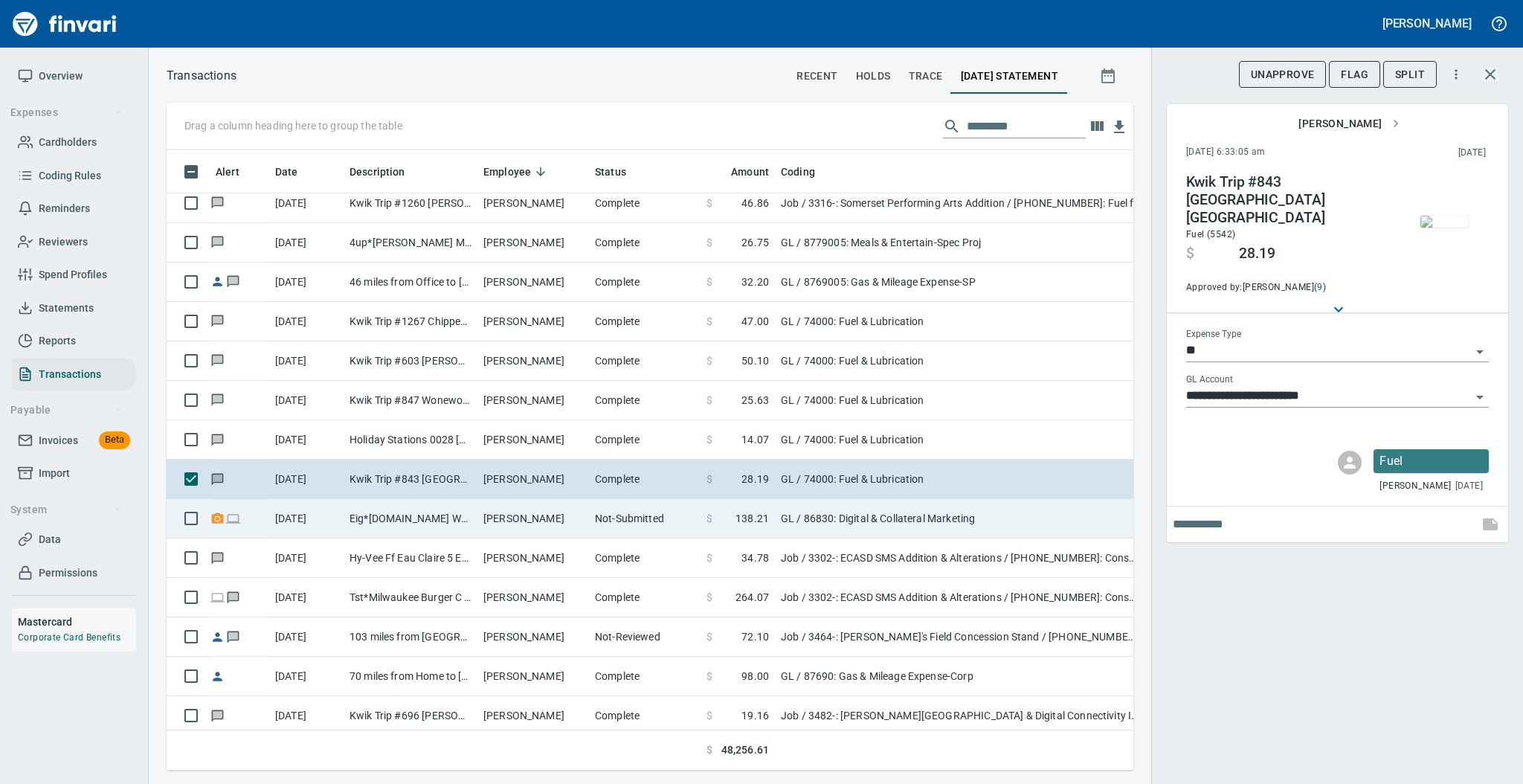
click at [631, 517] on td "Not-Submitted" at bounding box center [645, 519] width 111 height 39
type input "**********"
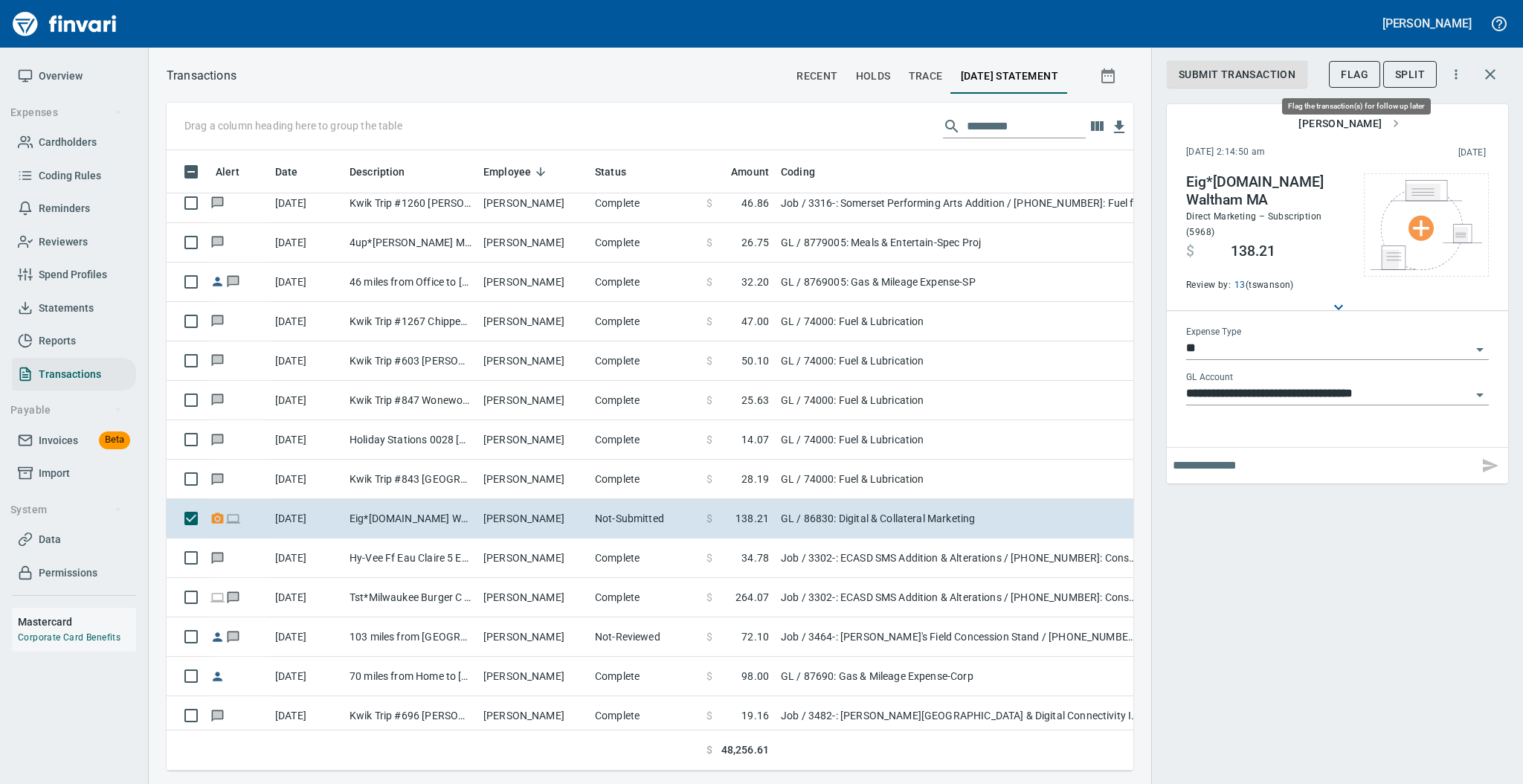
click at [1346, 77] on span "Flag" at bounding box center [1355, 75] width 28 height 19
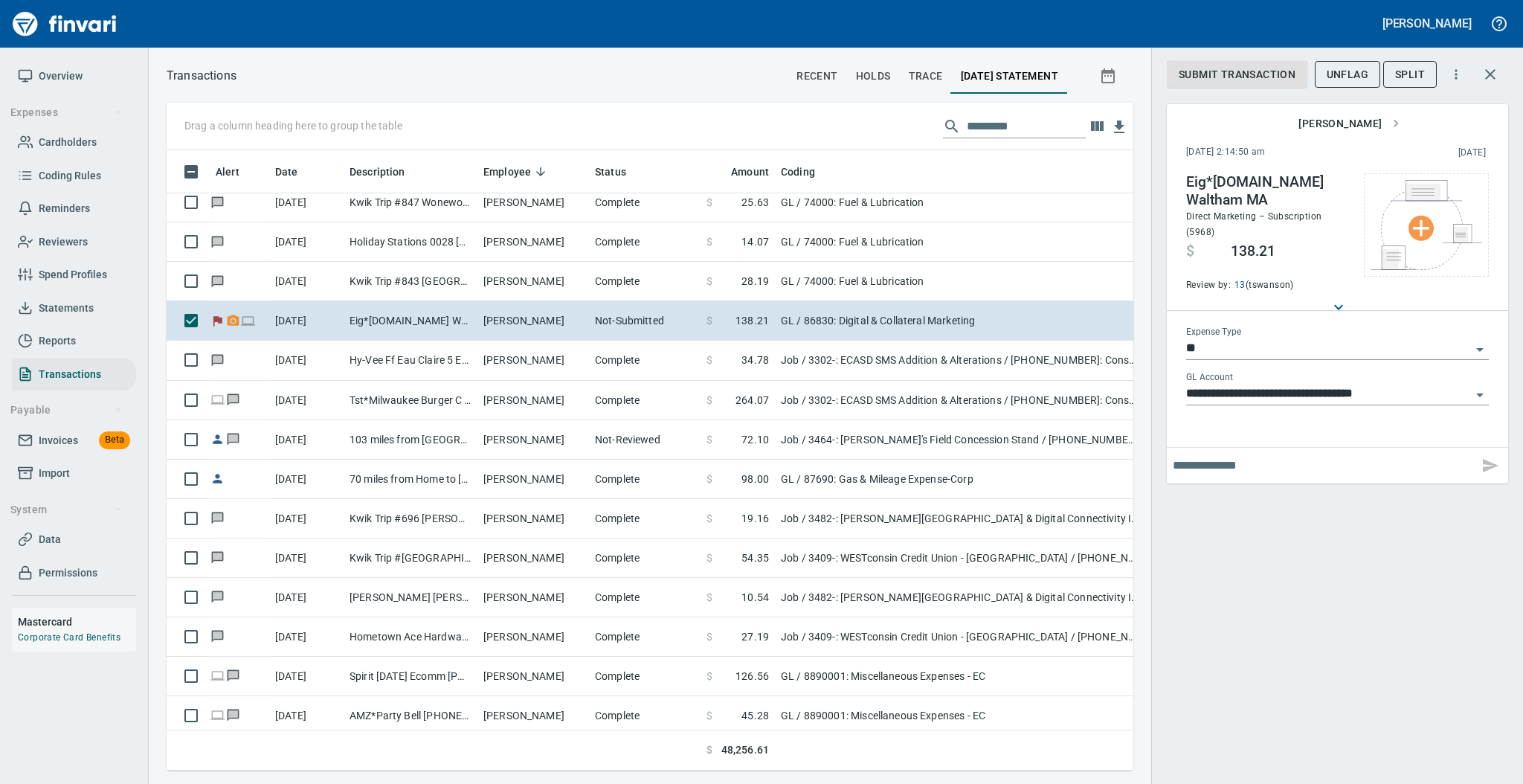
scroll to position [5891, 0]
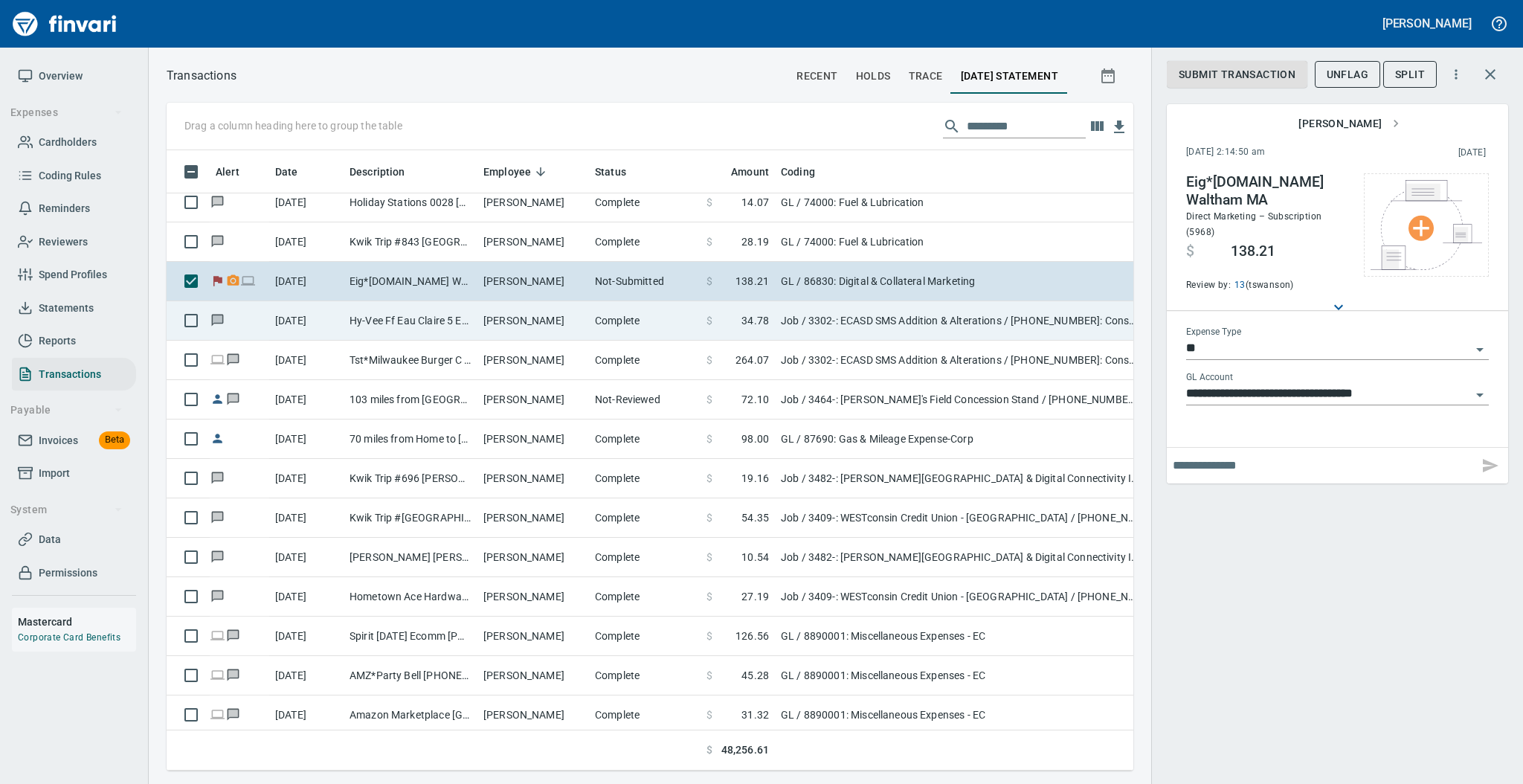
click at [497, 326] on td "[PERSON_NAME]" at bounding box center [533, 320] width 111 height 39
type input "***"
